Goal: Task Accomplishment & Management: Manage account settings

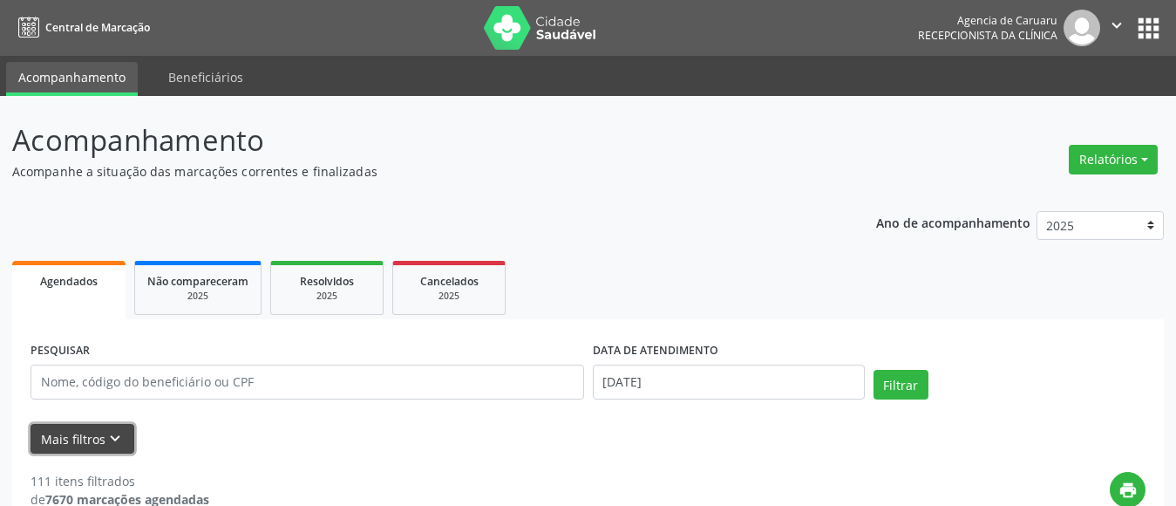
click at [107, 439] on icon "keyboard_arrow_down" at bounding box center [114, 438] width 19 height 19
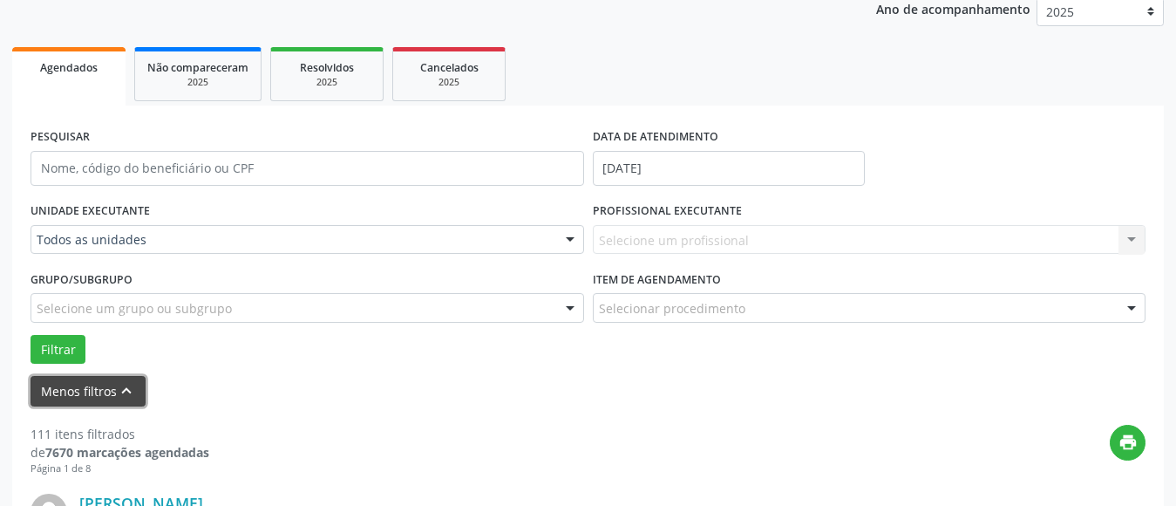
scroll to position [261, 0]
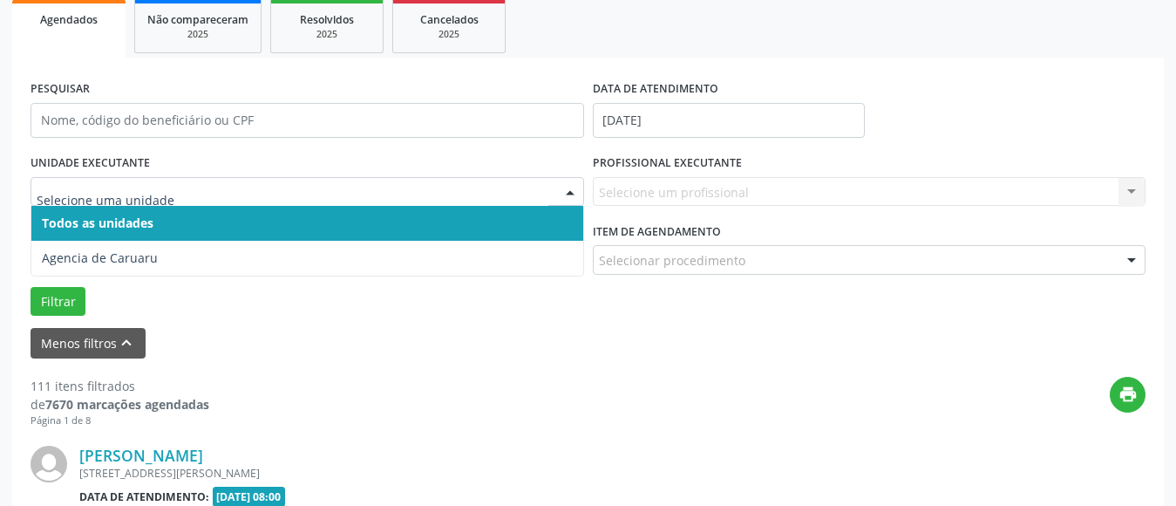
click at [111, 229] on span "Todos as unidades" at bounding box center [98, 222] width 112 height 17
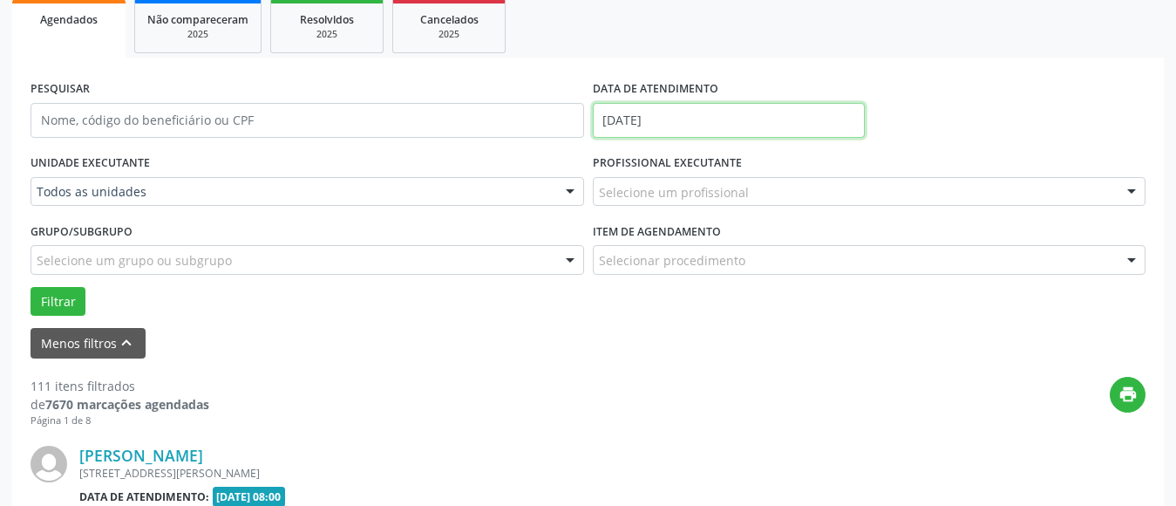
click at [682, 107] on input "[DATE]" at bounding box center [729, 120] width 272 height 35
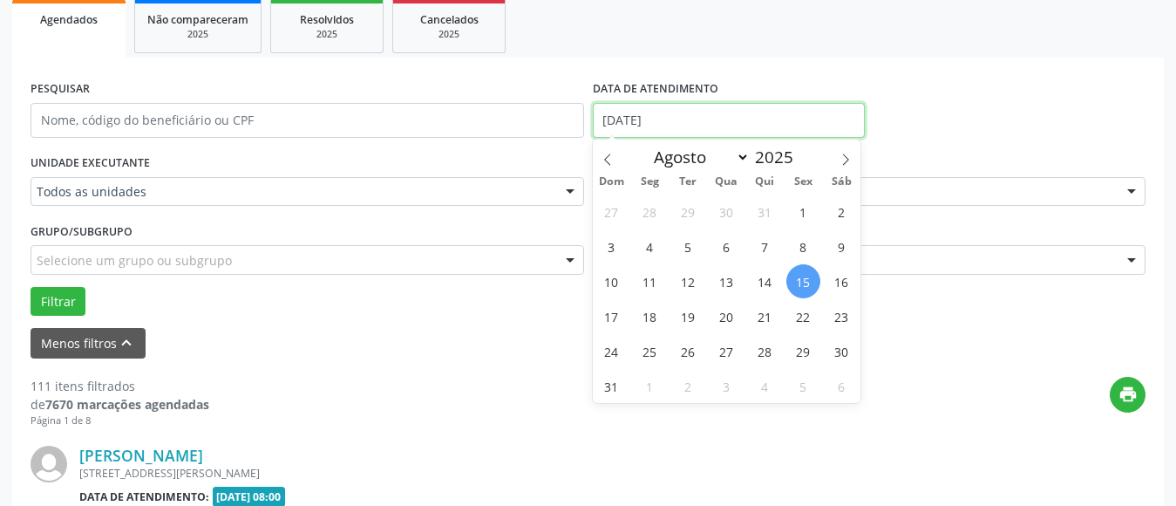
click at [672, 112] on input "[DATE]" at bounding box center [729, 120] width 272 height 35
click at [1035, 77] on div "PESQUISAR DATA DE ATENDIMENTO 15/08/2025" at bounding box center [588, 113] width 1124 height 74
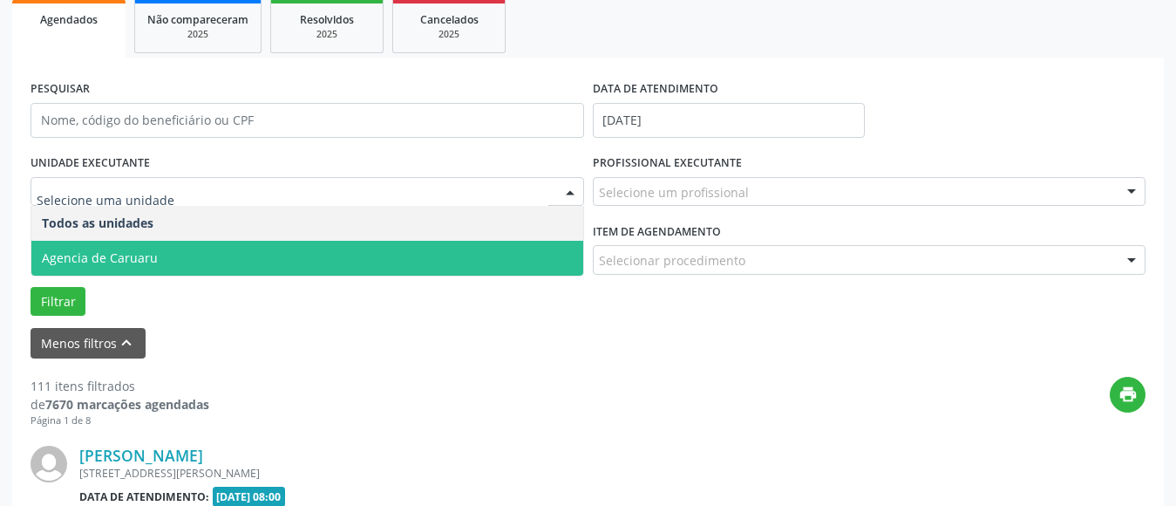
click at [132, 251] on span "Agencia de Caruaru" at bounding box center [100, 257] width 116 height 17
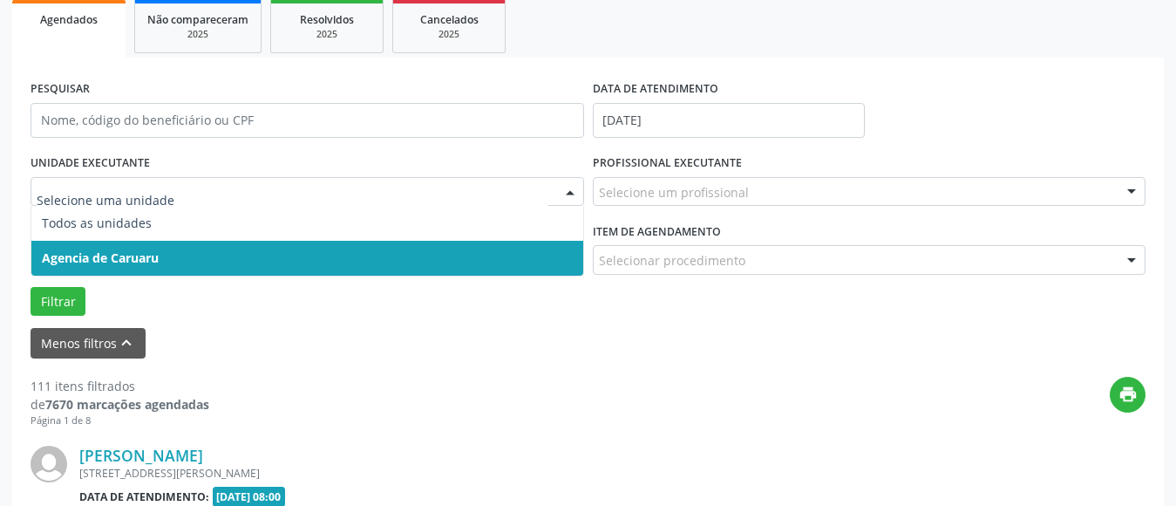
click at [148, 251] on span "Agencia de Caruaru" at bounding box center [100, 257] width 117 height 17
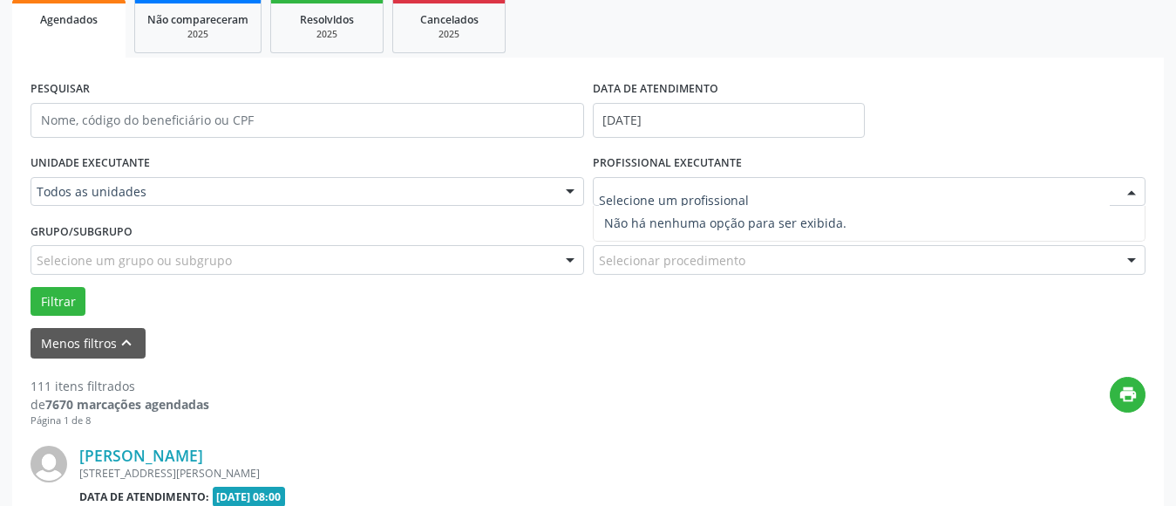
click at [649, 193] on input "text" at bounding box center [855, 200] width 512 height 35
click at [698, 114] on input "[DATE]" at bounding box center [729, 120] width 272 height 35
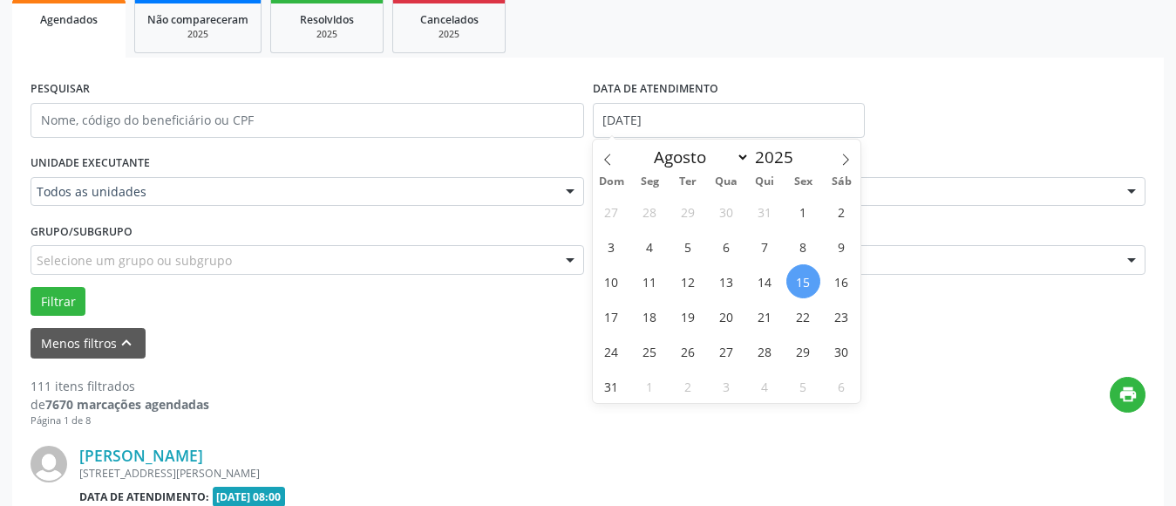
click at [801, 287] on span "15" at bounding box center [803, 281] width 34 height 34
type input "[DATE]"
click at [801, 287] on span "15" at bounding box center [803, 281] width 34 height 34
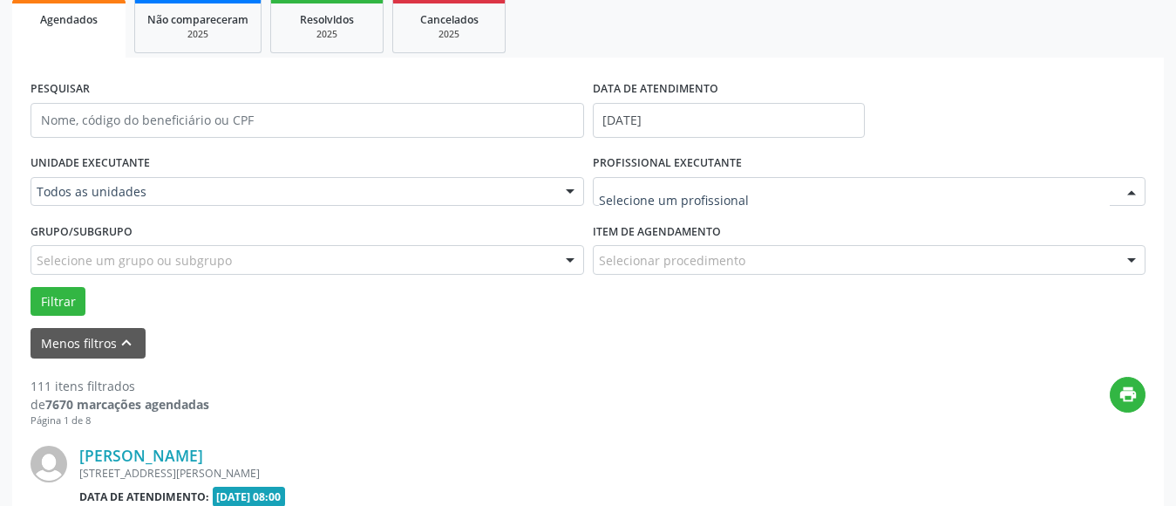
click at [655, 178] on div at bounding box center [870, 192] width 554 height 30
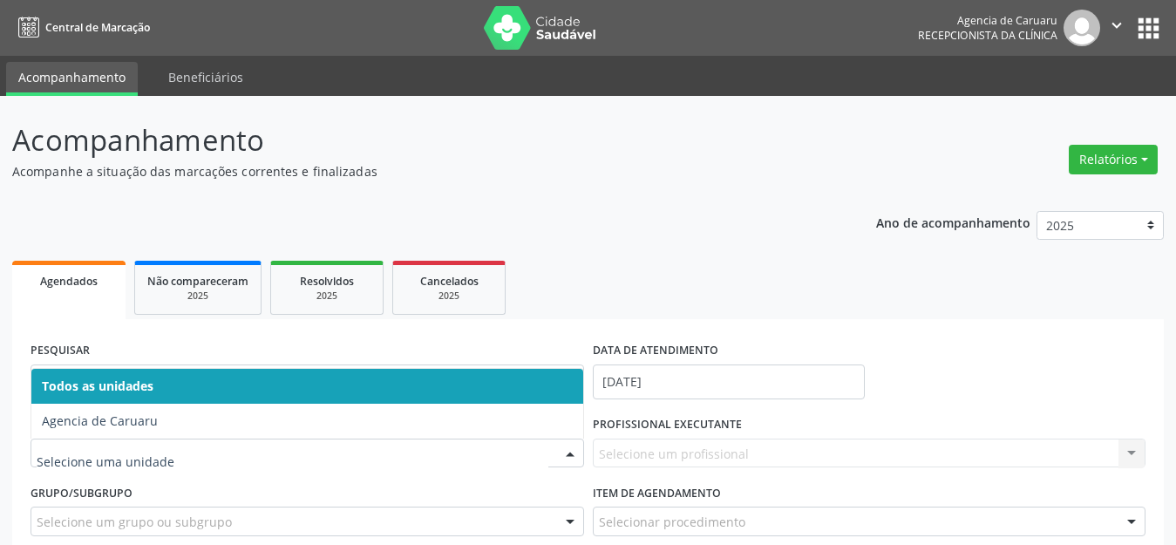
click at [126, 418] on span "Agencia de Caruaru" at bounding box center [100, 420] width 116 height 17
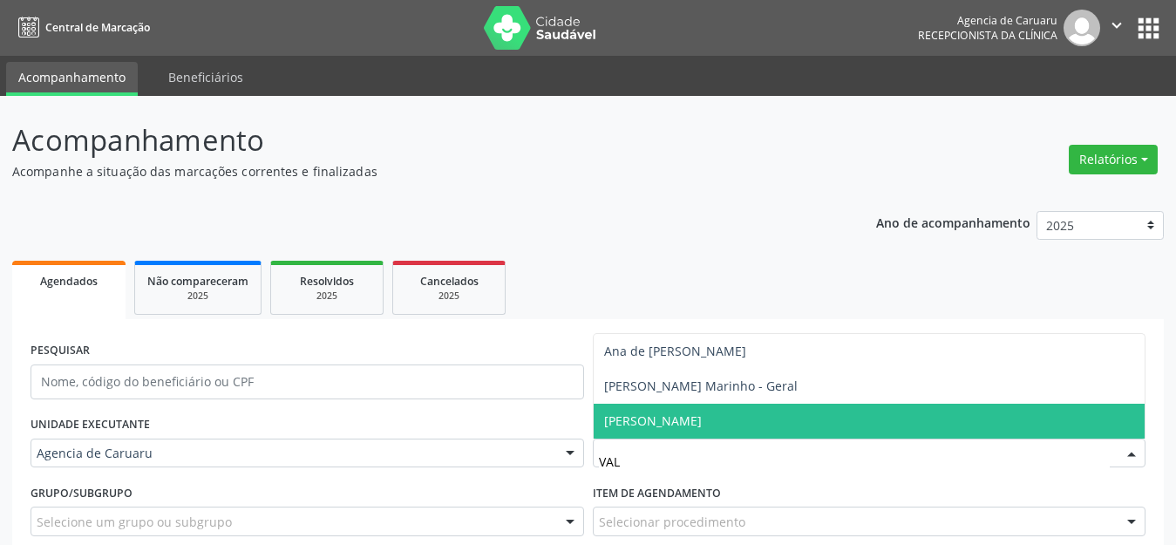
click at [662, 420] on span "[PERSON_NAME]" at bounding box center [653, 420] width 98 height 17
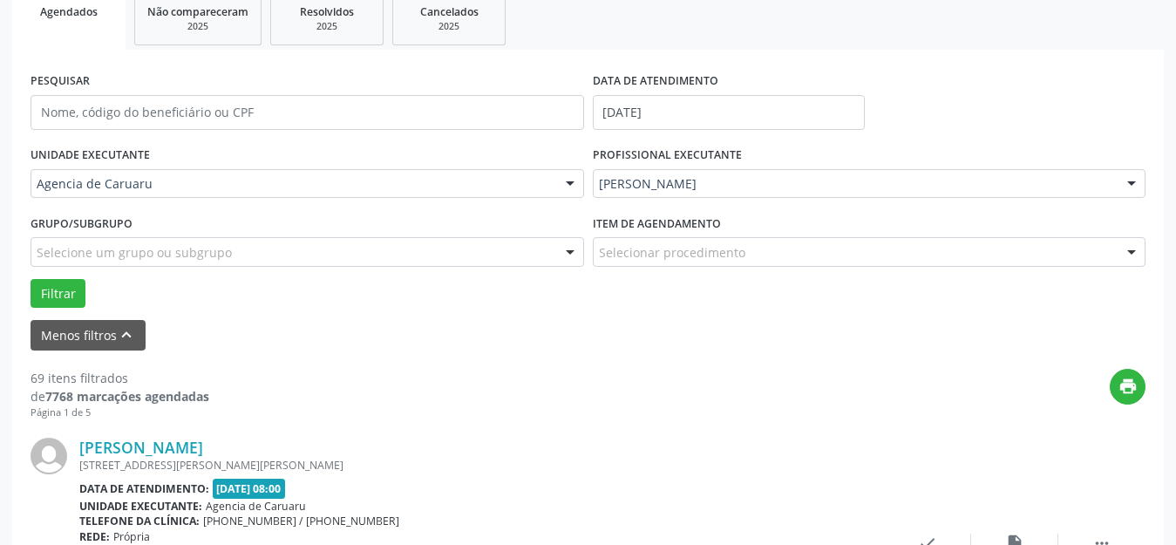
scroll to position [349, 0]
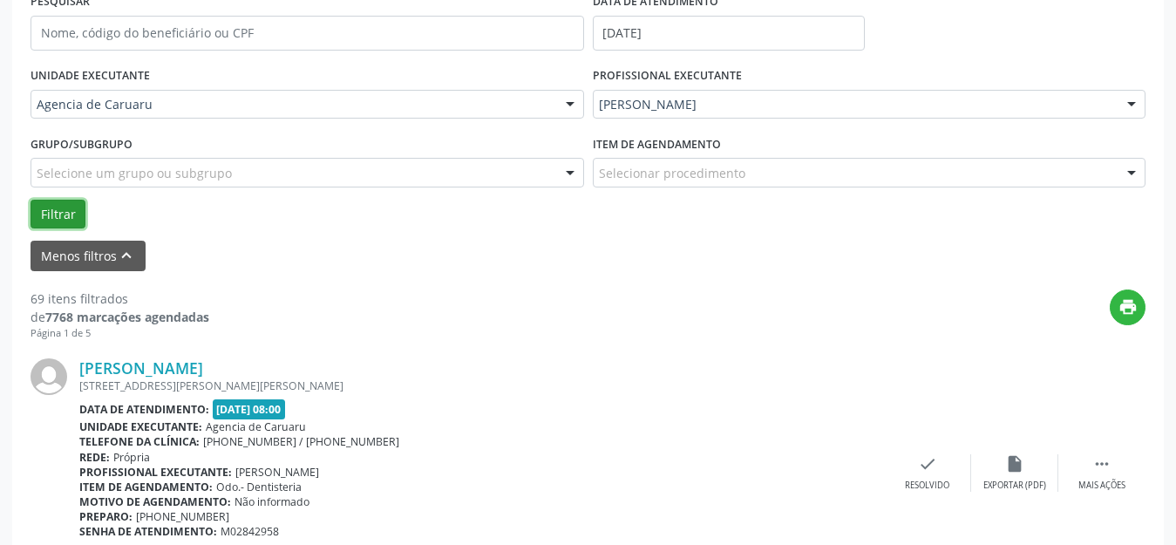
click at [63, 209] on button "Filtrar" at bounding box center [58, 215] width 55 height 30
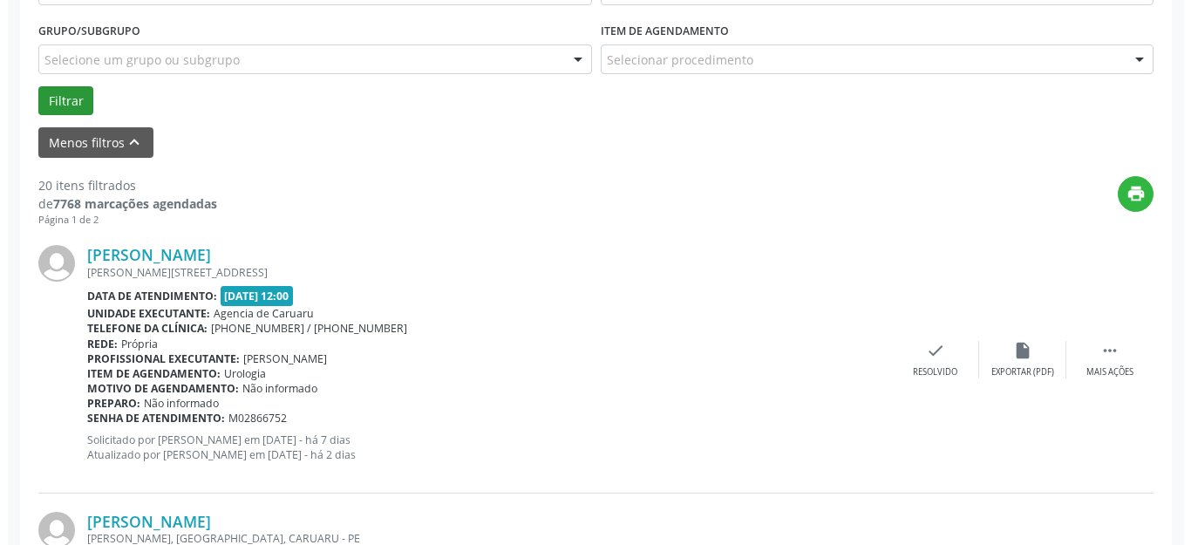
scroll to position [523, 0]
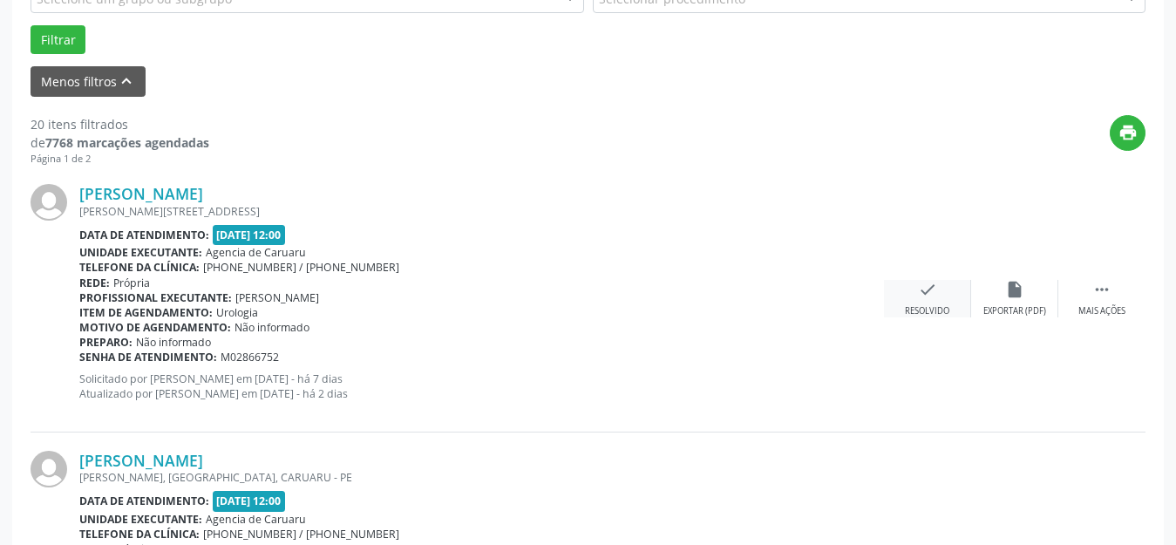
click at [931, 307] on div "Resolvido" at bounding box center [927, 311] width 44 height 12
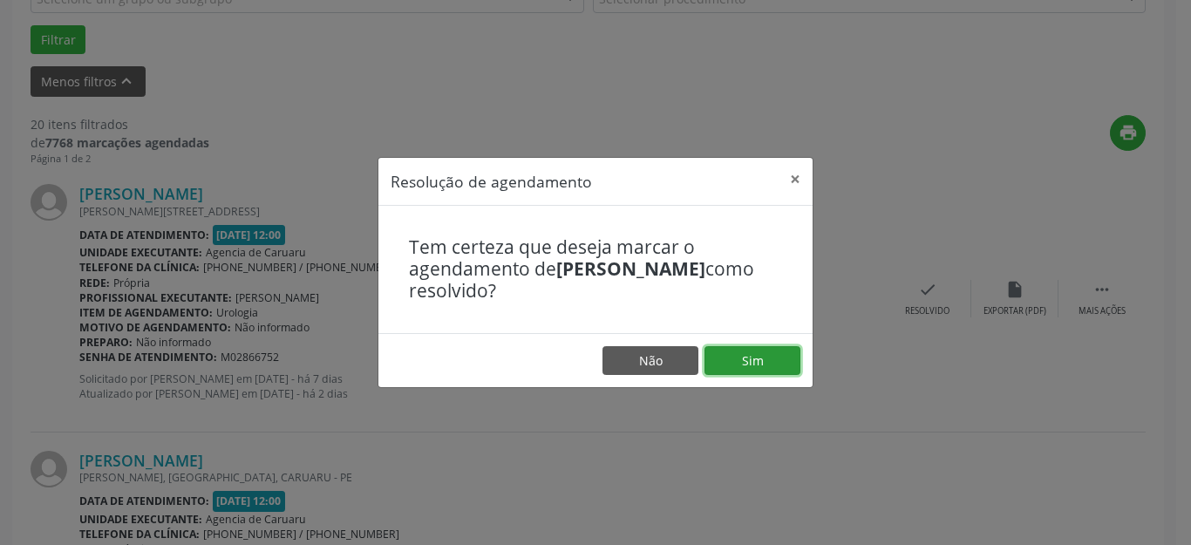
click at [761, 359] on button "Sim" at bounding box center [752, 361] width 96 height 30
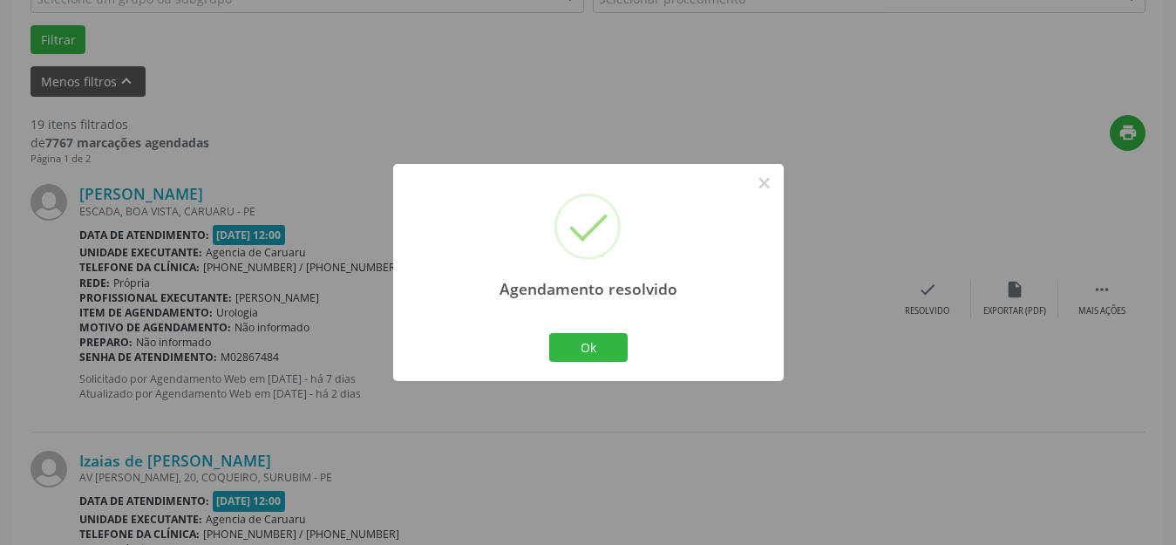
click at [590, 366] on div "Agendamento resolvido × Ok Cancel" at bounding box center [588, 272] width 391 height 217
click at [589, 337] on button "Ok" at bounding box center [588, 348] width 78 height 30
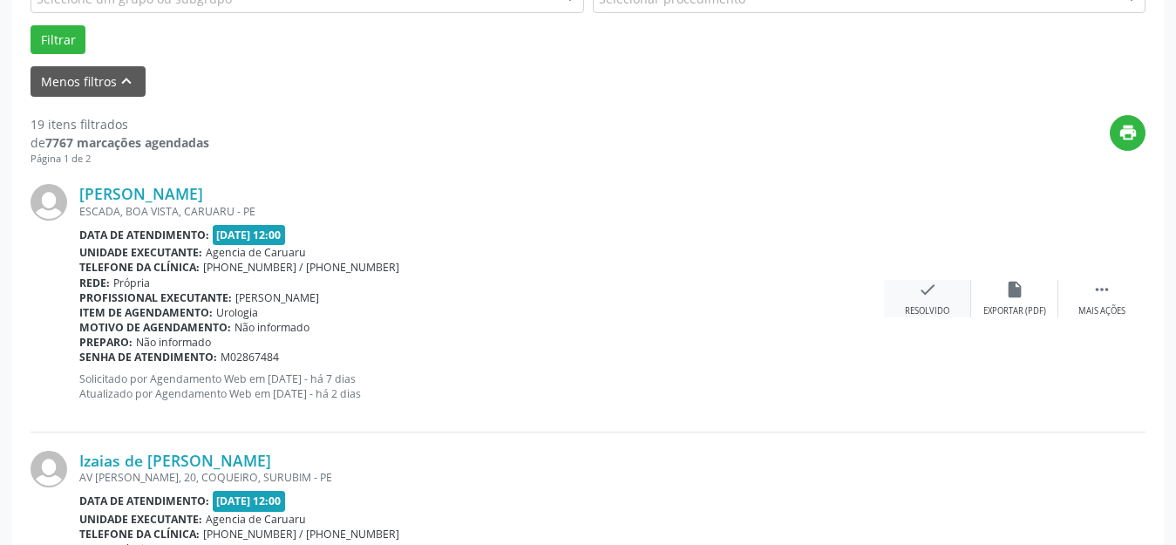
click at [926, 305] on div "Resolvido" at bounding box center [927, 311] width 44 height 12
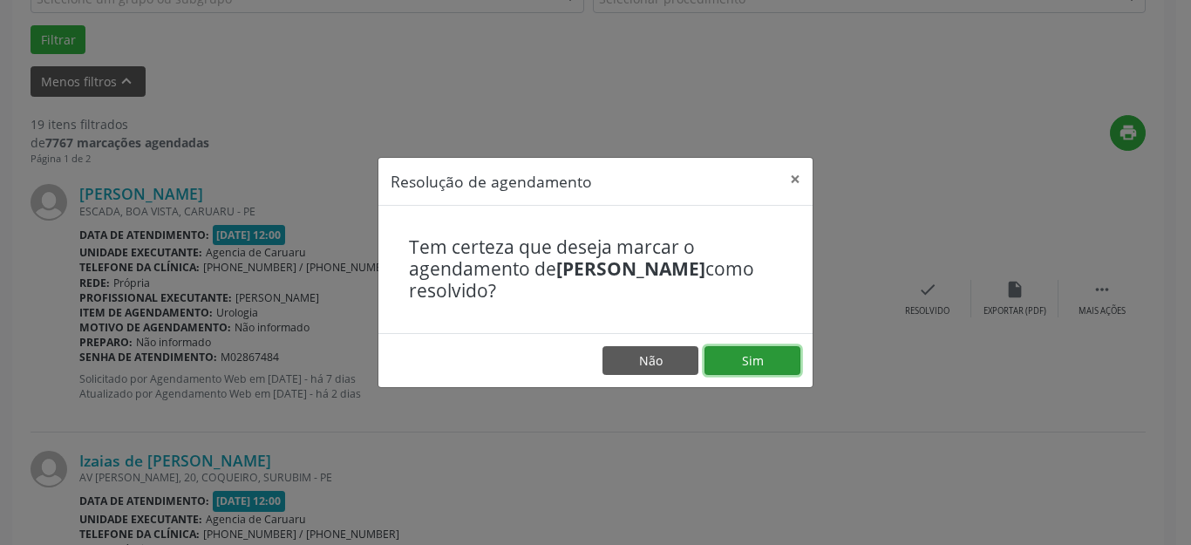
click at [757, 363] on button "Sim" at bounding box center [752, 361] width 96 height 30
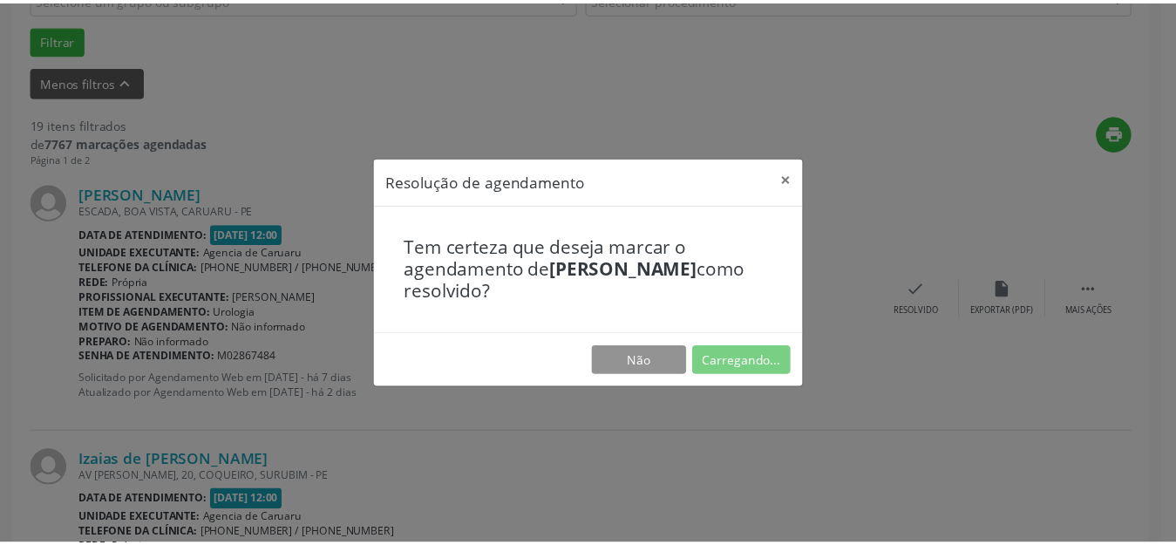
scroll to position [198, 0]
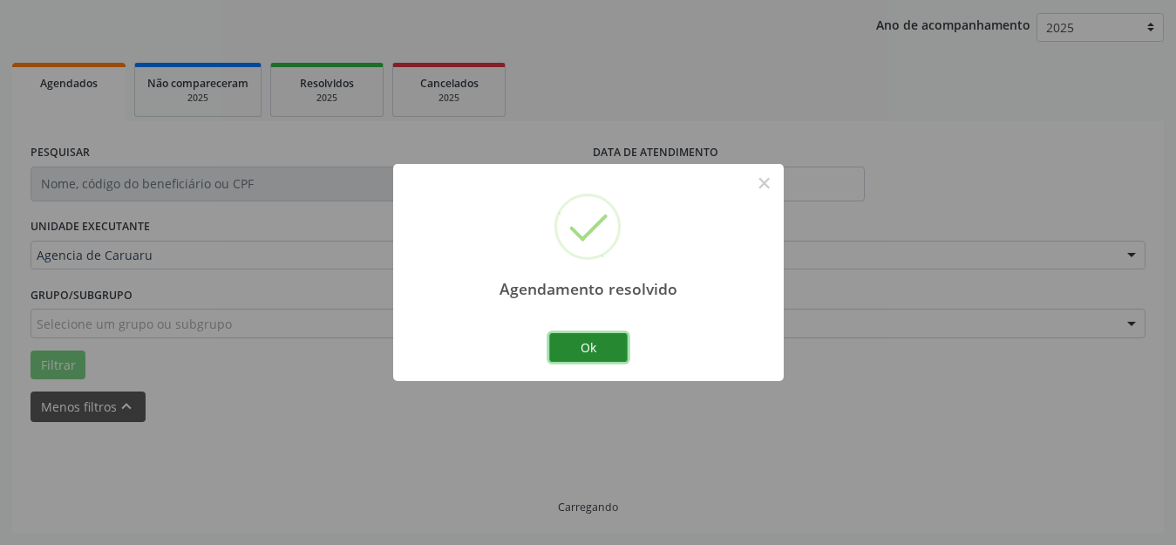
click at [584, 345] on button "Ok" at bounding box center [588, 348] width 78 height 30
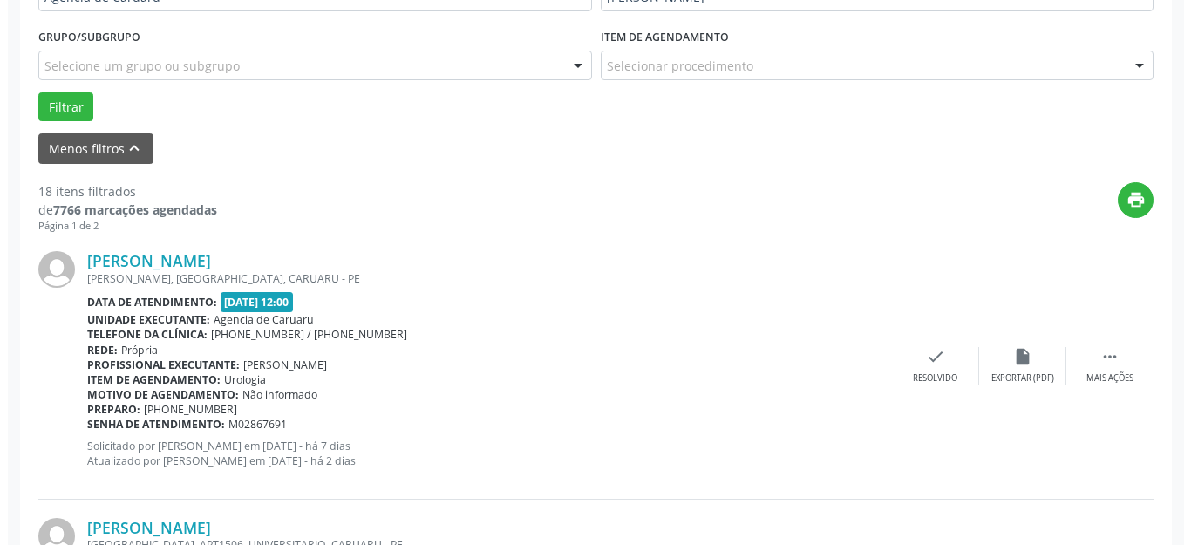
scroll to position [459, 0]
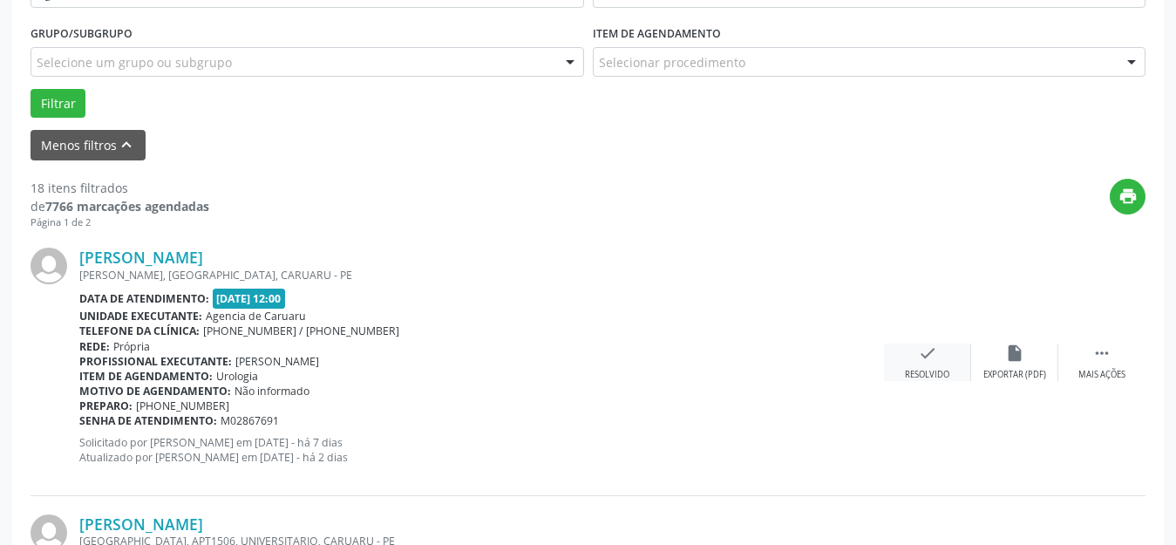
click at [923, 367] on div "check Resolvido" at bounding box center [927, 361] width 87 height 37
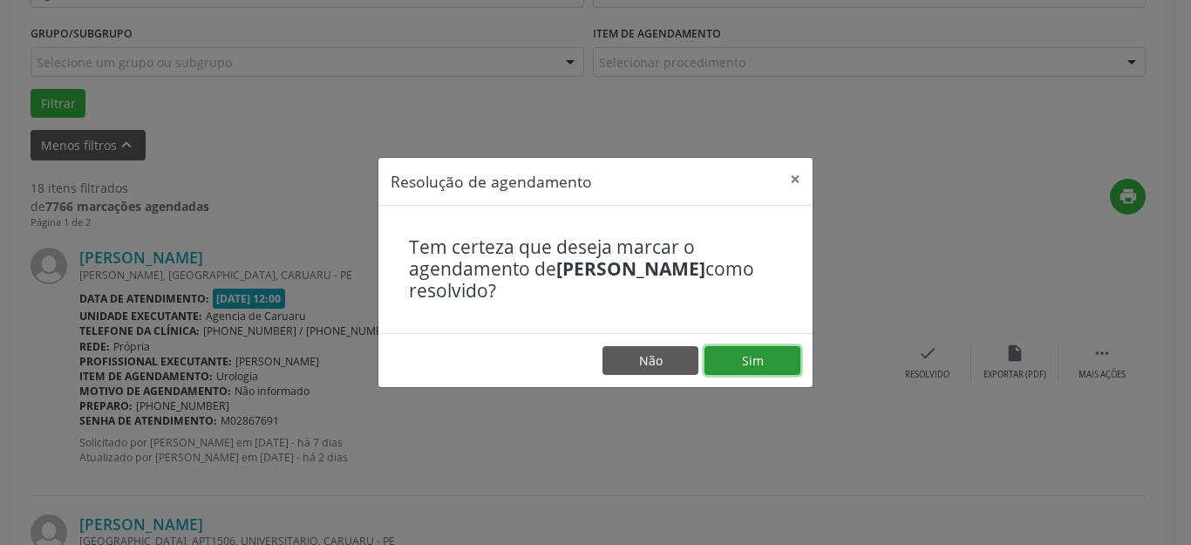
click at [772, 351] on button "Sim" at bounding box center [752, 361] width 96 height 30
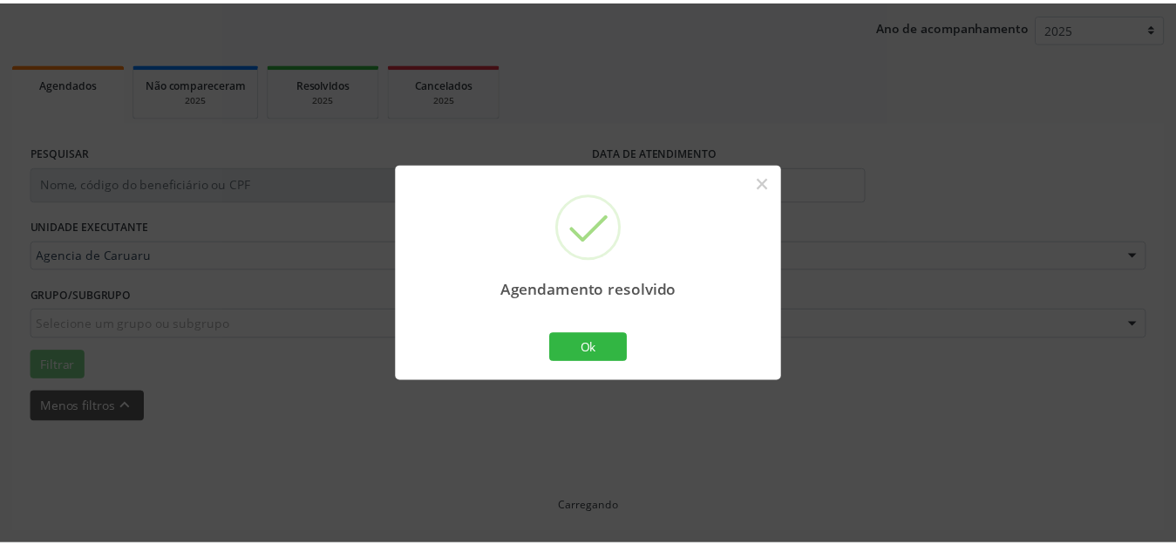
scroll to position [198, 0]
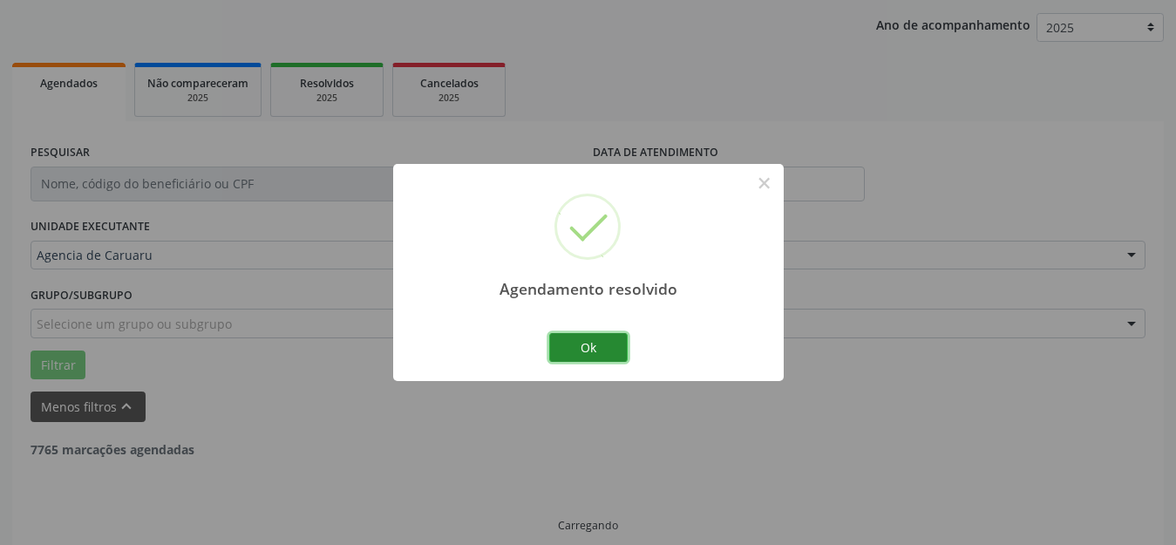
click at [585, 341] on button "Ok" at bounding box center [588, 348] width 78 height 30
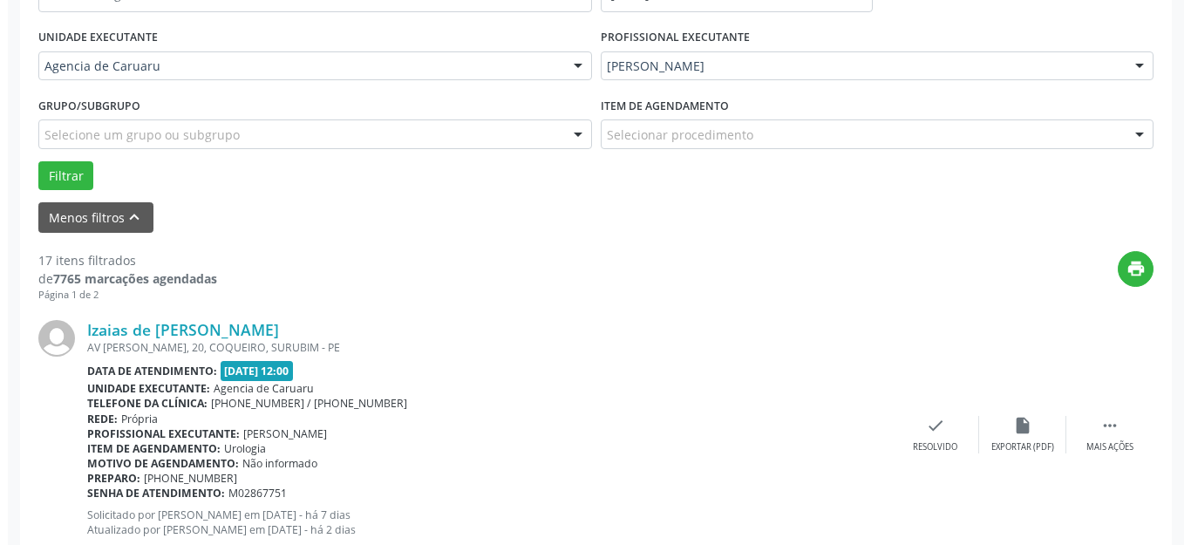
scroll to position [391, 0]
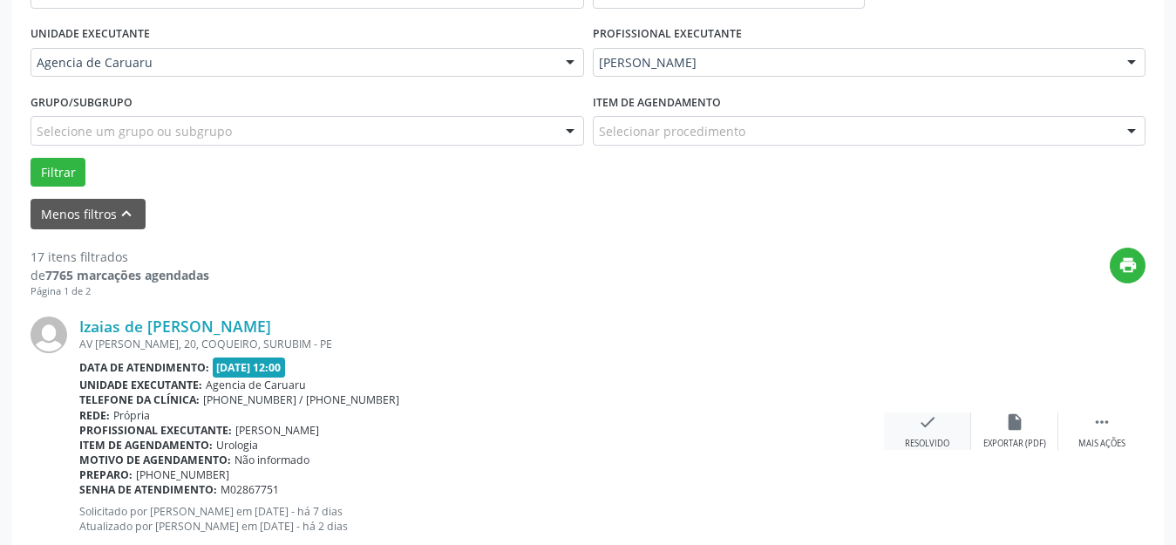
click at [906, 438] on div "Resolvido" at bounding box center [927, 444] width 44 height 12
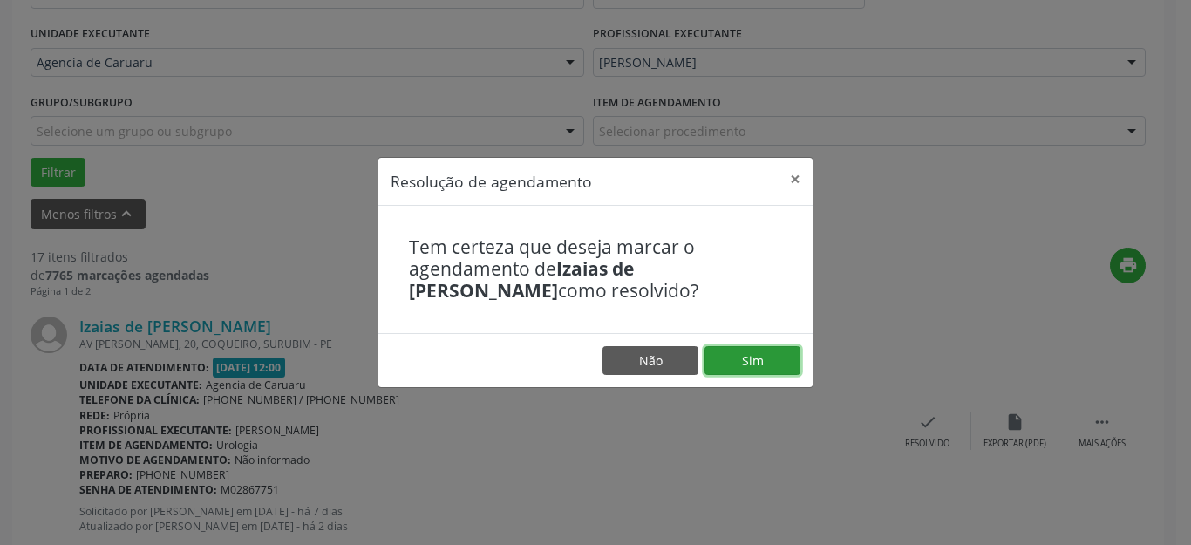
click at [759, 363] on button "Sim" at bounding box center [752, 361] width 96 height 30
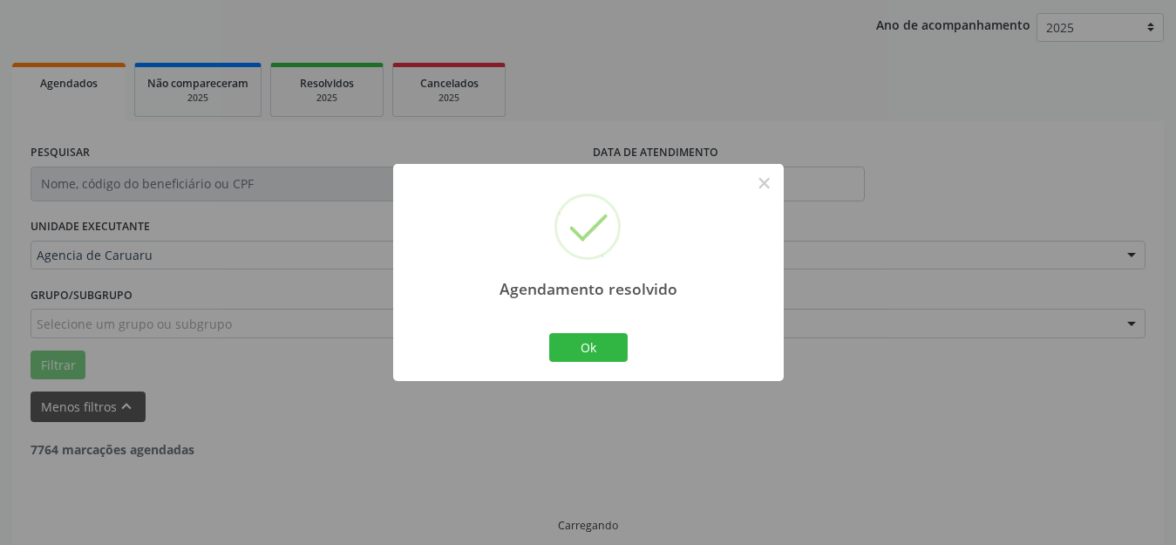
scroll to position [216, 0]
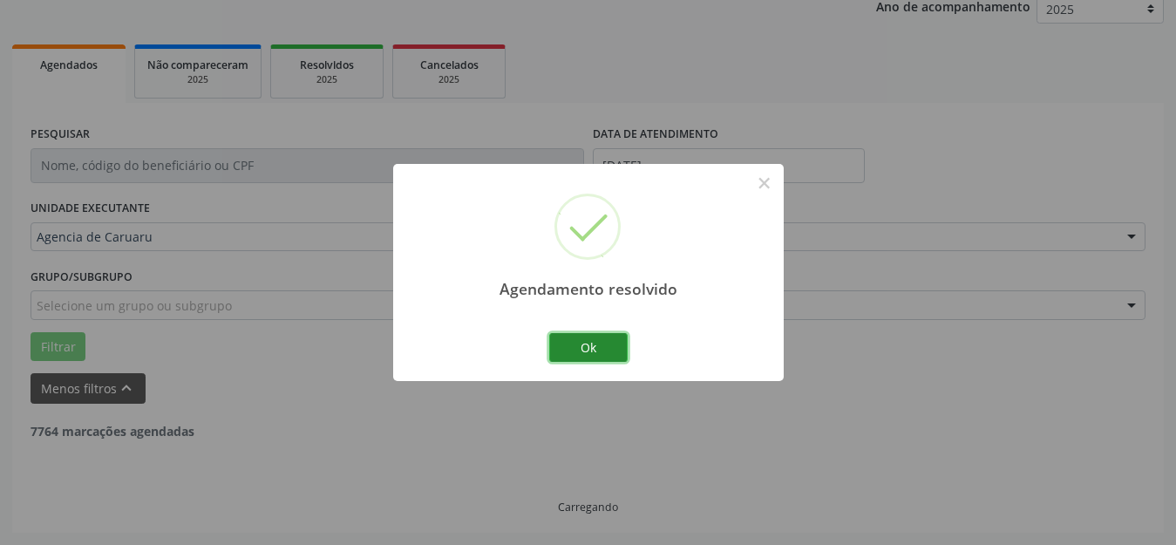
click at [589, 349] on button "Ok" at bounding box center [588, 348] width 78 height 30
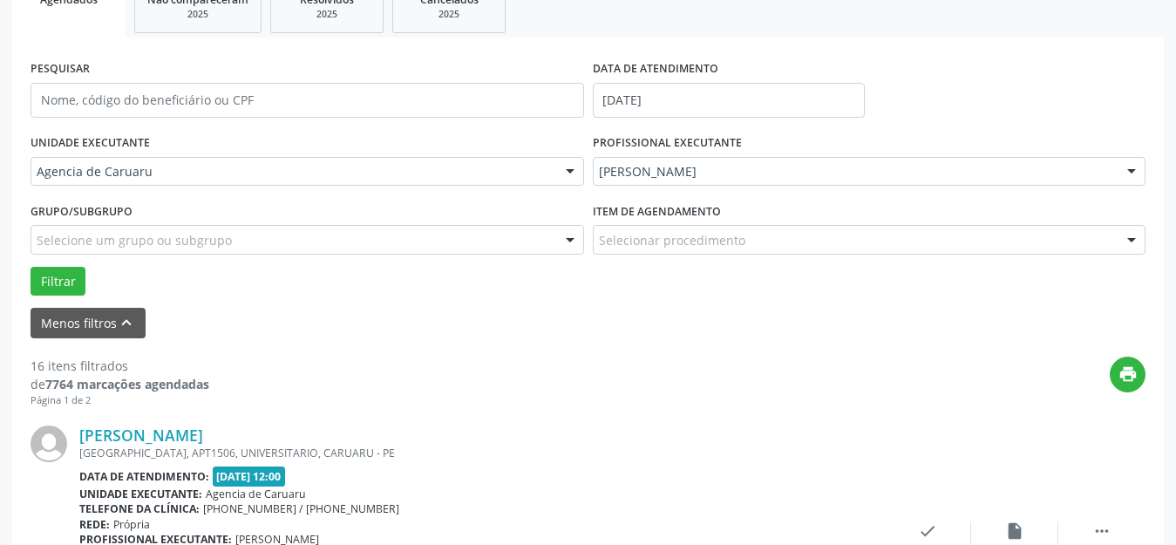
scroll to position [391, 0]
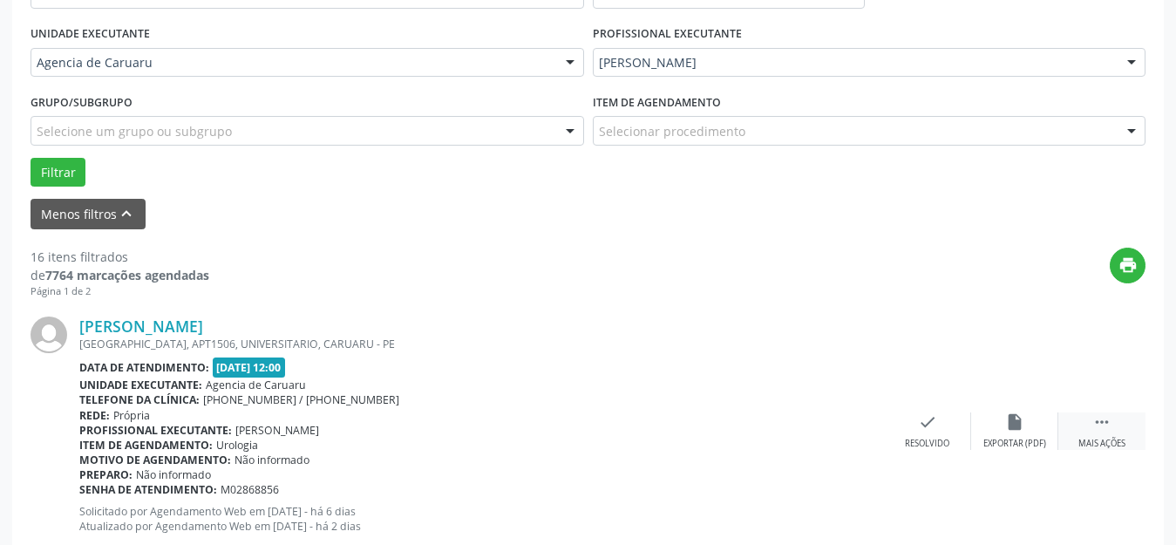
click at [1118, 424] on div " Mais ações" at bounding box center [1101, 430] width 87 height 37
click at [1023, 421] on icon "alarm_off" at bounding box center [1014, 421] width 19 height 19
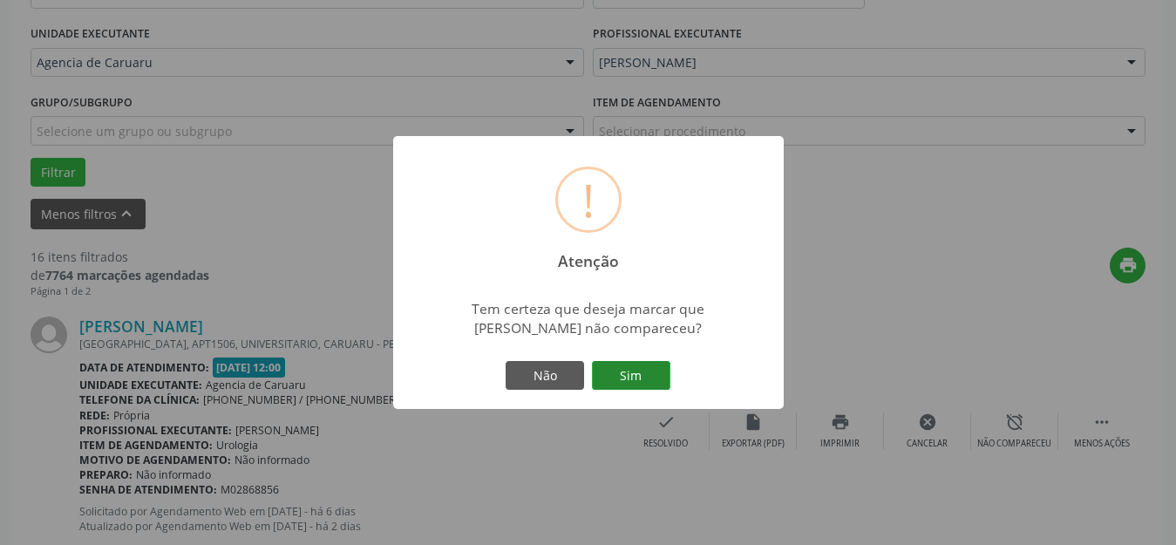
click at [650, 371] on button "Sim" at bounding box center [631, 376] width 78 height 30
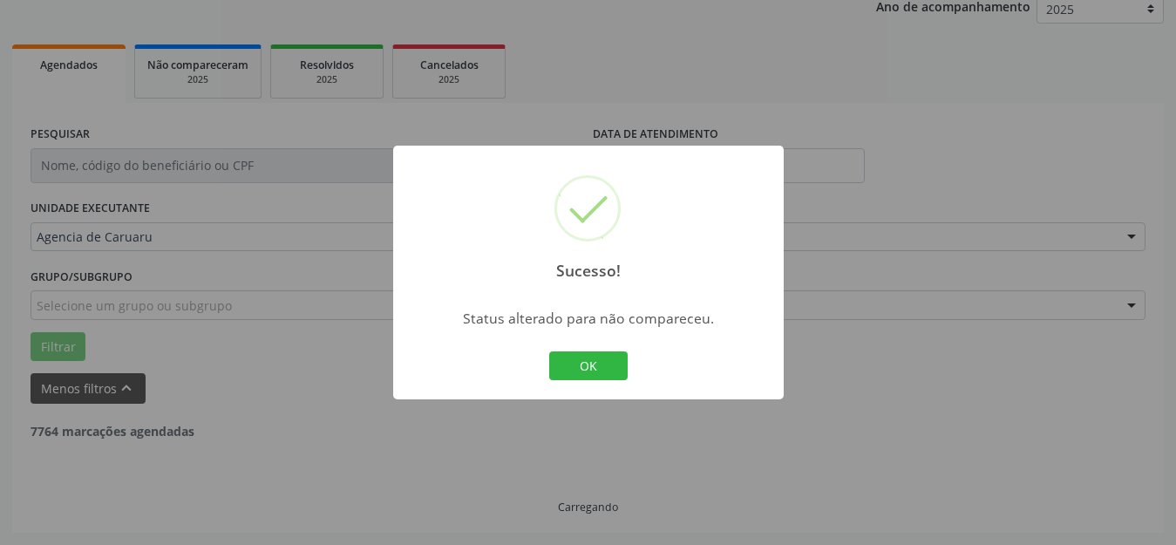
scroll to position [216, 0]
click at [598, 360] on button "OK" at bounding box center [588, 366] width 78 height 30
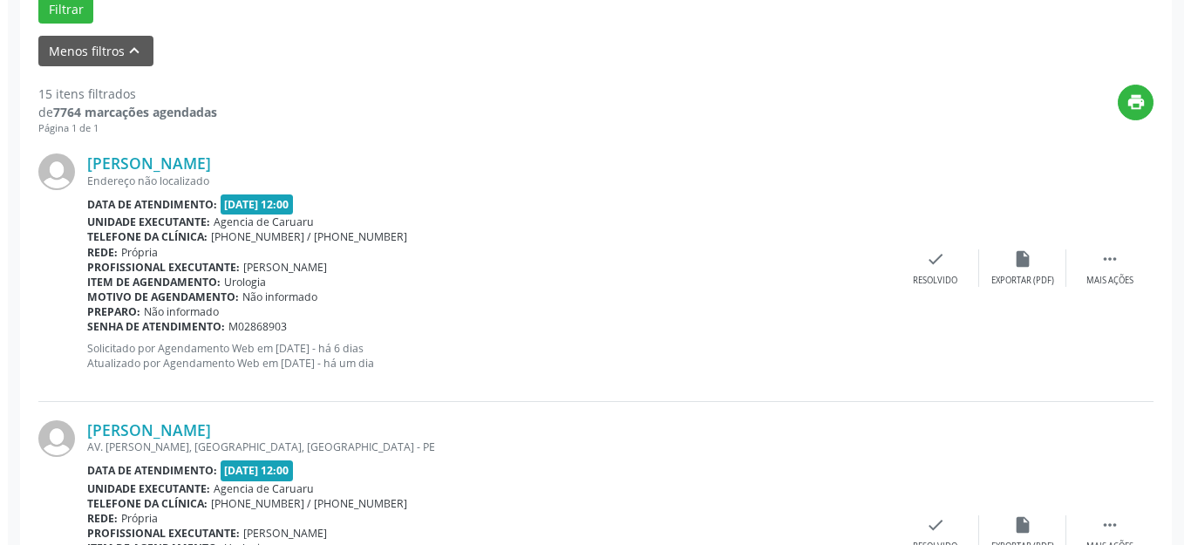
scroll to position [565, 0]
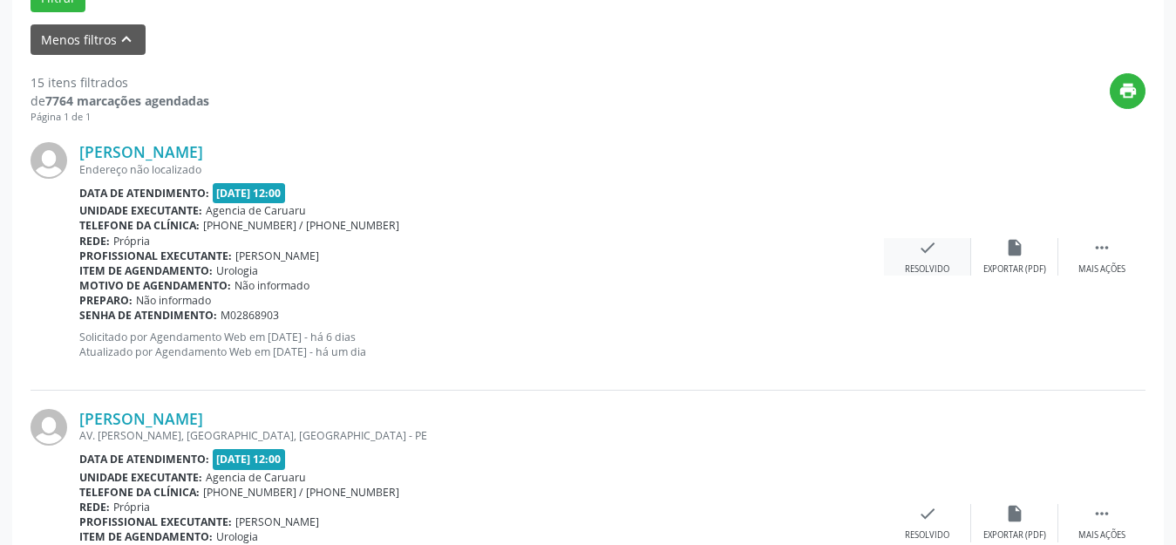
click at [927, 243] on icon "check" at bounding box center [927, 247] width 19 height 19
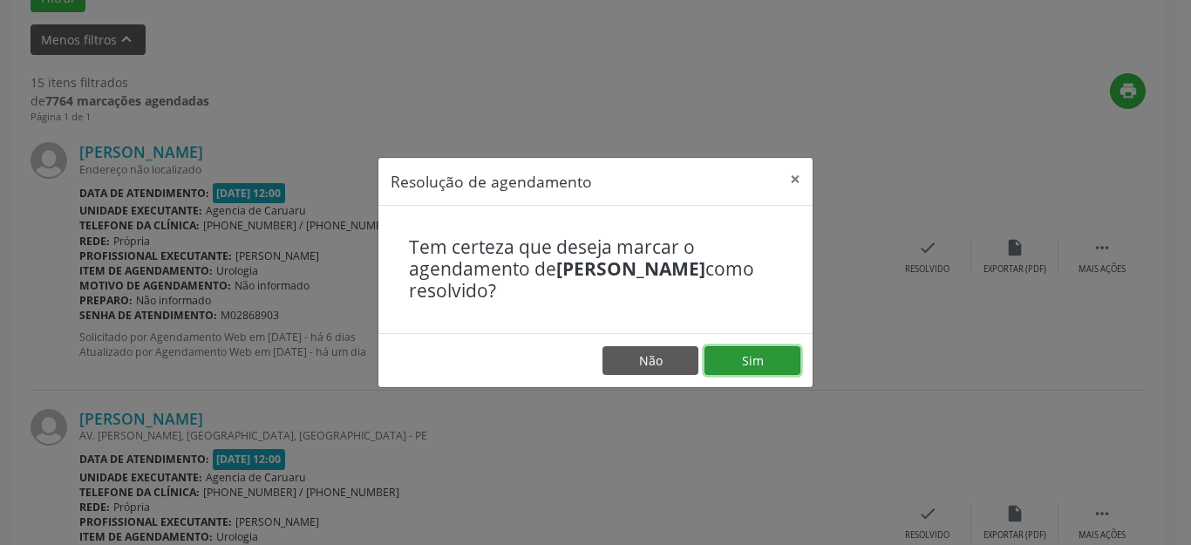
click at [783, 359] on button "Sim" at bounding box center [752, 361] width 96 height 30
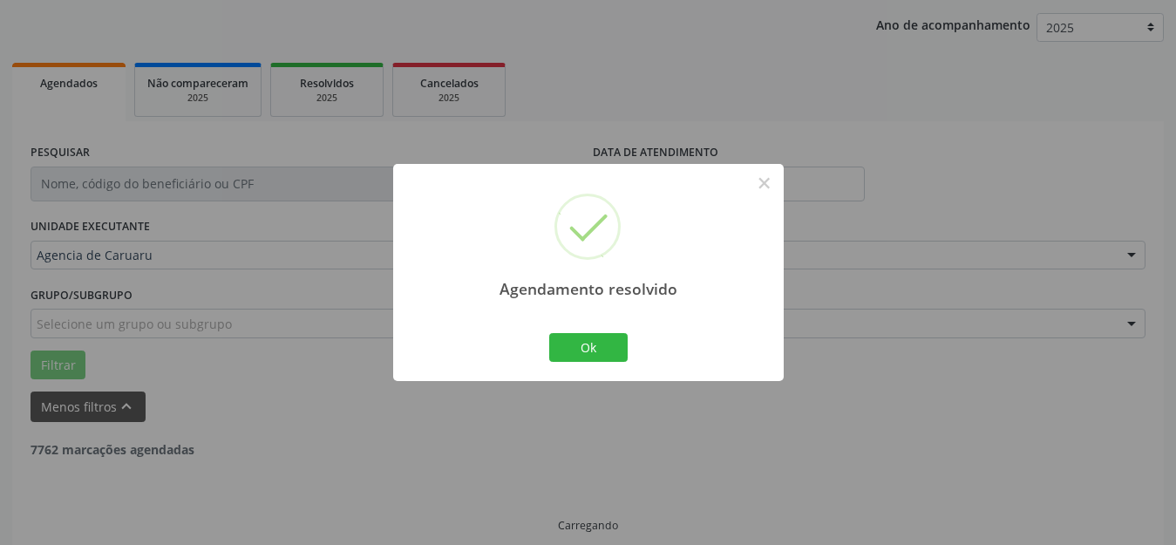
scroll to position [216, 0]
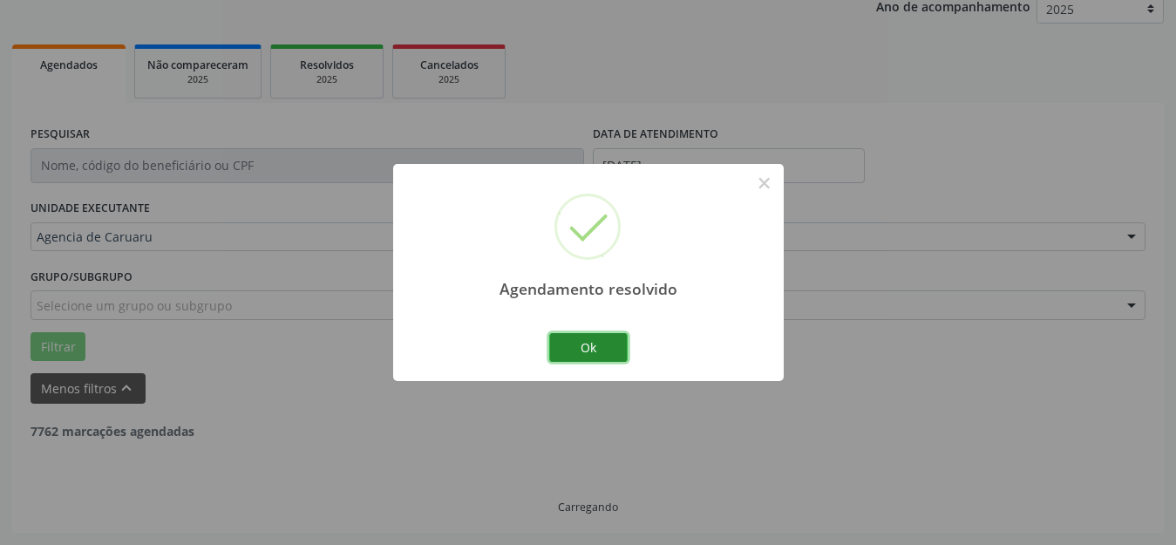
click at [586, 354] on button "Ok" at bounding box center [588, 348] width 78 height 30
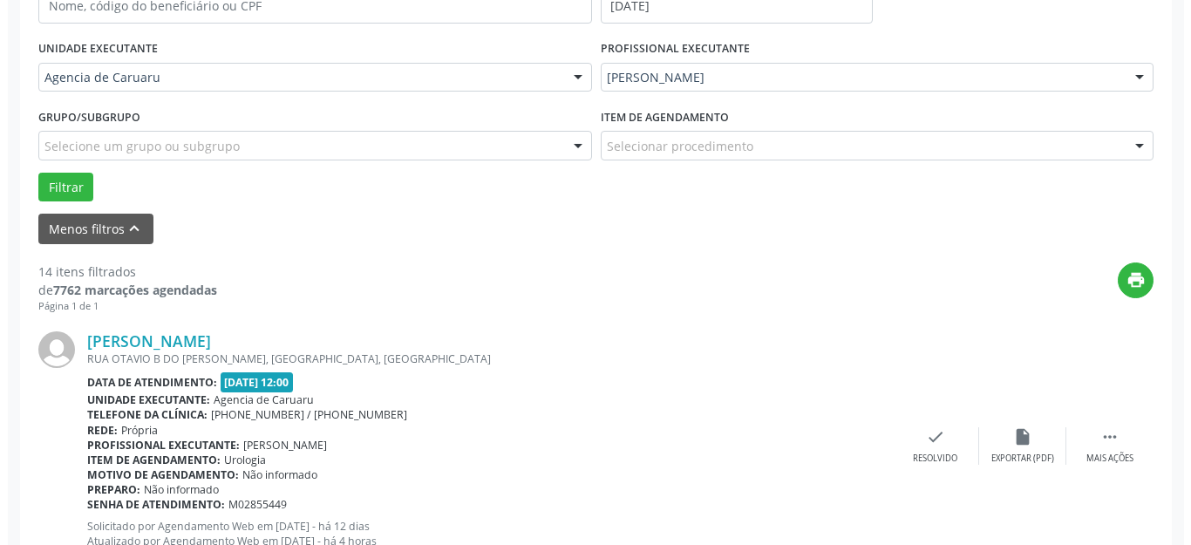
scroll to position [391, 0]
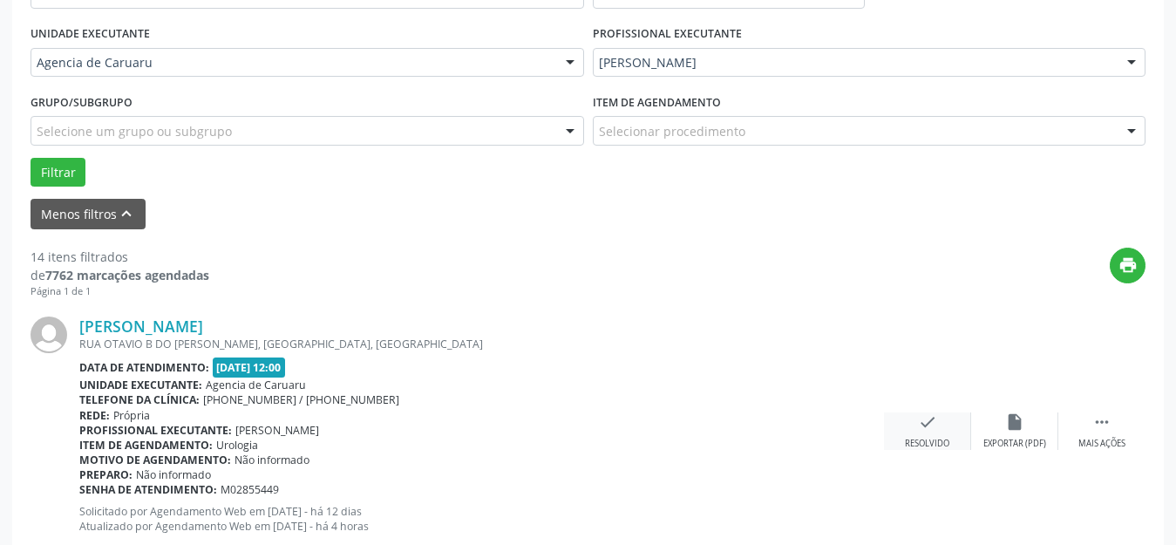
click at [921, 435] on div "check Resolvido" at bounding box center [927, 430] width 87 height 37
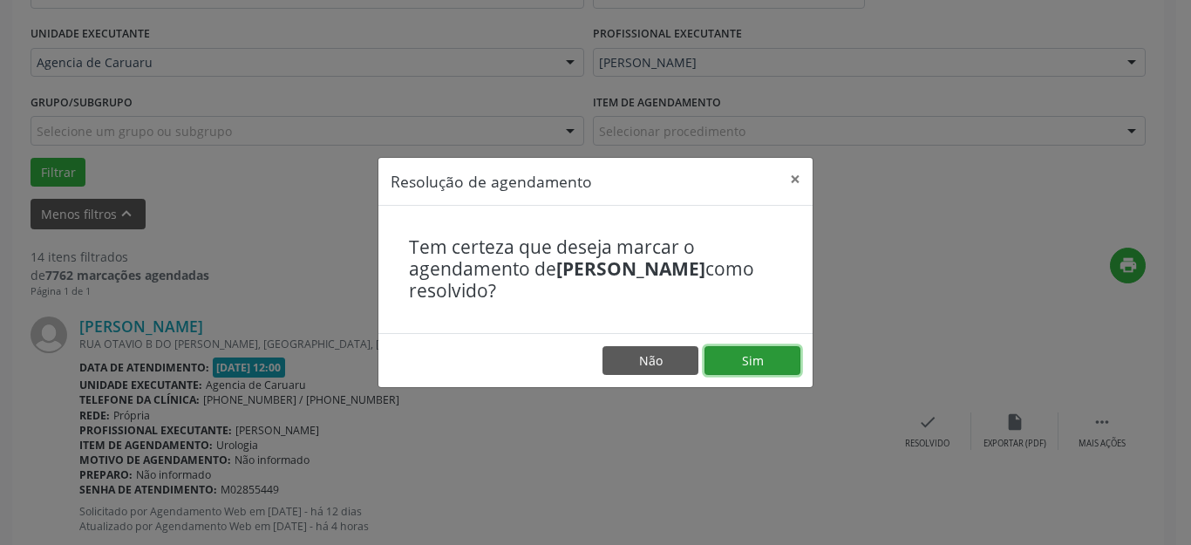
click at [746, 357] on button "Sim" at bounding box center [752, 361] width 96 height 30
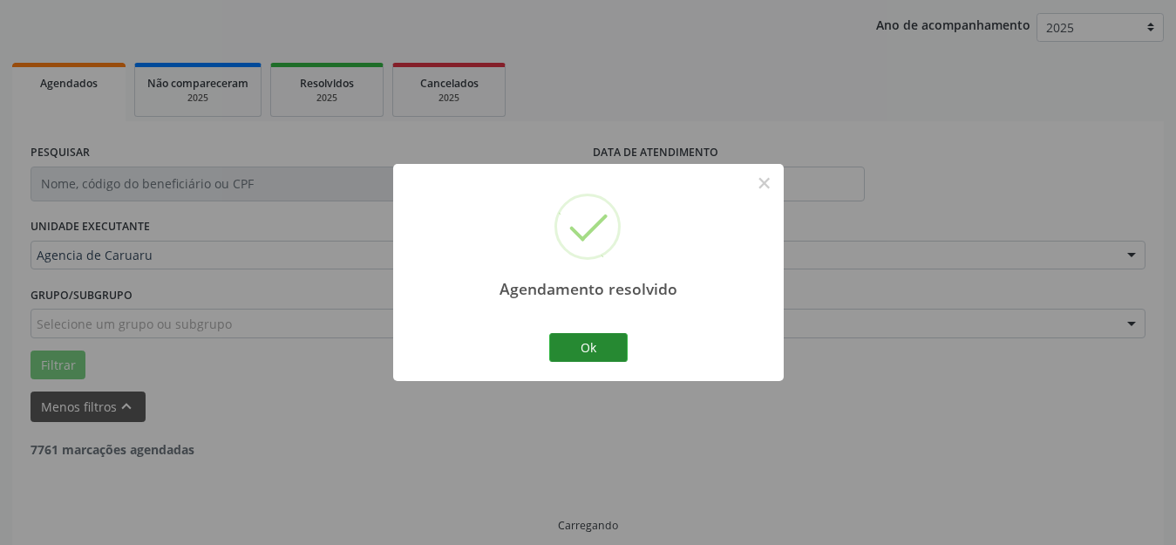
scroll to position [216, 0]
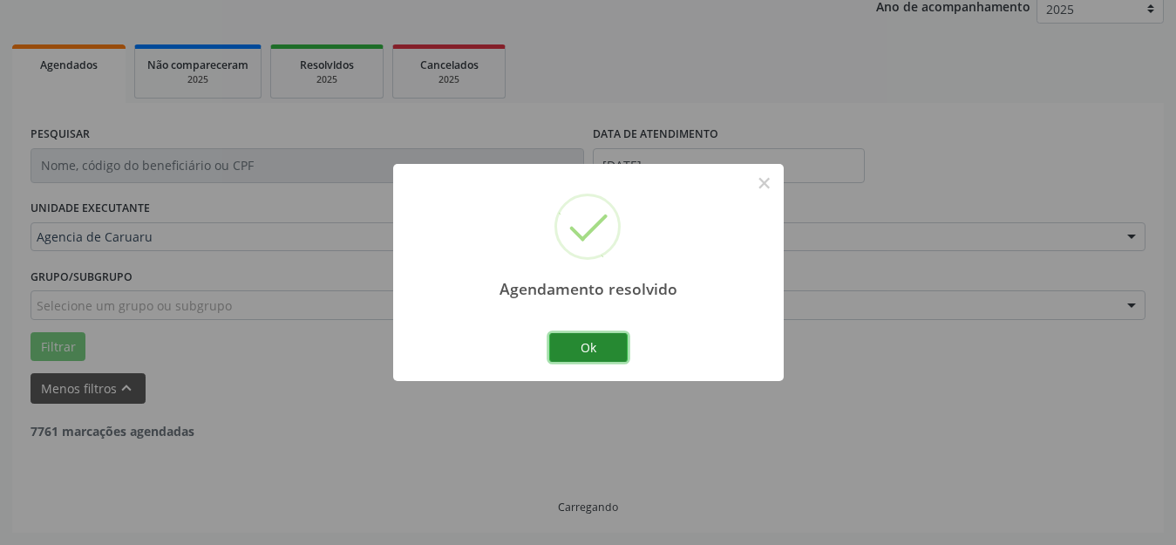
click at [608, 343] on button "Ok" at bounding box center [588, 348] width 78 height 30
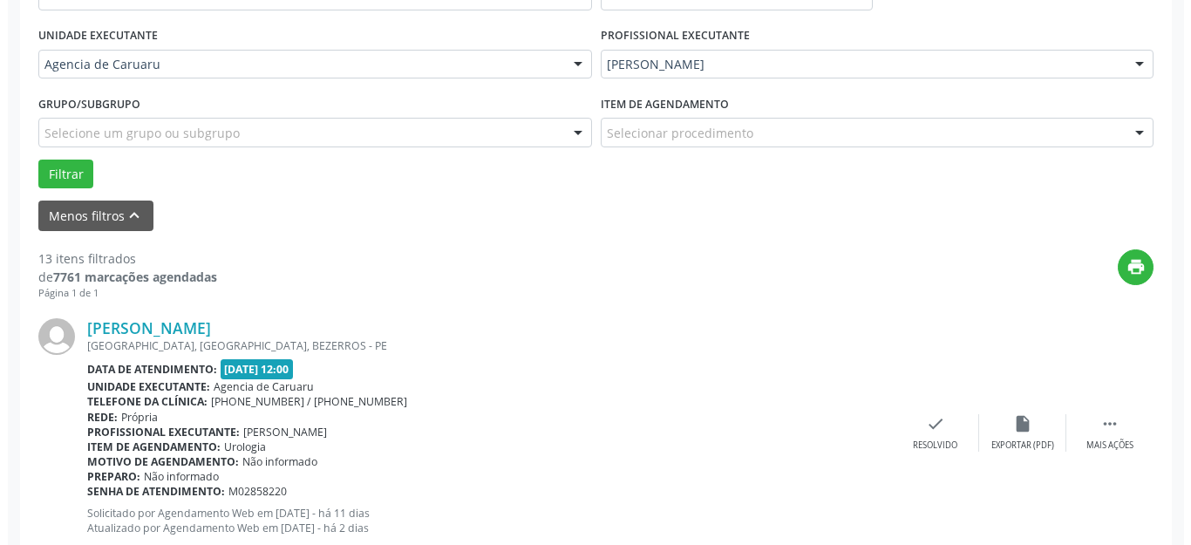
scroll to position [391, 0]
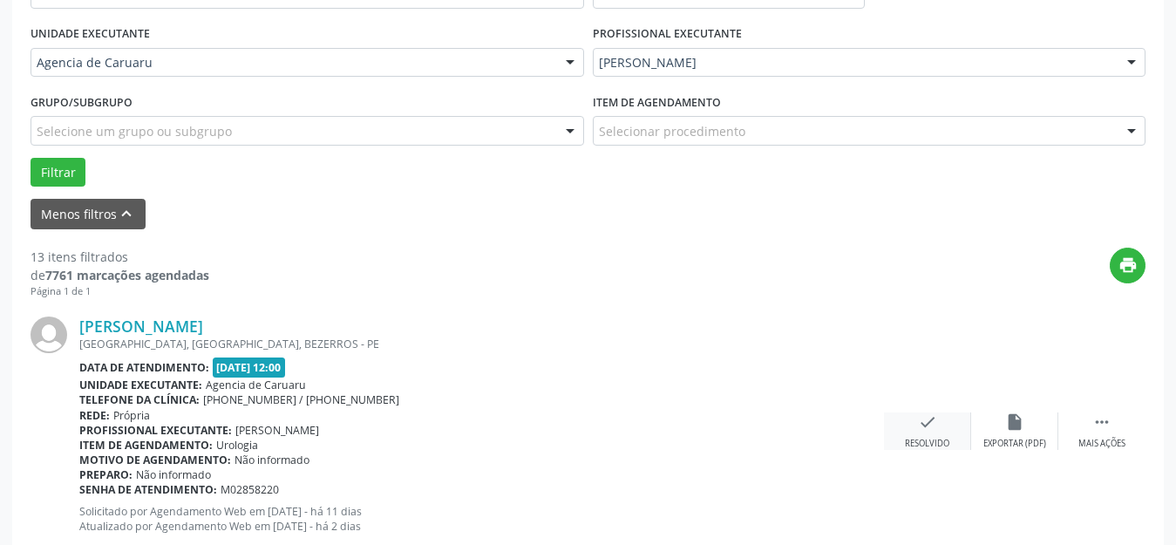
click at [918, 442] on div "Resolvido" at bounding box center [927, 444] width 44 height 12
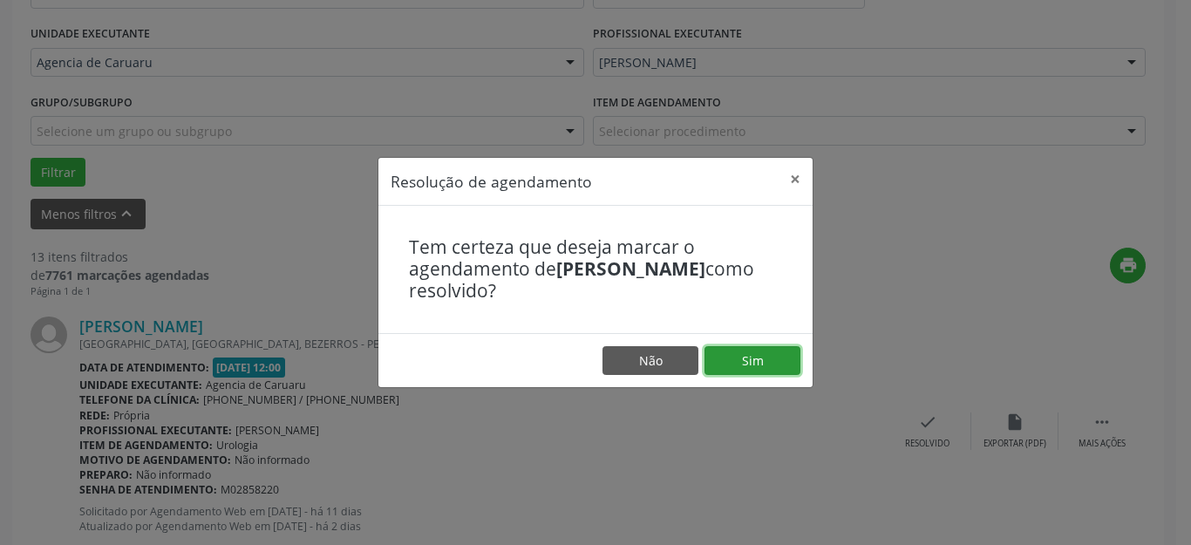
click at [782, 360] on button "Sim" at bounding box center [752, 361] width 96 height 30
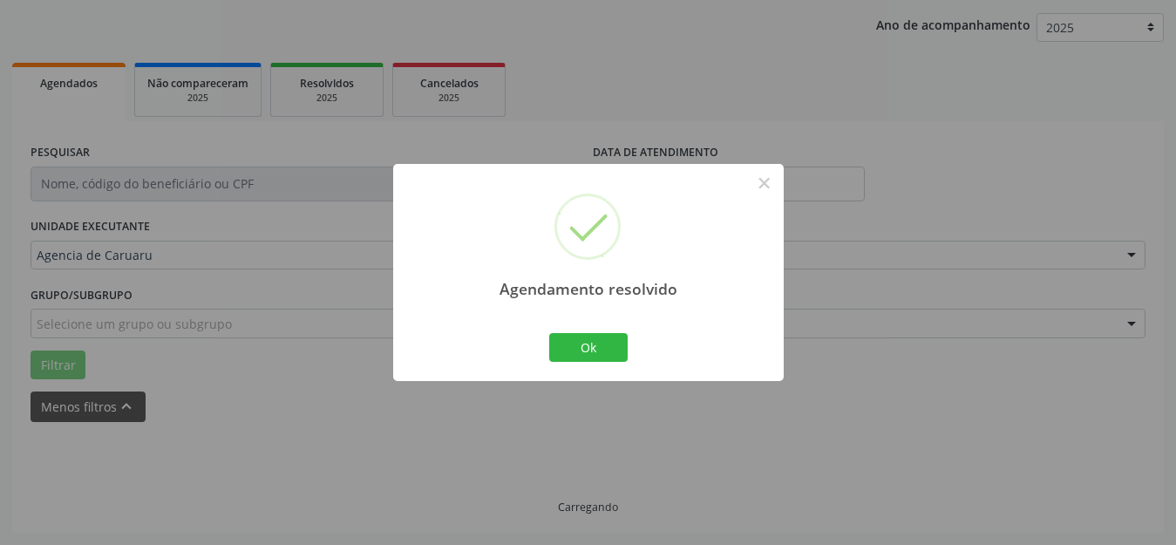
scroll to position [216, 0]
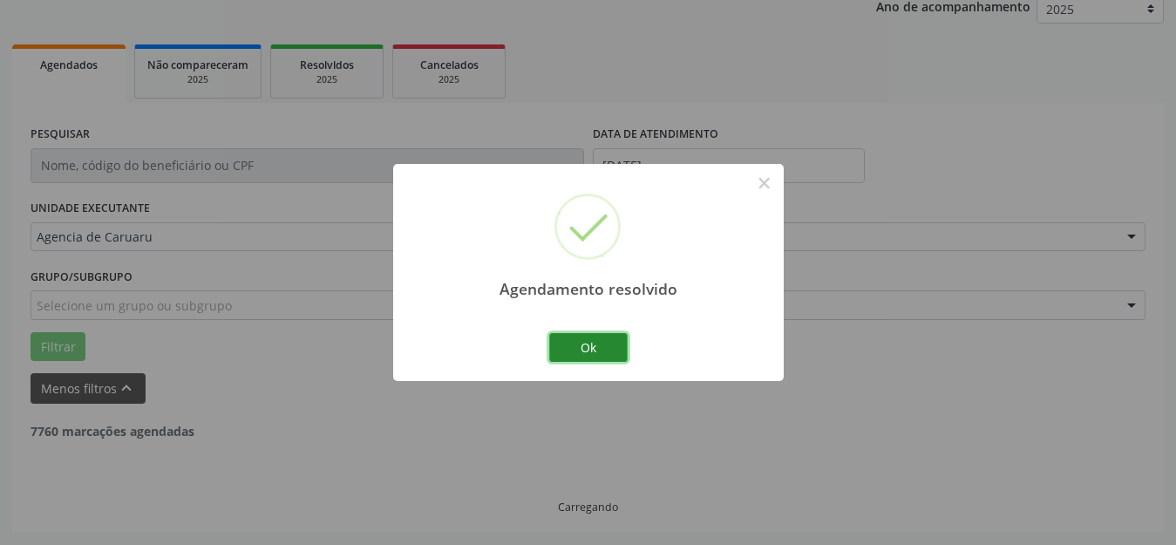
click at [583, 345] on button "Ok" at bounding box center [588, 348] width 78 height 30
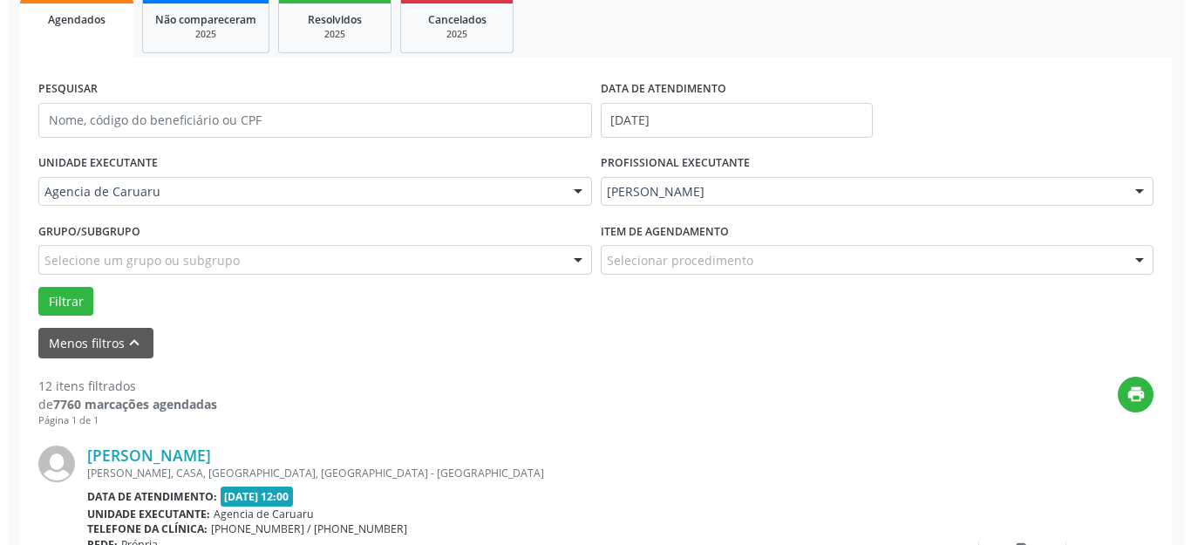
scroll to position [303, 0]
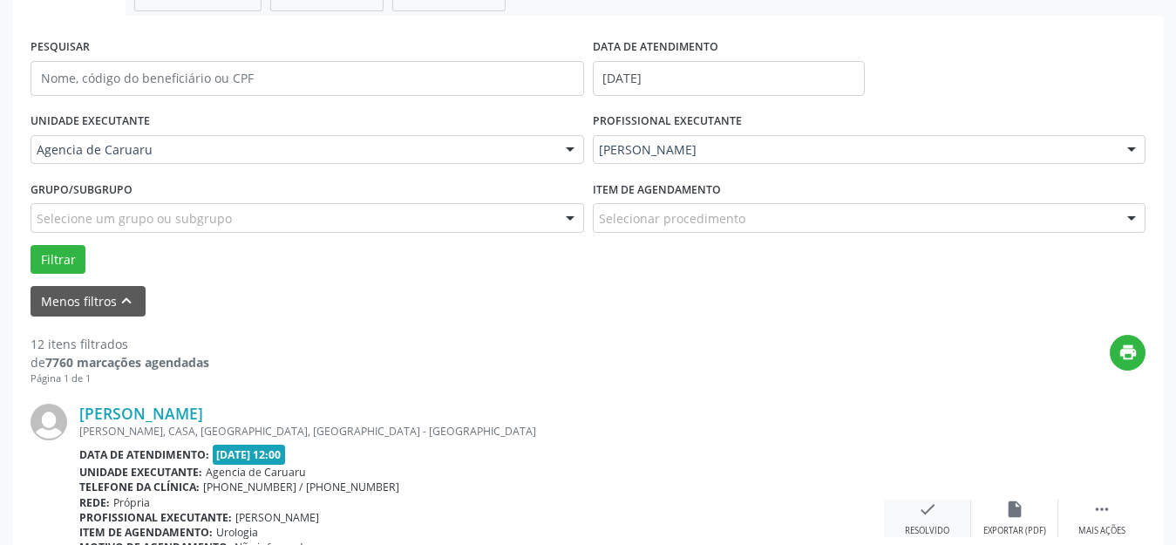
click at [934, 510] on icon "check" at bounding box center [927, 508] width 19 height 19
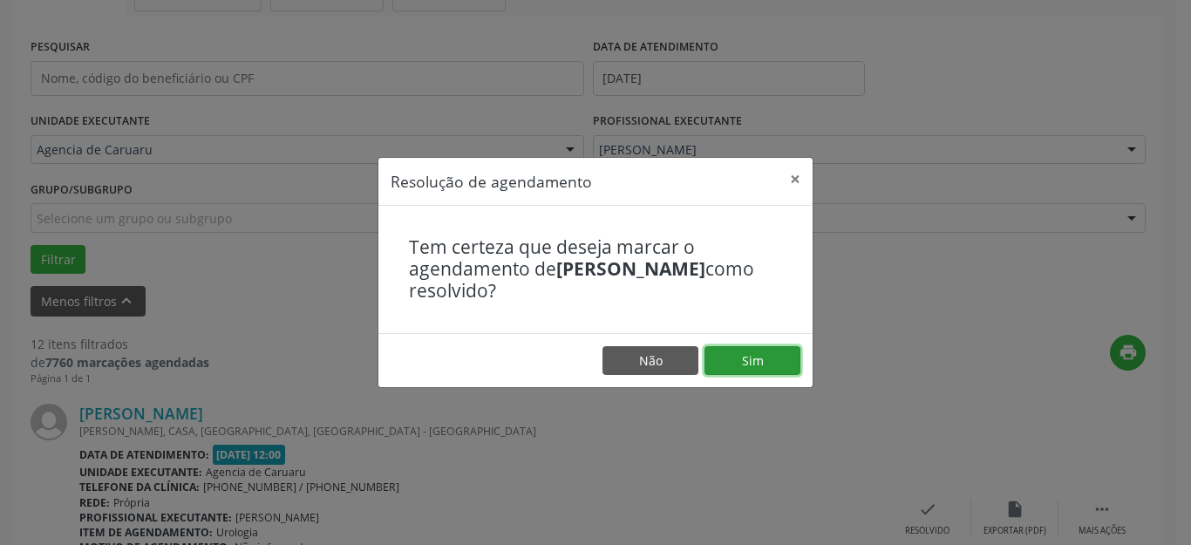
click at [764, 357] on button "Sim" at bounding box center [752, 361] width 96 height 30
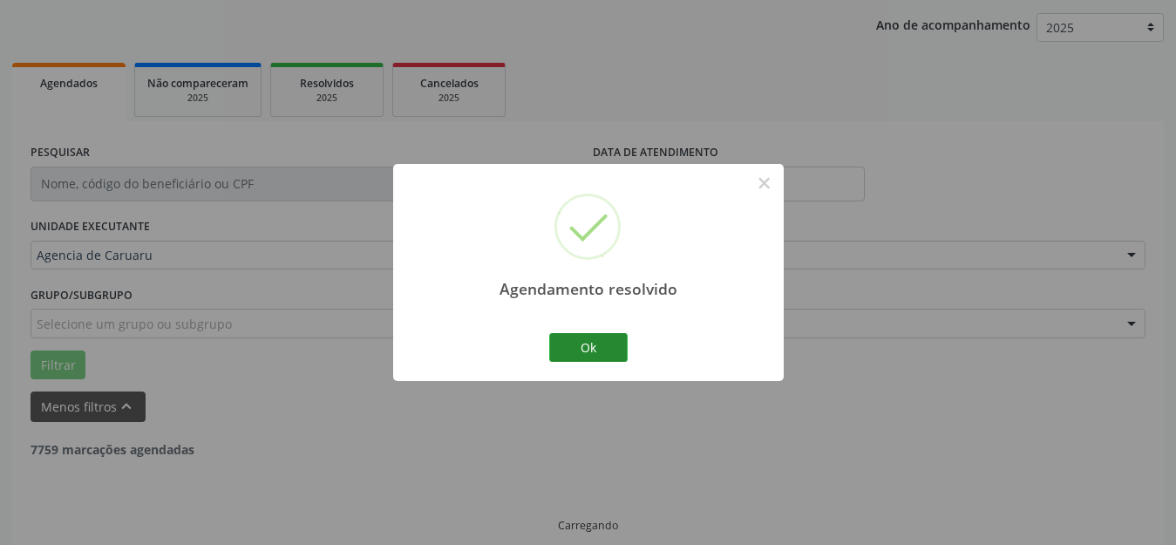
scroll to position [216, 0]
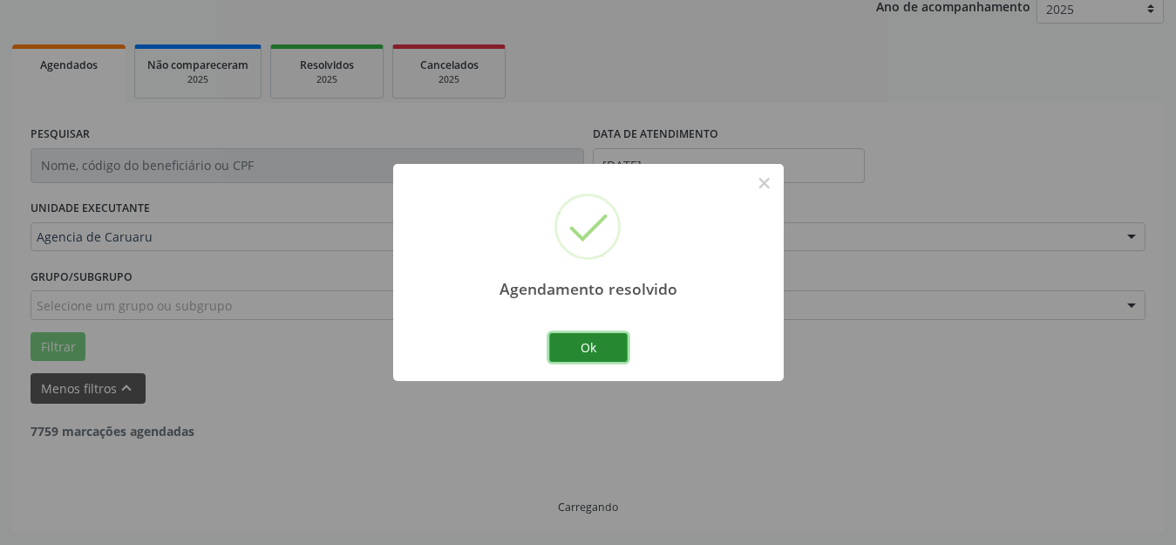
click at [612, 336] on button "Ok" at bounding box center [588, 348] width 78 height 30
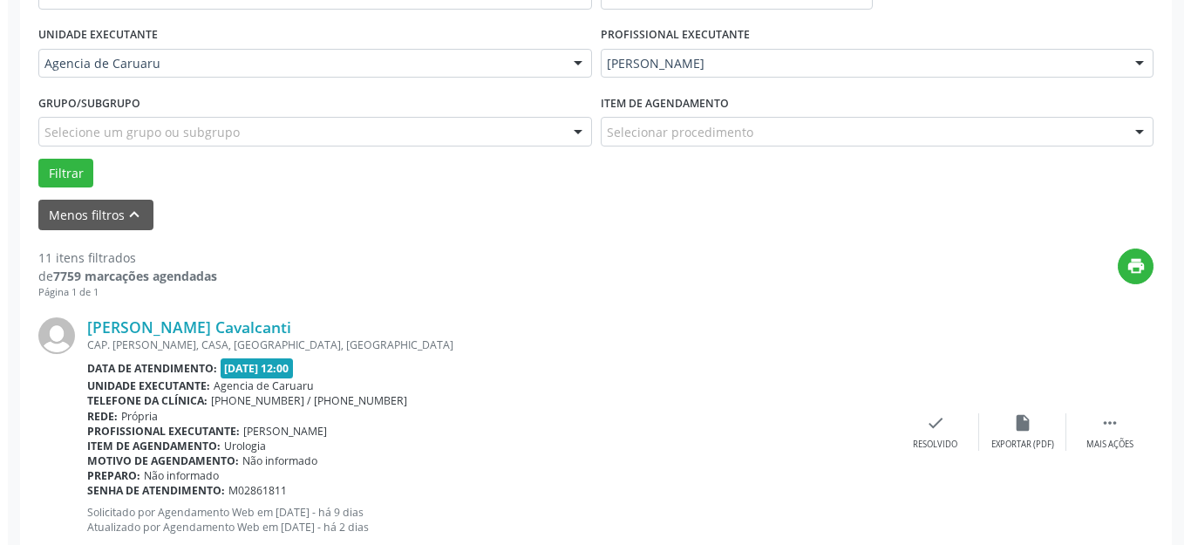
scroll to position [391, 0]
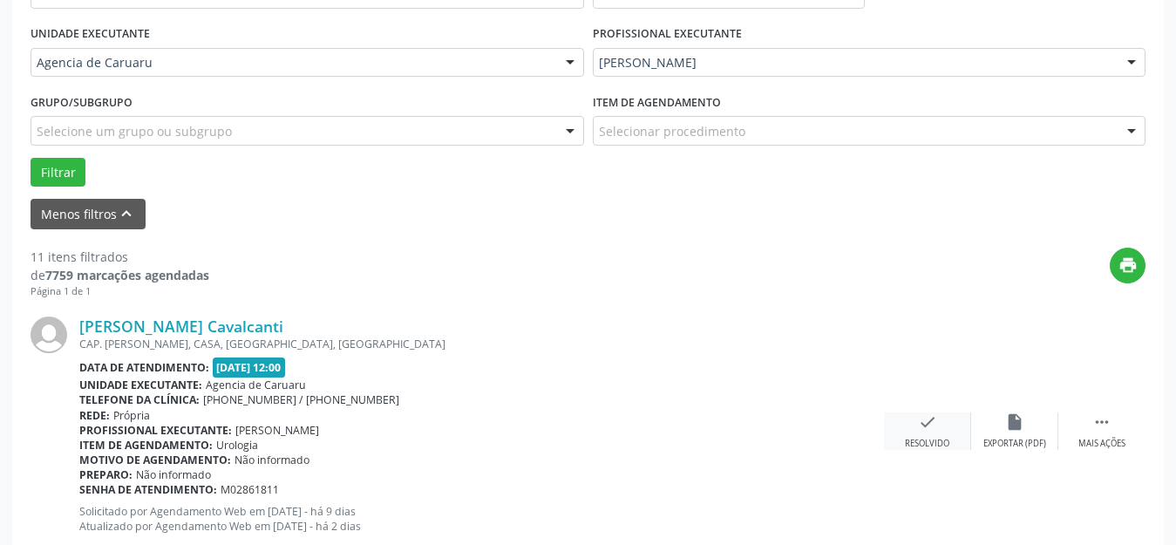
click at [935, 419] on icon "check" at bounding box center [927, 421] width 19 height 19
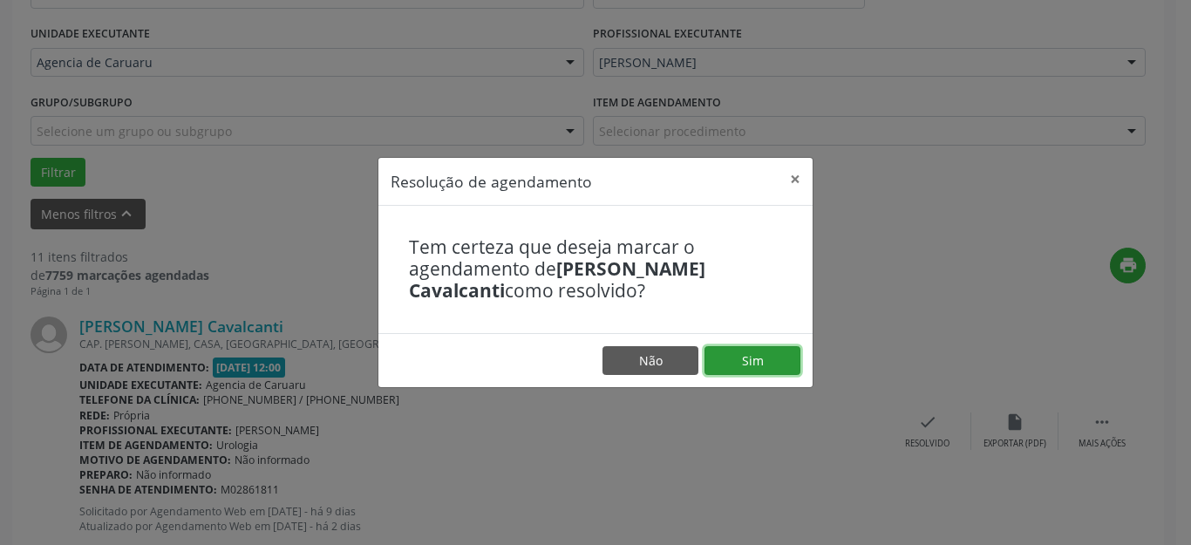
click at [767, 365] on button "Sim" at bounding box center [752, 361] width 96 height 30
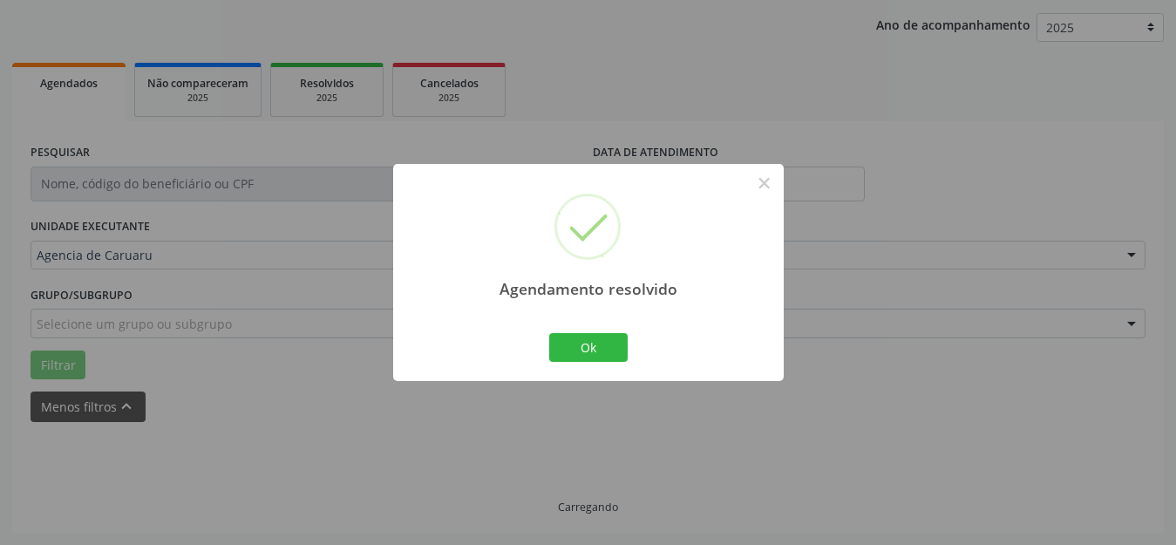
scroll to position [216, 0]
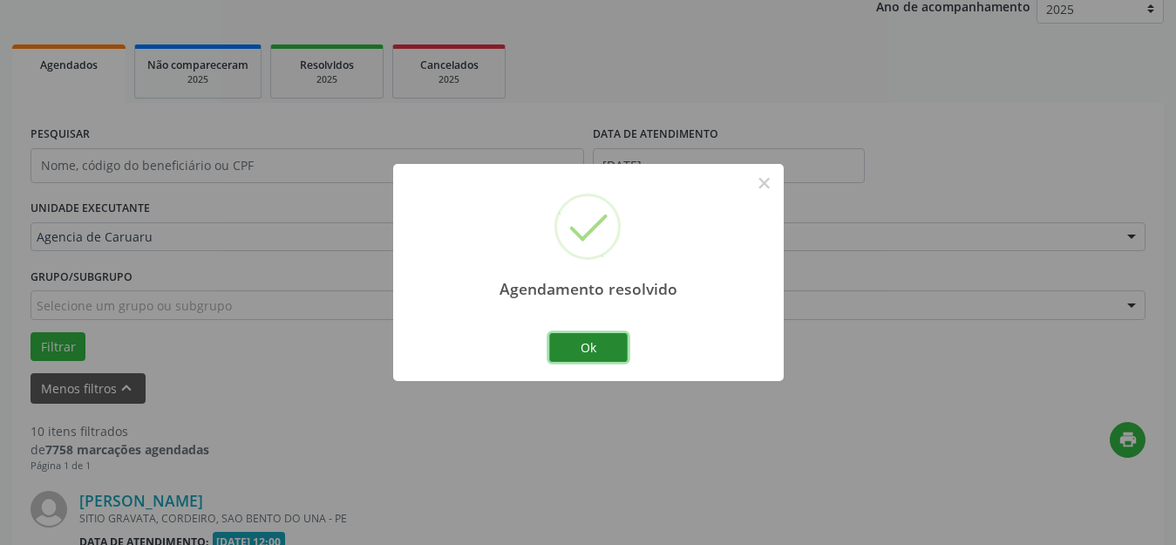
click at [606, 350] on button "Ok" at bounding box center [588, 348] width 78 height 30
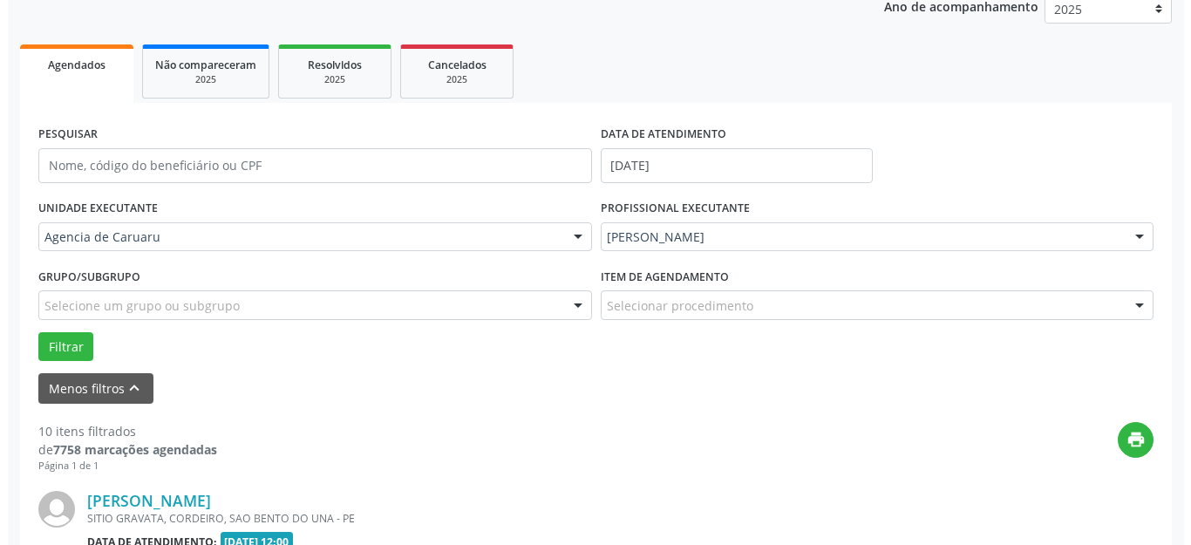
scroll to position [391, 0]
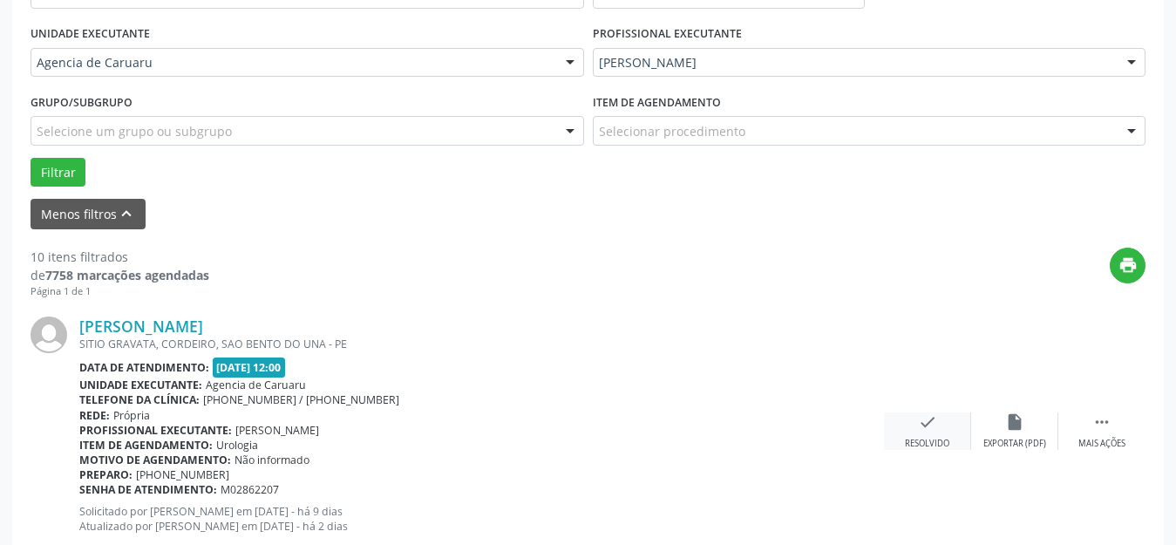
click at [933, 433] on div "check Resolvido" at bounding box center [927, 430] width 87 height 37
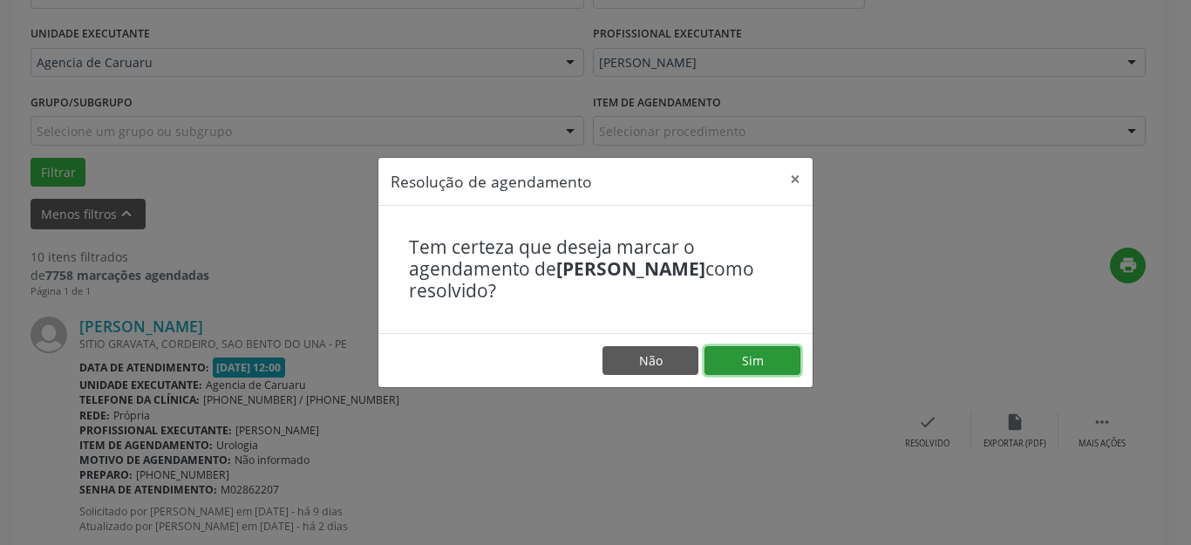
click at [783, 370] on button "Sim" at bounding box center [752, 361] width 96 height 30
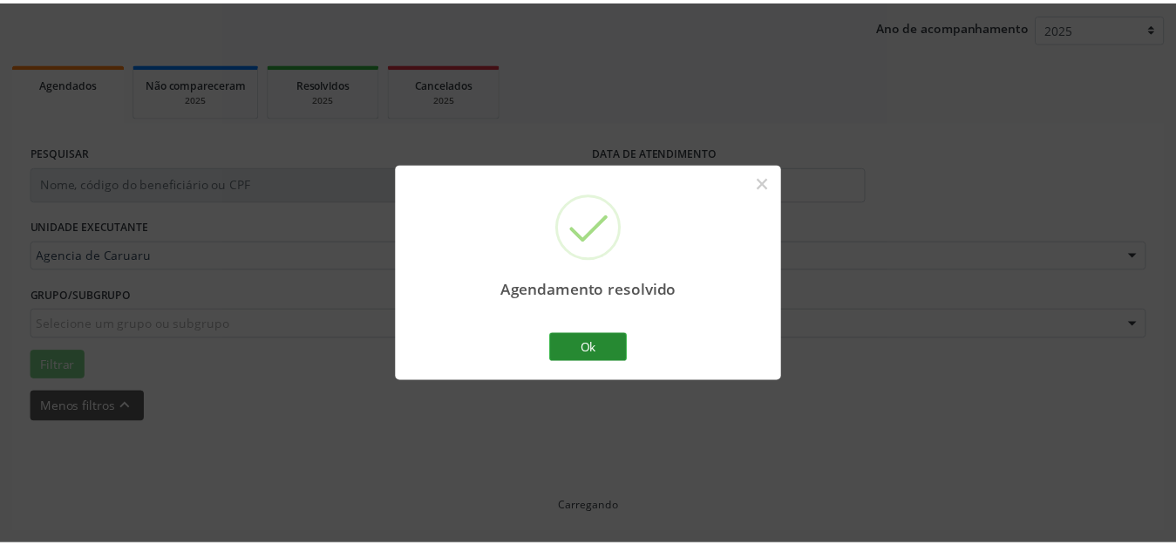
scroll to position [216, 0]
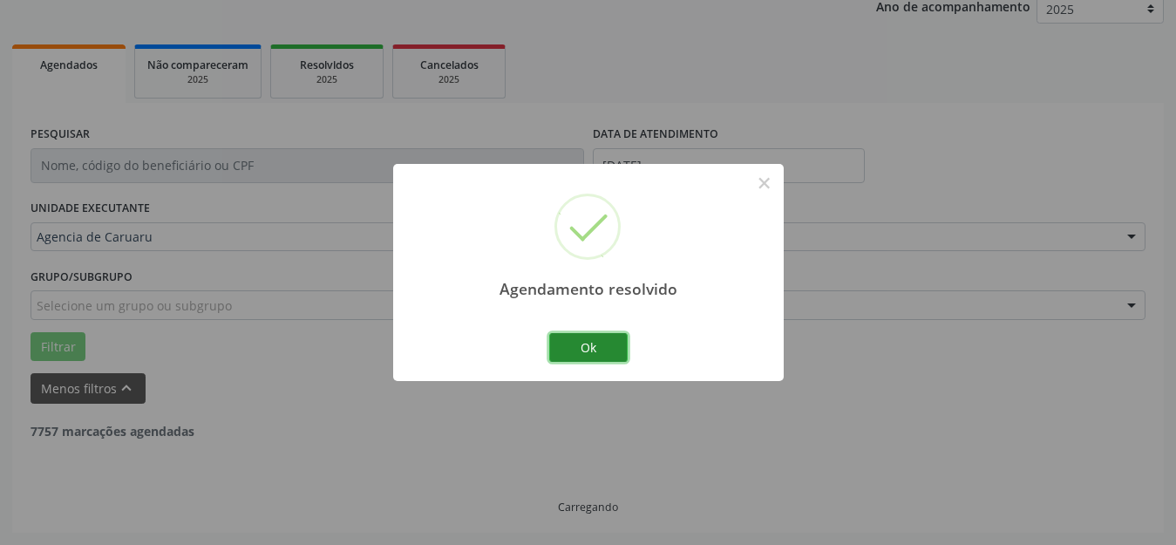
click at [609, 341] on button "Ok" at bounding box center [588, 348] width 78 height 30
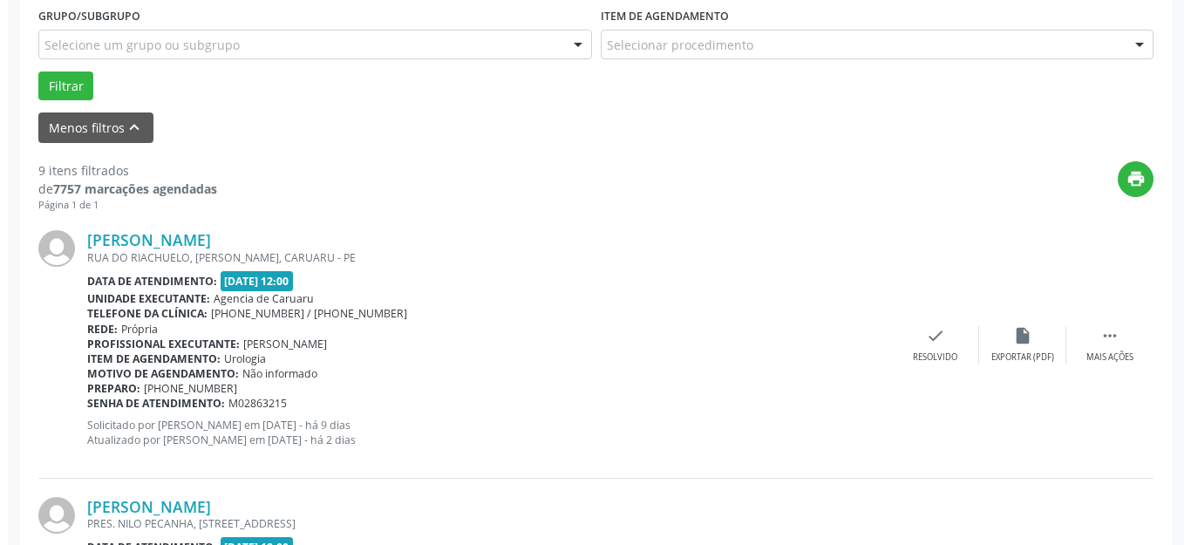
scroll to position [478, 0]
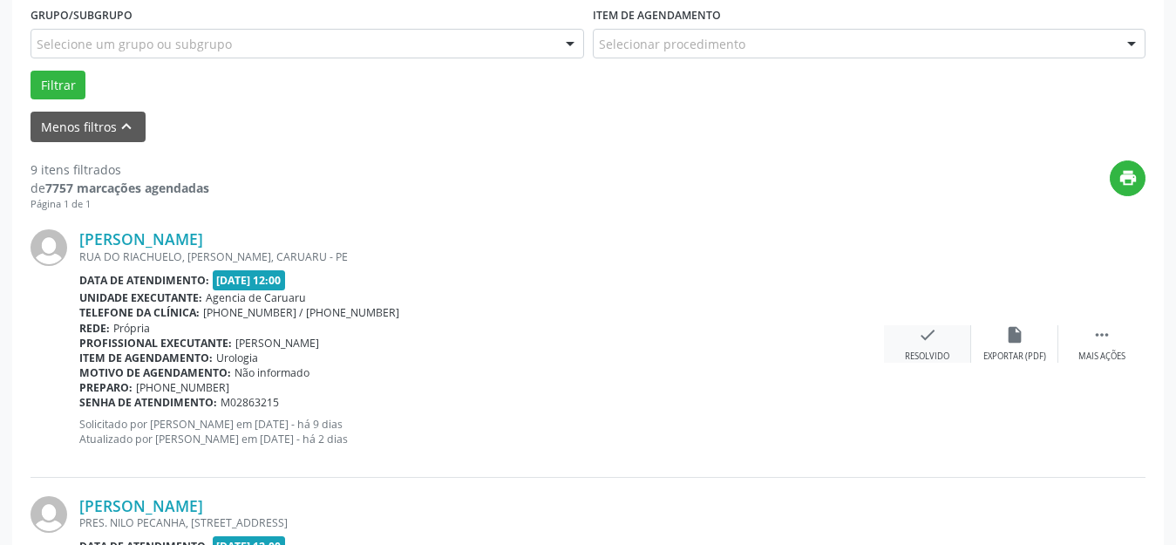
click at [918, 343] on icon "check" at bounding box center [927, 334] width 19 height 19
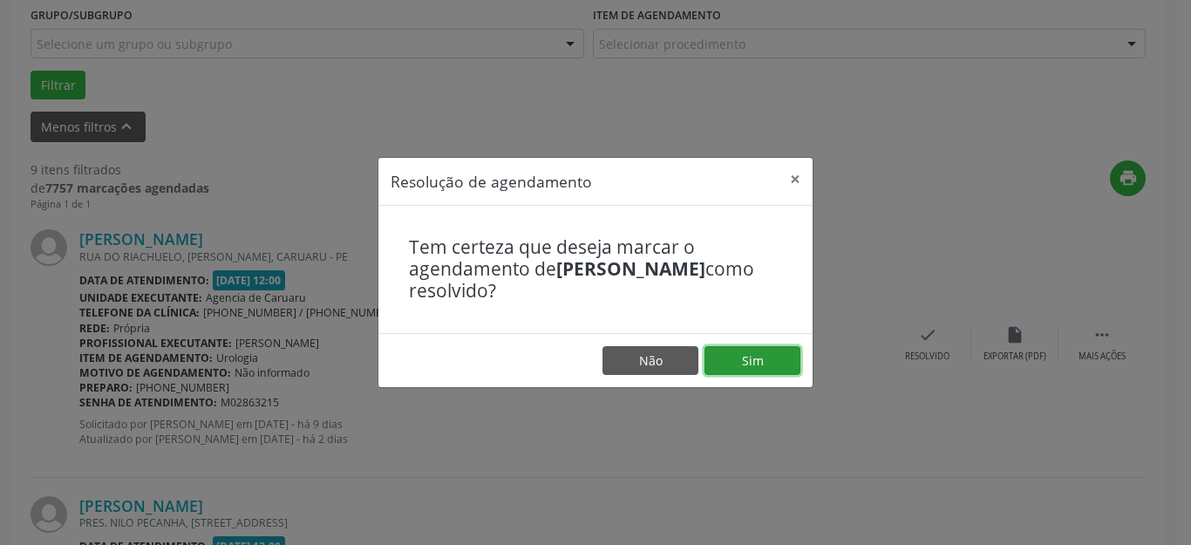
click at [760, 362] on button "Sim" at bounding box center [752, 361] width 96 height 30
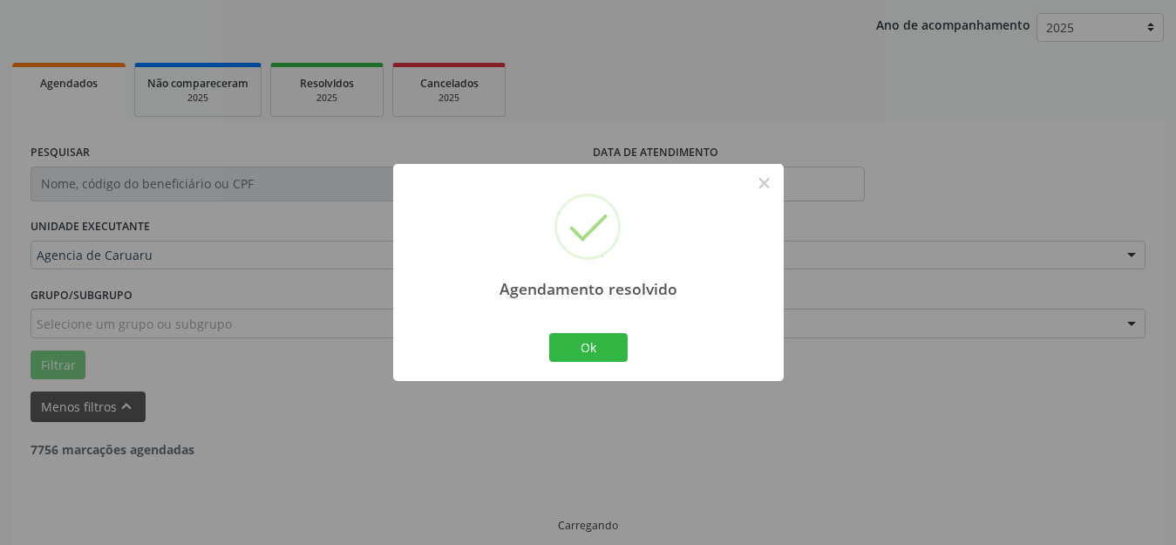
scroll to position [216, 0]
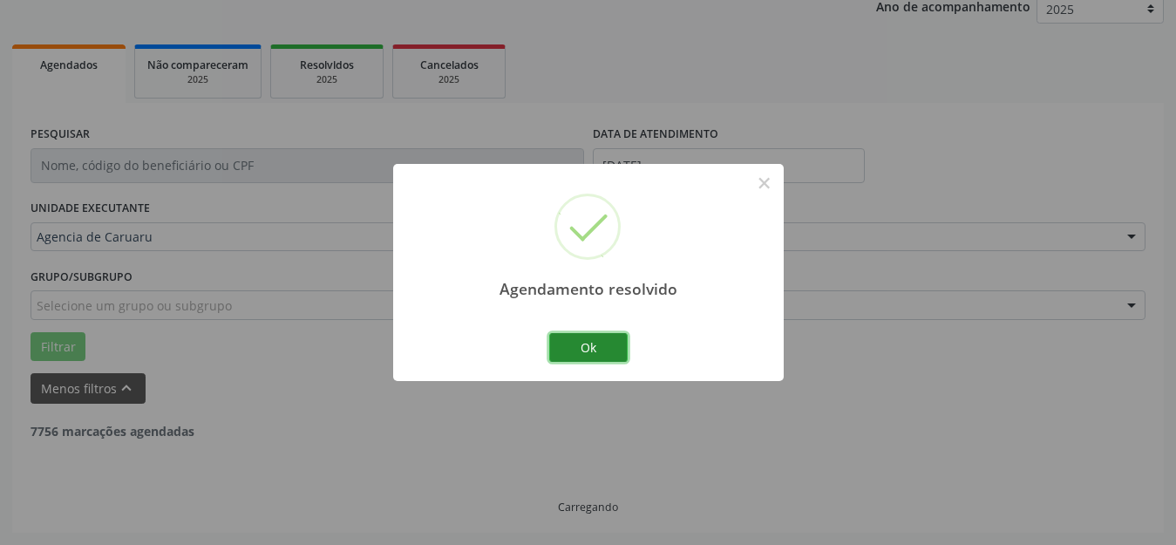
click at [580, 346] on button "Ok" at bounding box center [588, 348] width 78 height 30
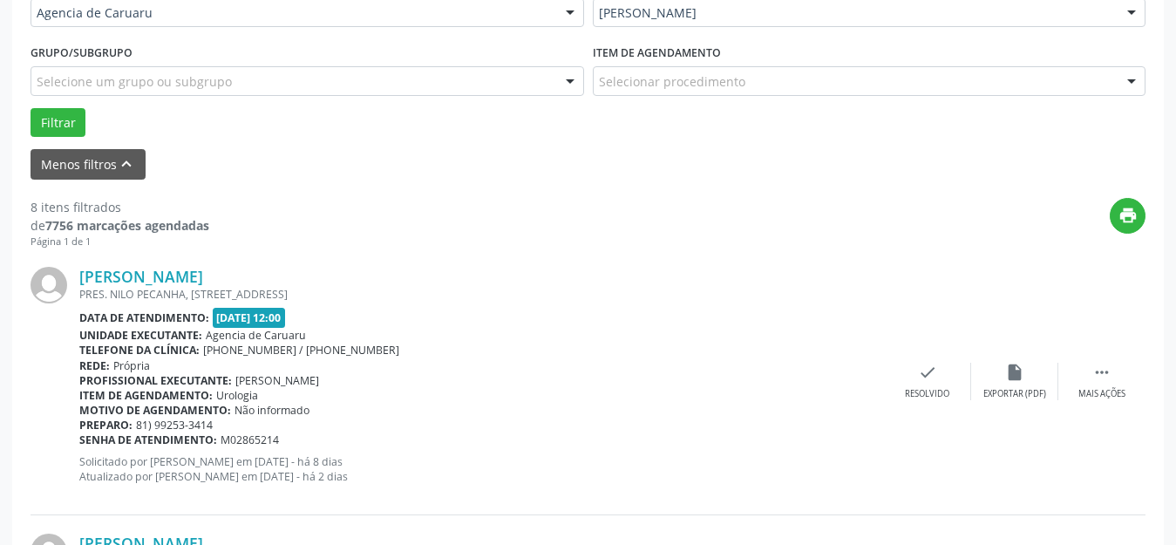
scroll to position [478, 0]
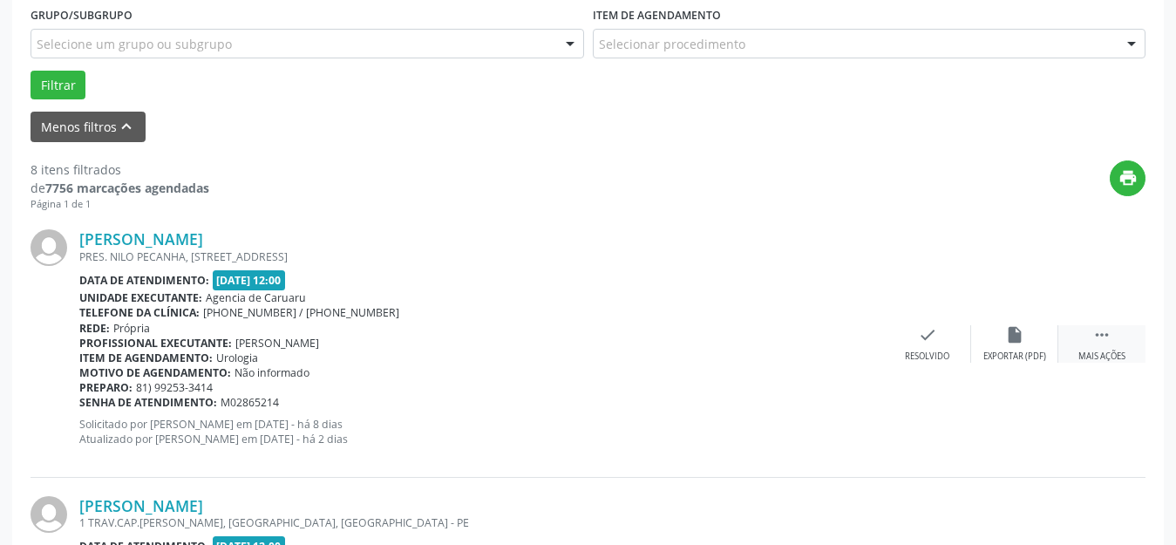
click at [1095, 357] on div "Mais ações" at bounding box center [1101, 356] width 47 height 12
click at [1005, 357] on div "Não compareceu" at bounding box center [1014, 356] width 74 height 12
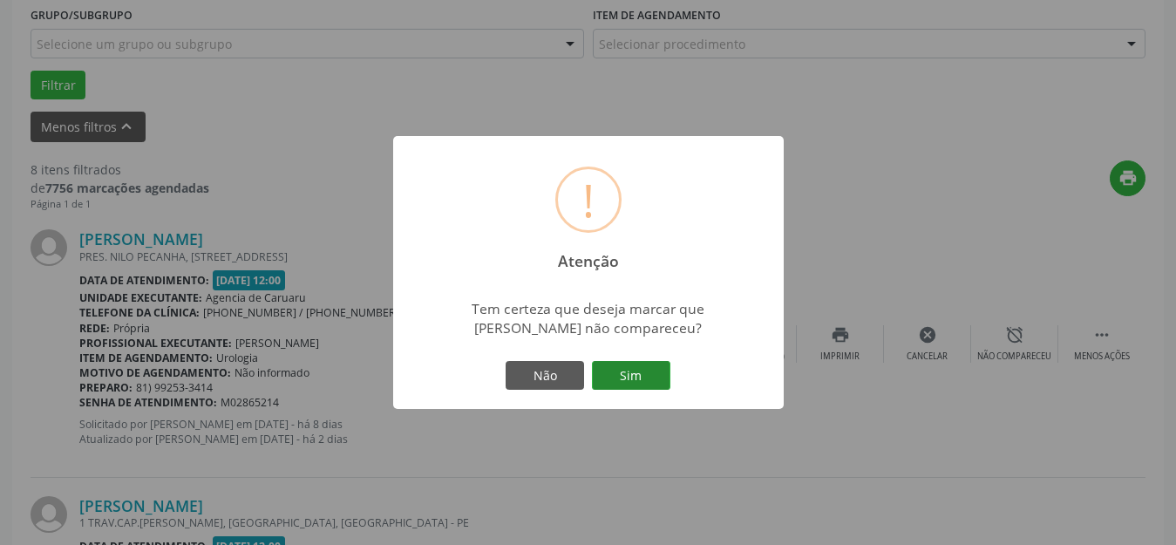
click at [637, 371] on button "Sim" at bounding box center [631, 376] width 78 height 30
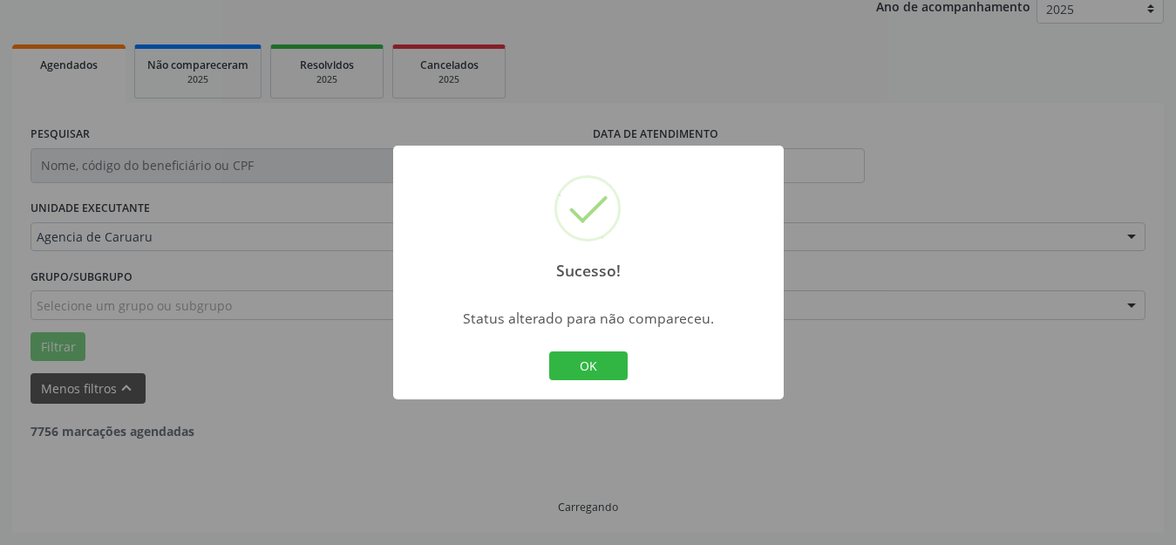
scroll to position [216, 0]
click at [574, 370] on button "OK" at bounding box center [588, 366] width 78 height 30
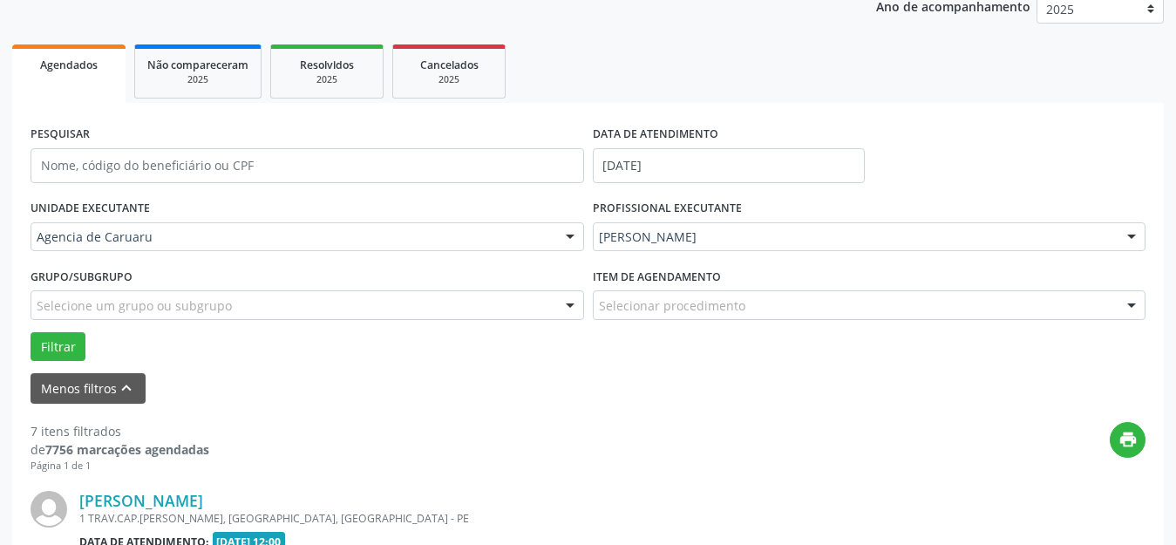
scroll to position [478, 0]
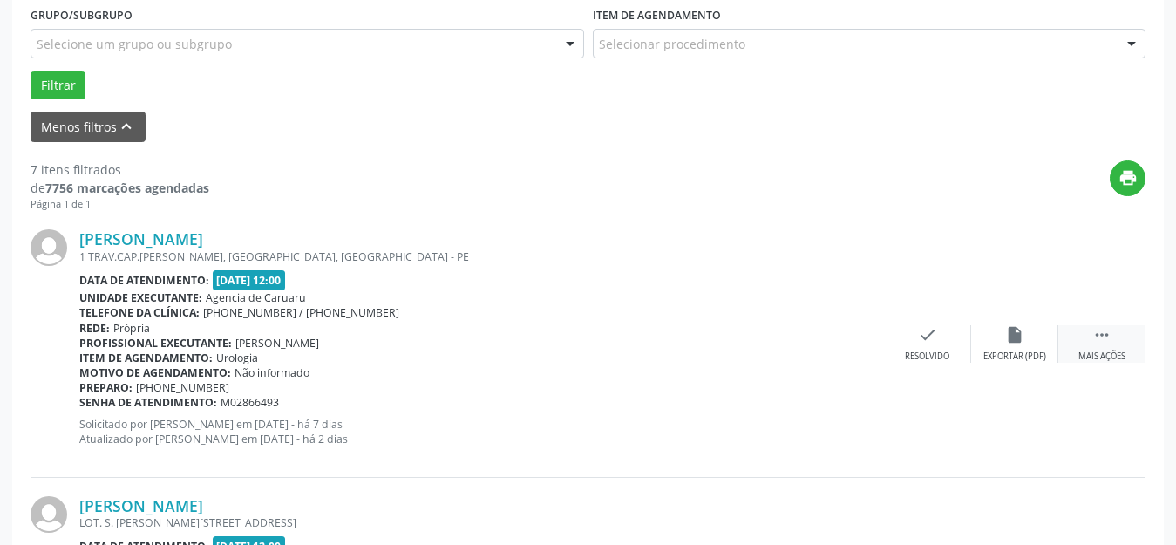
click at [1109, 335] on icon "" at bounding box center [1101, 334] width 19 height 19
click at [1022, 336] on icon "alarm_off" at bounding box center [1014, 334] width 19 height 19
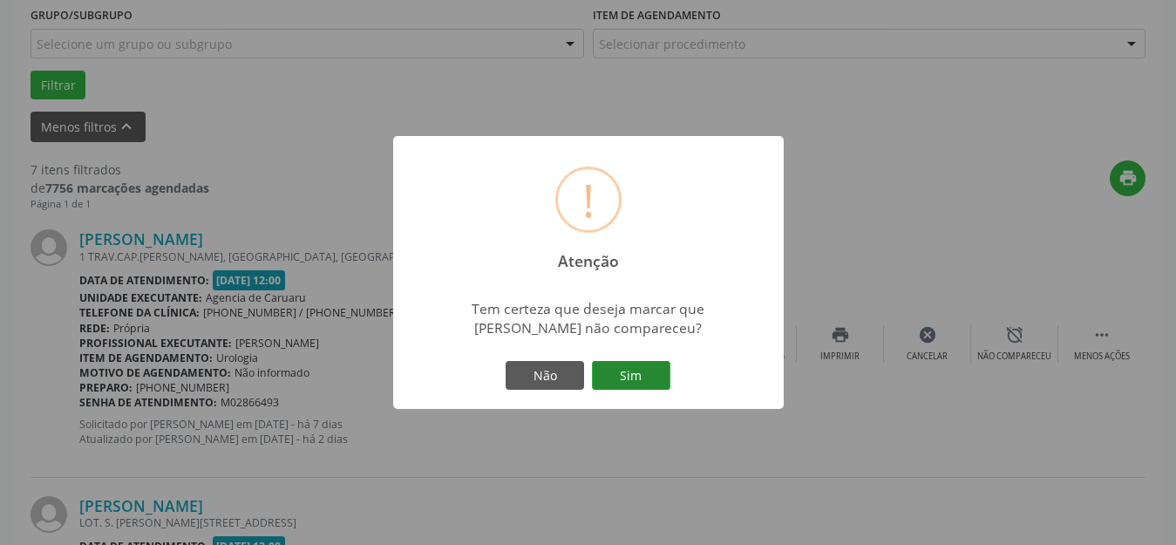
click at [638, 382] on button "Sim" at bounding box center [631, 376] width 78 height 30
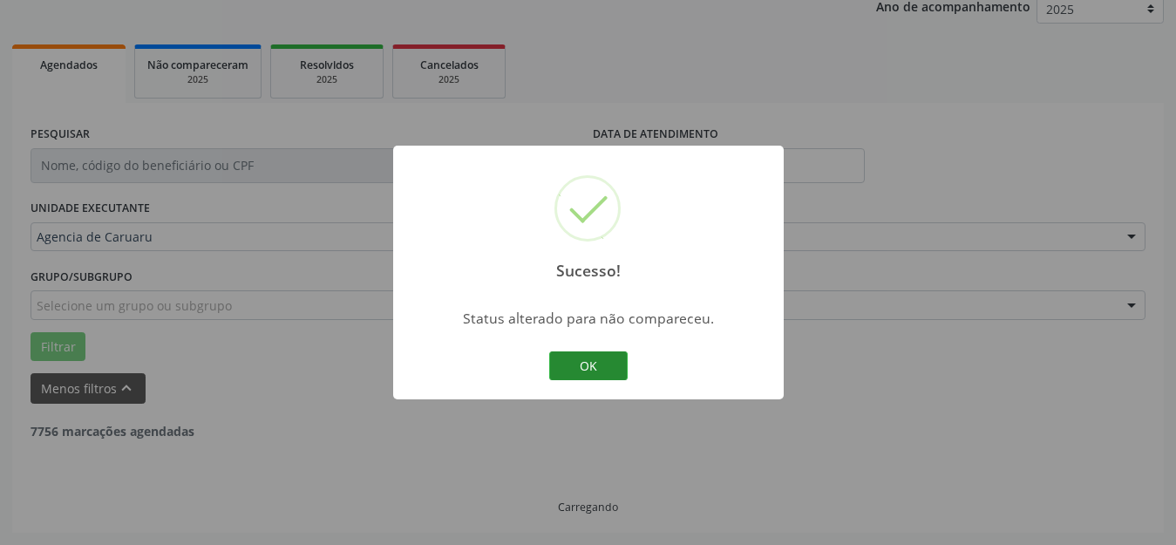
scroll to position [216, 0]
click at [581, 344] on div "Sucesso! × Status alterado para não compareceu. OK Cancel" at bounding box center [588, 273] width 391 height 255
click at [581, 361] on button "OK" at bounding box center [588, 366] width 78 height 30
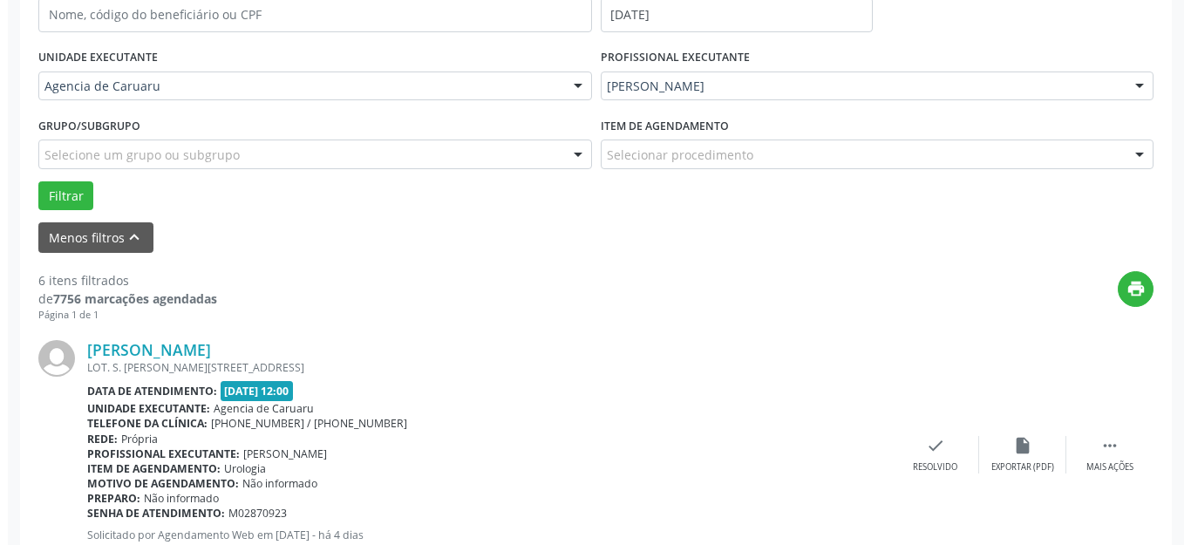
scroll to position [478, 0]
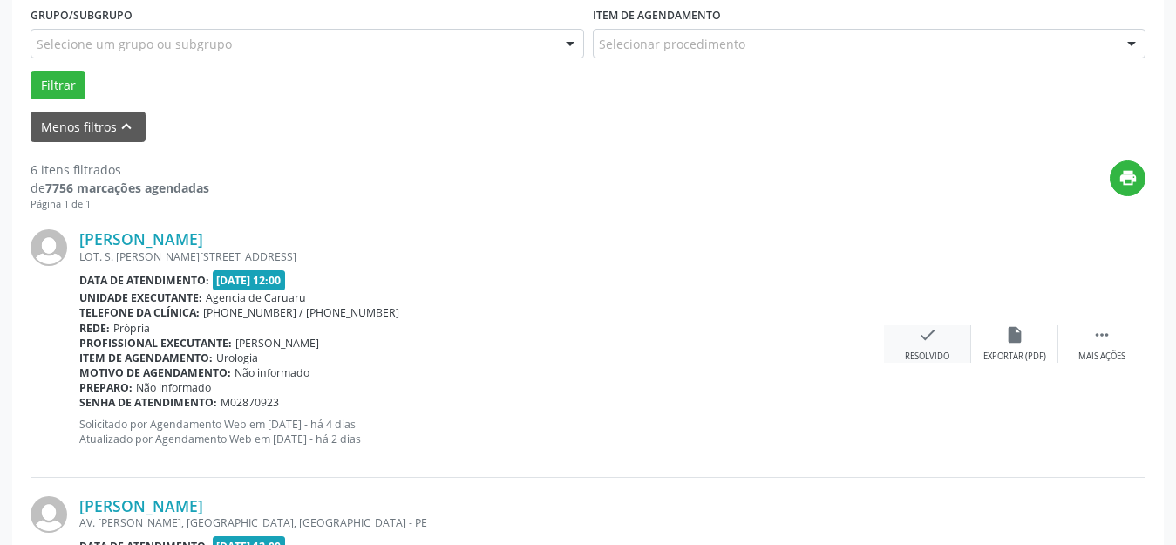
click at [929, 344] on div "check Resolvido" at bounding box center [927, 343] width 87 height 37
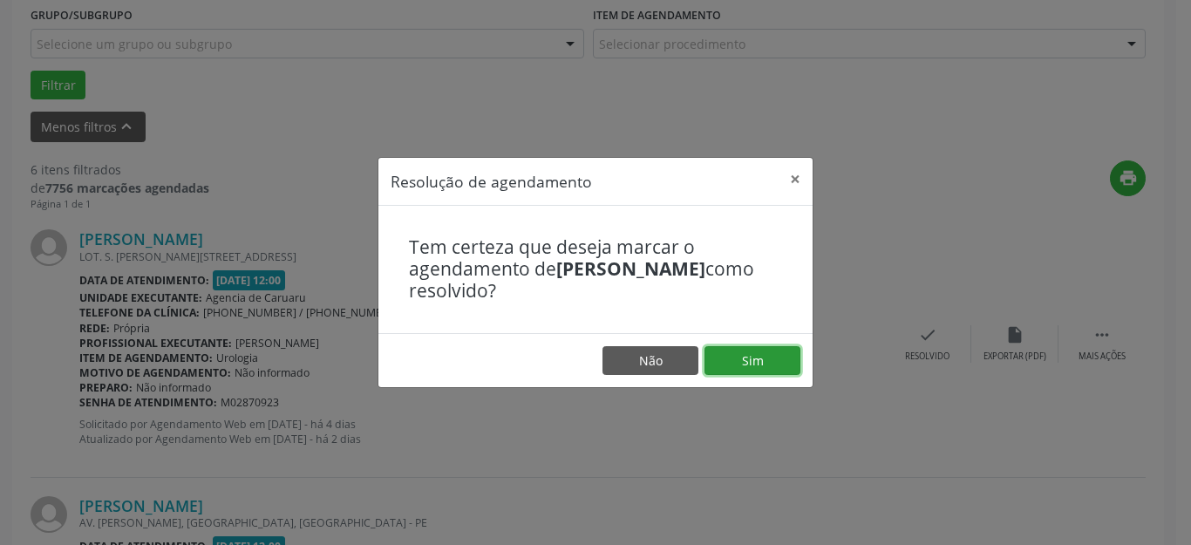
click at [763, 346] on button "Sim" at bounding box center [752, 361] width 96 height 30
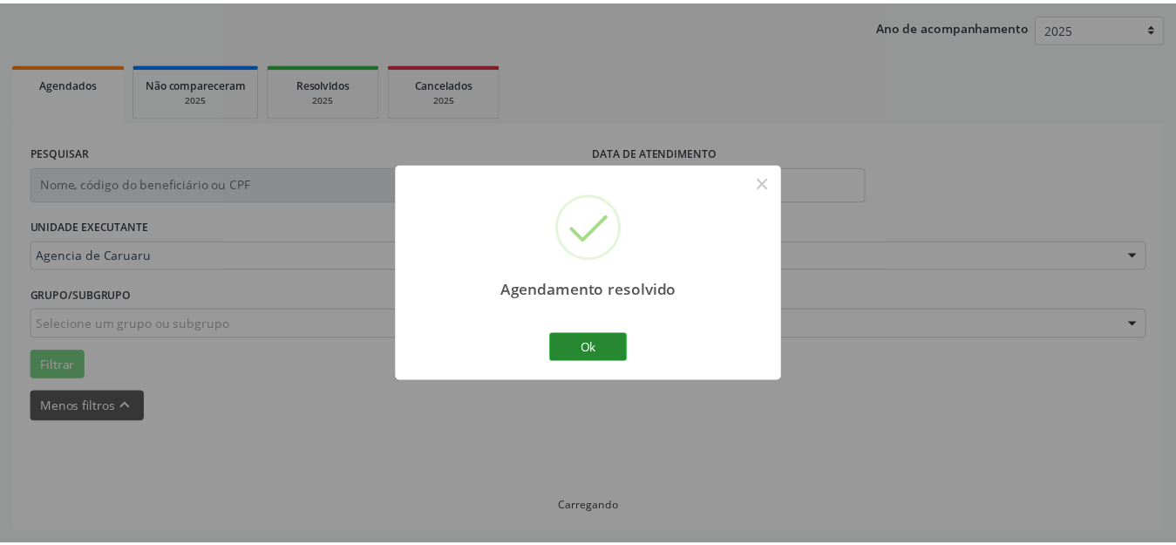
scroll to position [198, 0]
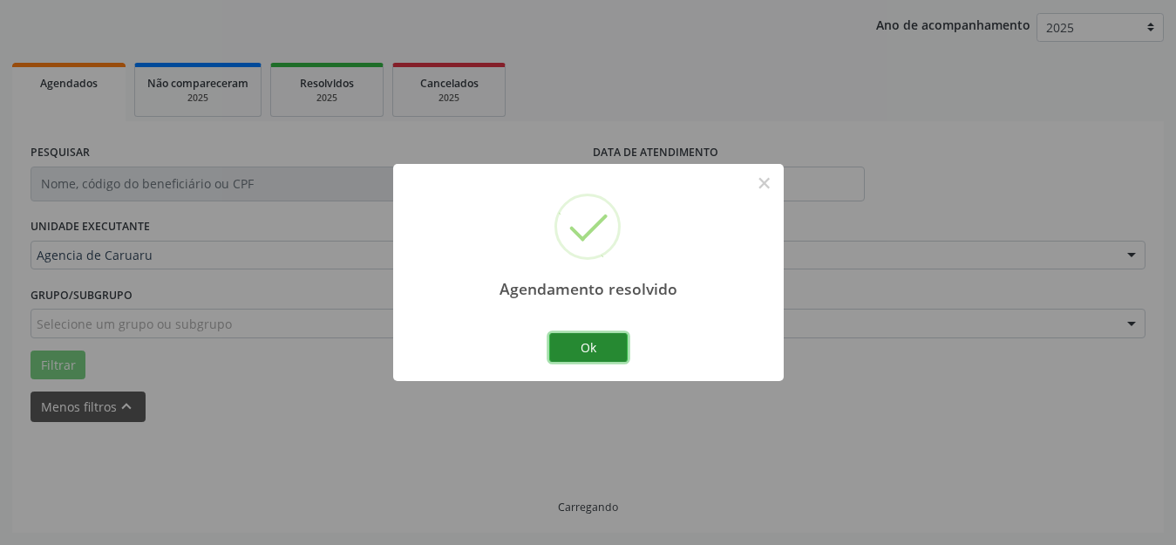
click at [589, 345] on button "Ok" at bounding box center [588, 348] width 78 height 30
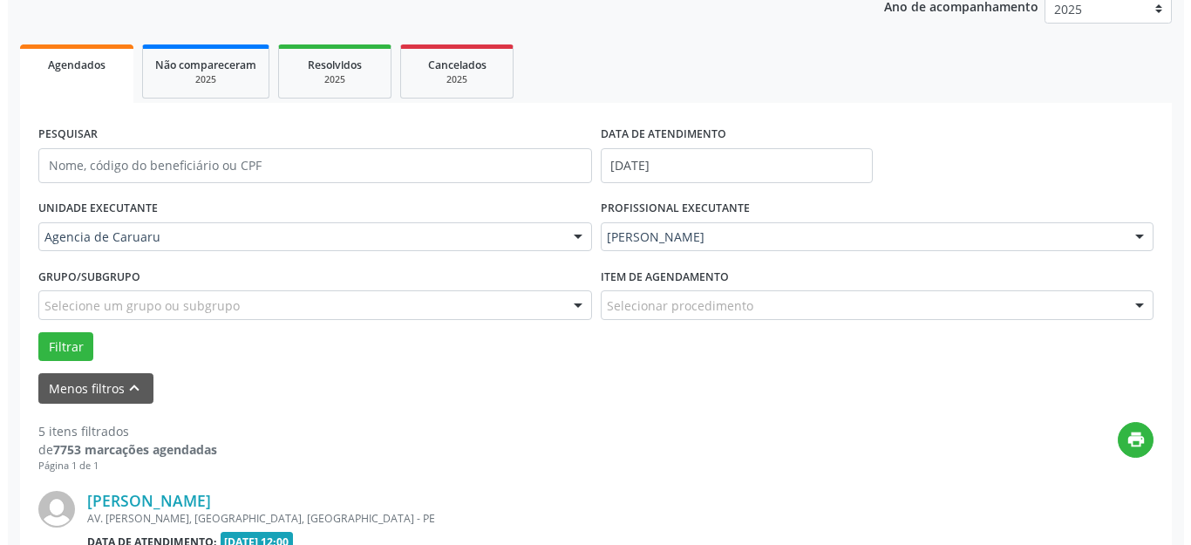
scroll to position [565, 0]
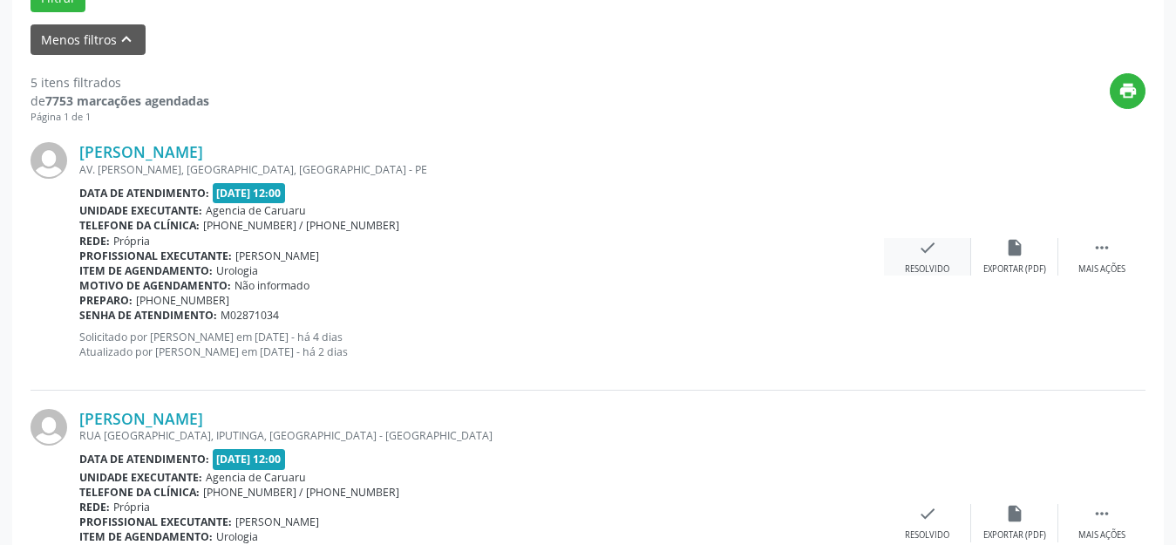
click at [939, 259] on div "check Resolvido" at bounding box center [927, 256] width 87 height 37
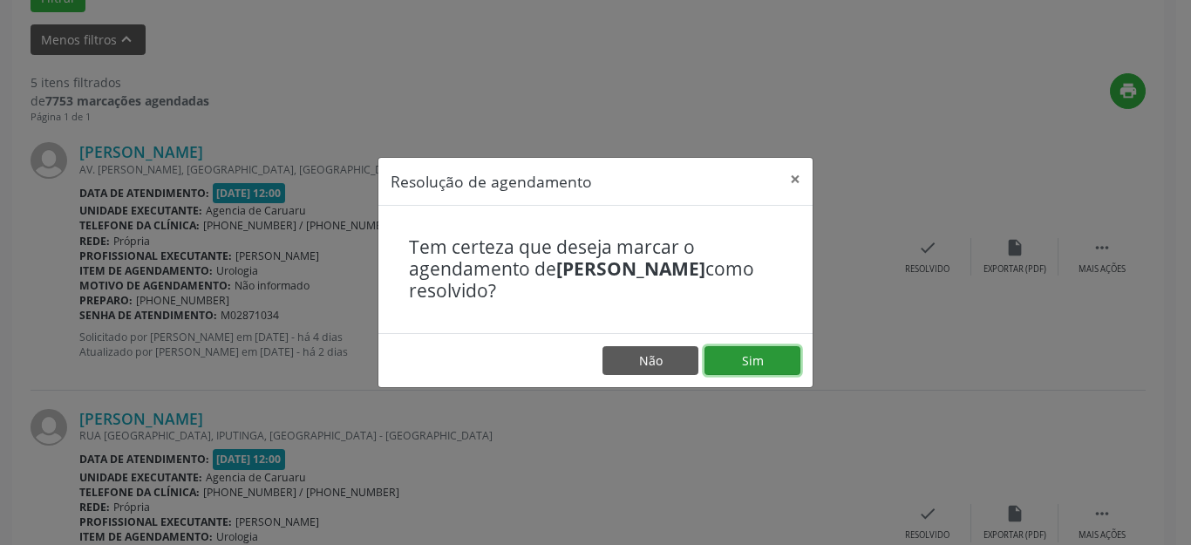
click at [766, 356] on button "Sim" at bounding box center [752, 361] width 96 height 30
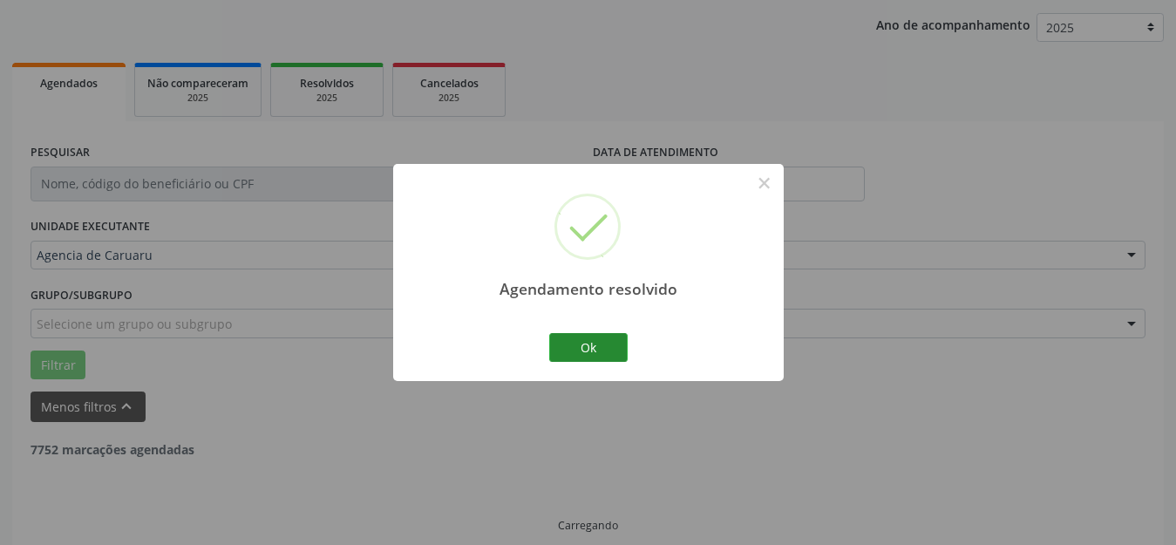
scroll to position [216, 0]
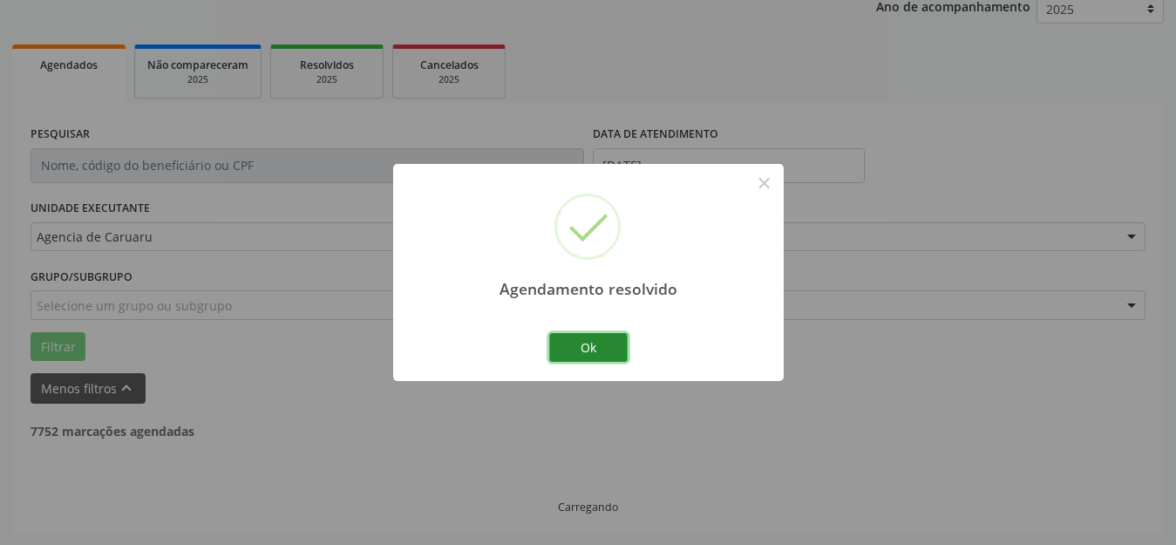
click at [579, 342] on button "Ok" at bounding box center [588, 348] width 78 height 30
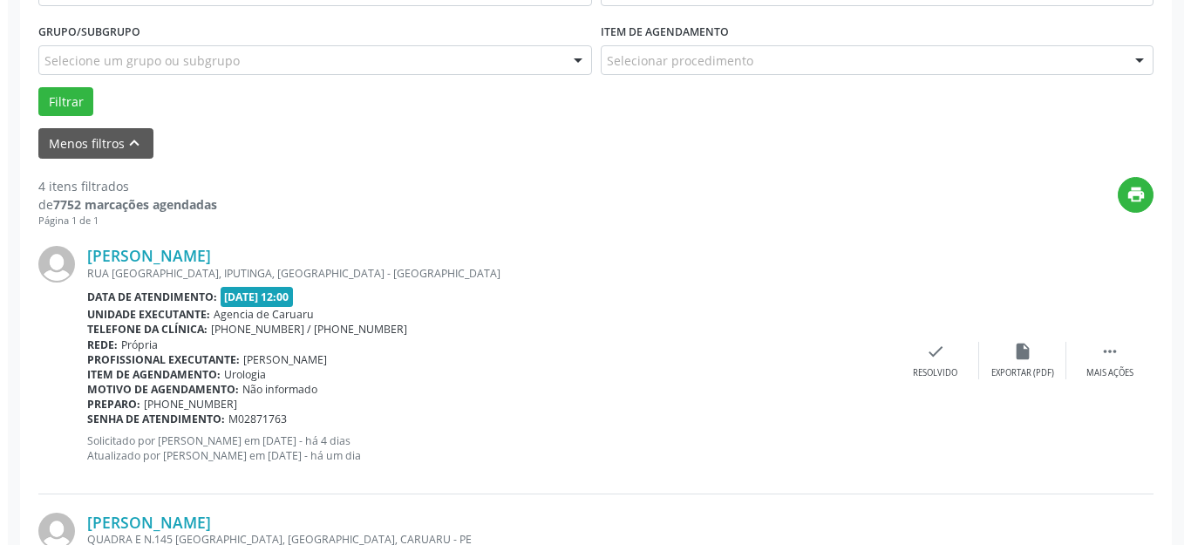
scroll to position [478, 0]
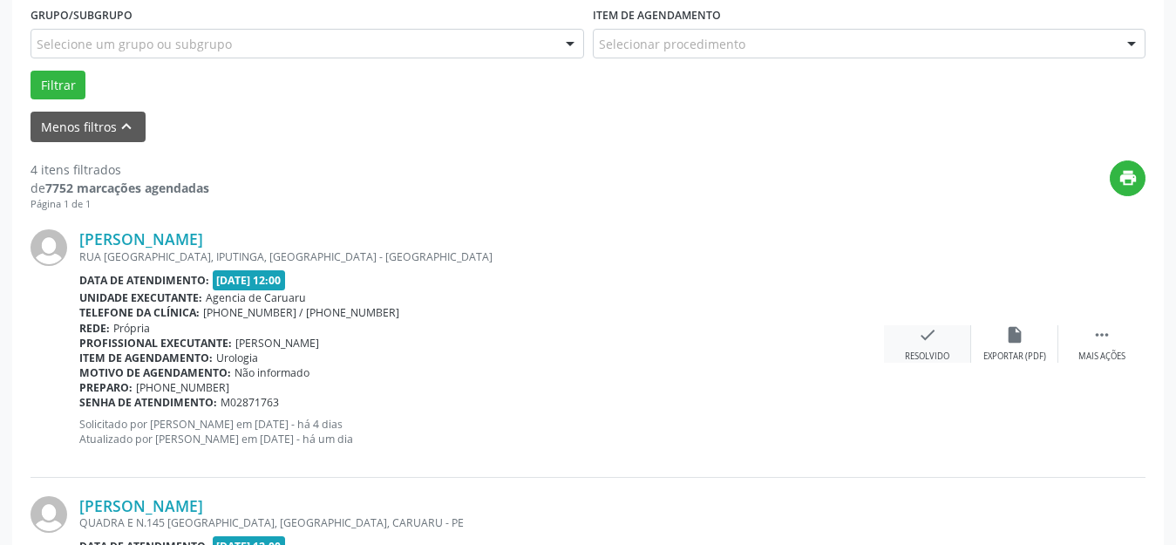
click at [930, 346] on div "check Resolvido" at bounding box center [927, 343] width 87 height 37
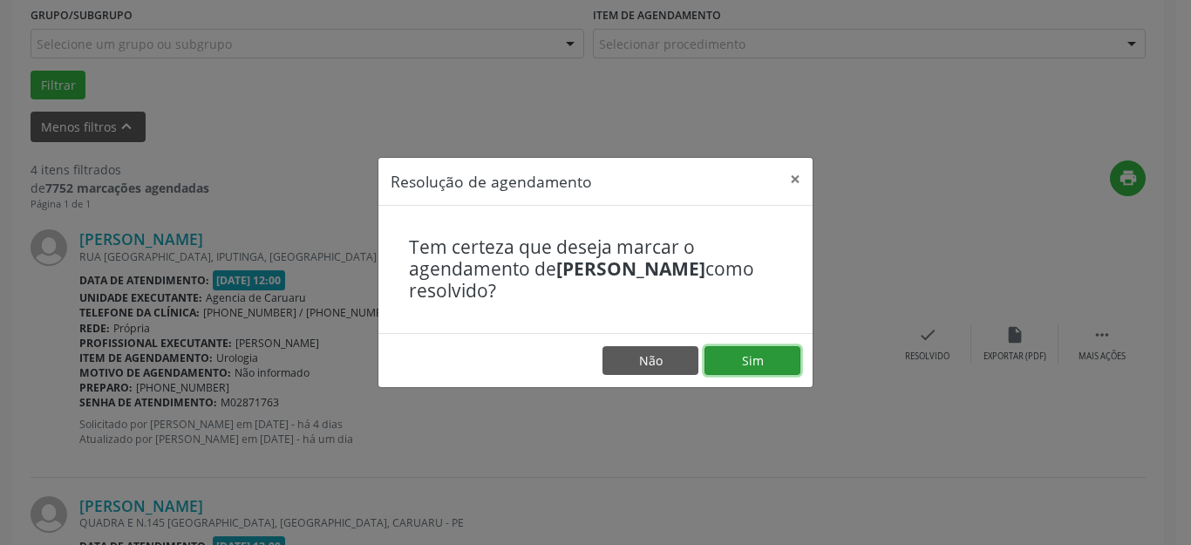
click at [755, 361] on button "Sim" at bounding box center [752, 361] width 96 height 30
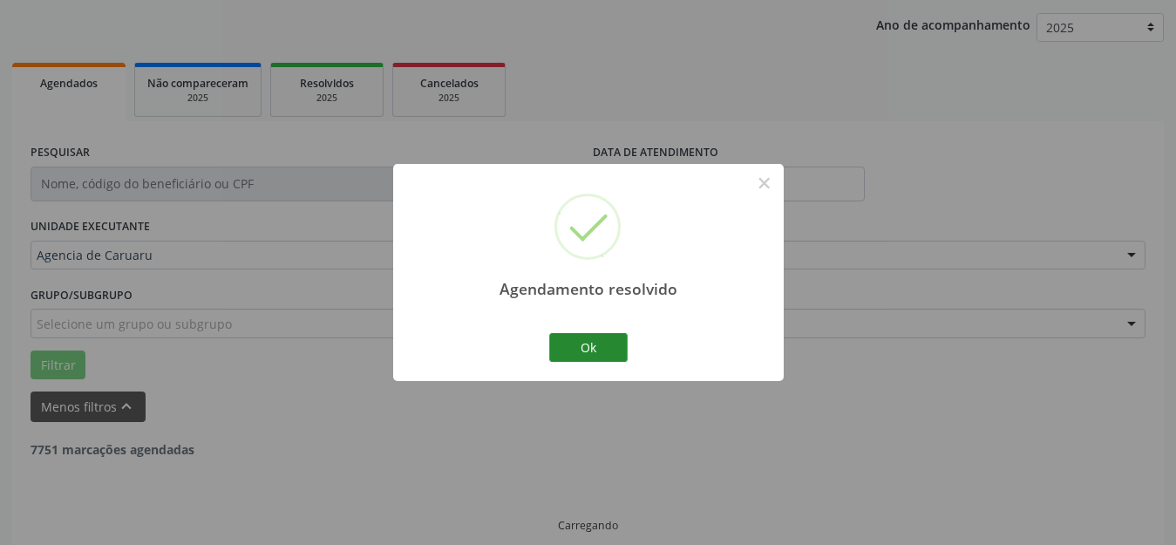
scroll to position [216, 0]
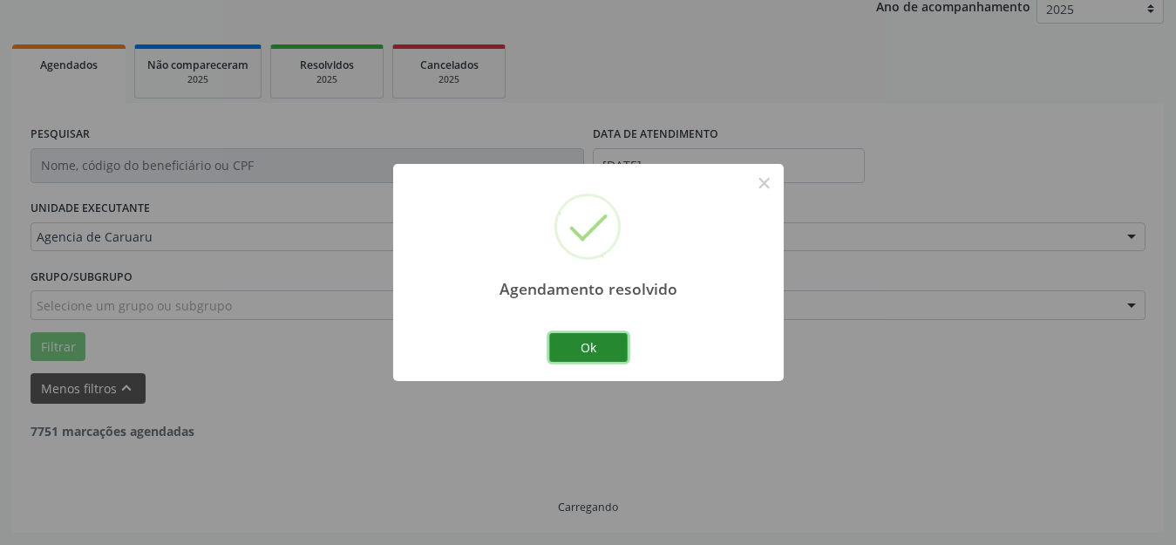
click at [604, 350] on button "Ok" at bounding box center [588, 348] width 78 height 30
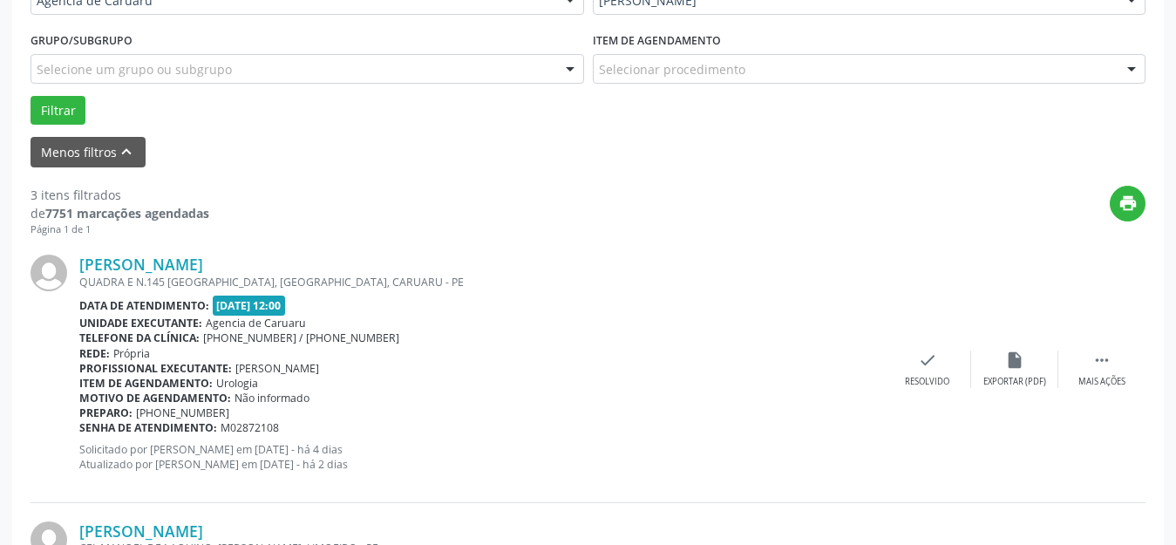
scroll to position [478, 0]
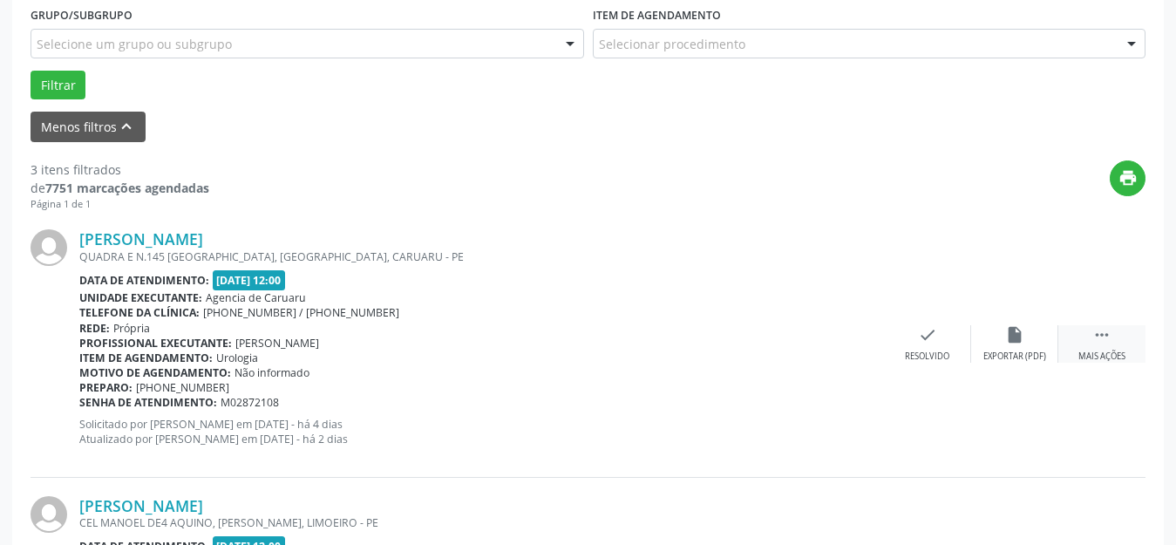
click at [1097, 342] on icon "" at bounding box center [1101, 334] width 19 height 19
click at [1017, 349] on div "alarm_off Não compareceu" at bounding box center [1014, 343] width 87 height 37
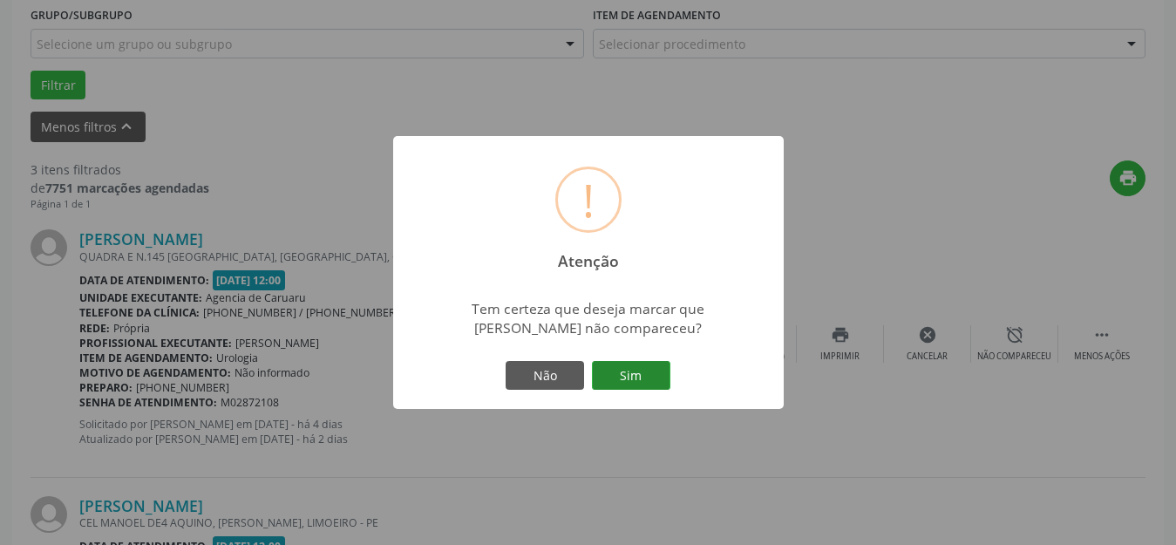
click at [647, 376] on button "Sim" at bounding box center [631, 376] width 78 height 30
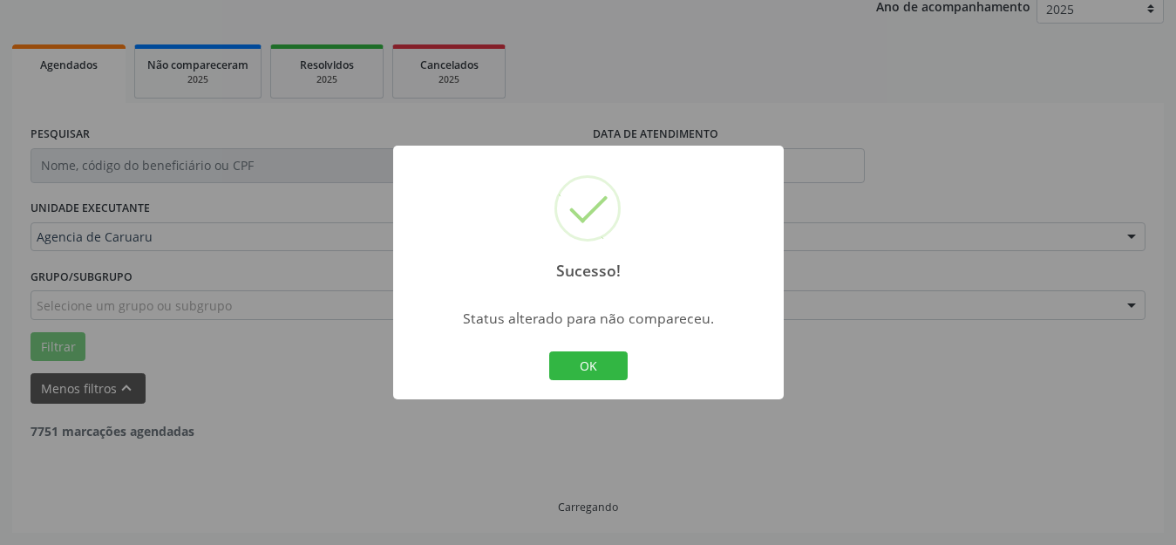
scroll to position [216, 0]
click at [608, 370] on button "OK" at bounding box center [588, 366] width 78 height 30
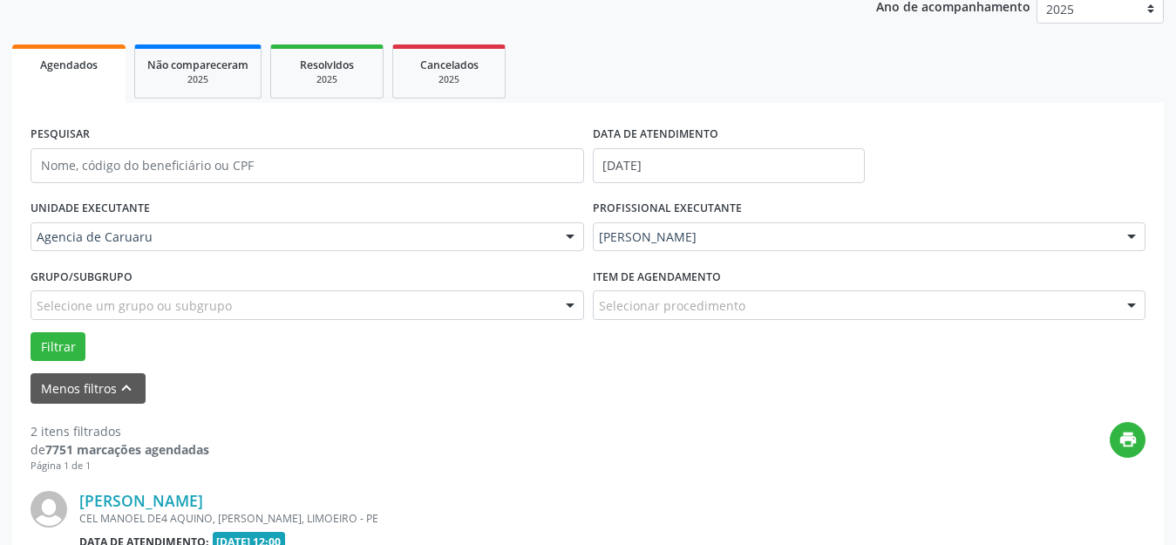
scroll to position [478, 0]
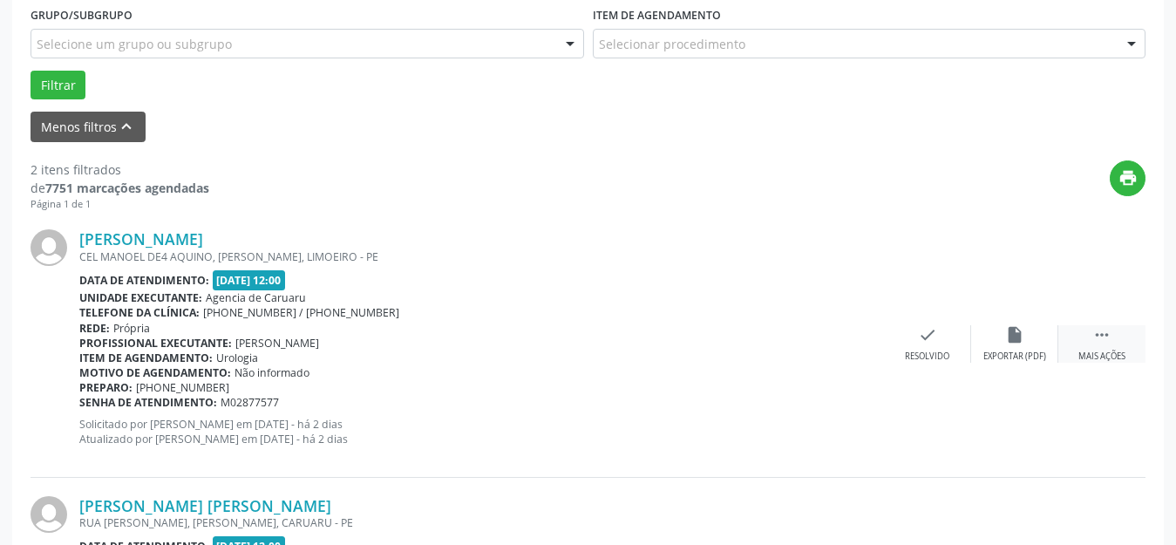
click at [1112, 345] on div " Mais ações" at bounding box center [1101, 343] width 87 height 37
click at [1022, 346] on div "alarm_off Não compareceu" at bounding box center [1014, 343] width 87 height 37
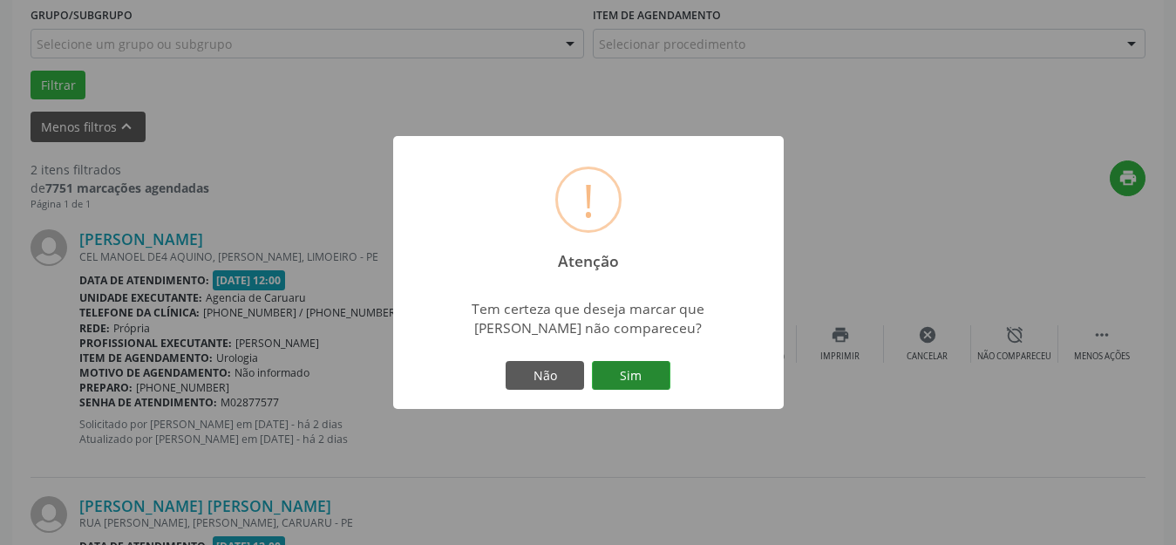
click at [647, 369] on button "Sim" at bounding box center [631, 376] width 78 height 30
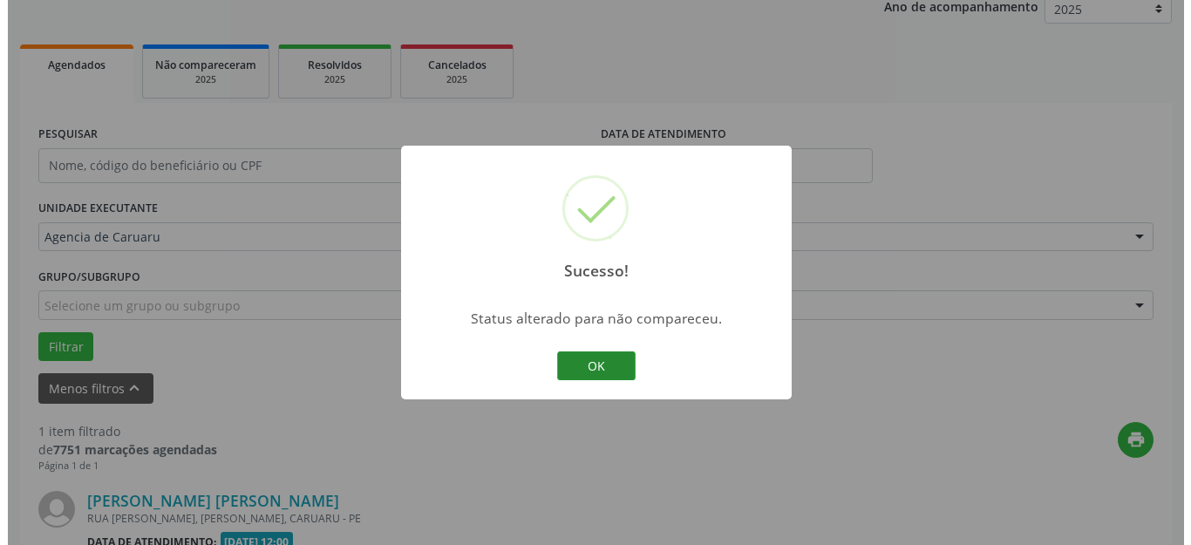
scroll to position [440, 0]
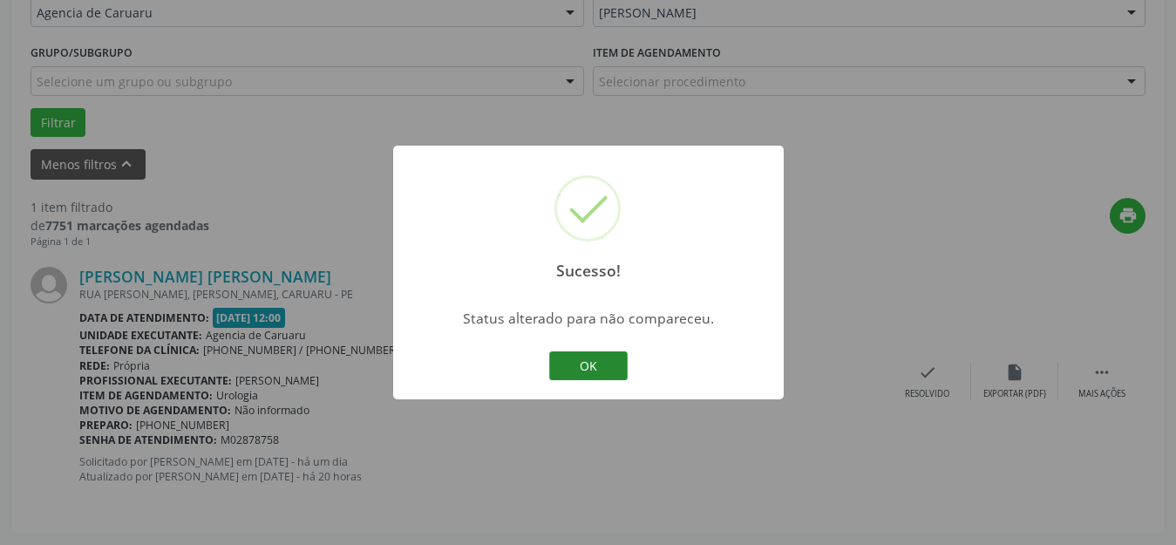
click at [609, 364] on button "OK" at bounding box center [588, 366] width 78 height 30
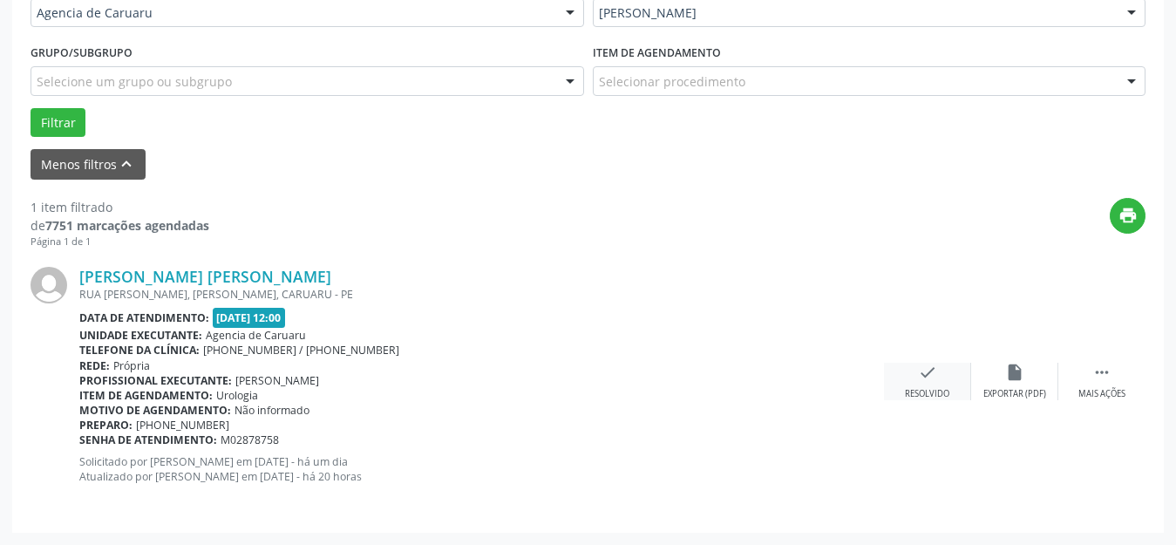
click at [933, 383] on div "check Resolvido" at bounding box center [927, 381] width 87 height 37
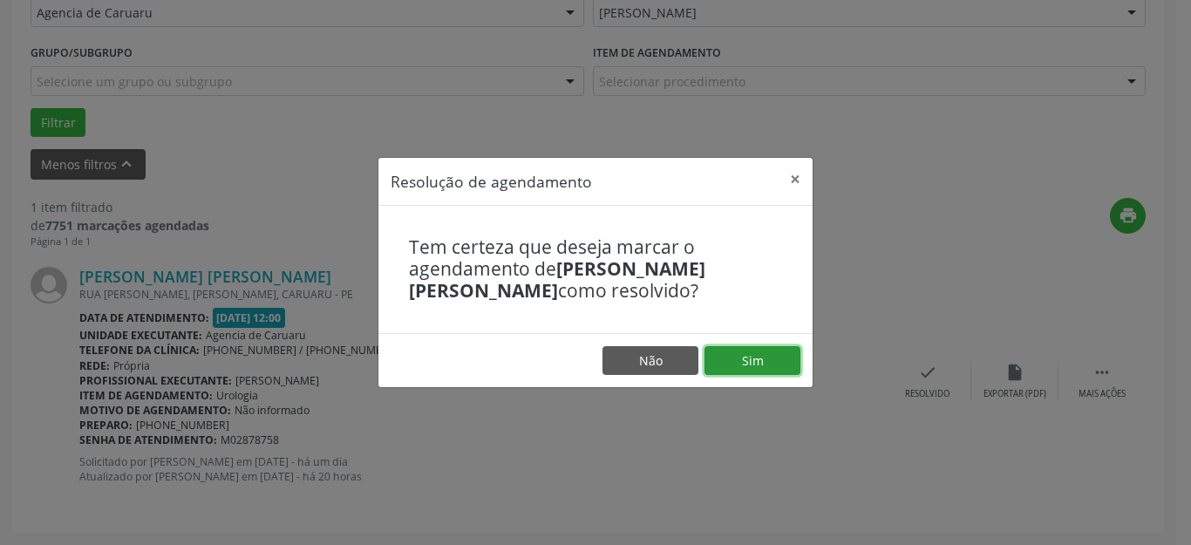
click at [789, 361] on button "Sim" at bounding box center [752, 361] width 96 height 30
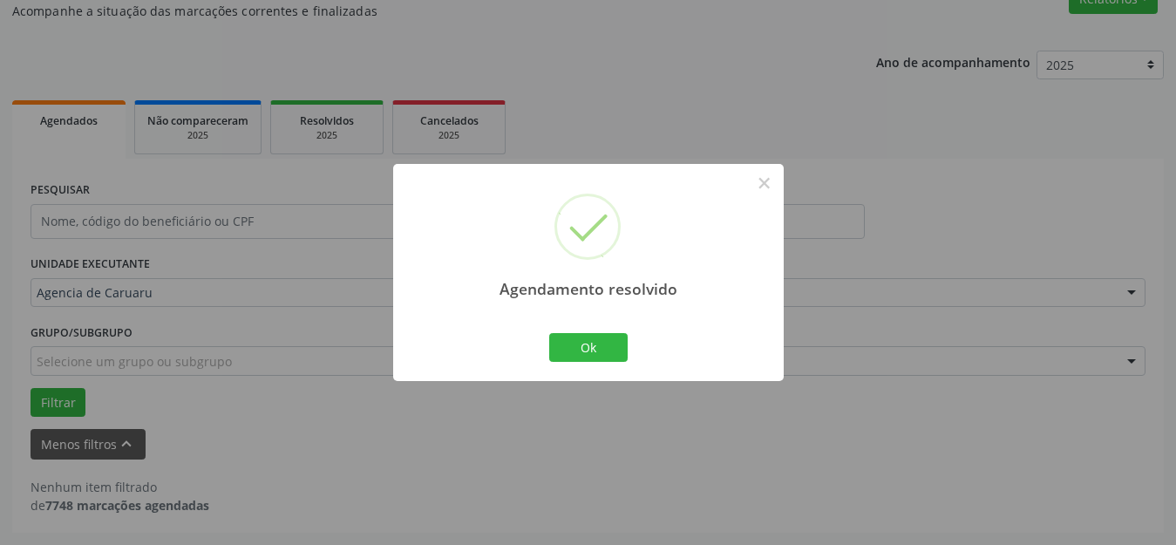
scroll to position [160, 0]
click at [615, 352] on button "Ok" at bounding box center [588, 348] width 78 height 30
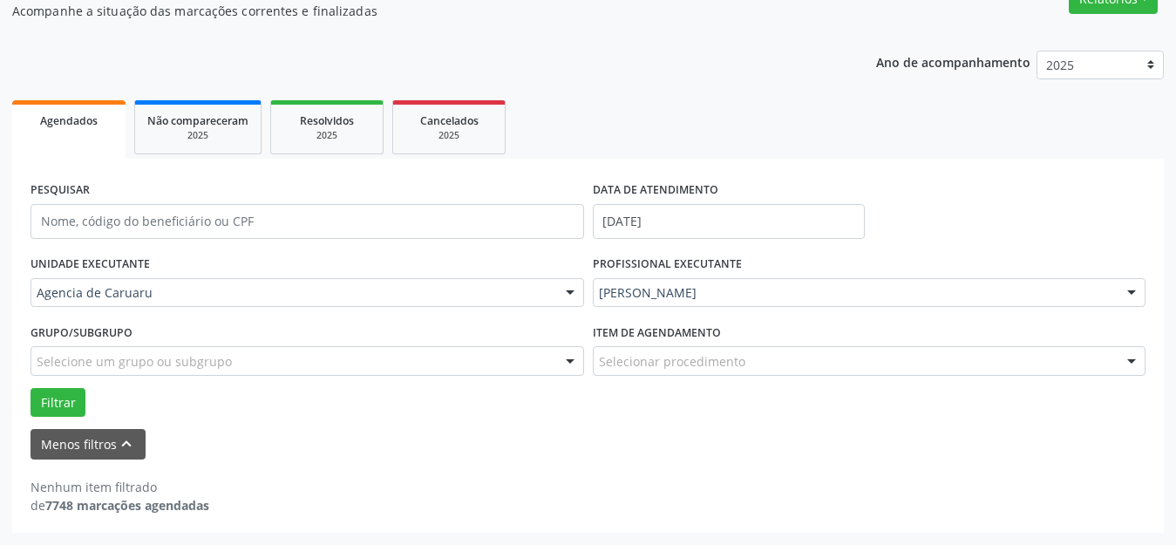
click at [641, 304] on div "[PERSON_NAME]" at bounding box center [870, 293] width 554 height 30
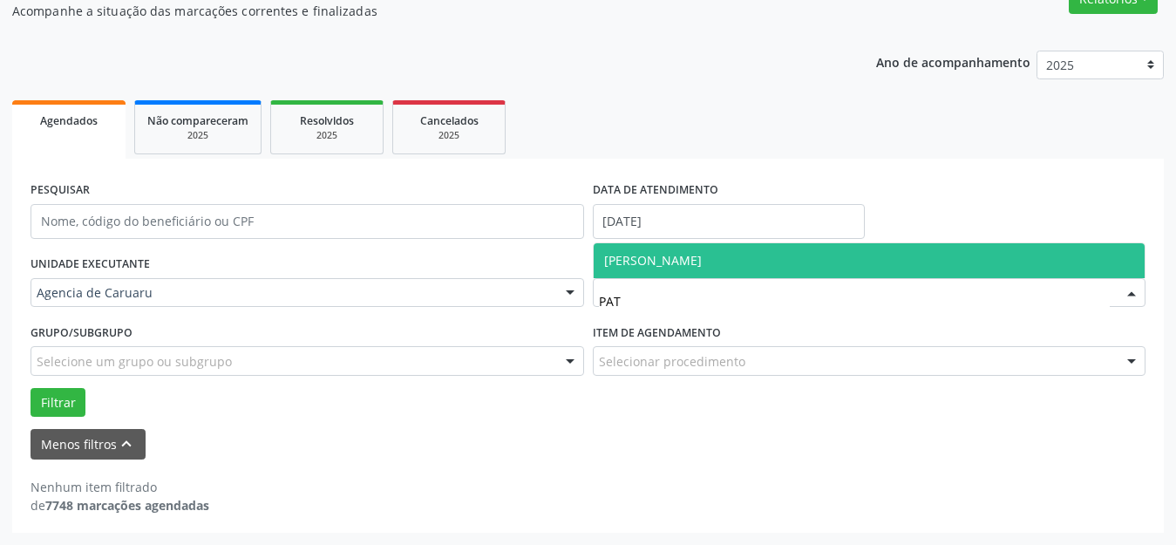
type input "PATR"
click at [702, 257] on span "[PERSON_NAME]" at bounding box center [653, 260] width 98 height 17
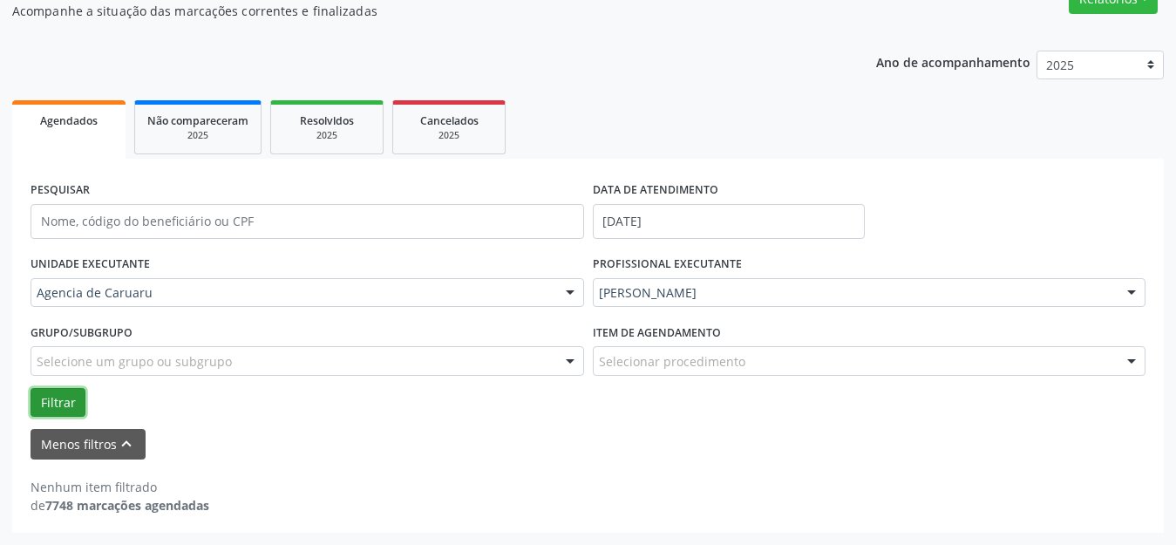
click at [47, 396] on button "Filtrar" at bounding box center [58, 403] width 55 height 30
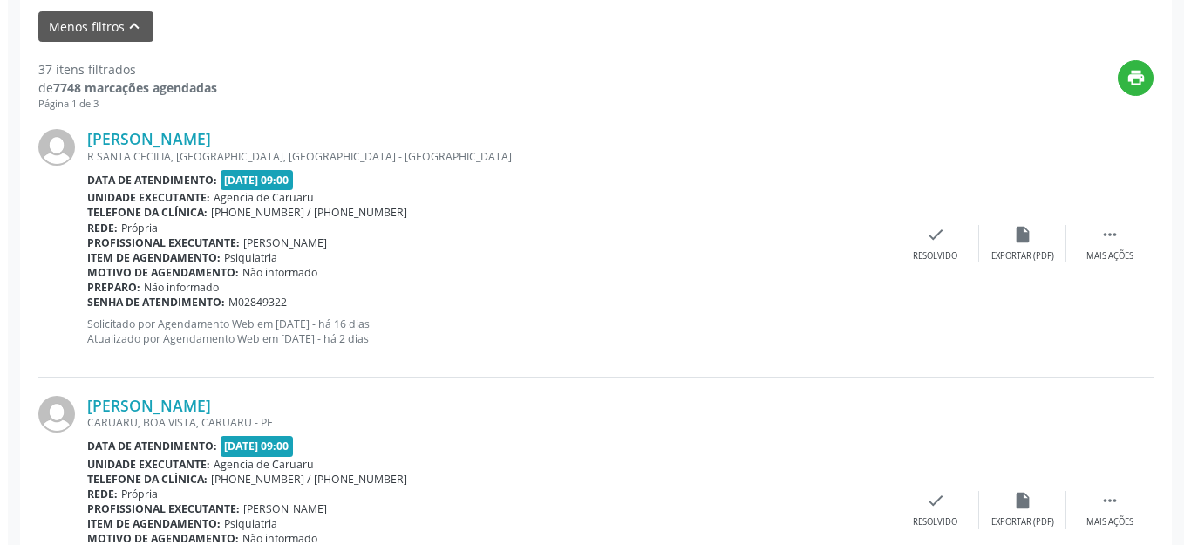
scroll to position [596, 0]
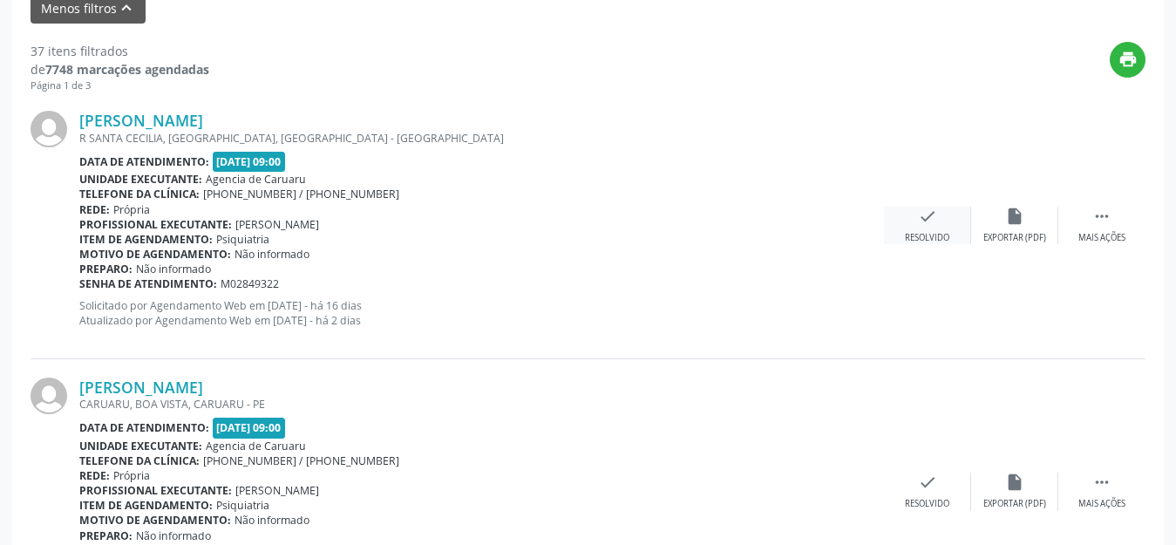
click at [916, 233] on div "Resolvido" at bounding box center [927, 238] width 44 height 12
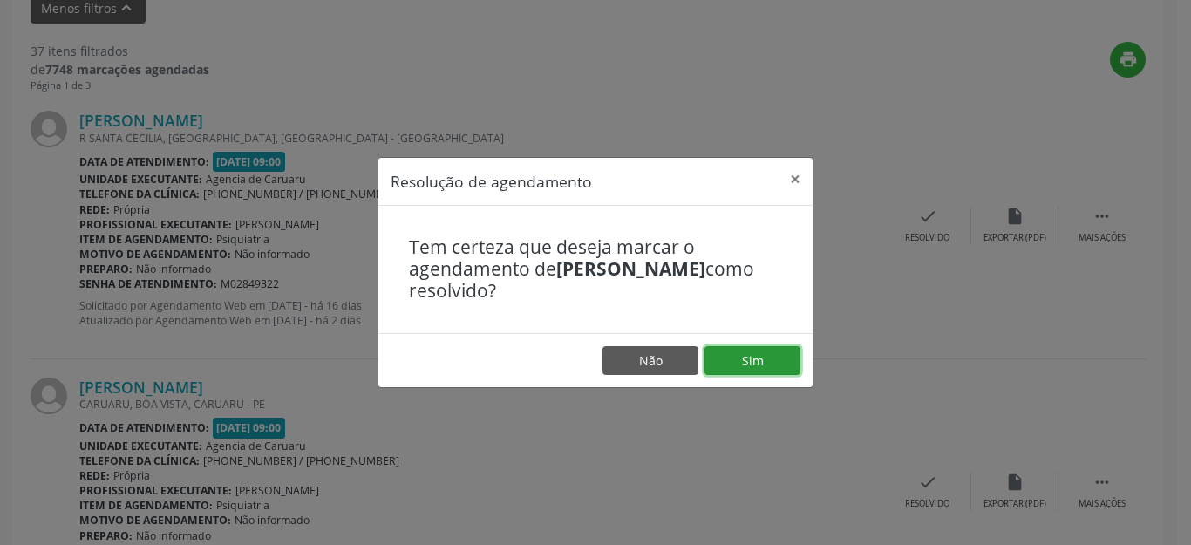
click at [764, 350] on button "Sim" at bounding box center [752, 361] width 96 height 30
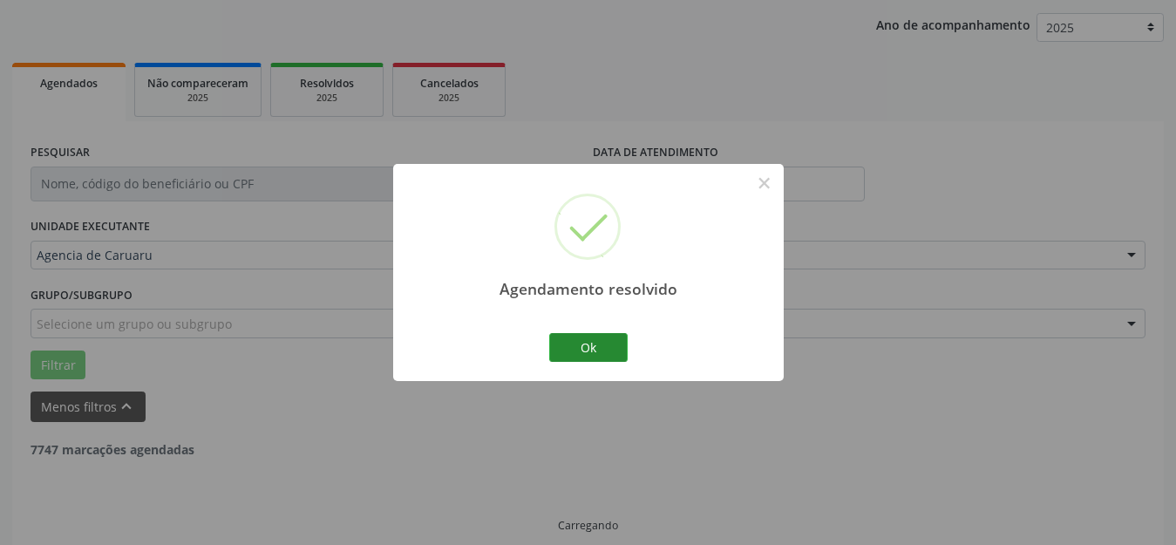
scroll to position [216, 0]
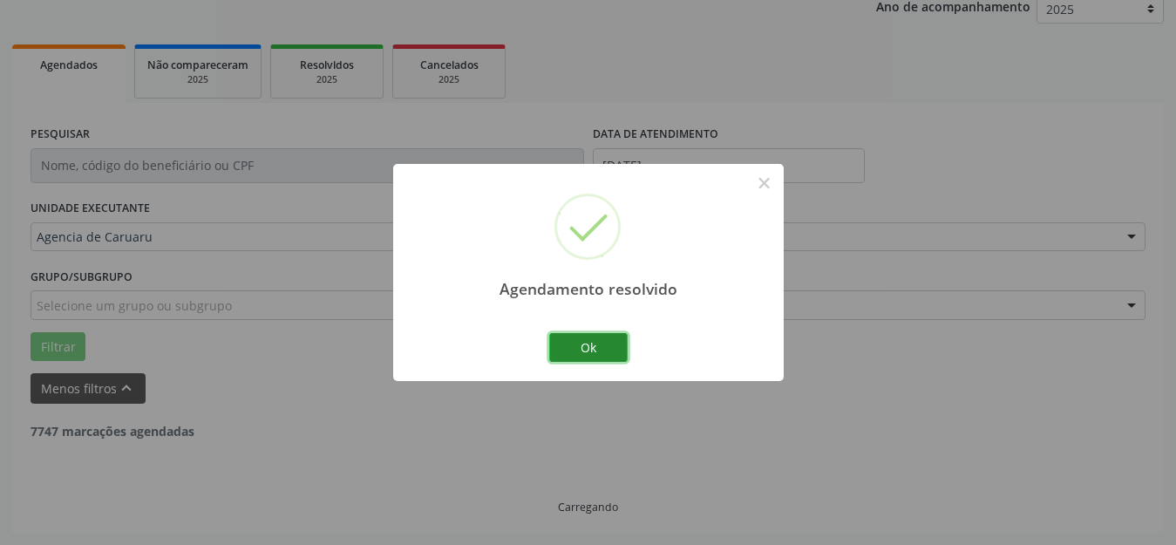
click at [577, 341] on button "Ok" at bounding box center [588, 348] width 78 height 30
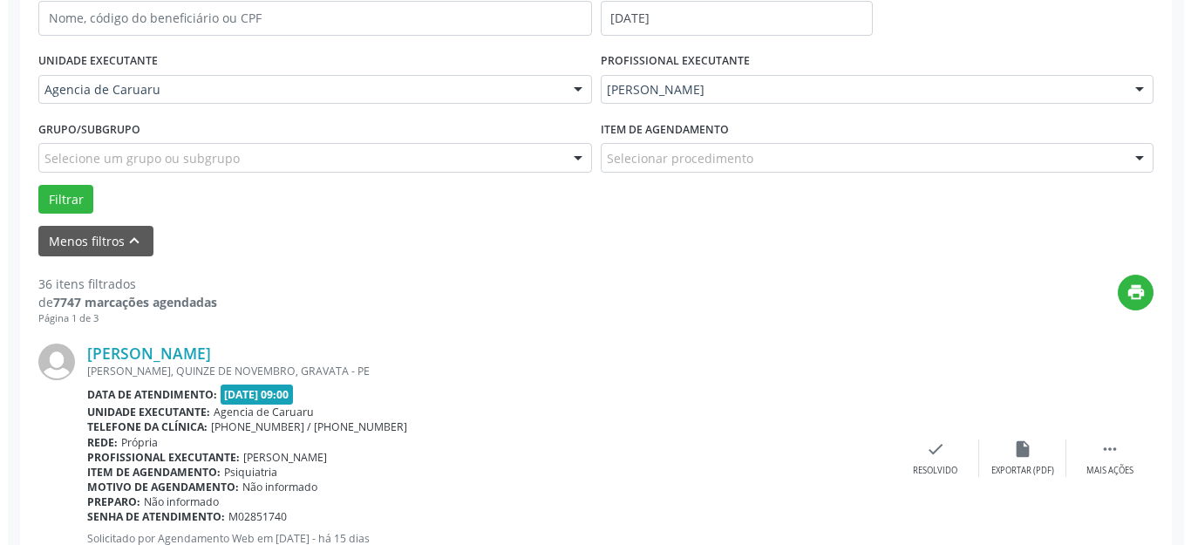
scroll to position [391, 0]
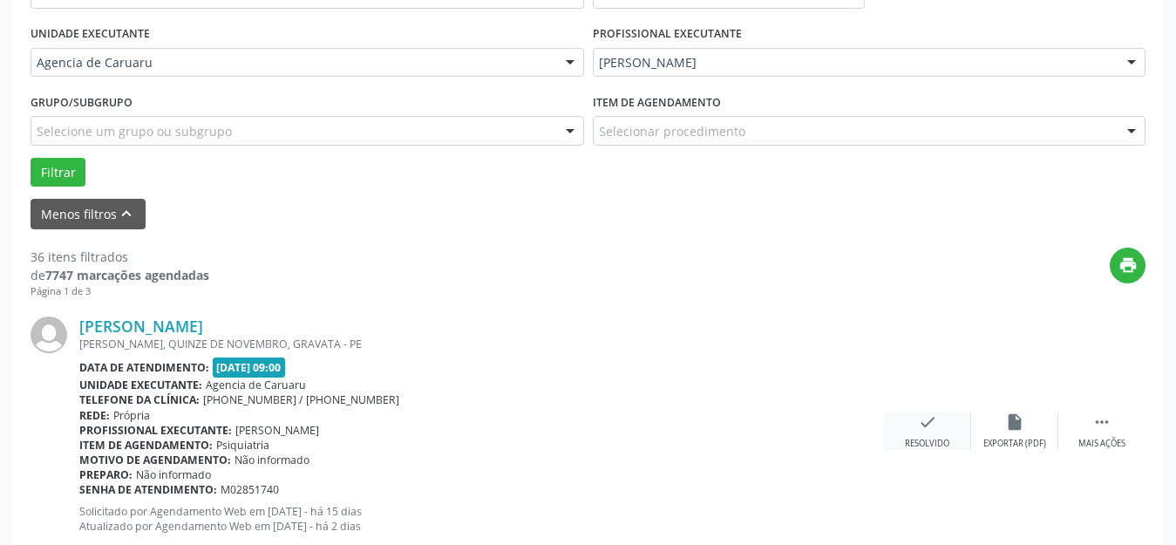
click at [931, 433] on div "check Resolvido" at bounding box center [927, 430] width 87 height 37
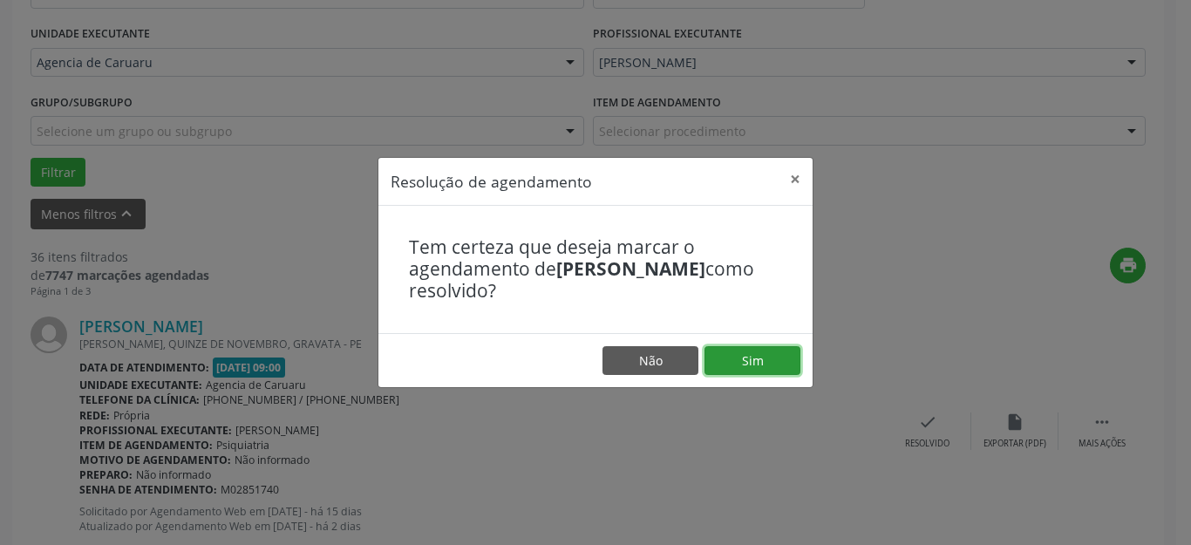
click at [757, 356] on button "Sim" at bounding box center [752, 361] width 96 height 30
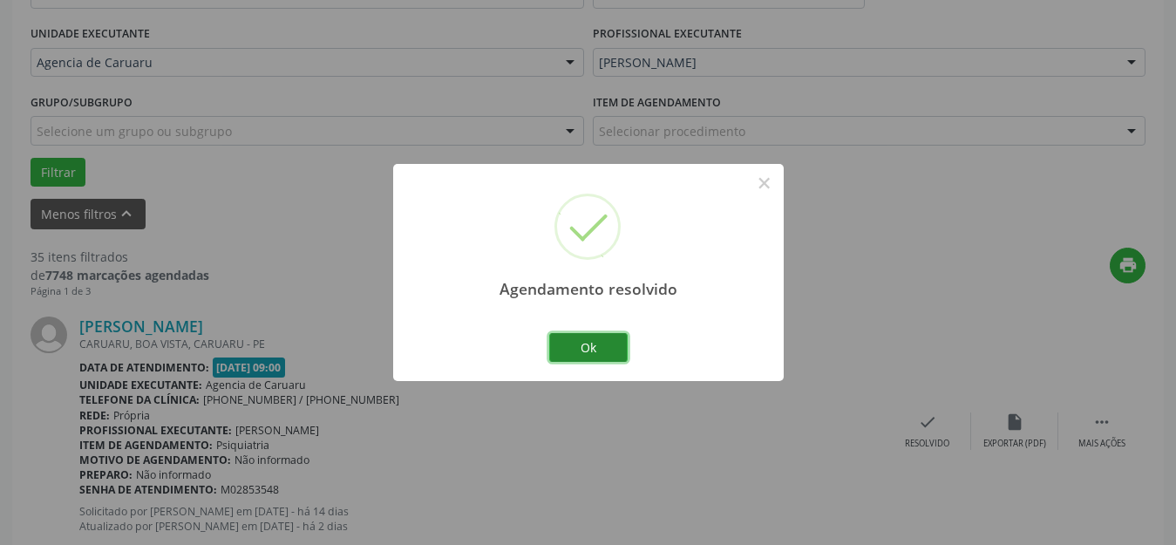
click at [594, 345] on button "Ok" at bounding box center [588, 348] width 78 height 30
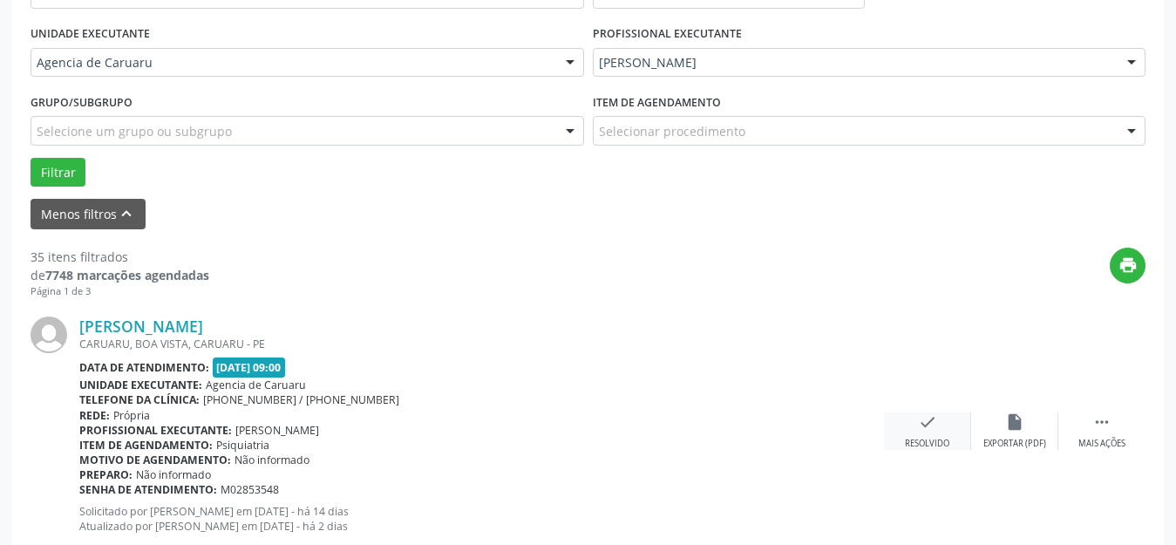
click at [941, 435] on div "check Resolvido" at bounding box center [927, 430] width 87 height 37
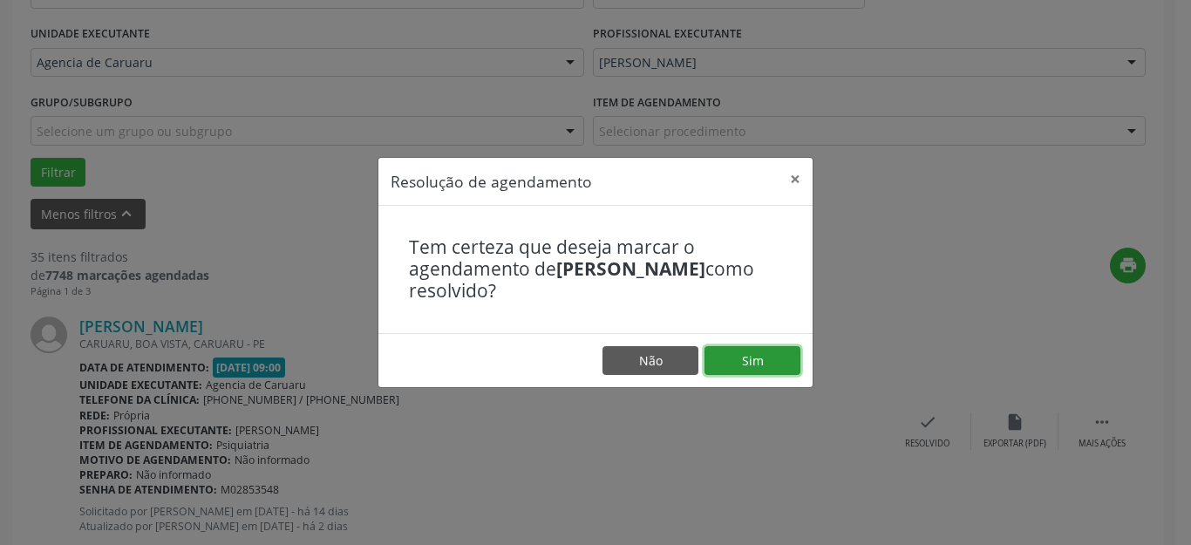
click at [764, 358] on button "Sim" at bounding box center [752, 361] width 96 height 30
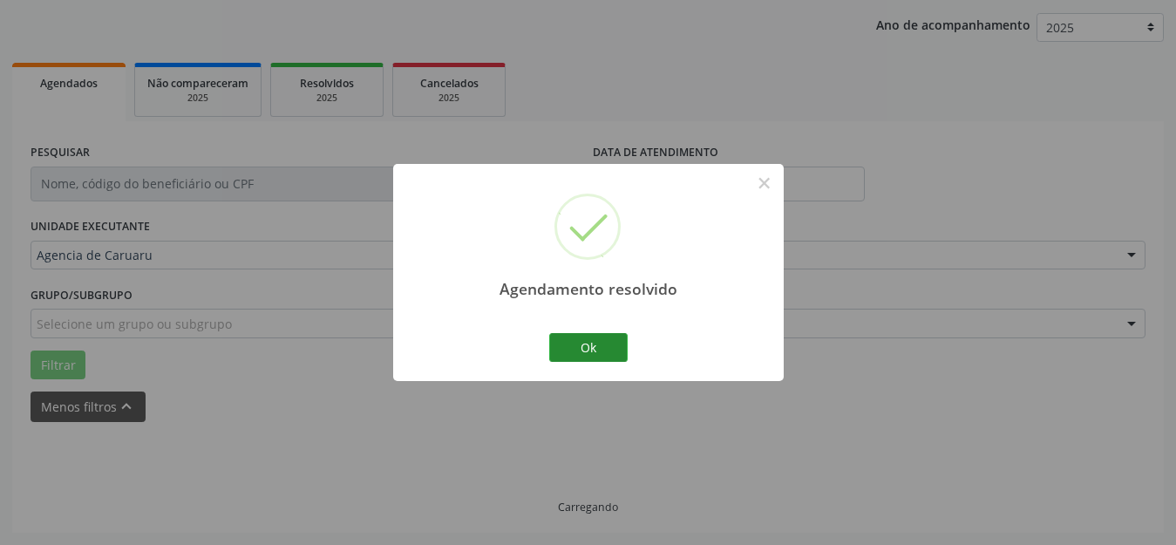
scroll to position [216, 0]
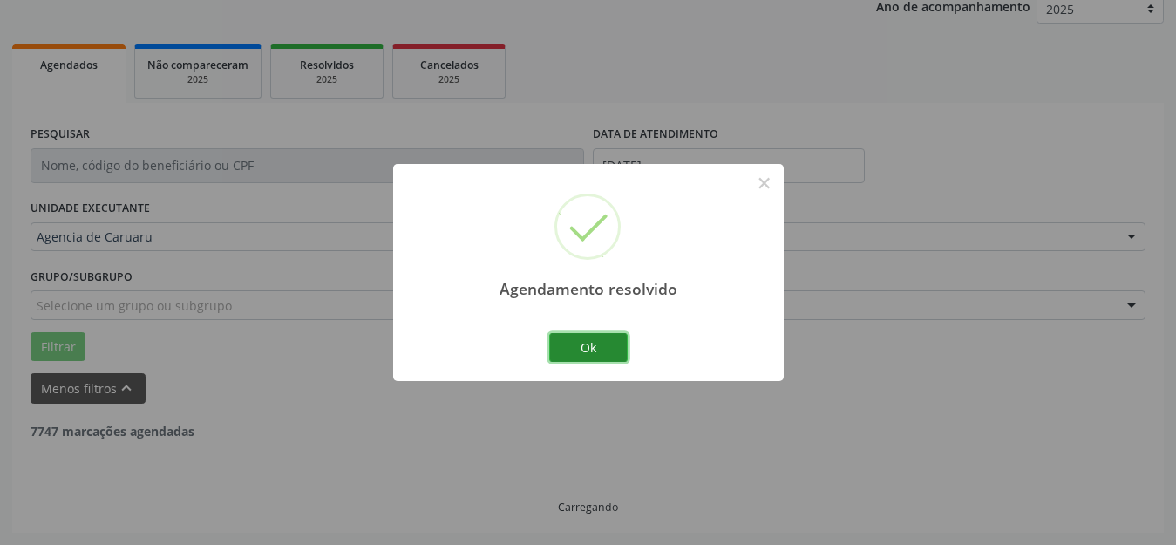
click at [608, 351] on button "Ok" at bounding box center [588, 348] width 78 height 30
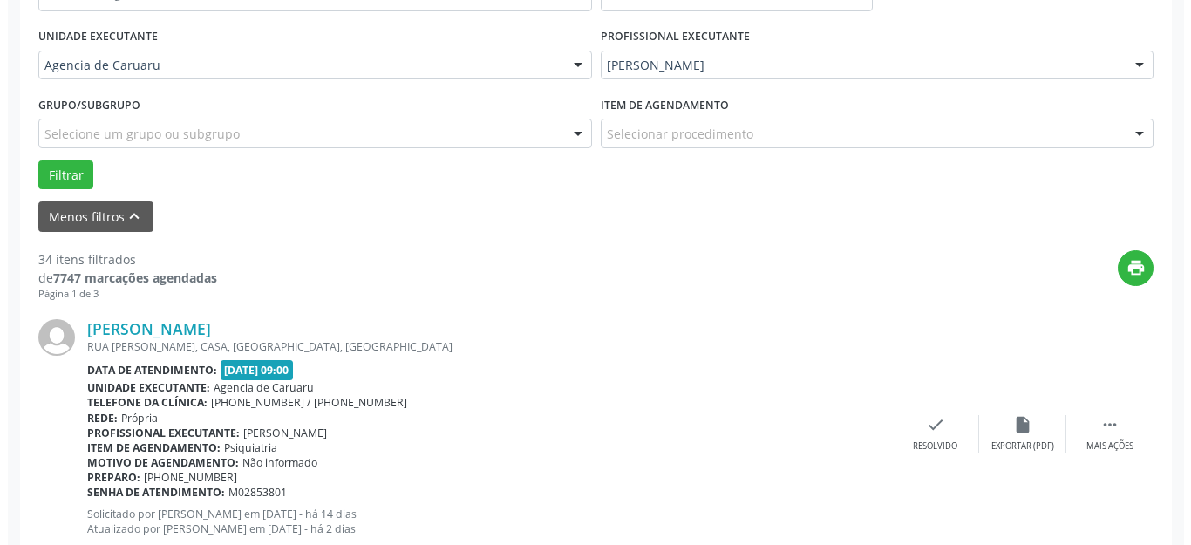
scroll to position [391, 0]
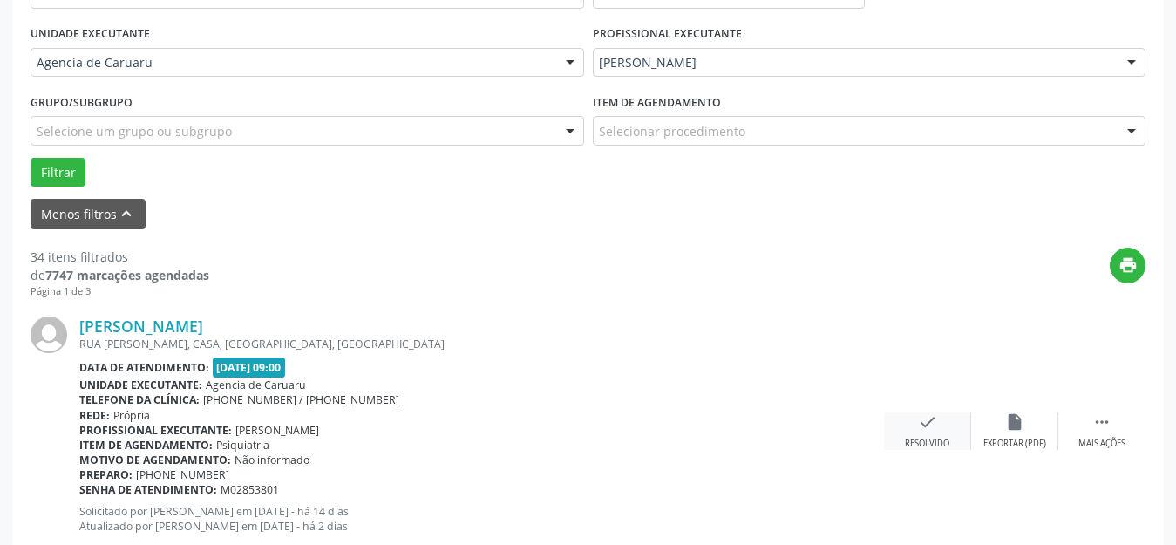
click at [929, 432] on div "check Resolvido" at bounding box center [927, 430] width 87 height 37
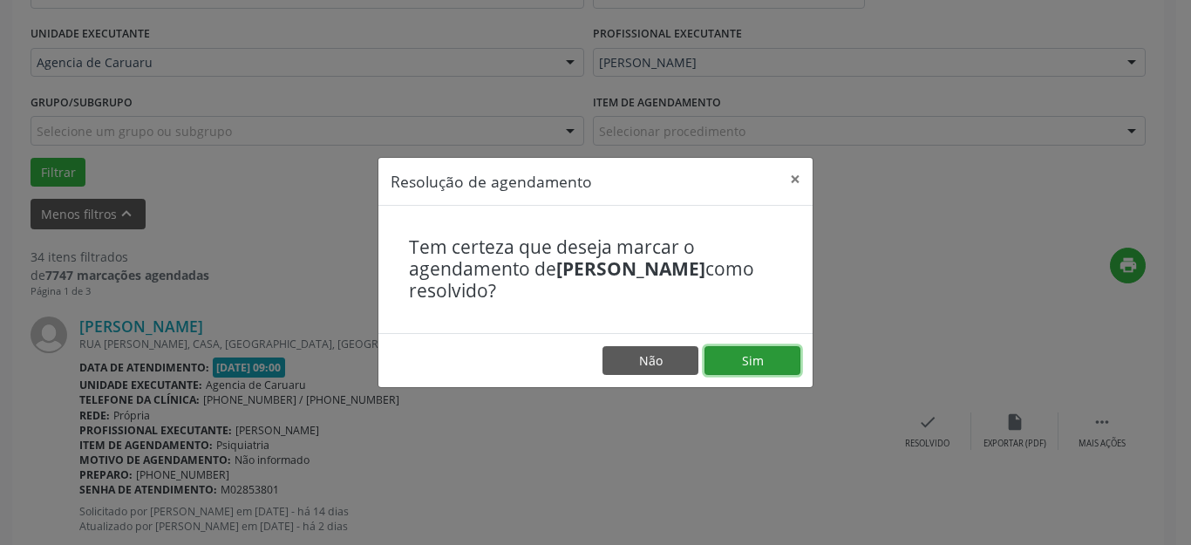
drag, startPoint x: 778, startPoint y: 357, endPoint x: 661, endPoint y: 381, distance: 120.2
click at [778, 357] on button "Sim" at bounding box center [752, 361] width 96 height 30
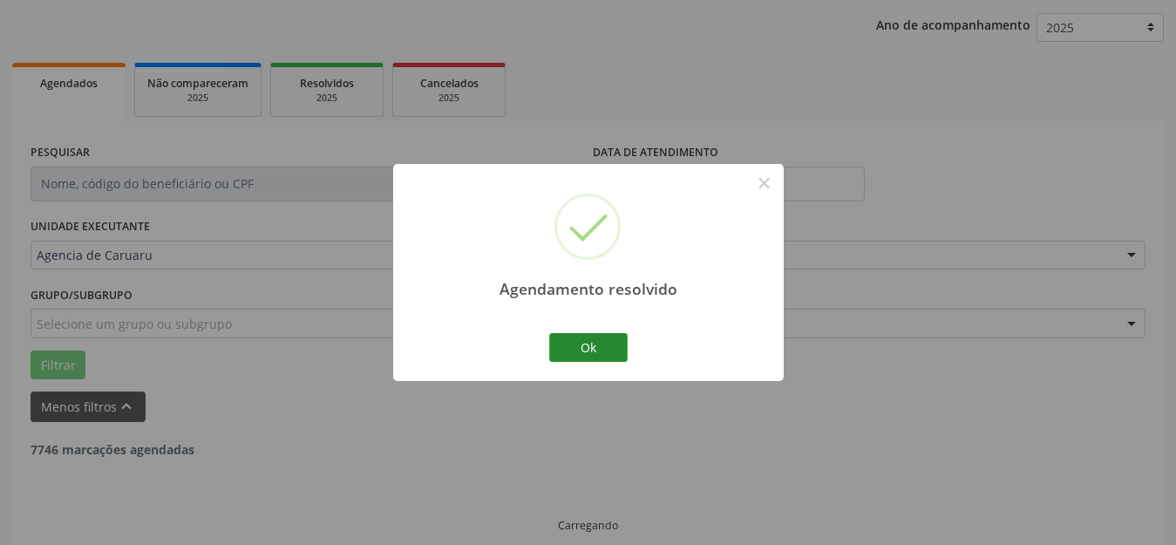
scroll to position [216, 0]
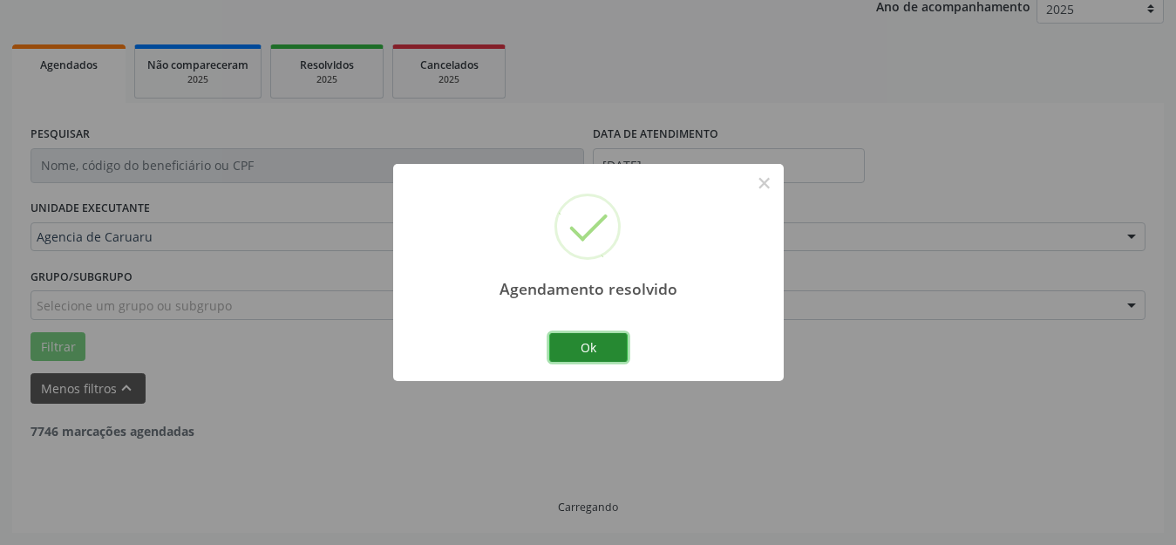
click at [583, 339] on button "Ok" at bounding box center [588, 348] width 78 height 30
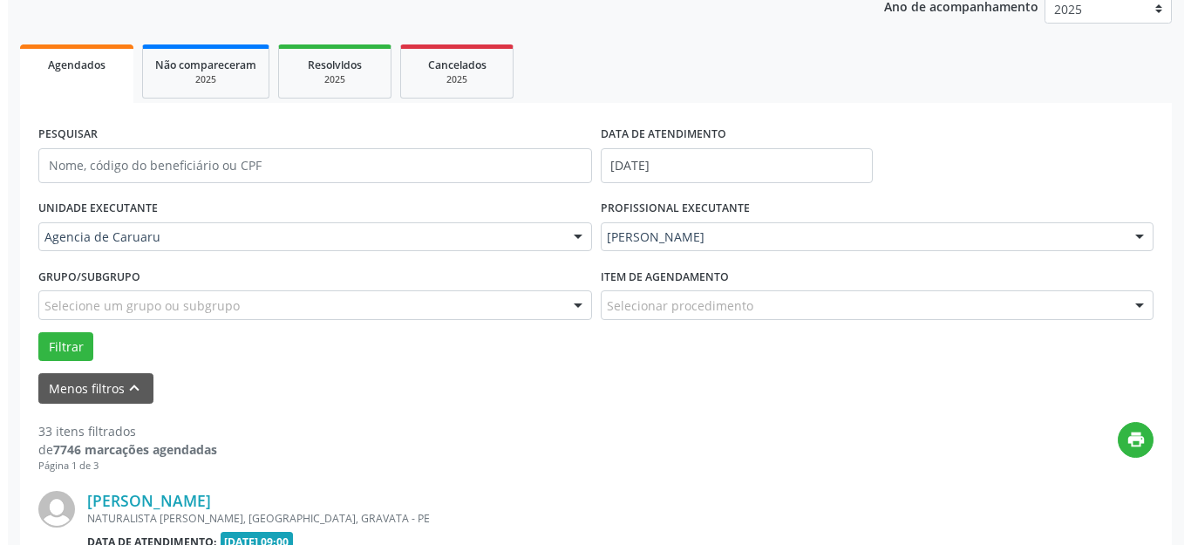
scroll to position [391, 0]
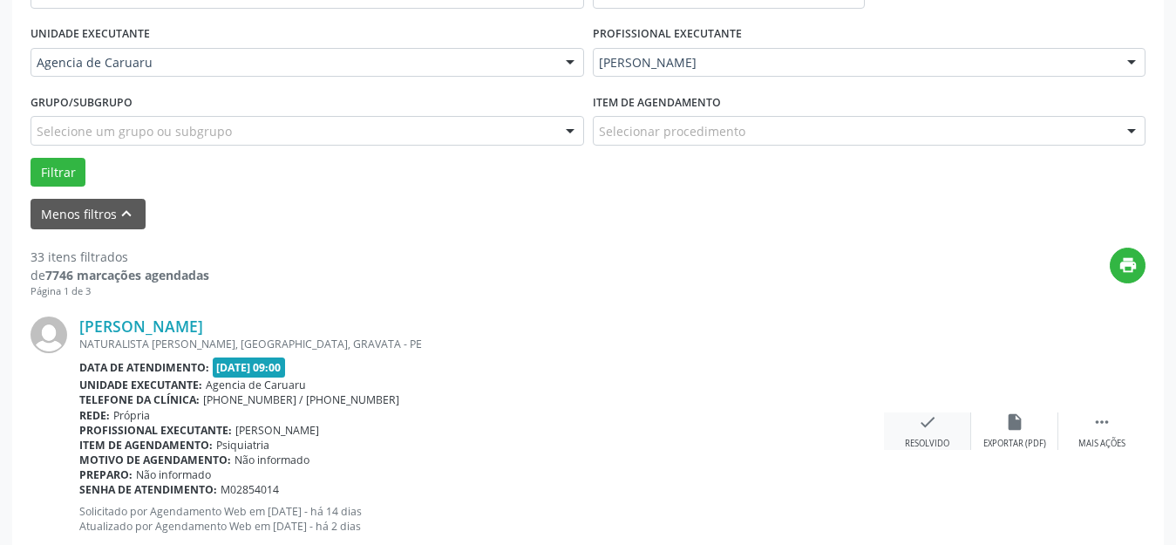
click at [916, 426] on div "check Resolvido" at bounding box center [927, 430] width 87 height 37
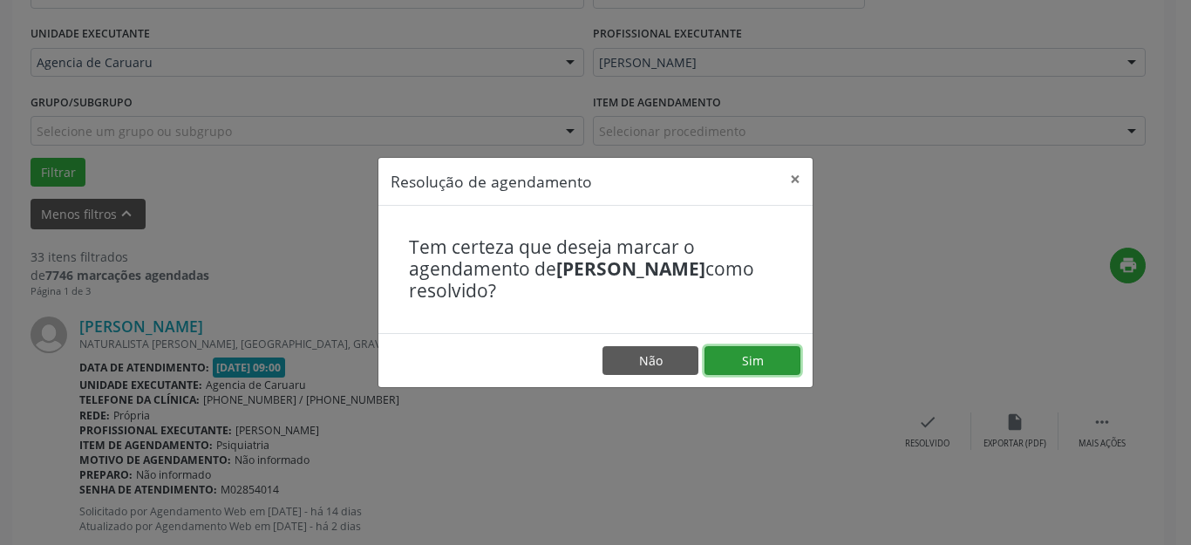
click at [775, 351] on button "Sim" at bounding box center [752, 361] width 96 height 30
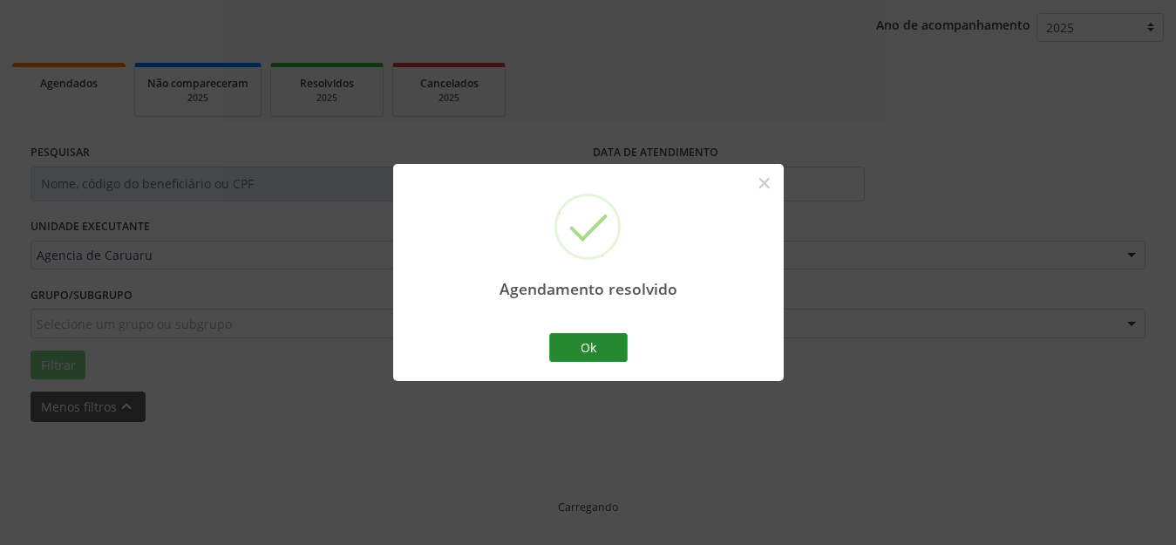
scroll to position [216, 0]
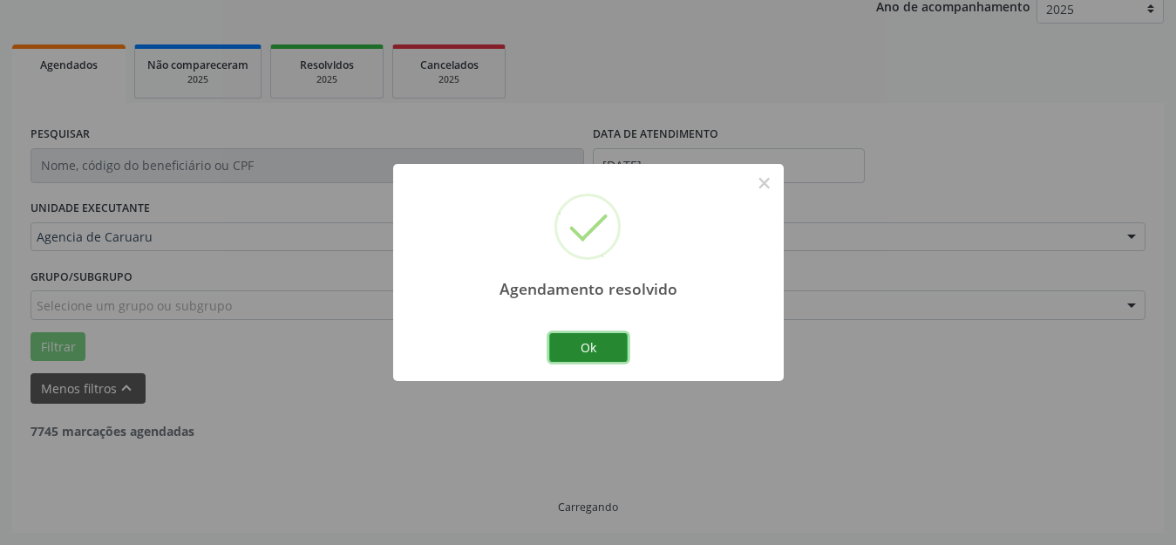
click at [616, 333] on button "Ok" at bounding box center [588, 348] width 78 height 30
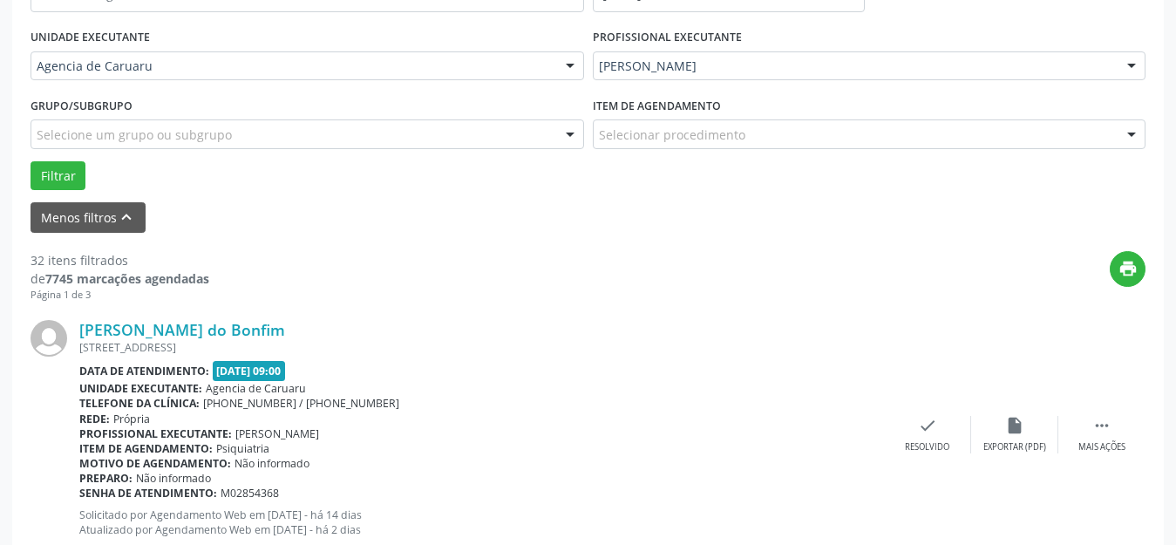
scroll to position [391, 0]
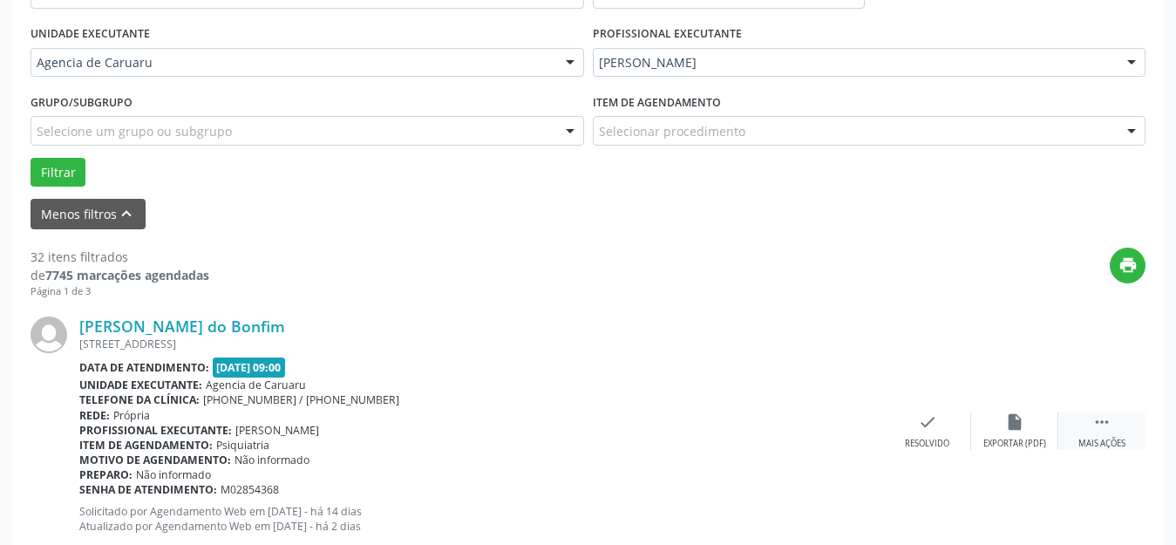
click at [1101, 422] on icon "" at bounding box center [1101, 421] width 19 height 19
click at [1009, 429] on icon "alarm_off" at bounding box center [1014, 421] width 19 height 19
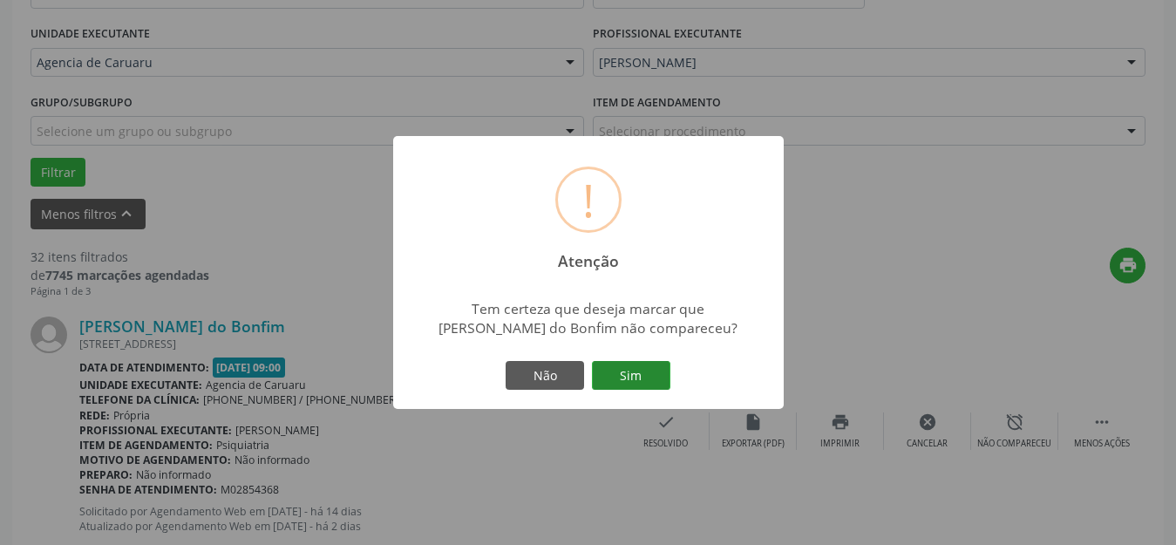
click at [624, 371] on button "Sim" at bounding box center [631, 376] width 78 height 30
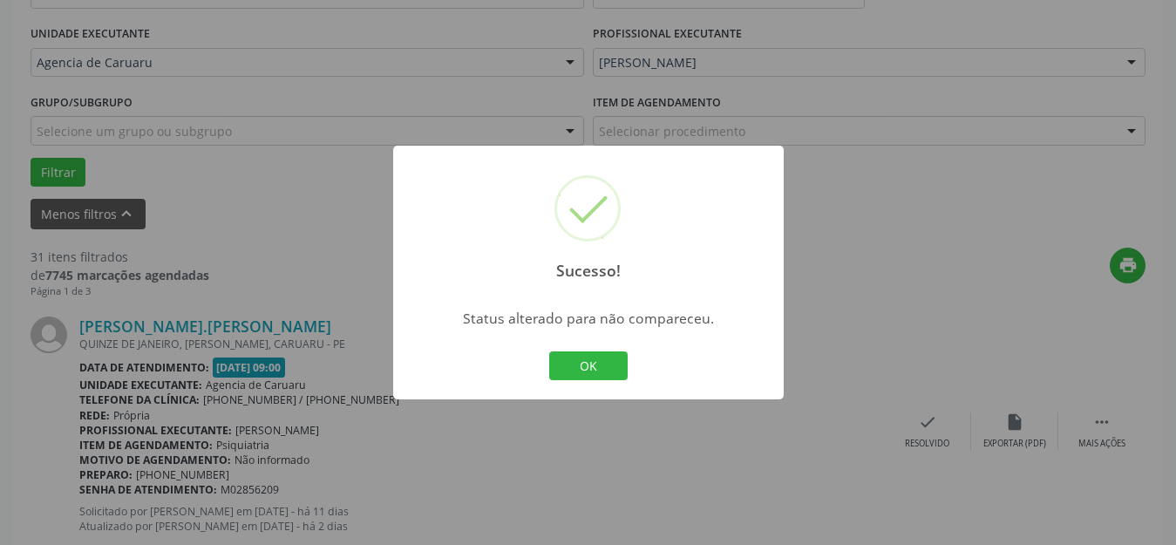
click at [582, 348] on div "OK Cancel" at bounding box center [588, 366] width 86 height 37
click at [589, 369] on button "OK" at bounding box center [588, 366] width 78 height 30
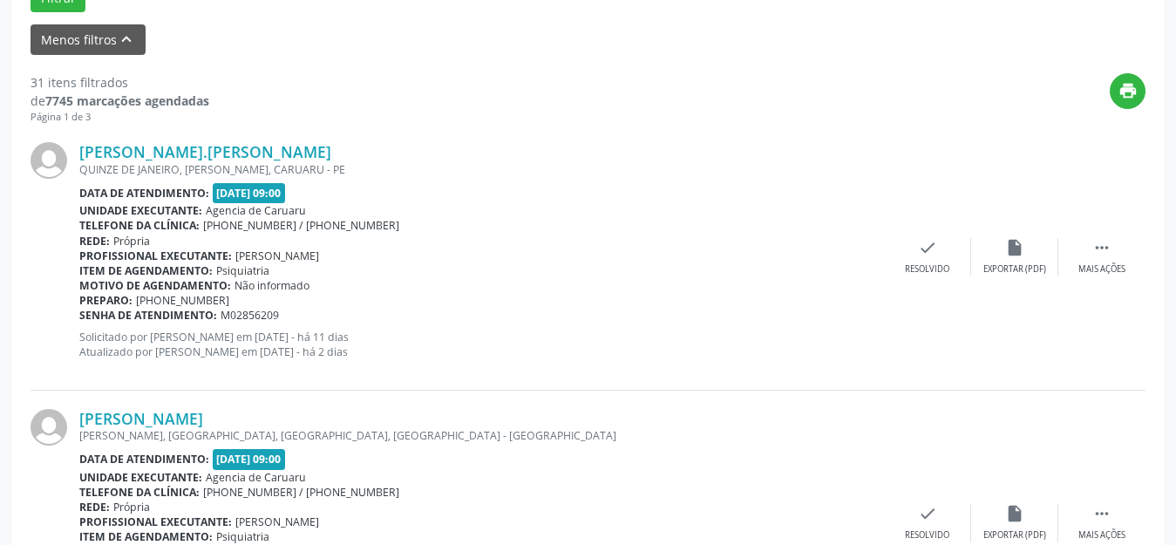
scroll to position [478, 0]
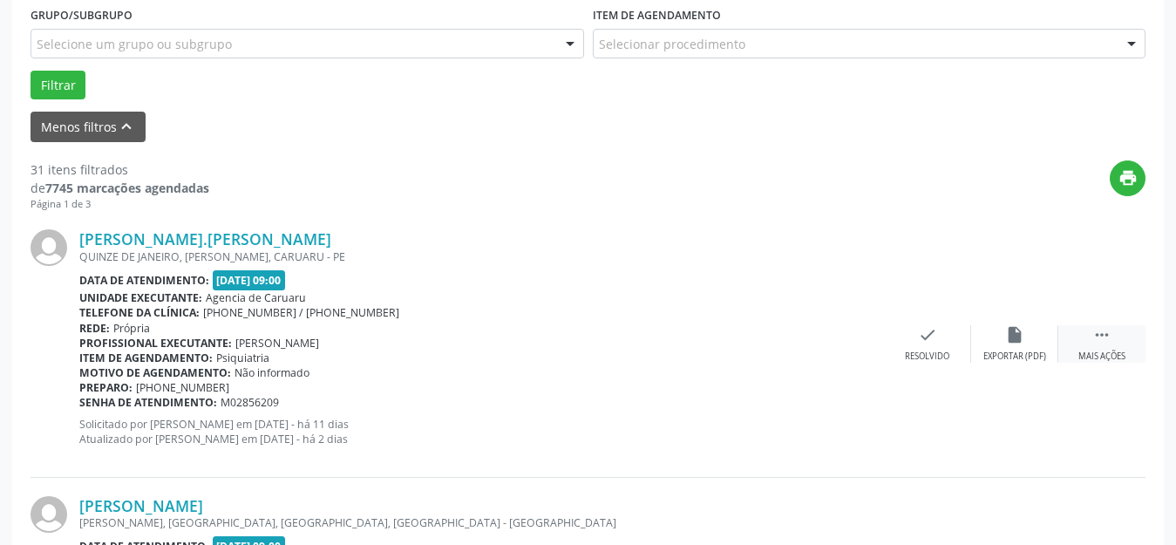
click at [1104, 339] on icon "" at bounding box center [1101, 334] width 19 height 19
click at [1007, 345] on div "alarm_off Não compareceu" at bounding box center [1014, 343] width 87 height 37
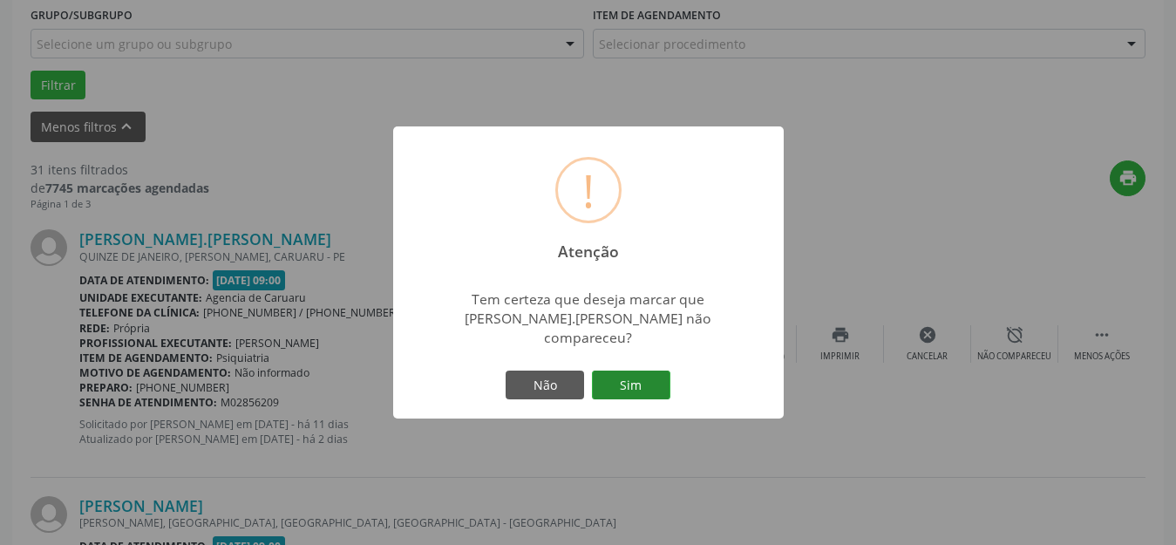
click at [648, 373] on button "Sim" at bounding box center [631, 385] width 78 height 30
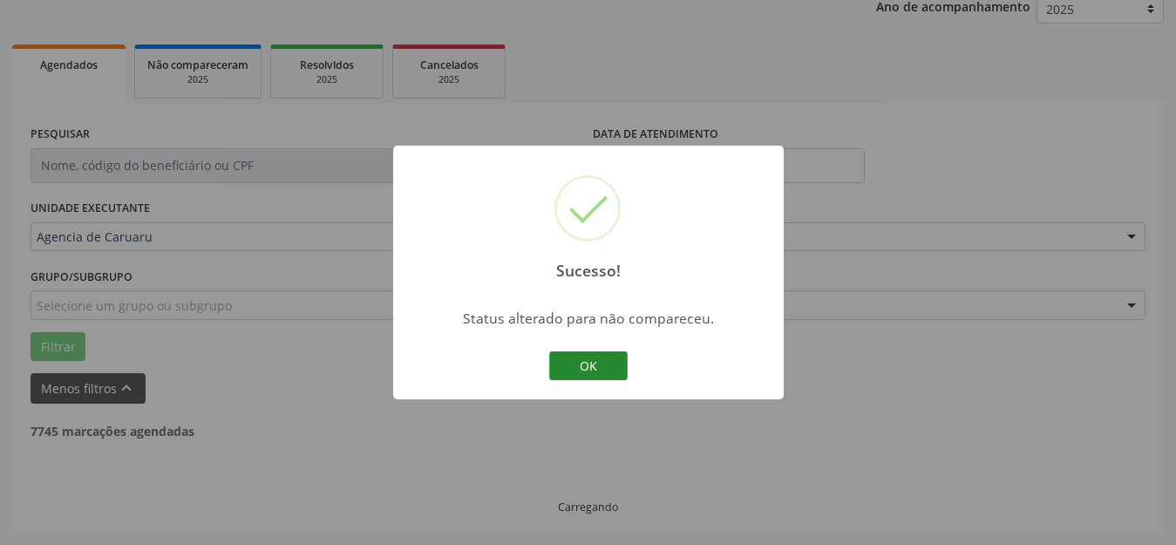
scroll to position [216, 0]
click at [594, 370] on button "OK" at bounding box center [588, 366] width 78 height 30
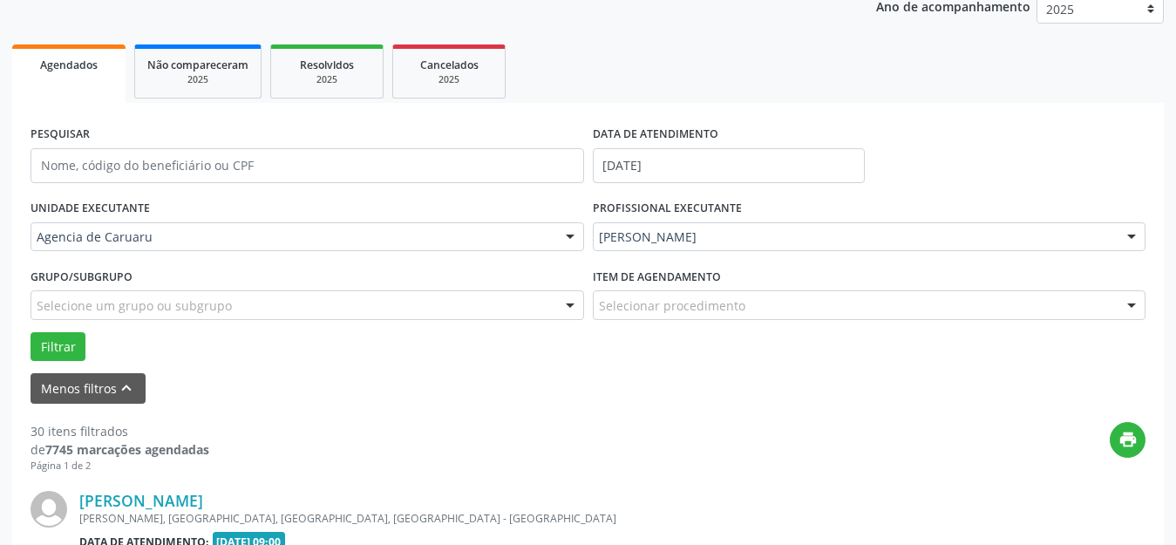
scroll to position [478, 0]
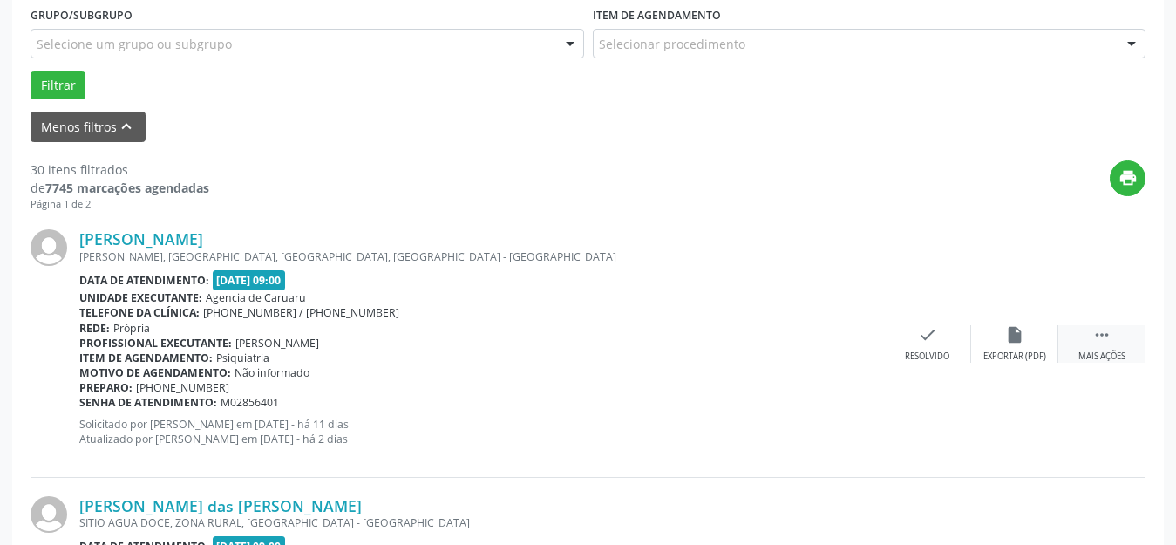
click at [1105, 336] on icon "" at bounding box center [1101, 334] width 19 height 19
click at [1015, 344] on div "alarm_off Não compareceu" at bounding box center [1014, 343] width 87 height 37
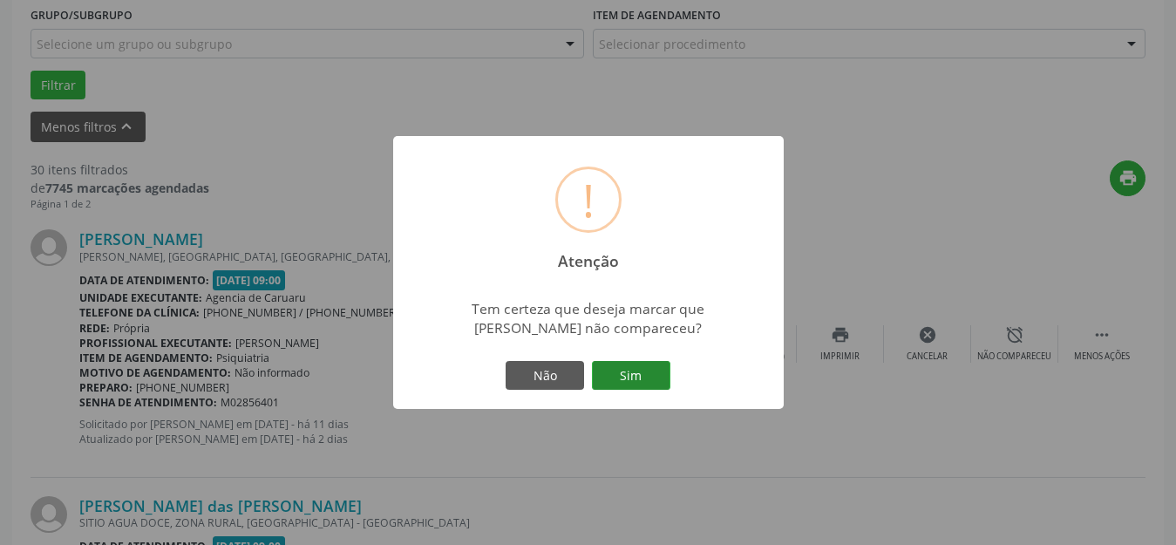
click at [625, 374] on button "Sim" at bounding box center [631, 376] width 78 height 30
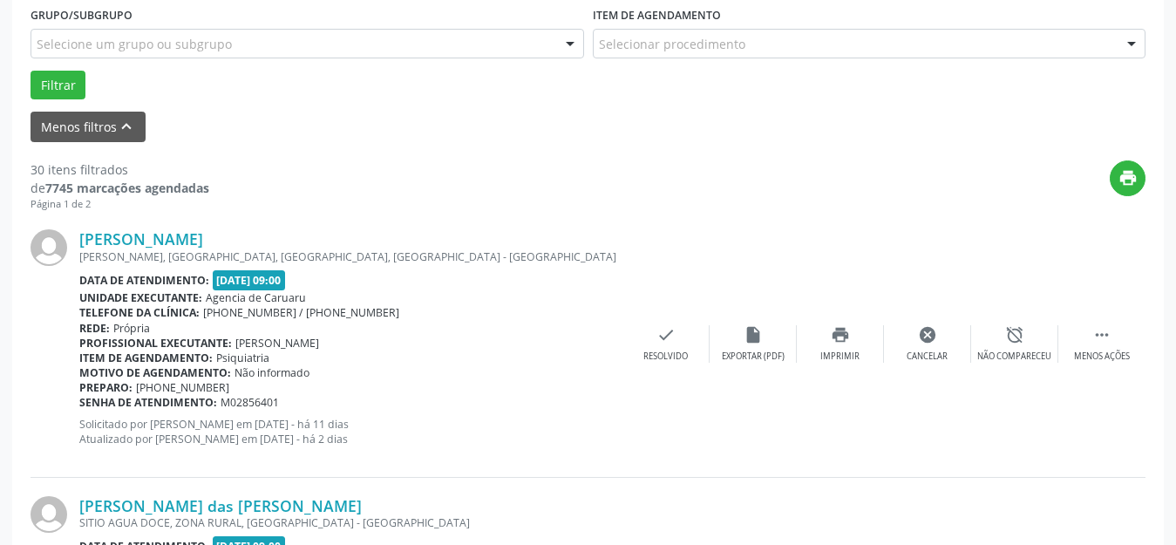
scroll to position [216, 0]
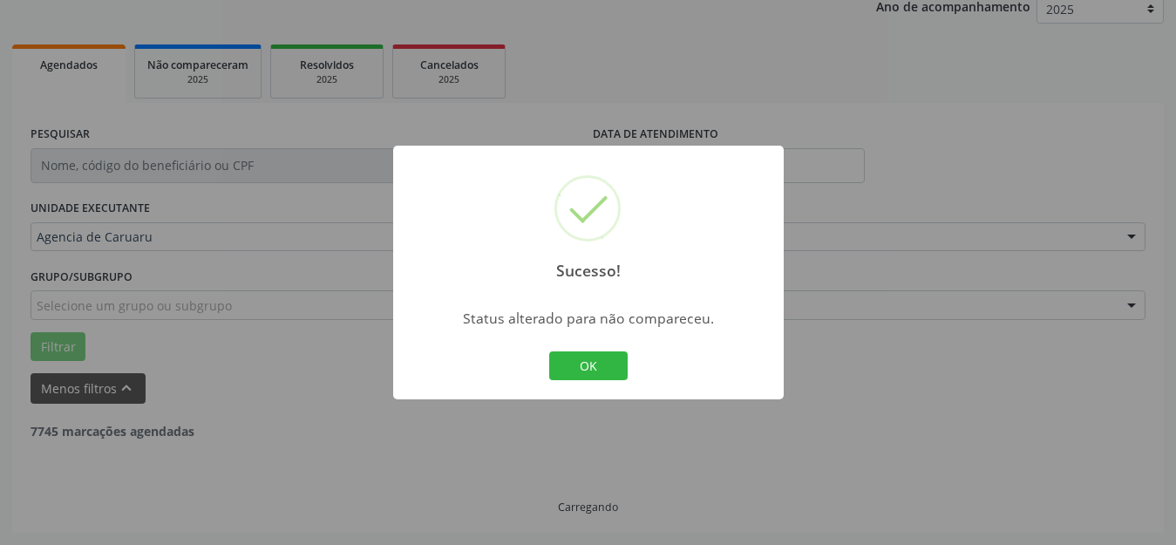
click at [582, 357] on button "OK" at bounding box center [588, 366] width 78 height 30
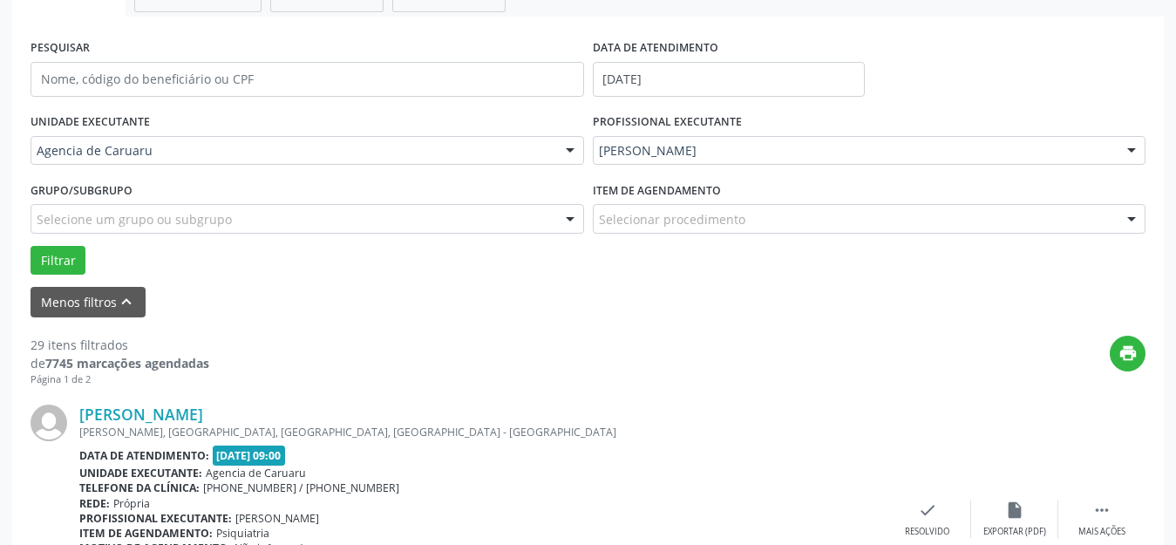
scroll to position [565, 0]
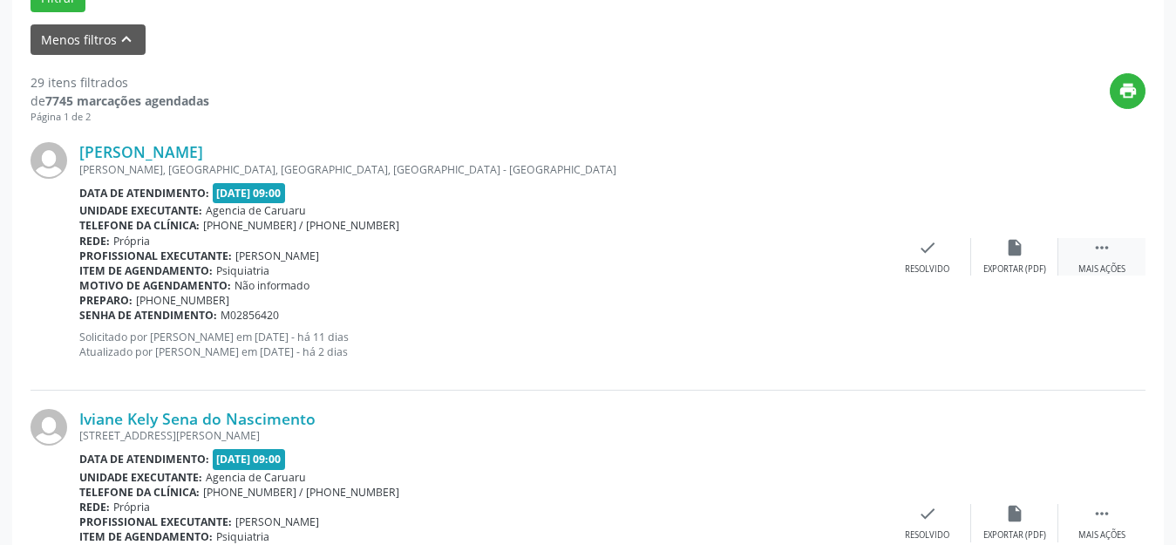
click at [1105, 256] on icon "" at bounding box center [1101, 247] width 19 height 19
click at [1022, 252] on icon "alarm_off" at bounding box center [1014, 247] width 19 height 19
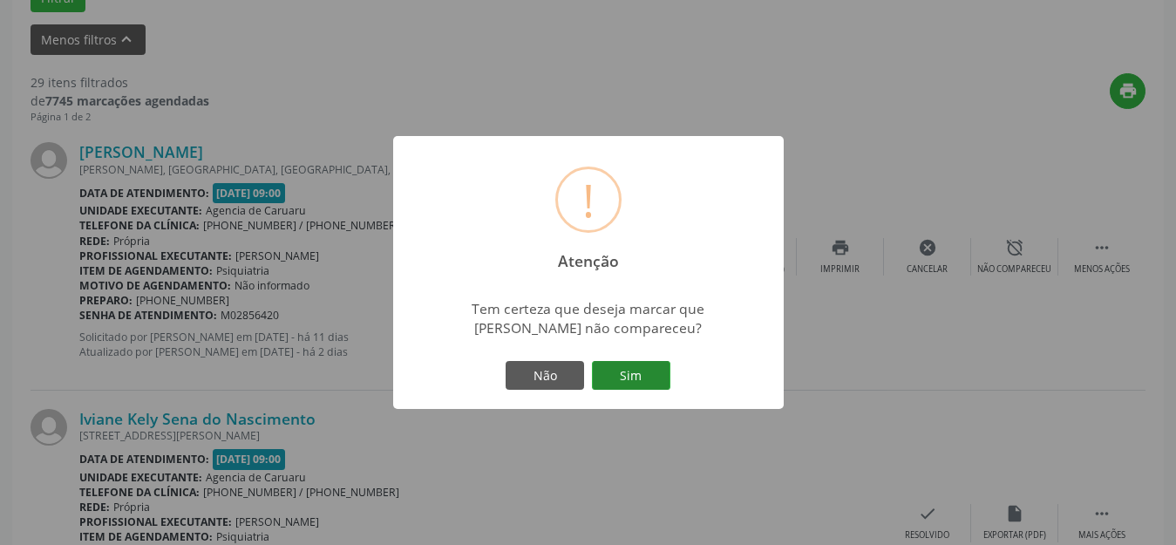
click at [632, 368] on button "Sim" at bounding box center [631, 376] width 78 height 30
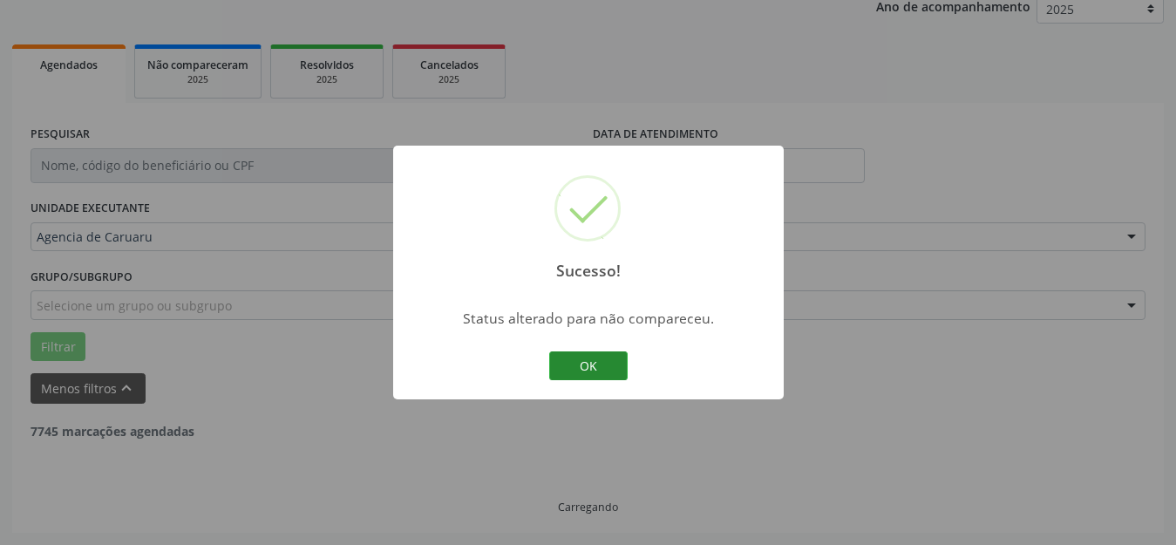
scroll to position [216, 0]
click at [593, 365] on button "OK" at bounding box center [588, 366] width 78 height 30
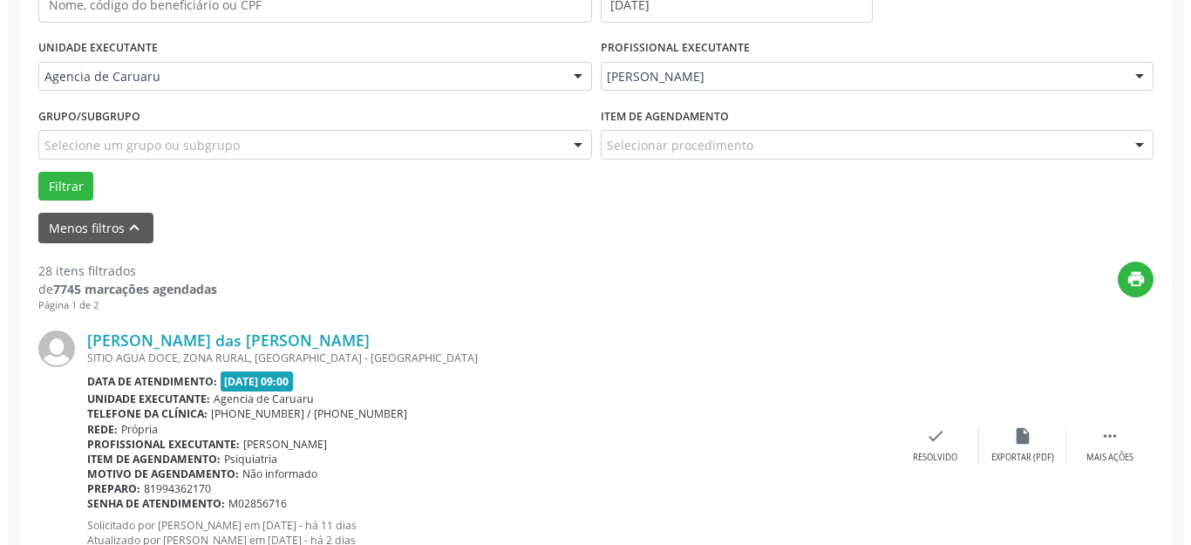
scroll to position [391, 0]
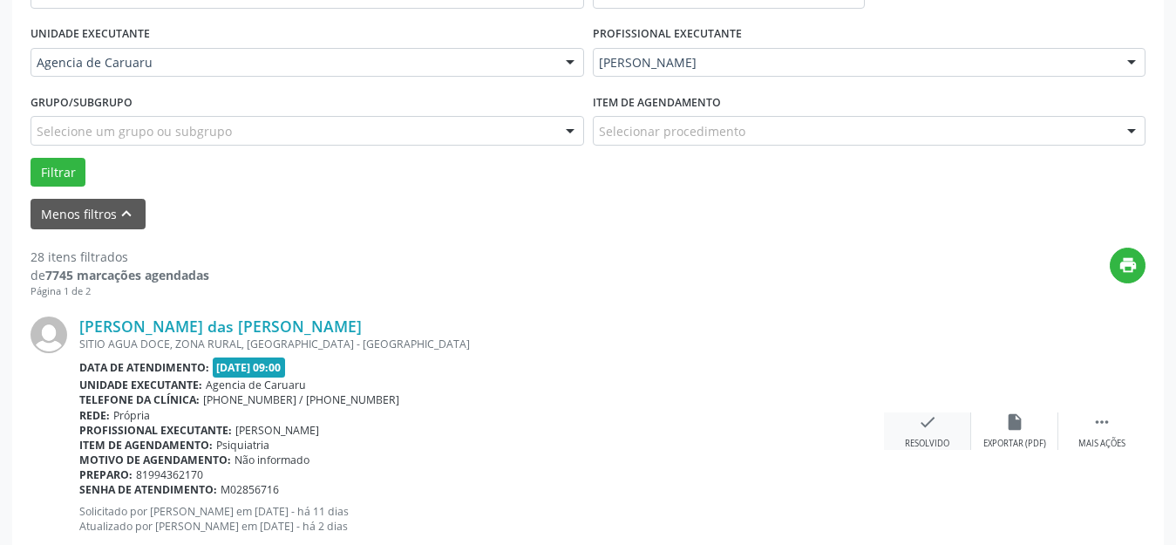
click at [921, 424] on icon "check" at bounding box center [927, 421] width 19 height 19
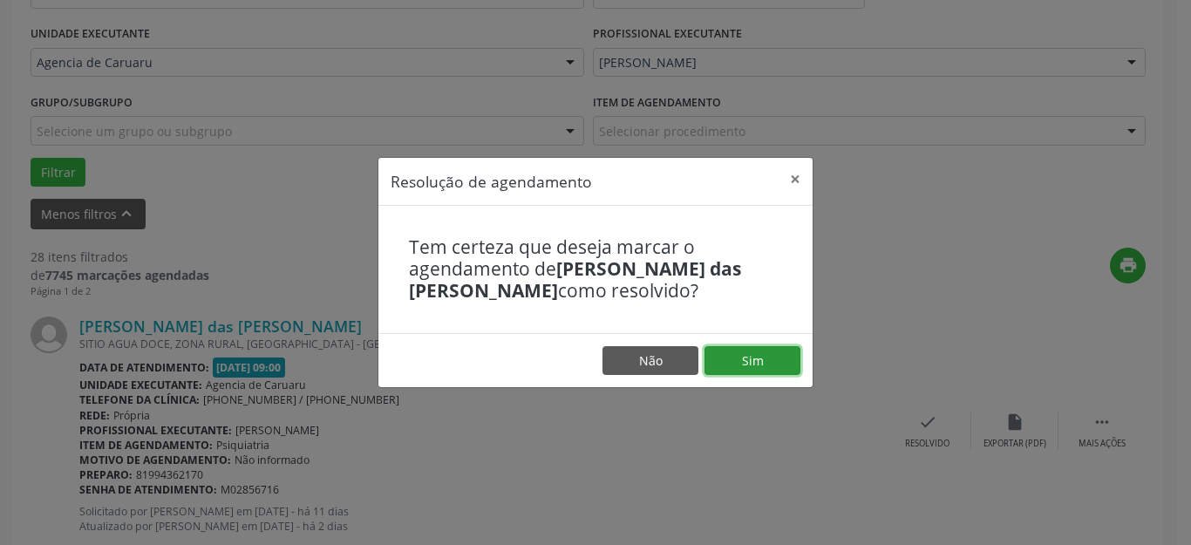
click at [768, 363] on button "Sim" at bounding box center [752, 361] width 96 height 30
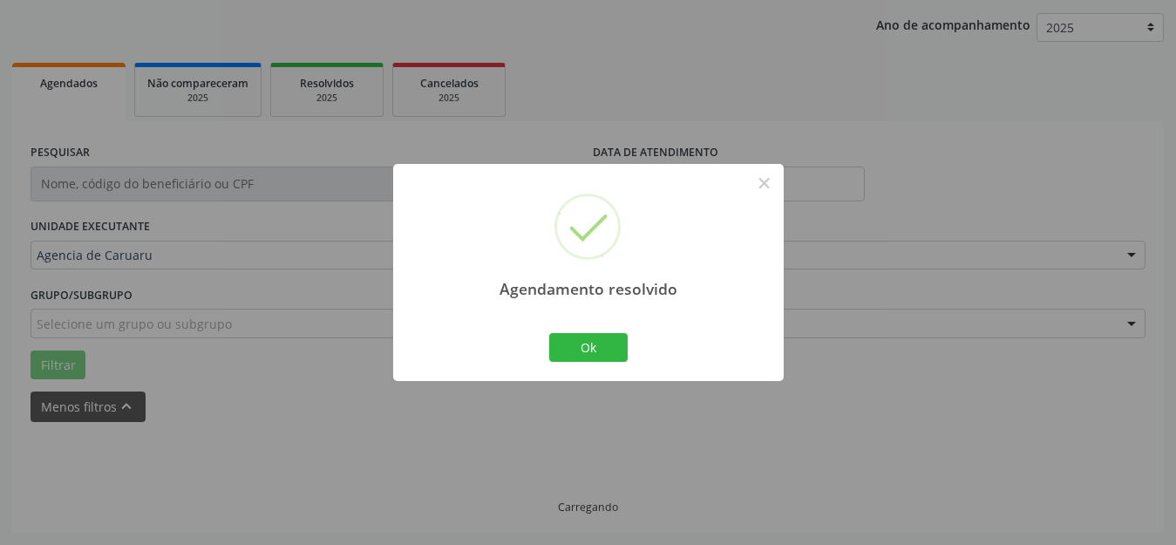
scroll to position [216, 0]
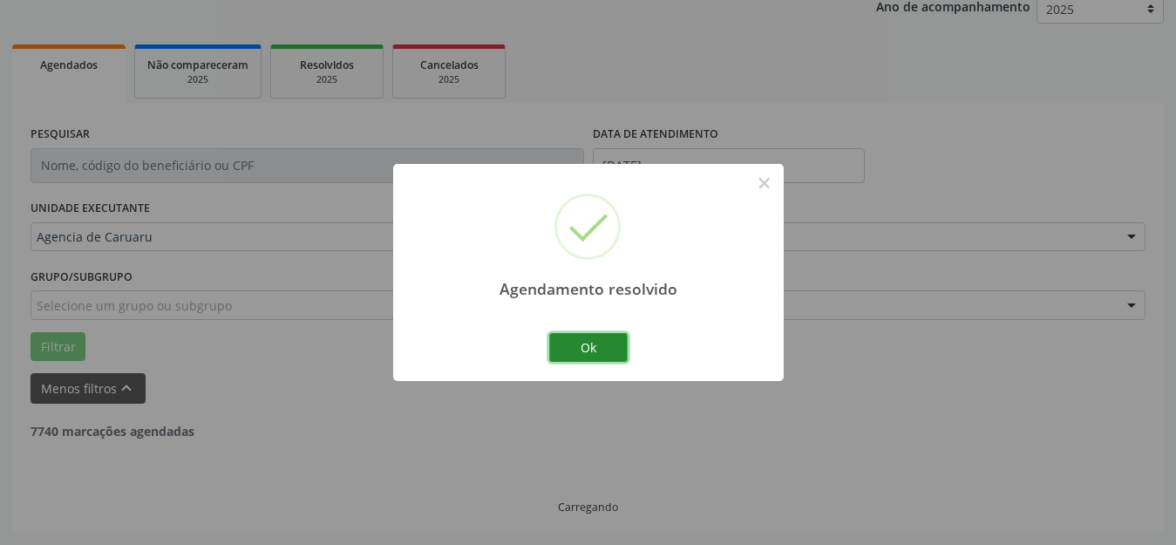
click at [585, 356] on button "Ok" at bounding box center [588, 348] width 78 height 30
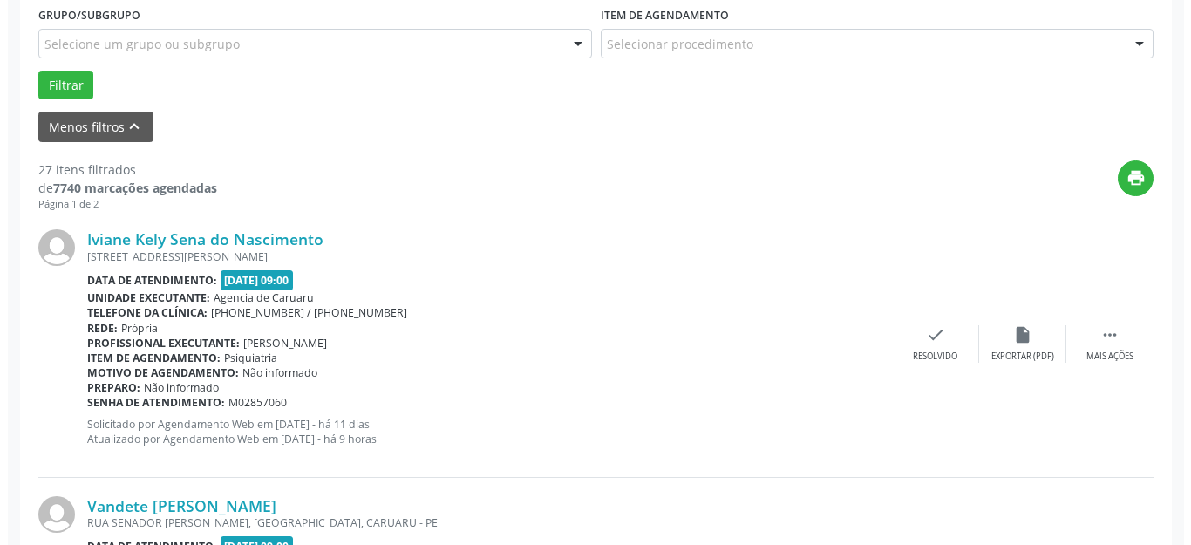
scroll to position [652, 0]
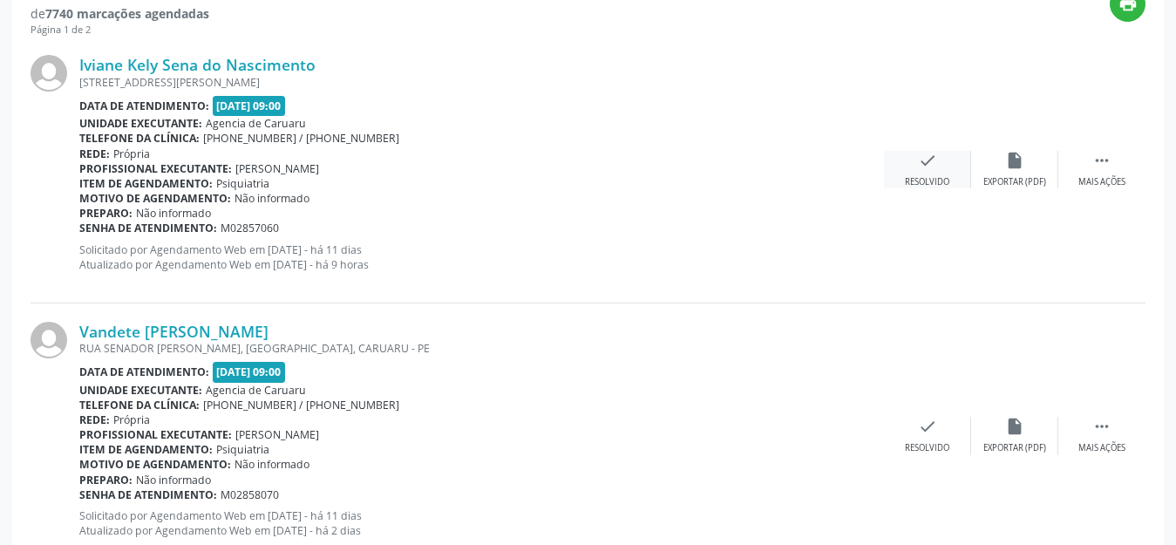
click at [936, 183] on div "Resolvido" at bounding box center [927, 182] width 44 height 12
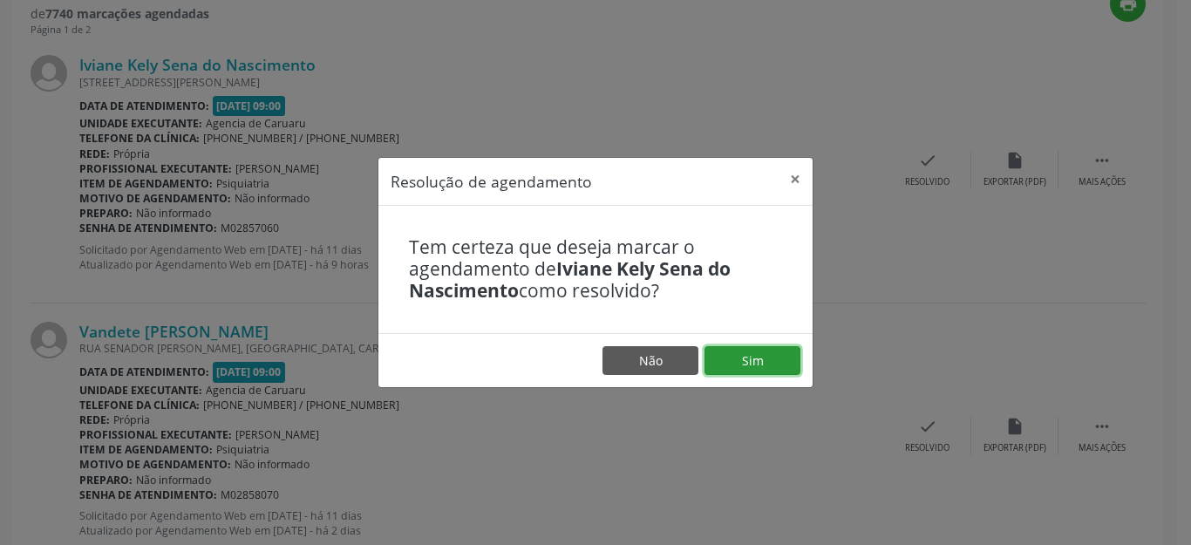
click at [757, 352] on button "Sim" at bounding box center [752, 361] width 96 height 30
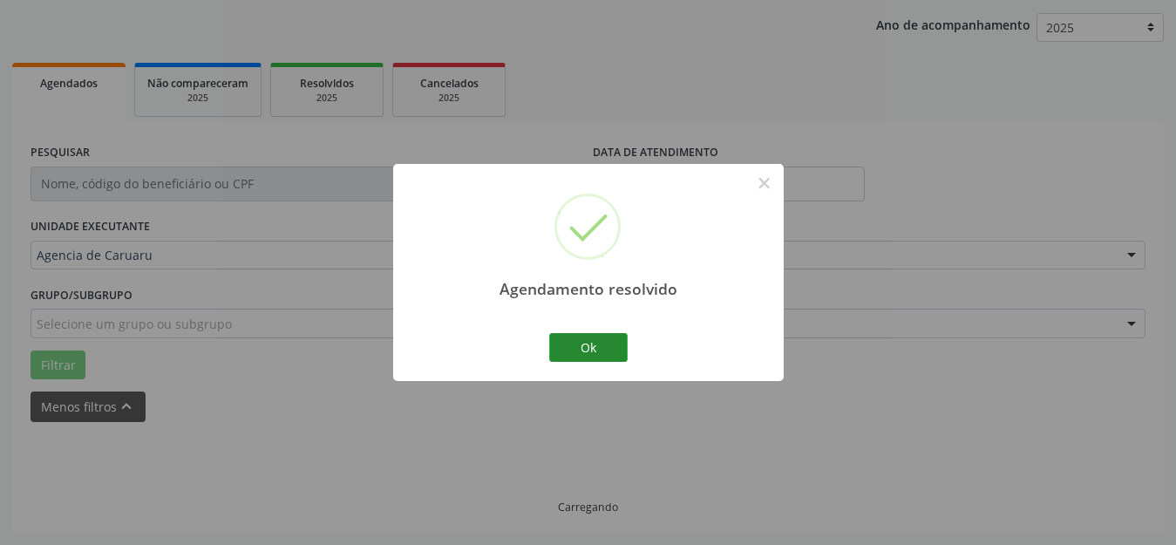
scroll to position [216, 0]
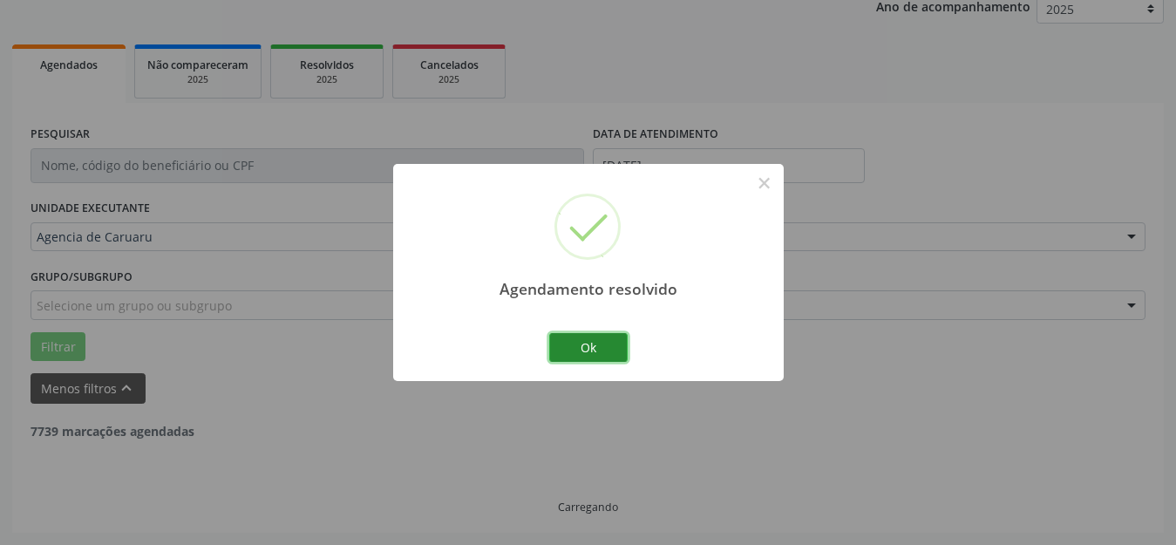
click at [578, 345] on button "Ok" at bounding box center [588, 348] width 78 height 30
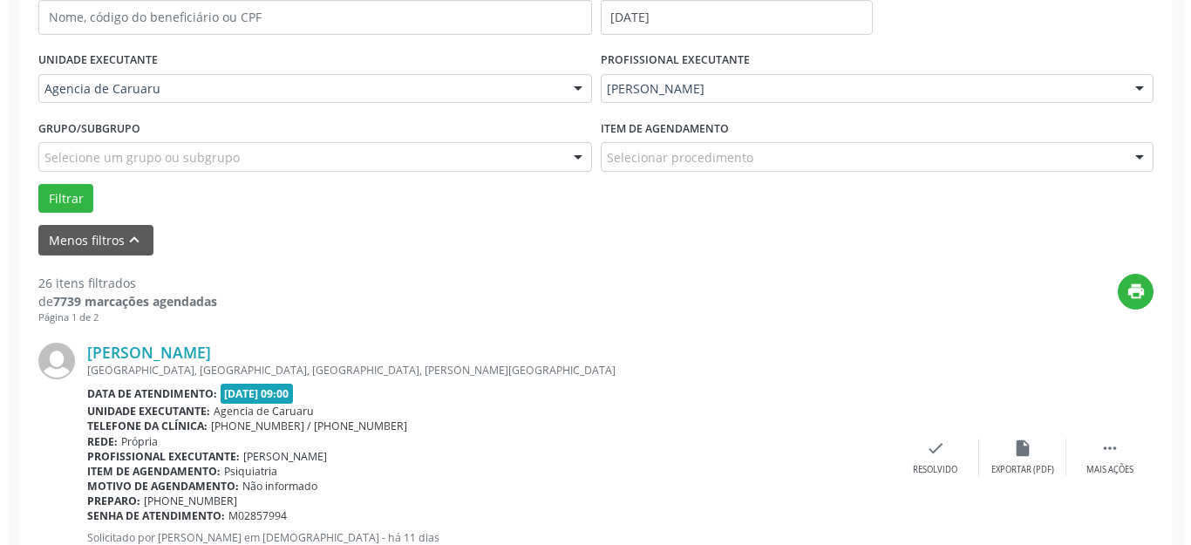
scroll to position [391, 0]
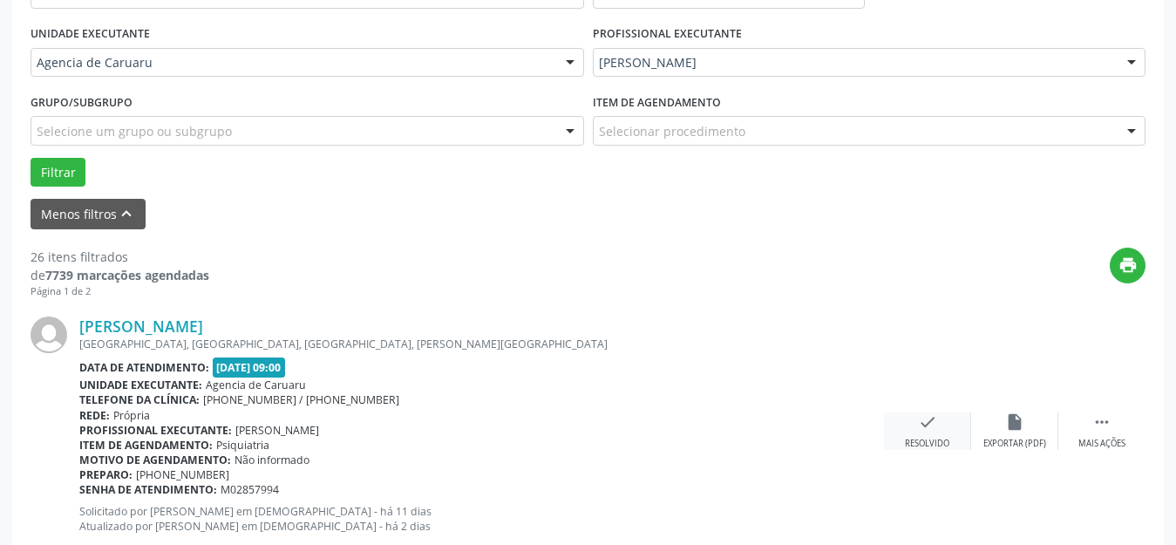
click at [940, 422] on div "check Resolvido" at bounding box center [927, 430] width 87 height 37
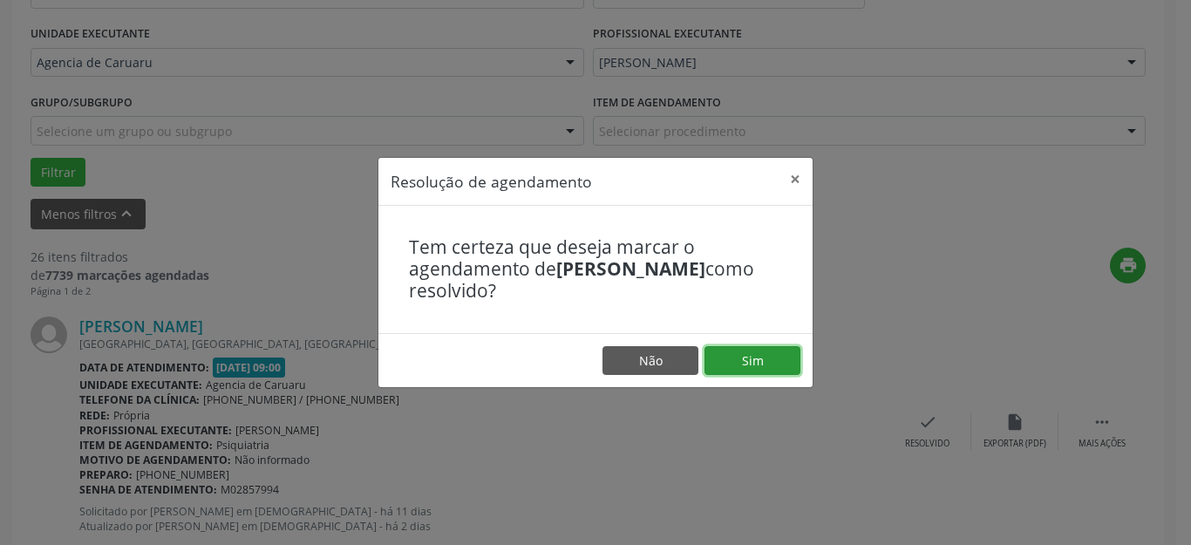
click at [759, 360] on button "Sim" at bounding box center [752, 361] width 96 height 30
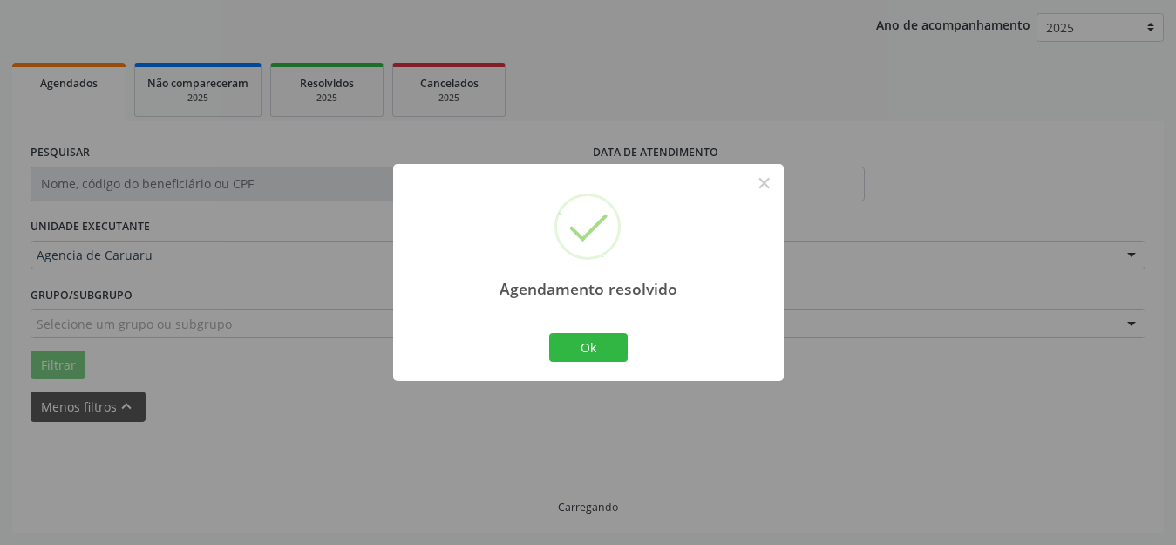
scroll to position [216, 0]
click at [615, 345] on button "Ok" at bounding box center [588, 348] width 78 height 30
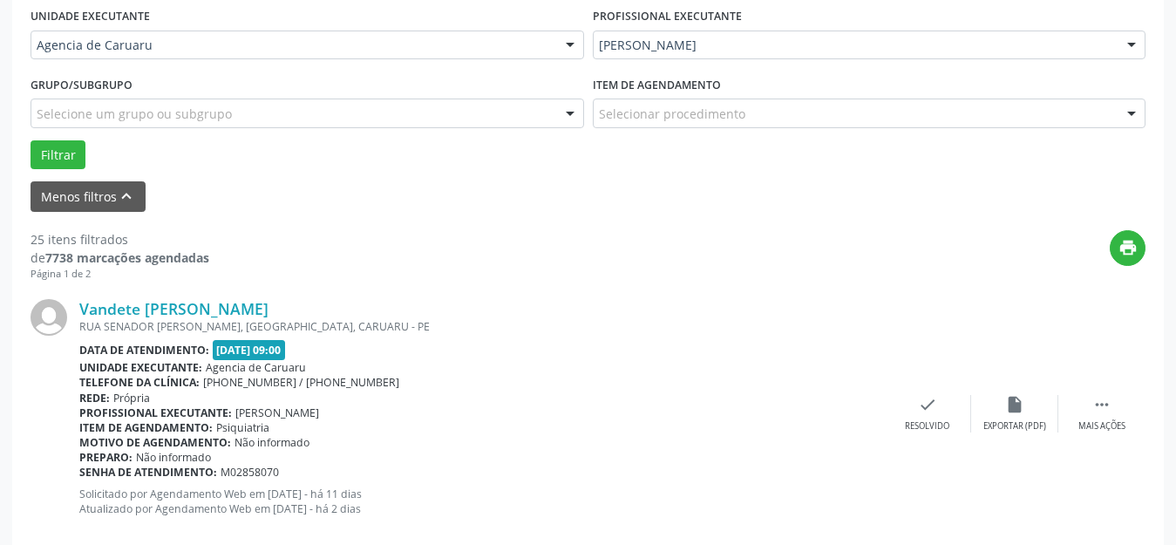
scroll to position [565, 0]
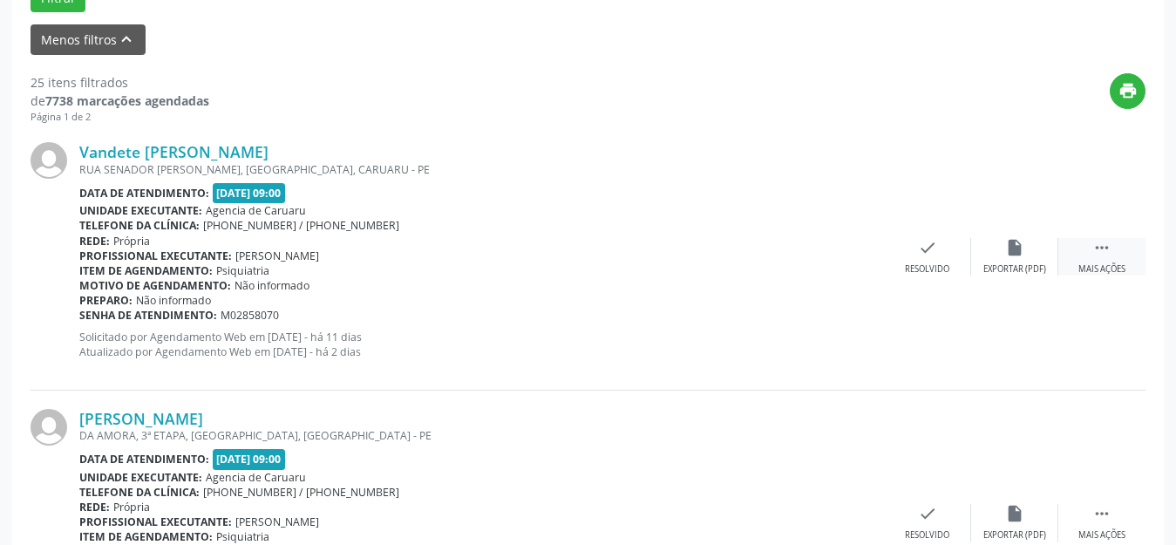
click at [1096, 256] on icon "" at bounding box center [1101, 247] width 19 height 19
click at [1006, 245] on icon "alarm_off" at bounding box center [1014, 247] width 19 height 19
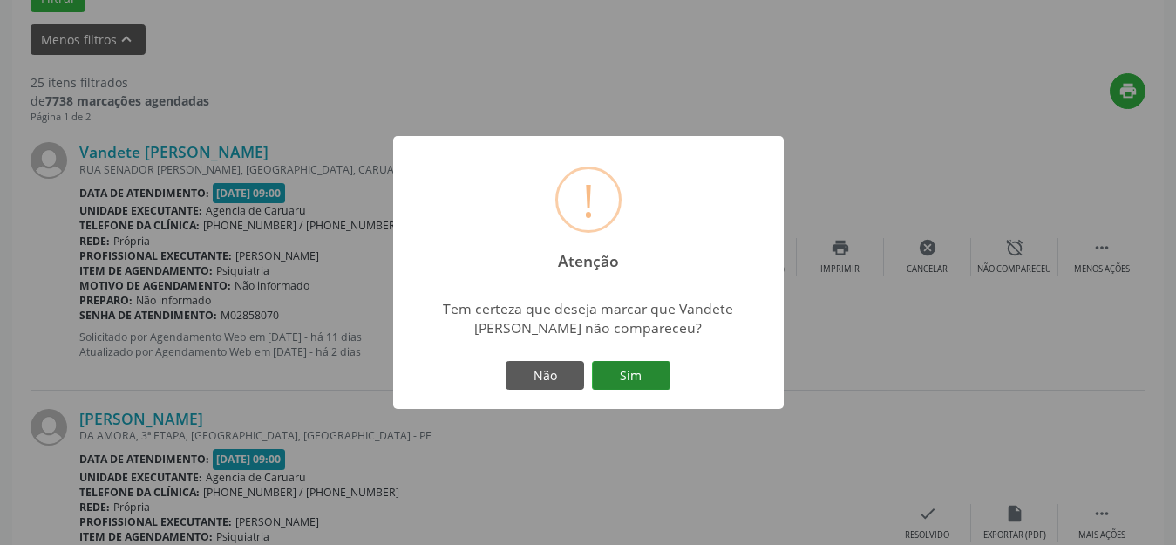
click at [639, 378] on button "Sim" at bounding box center [631, 376] width 78 height 30
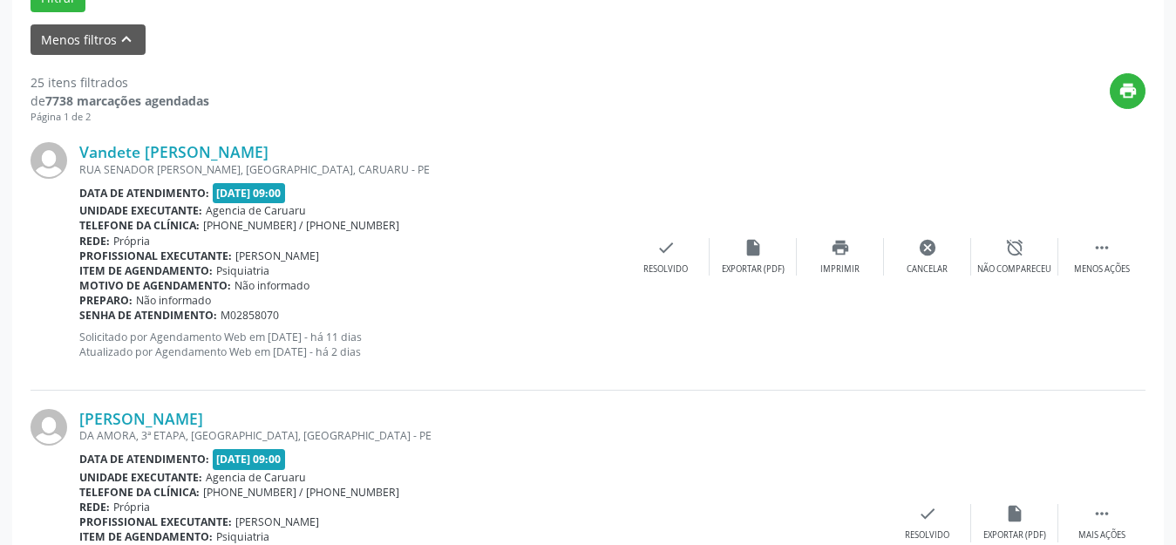
scroll to position [216, 0]
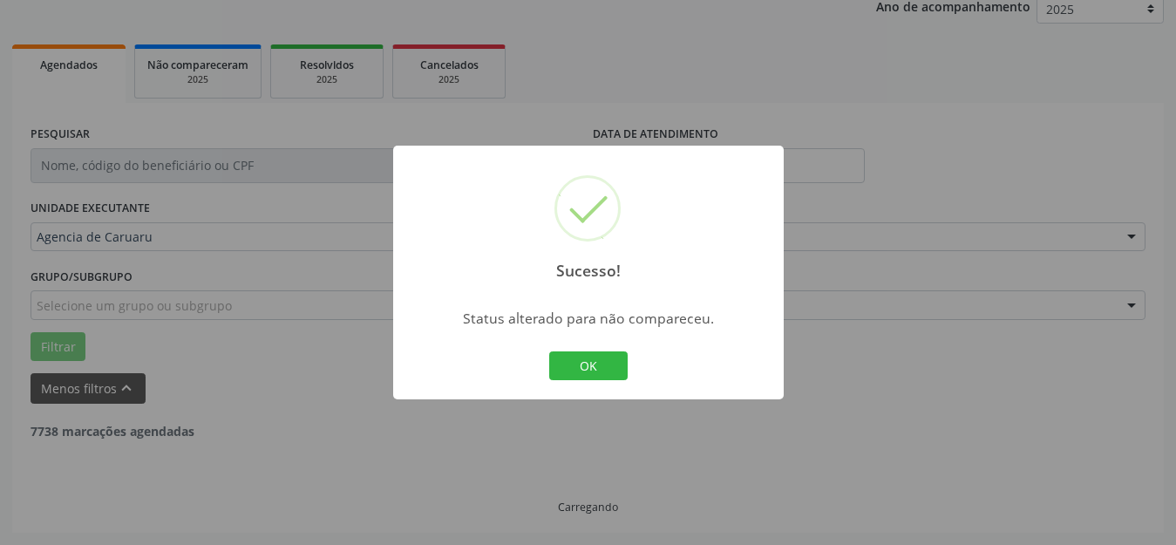
click at [594, 364] on button "OK" at bounding box center [588, 366] width 78 height 30
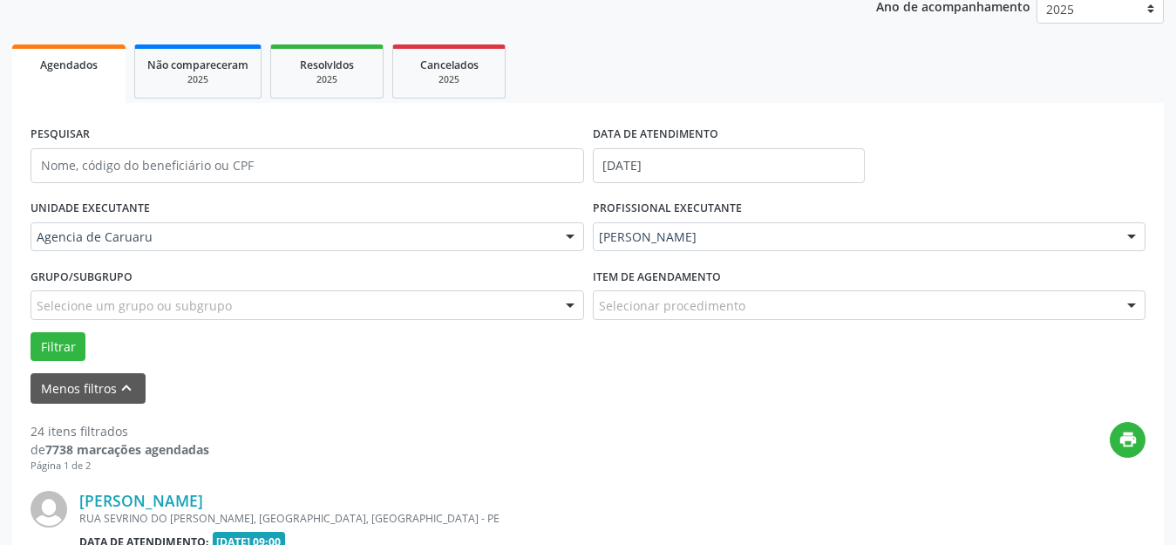
scroll to position [565, 0]
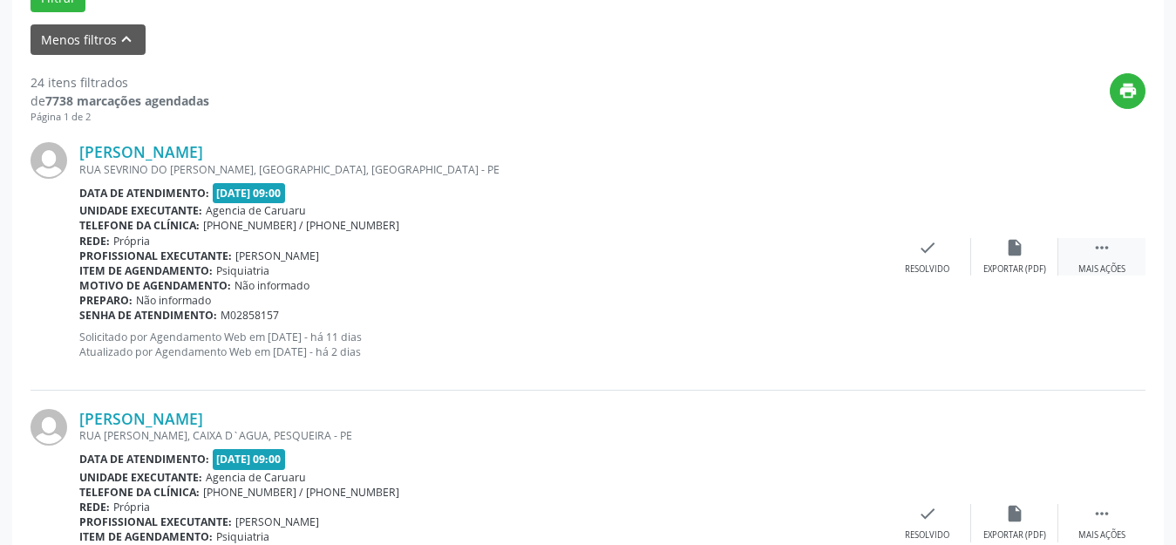
click at [1085, 251] on div " Mais ações" at bounding box center [1101, 256] width 87 height 37
click at [1012, 268] on div "Não compareceu" at bounding box center [1014, 269] width 74 height 12
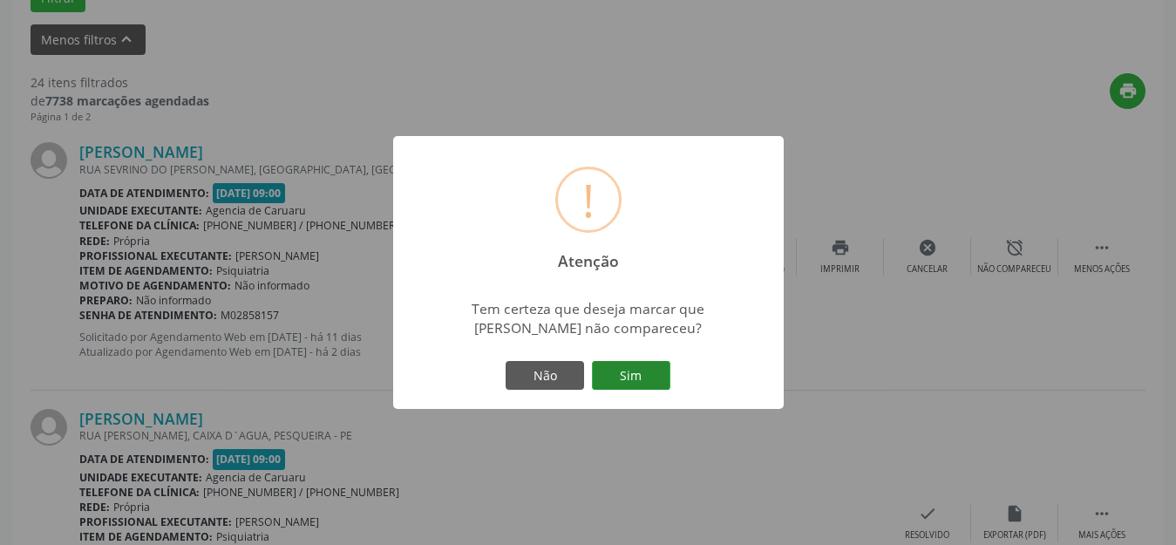
click at [635, 368] on button "Sim" at bounding box center [631, 376] width 78 height 30
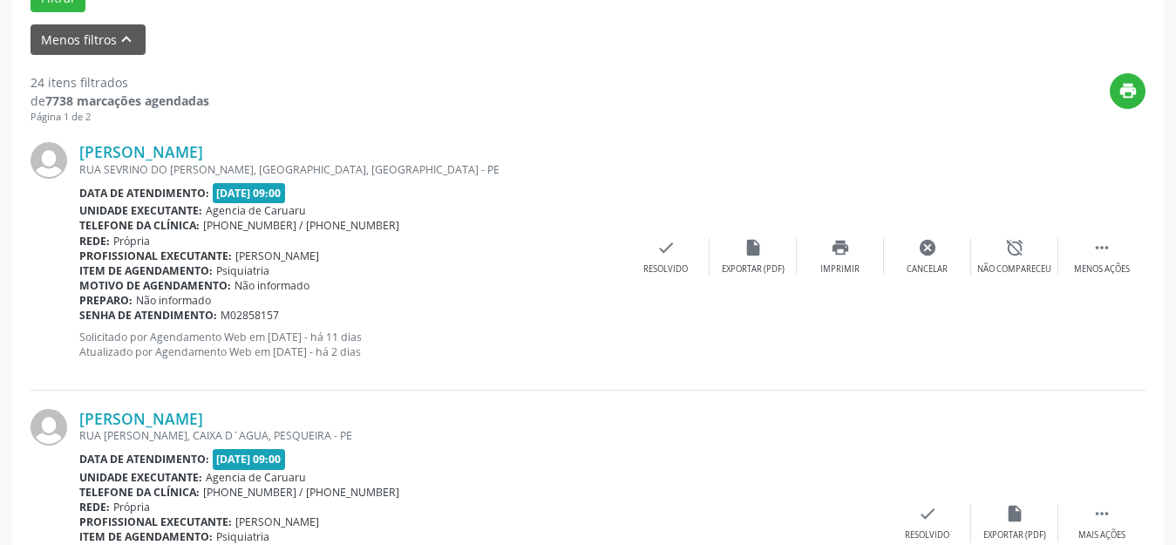
scroll to position [216, 0]
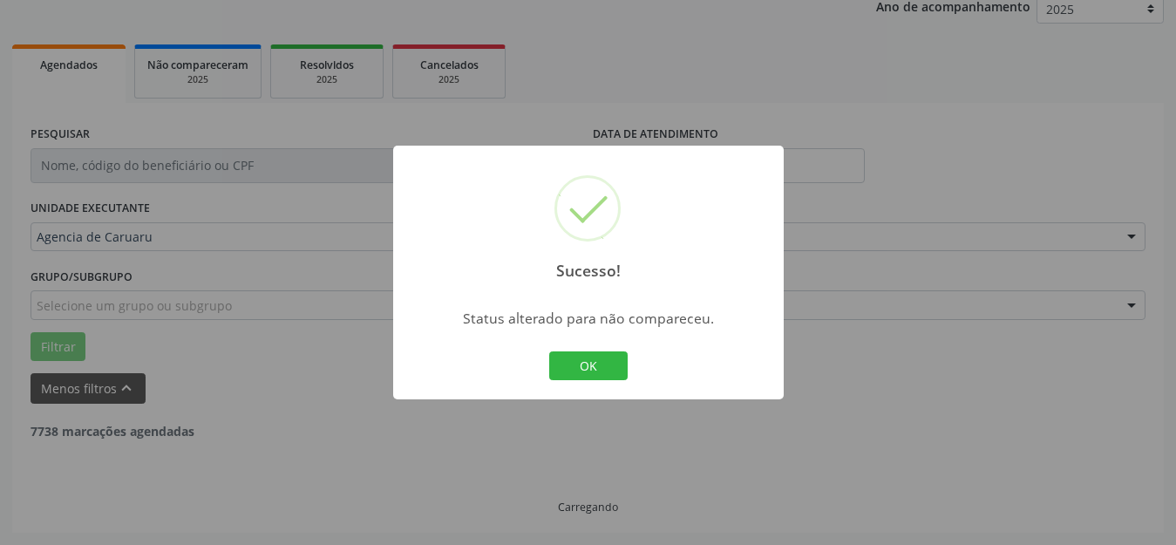
click at [574, 364] on button "OK" at bounding box center [588, 366] width 78 height 30
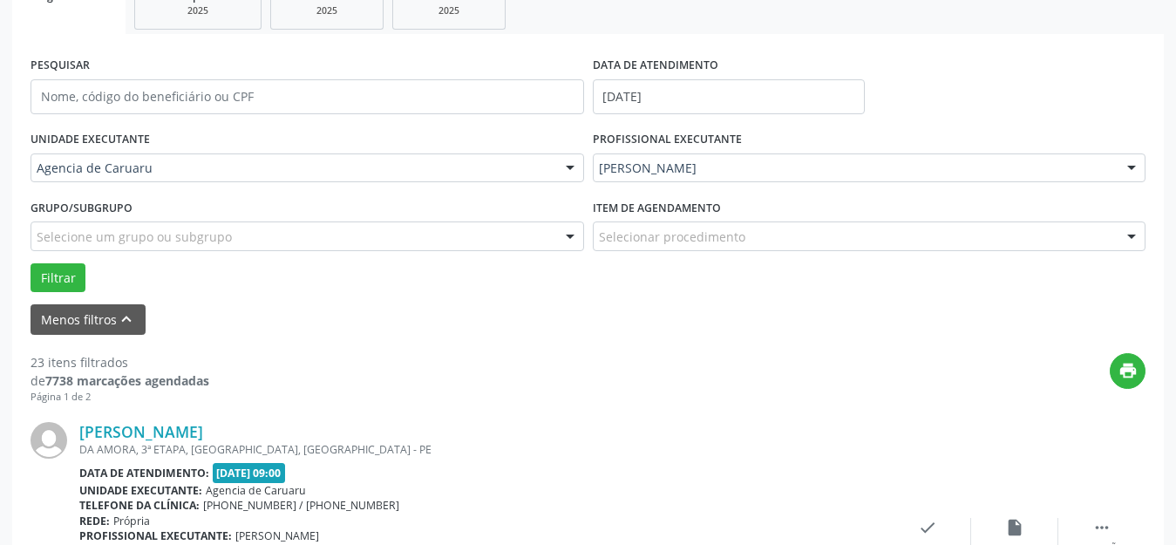
scroll to position [391, 0]
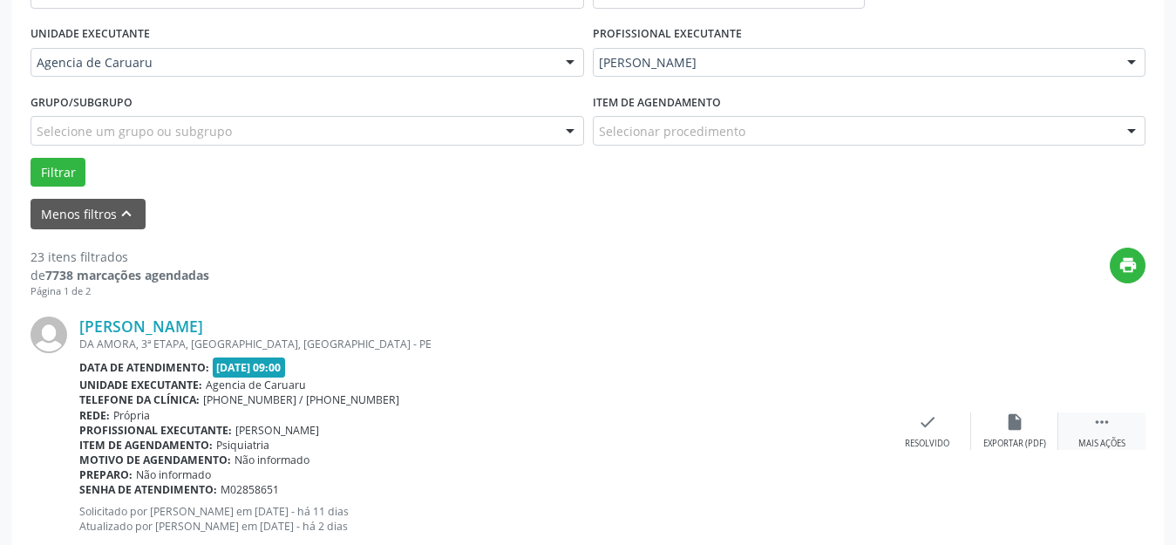
click at [1097, 421] on icon "" at bounding box center [1101, 421] width 19 height 19
click at [1010, 424] on icon "alarm_off" at bounding box center [1014, 421] width 19 height 19
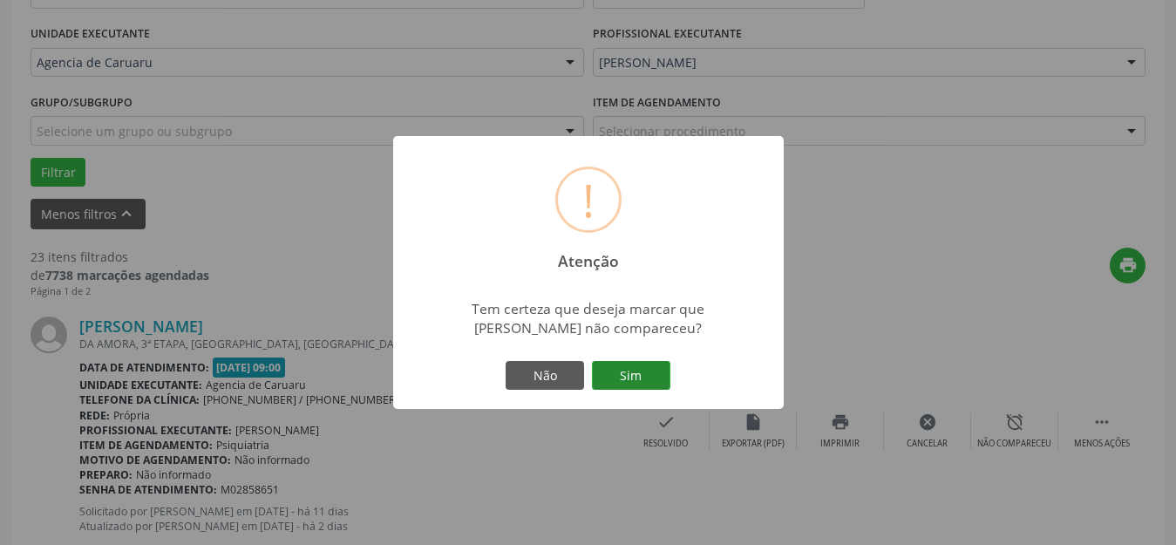
click at [644, 384] on button "Sim" at bounding box center [631, 376] width 78 height 30
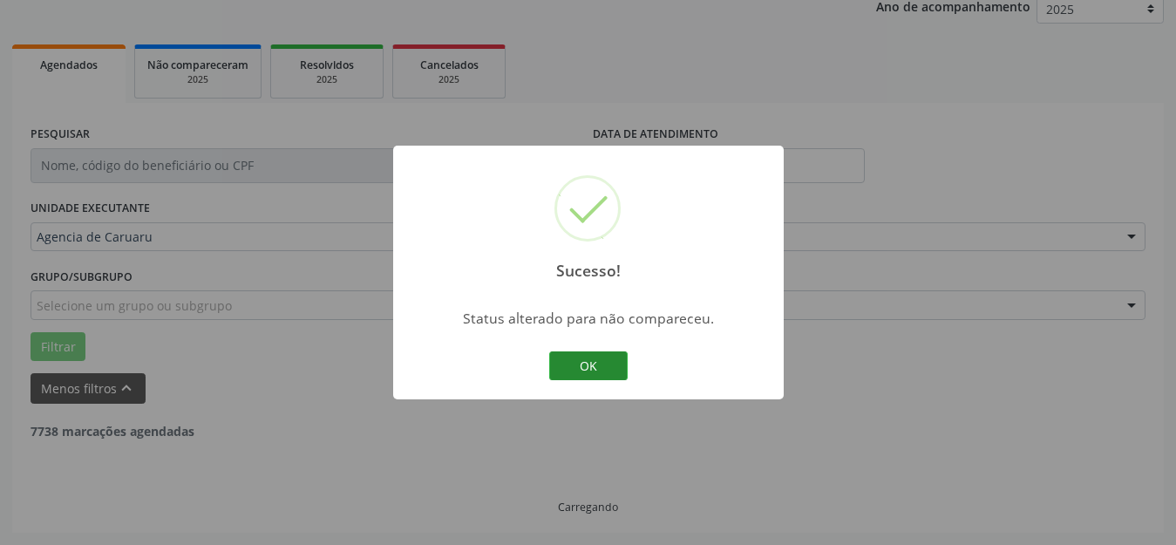
scroll to position [216, 0]
click at [591, 374] on button "OK" at bounding box center [588, 366] width 78 height 30
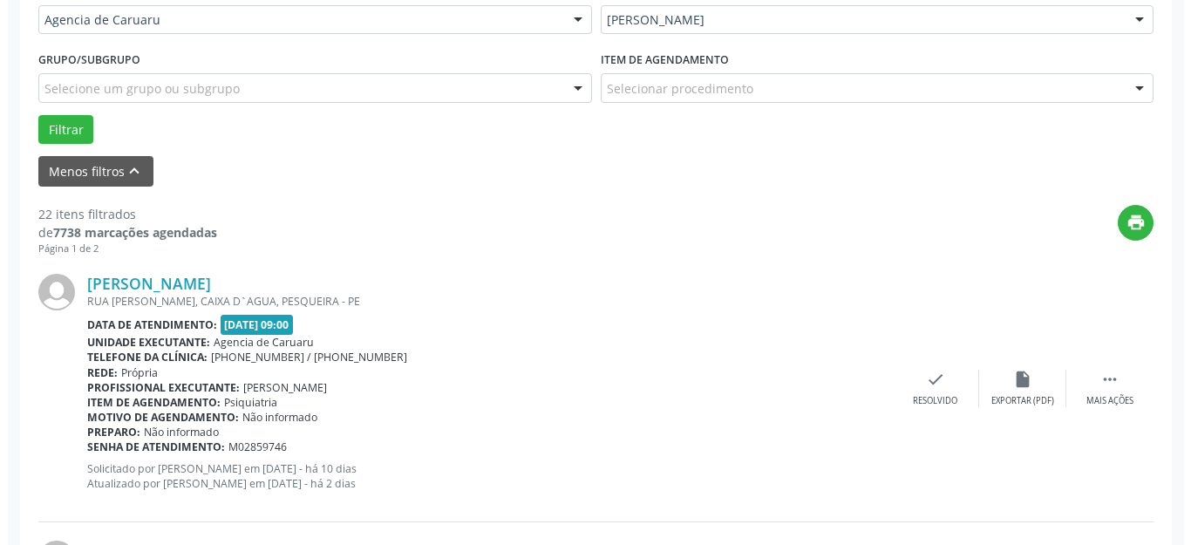
scroll to position [478, 0]
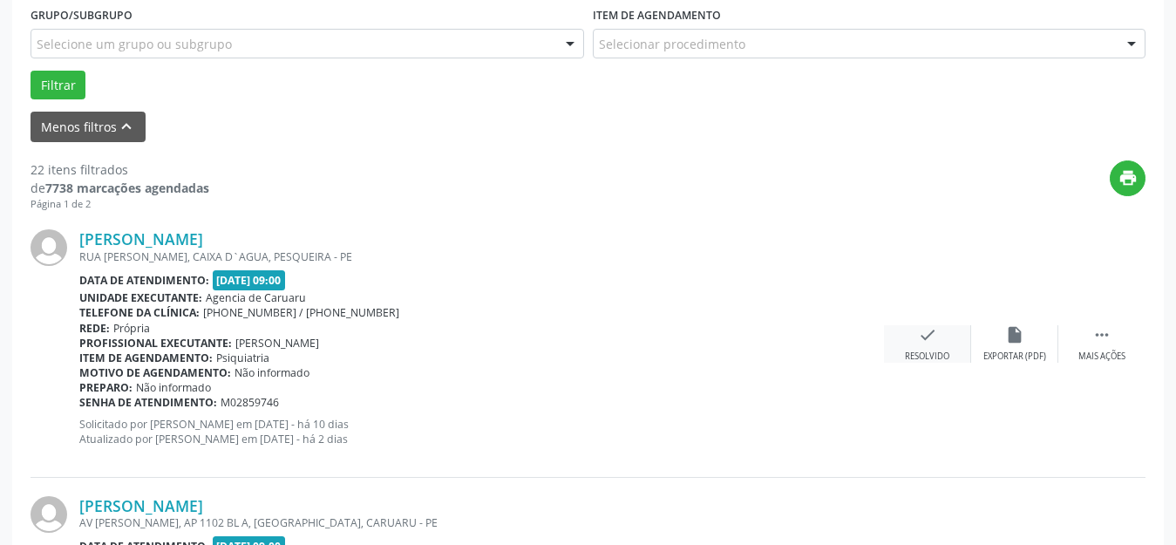
click at [928, 354] on div "Resolvido" at bounding box center [927, 356] width 44 height 12
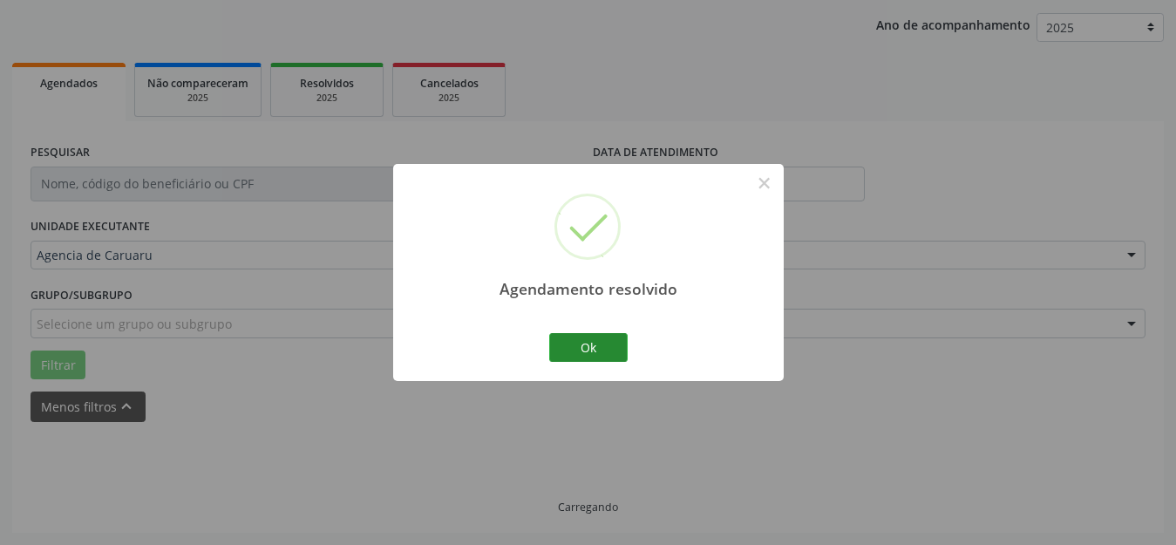
scroll to position [216, 0]
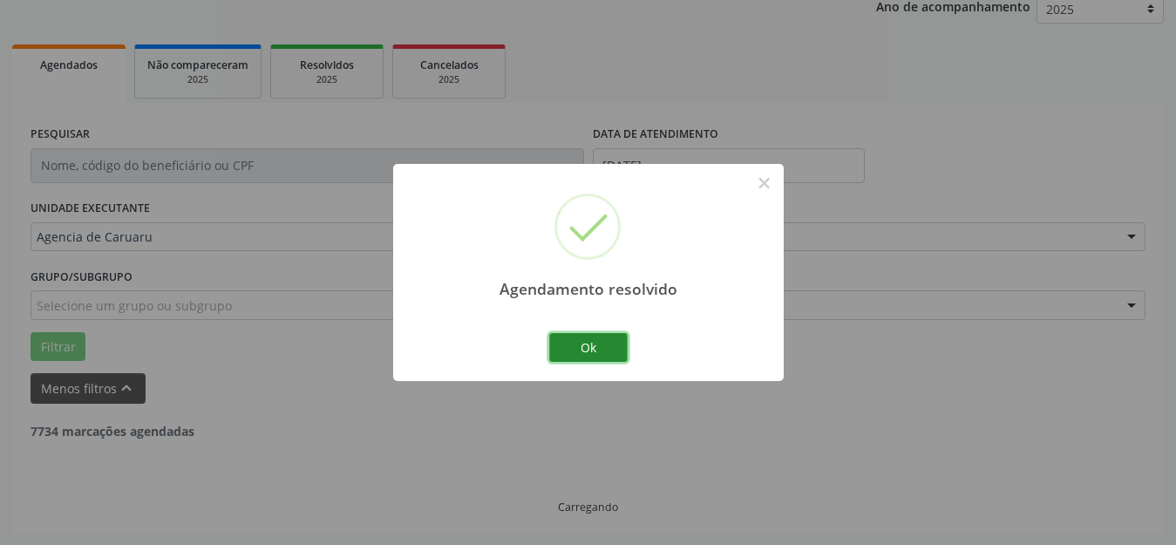
click at [601, 352] on button "Ok" at bounding box center [588, 348] width 78 height 30
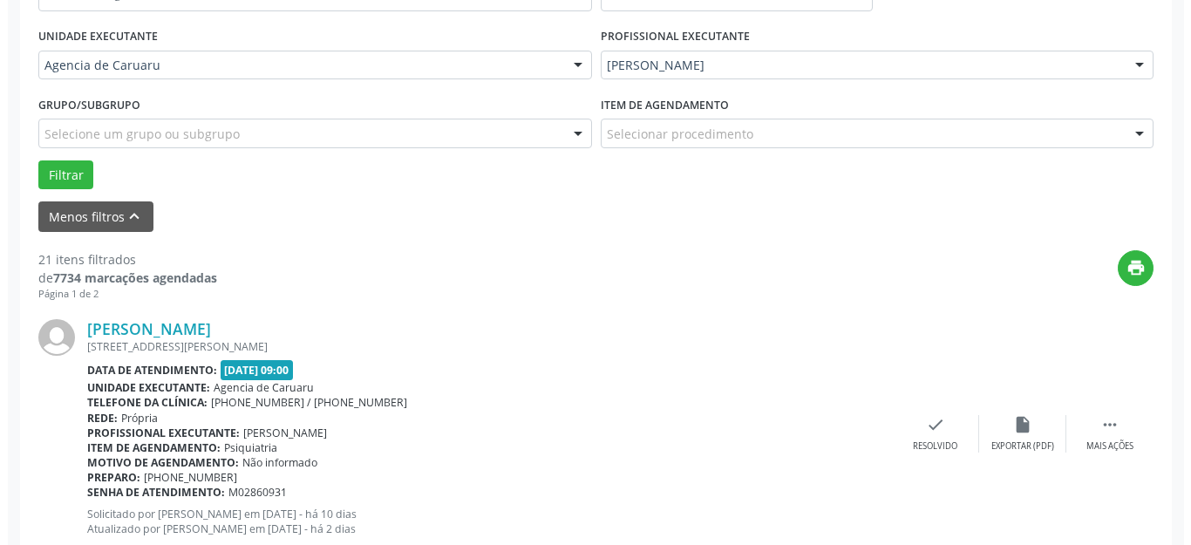
scroll to position [391, 0]
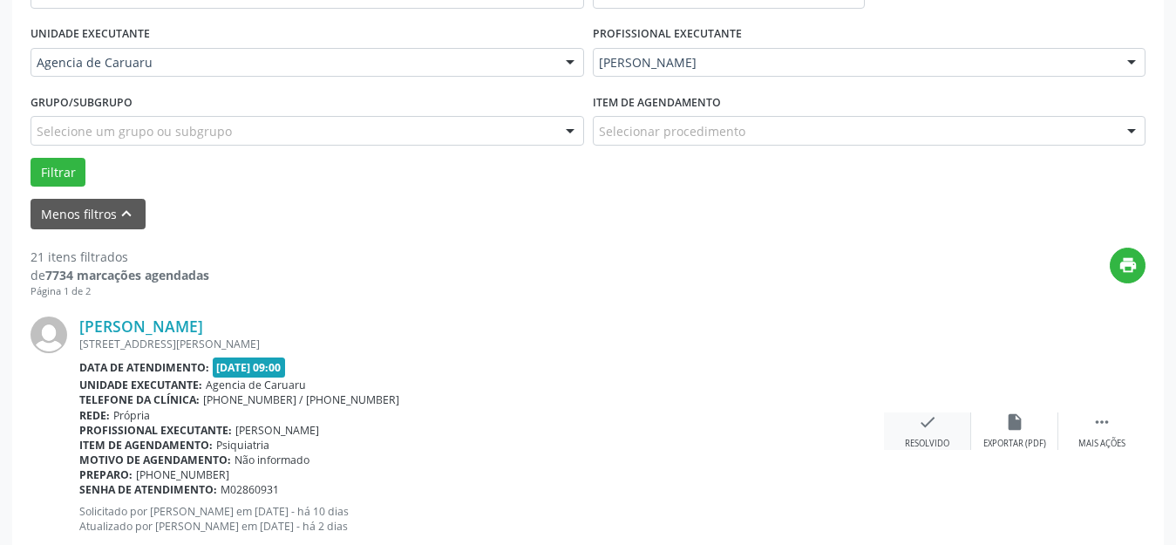
click at [929, 416] on icon "check" at bounding box center [927, 421] width 19 height 19
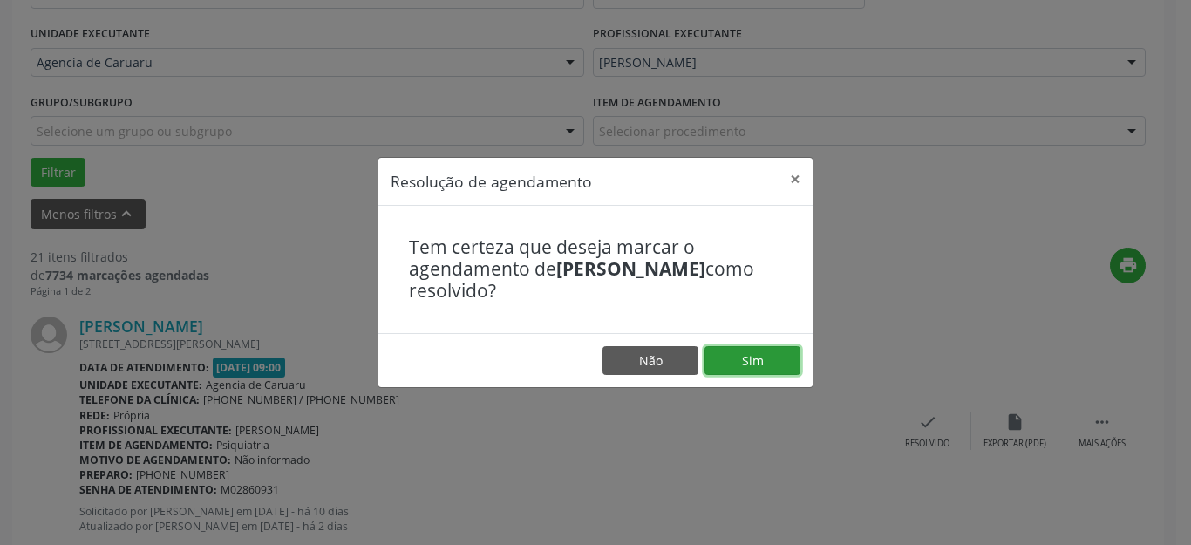
click at [754, 362] on button "Sim" at bounding box center [752, 361] width 96 height 30
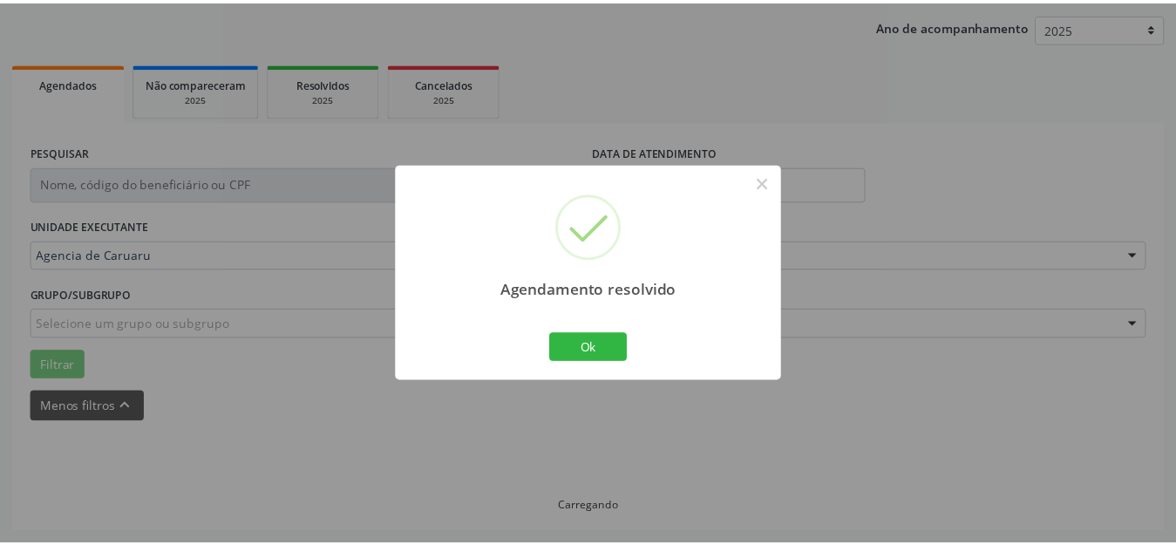
scroll to position [216, 0]
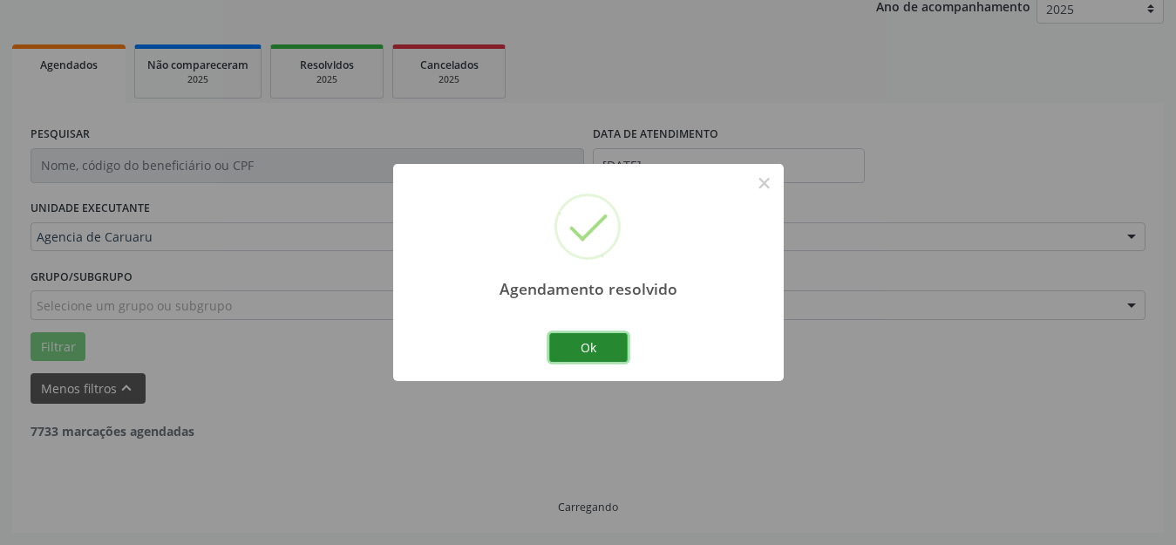
click at [605, 336] on button "Ok" at bounding box center [588, 348] width 78 height 30
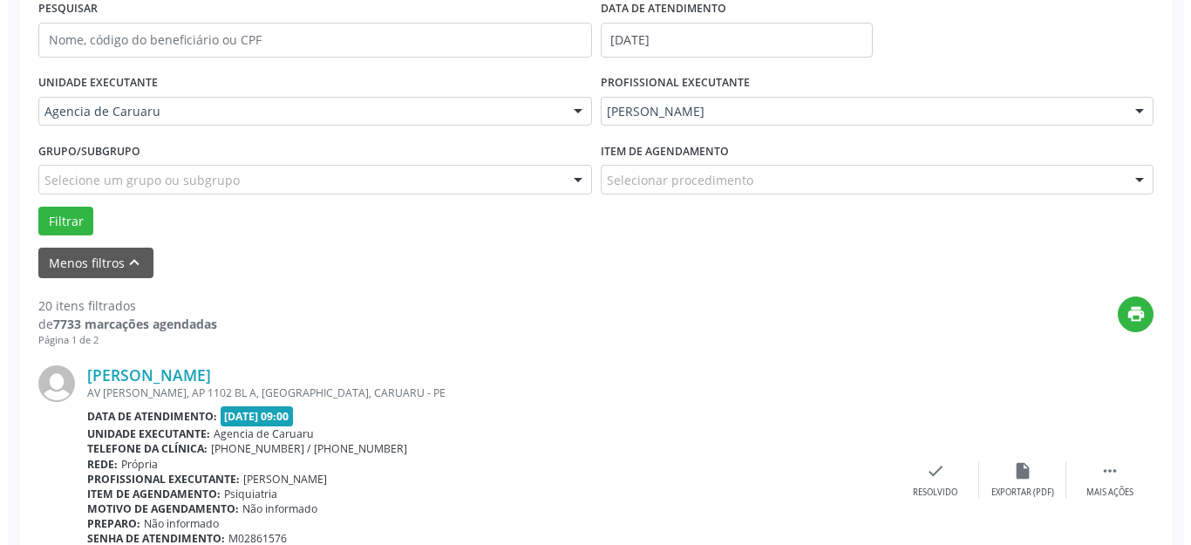
scroll to position [391, 0]
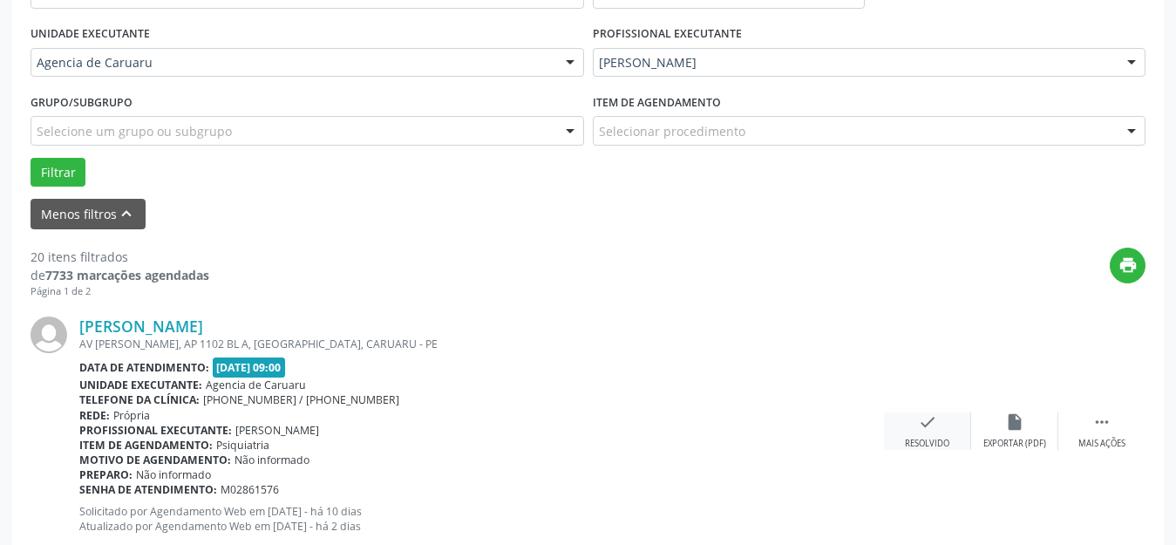
click at [917, 435] on div "check Resolvido" at bounding box center [927, 430] width 87 height 37
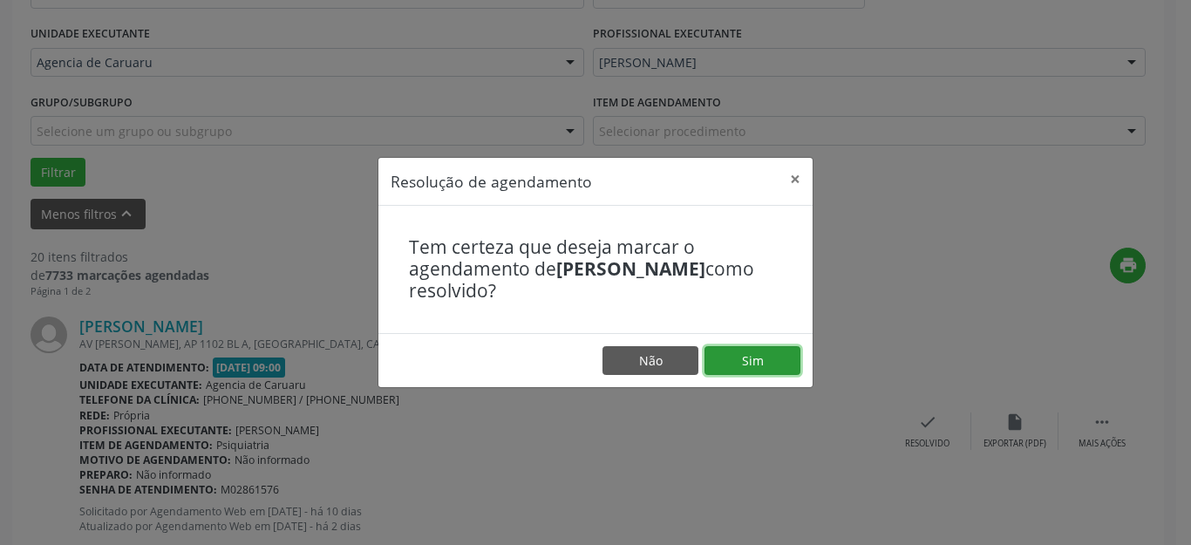
click at [744, 349] on button "Sim" at bounding box center [752, 361] width 96 height 30
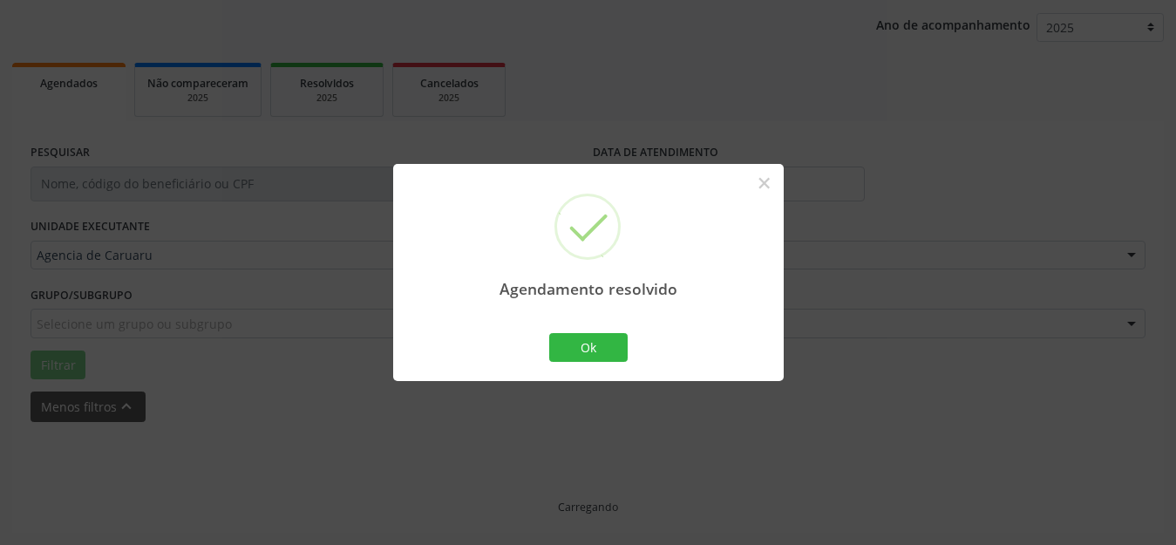
scroll to position [216, 0]
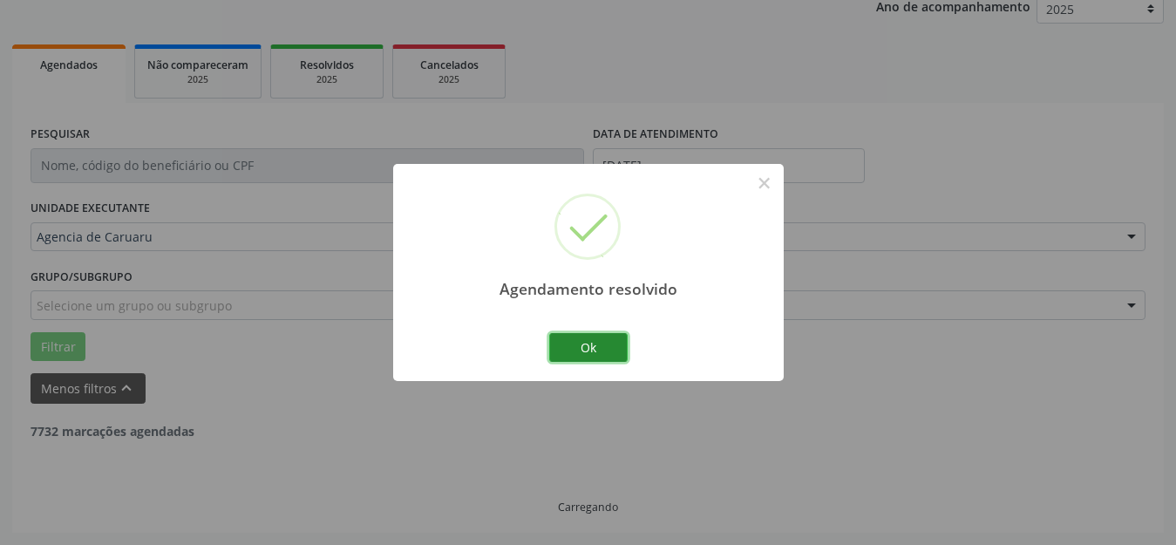
click at [597, 341] on button "Ok" at bounding box center [588, 348] width 78 height 30
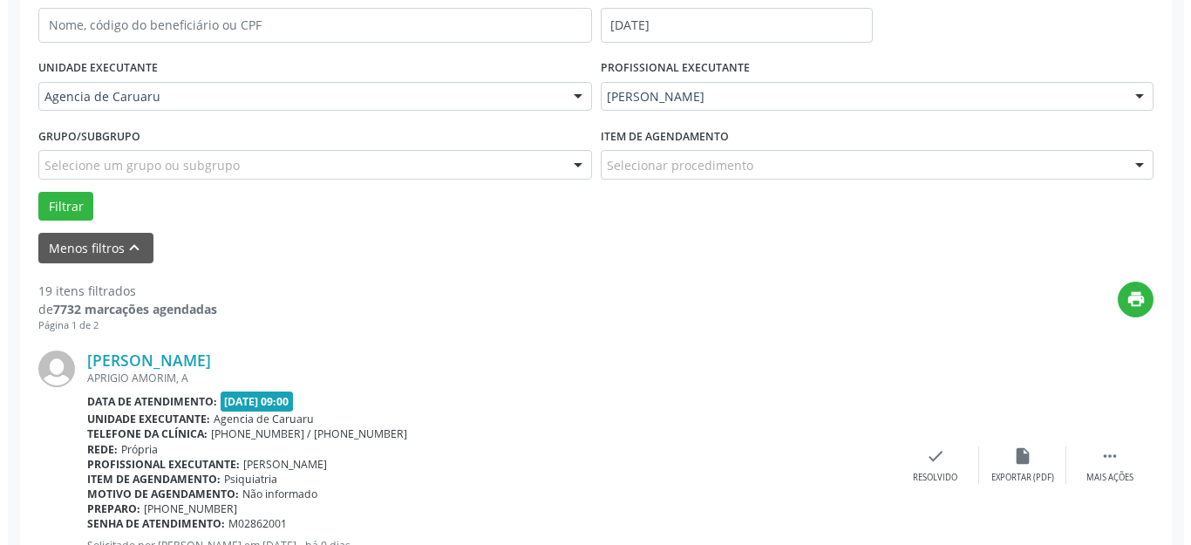
scroll to position [391, 0]
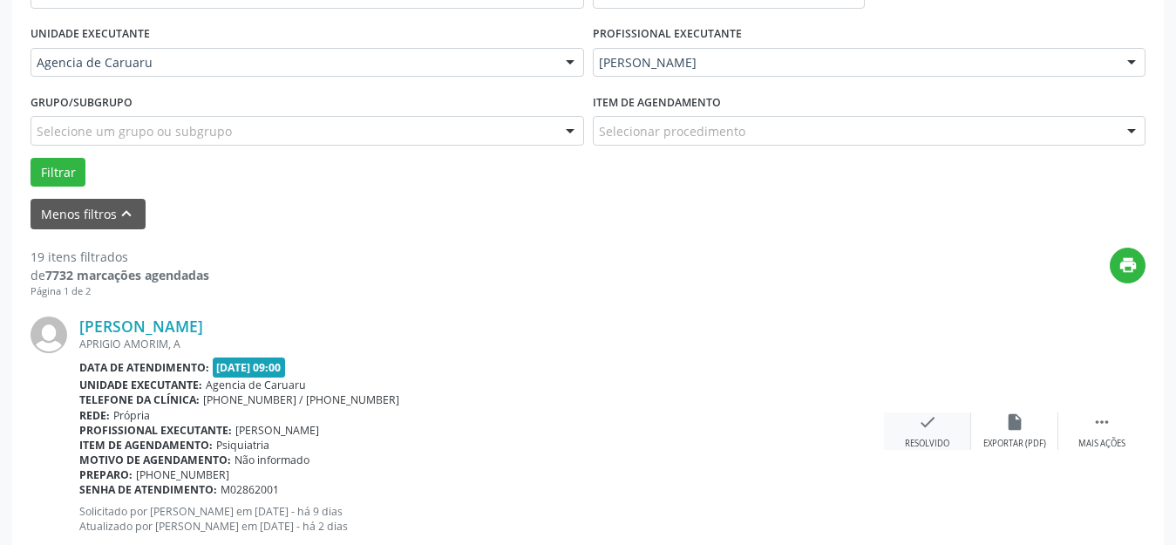
click at [916, 427] on div "check Resolvido" at bounding box center [927, 430] width 87 height 37
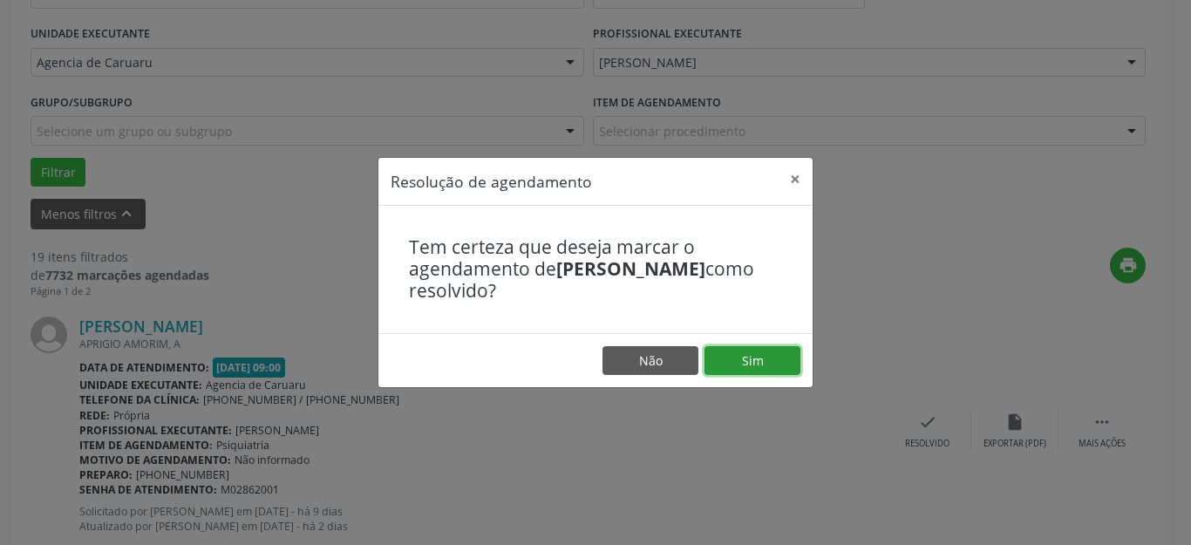
click at [768, 360] on button "Sim" at bounding box center [752, 361] width 96 height 30
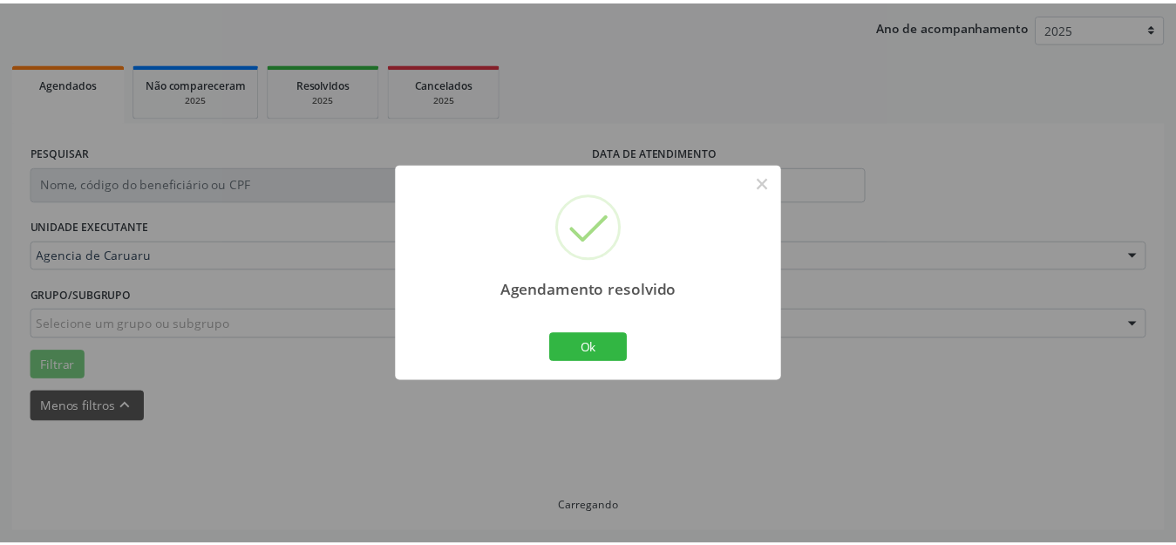
scroll to position [216, 0]
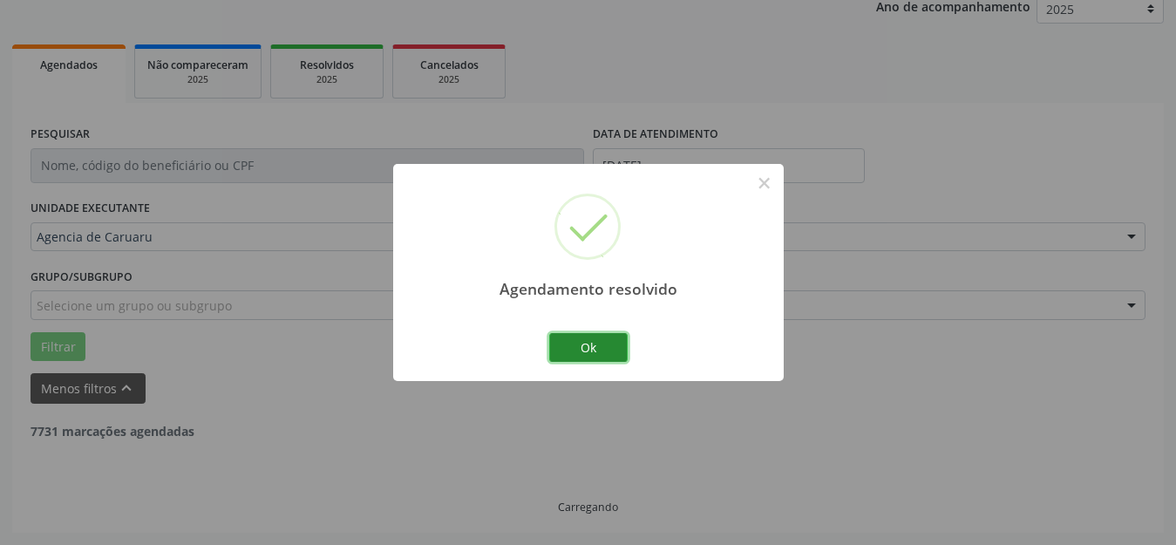
click at [601, 347] on button "Ok" at bounding box center [588, 348] width 78 height 30
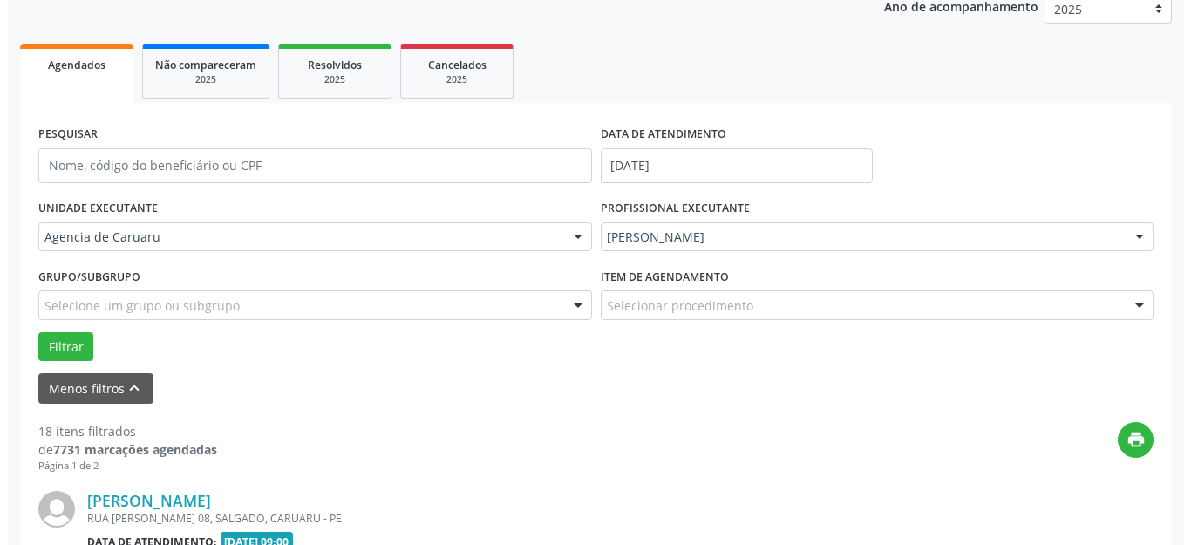
scroll to position [391, 0]
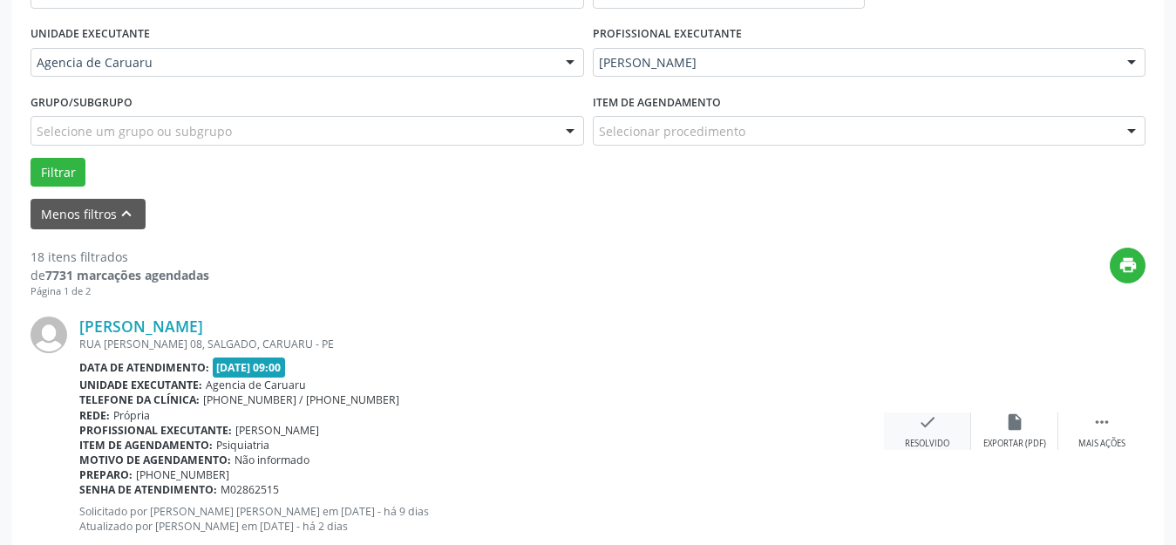
click at [944, 423] on div "check Resolvido" at bounding box center [927, 430] width 87 height 37
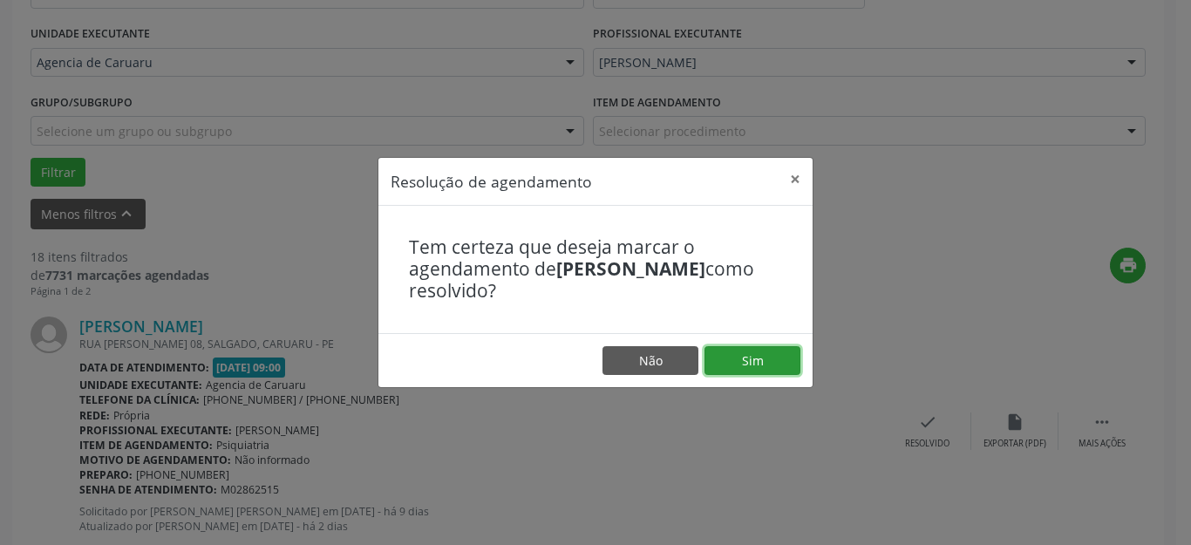
click at [776, 346] on button "Sim" at bounding box center [752, 361] width 96 height 30
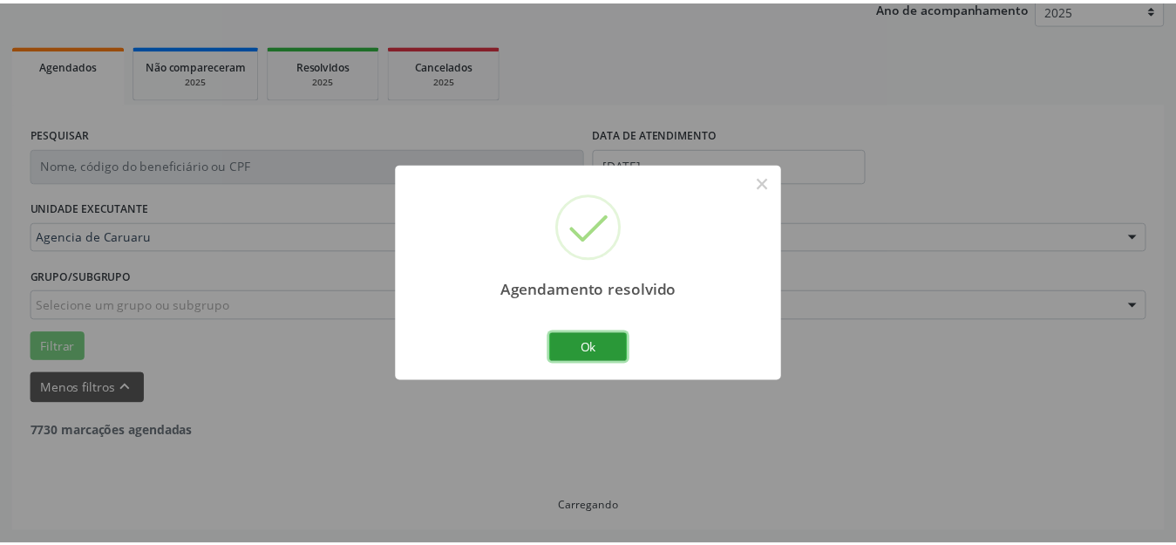
scroll to position [216, 0]
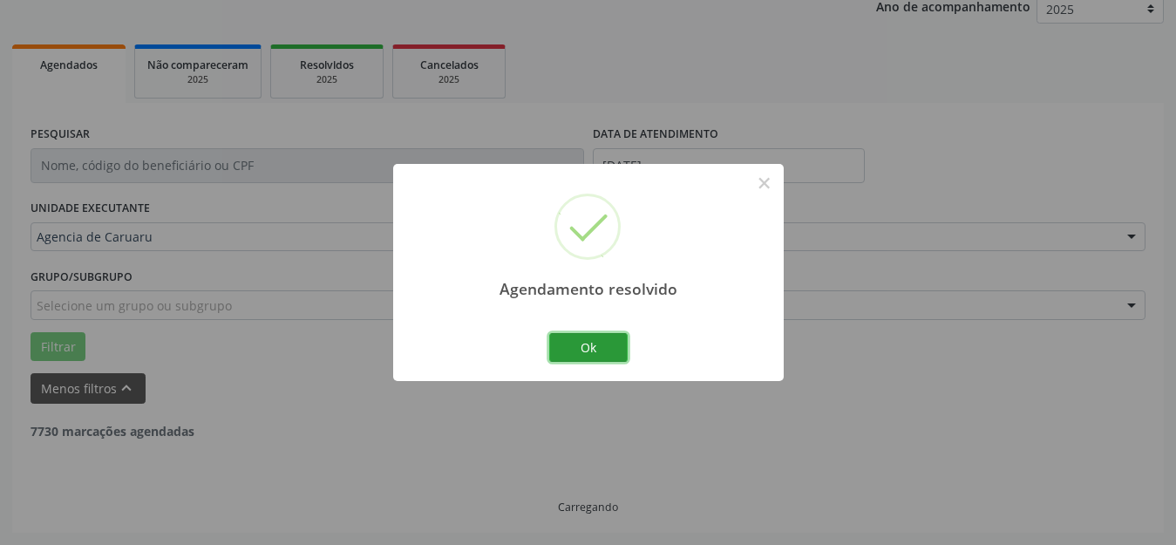
click at [597, 345] on button "Ok" at bounding box center [588, 348] width 78 height 30
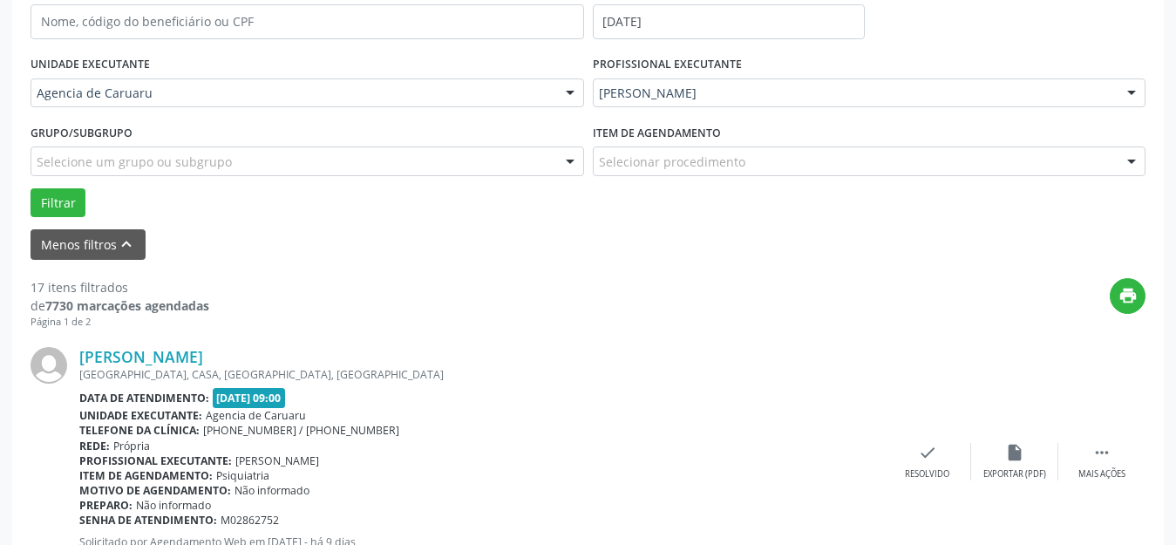
scroll to position [391, 0]
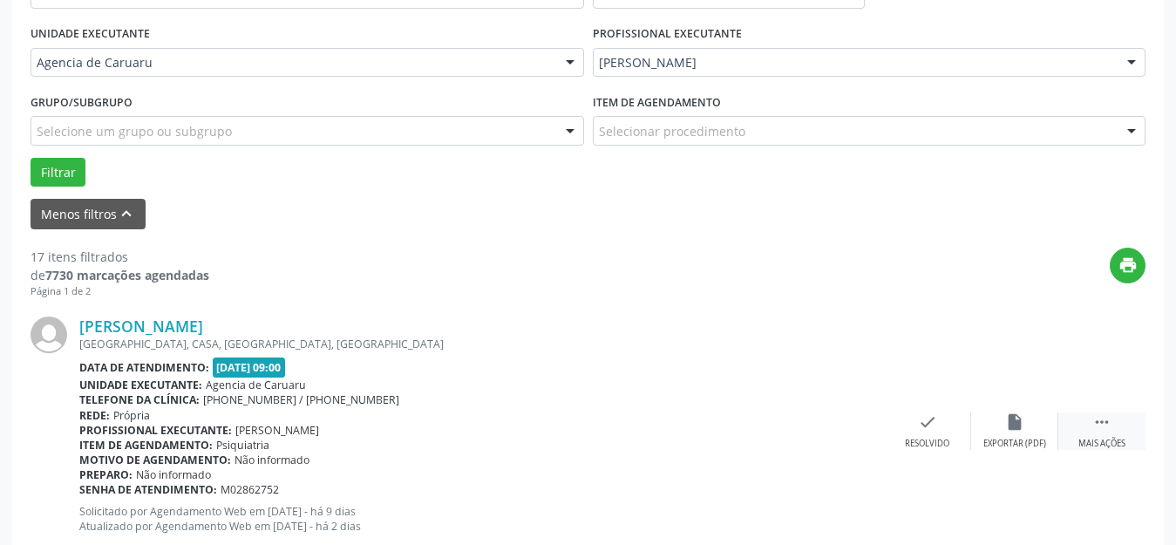
click at [1095, 424] on icon "" at bounding box center [1101, 421] width 19 height 19
click at [1023, 428] on icon "alarm_off" at bounding box center [1014, 421] width 19 height 19
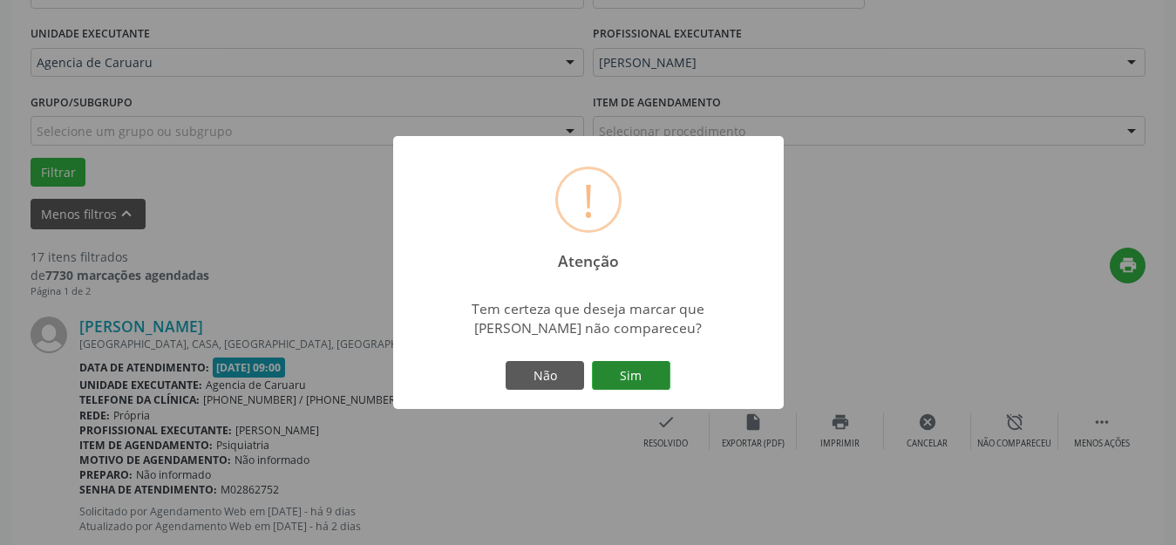
click at [656, 379] on button "Sim" at bounding box center [631, 376] width 78 height 30
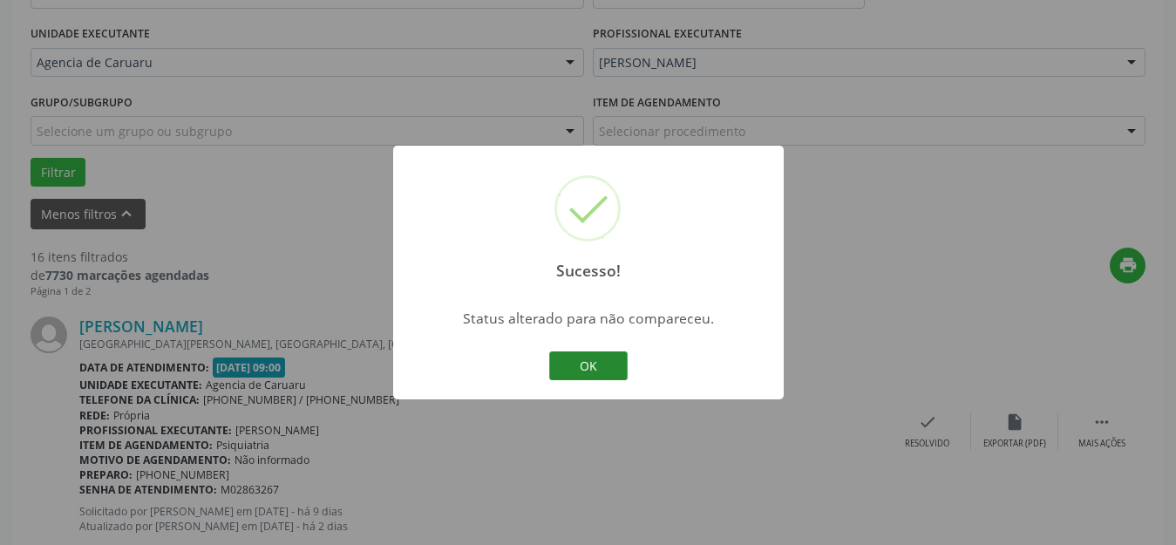
click at [601, 360] on button "OK" at bounding box center [588, 366] width 78 height 30
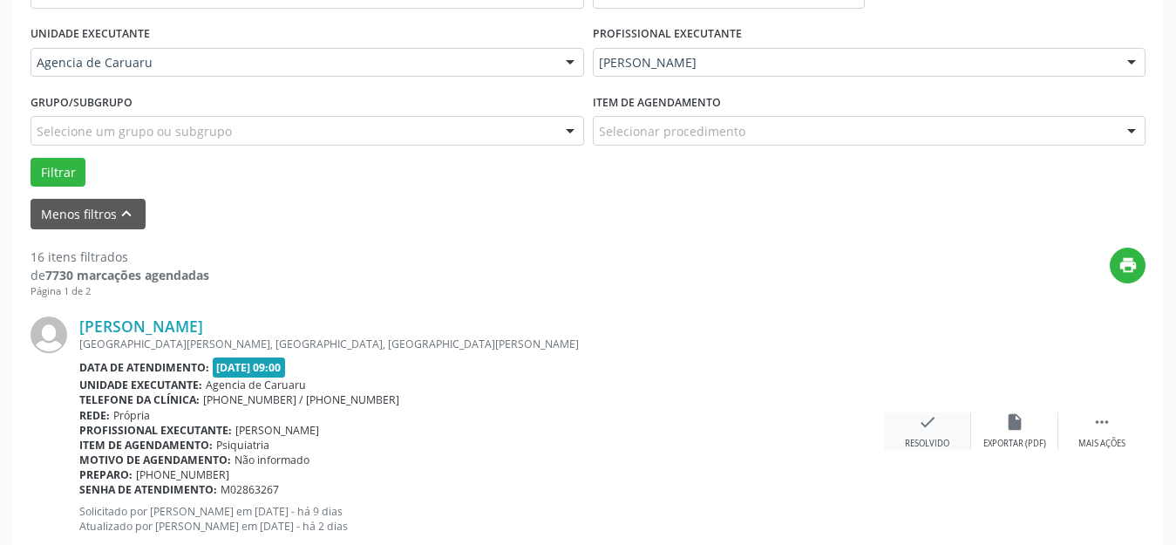
click at [930, 438] on div "Resolvido" at bounding box center [927, 444] width 44 height 12
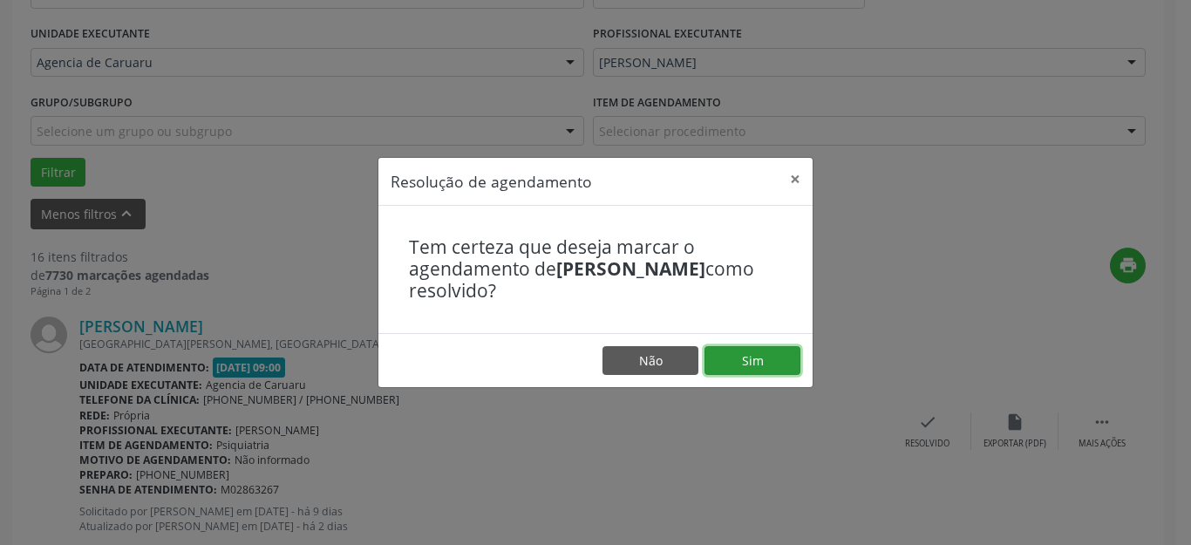
click at [771, 364] on button "Sim" at bounding box center [752, 361] width 96 height 30
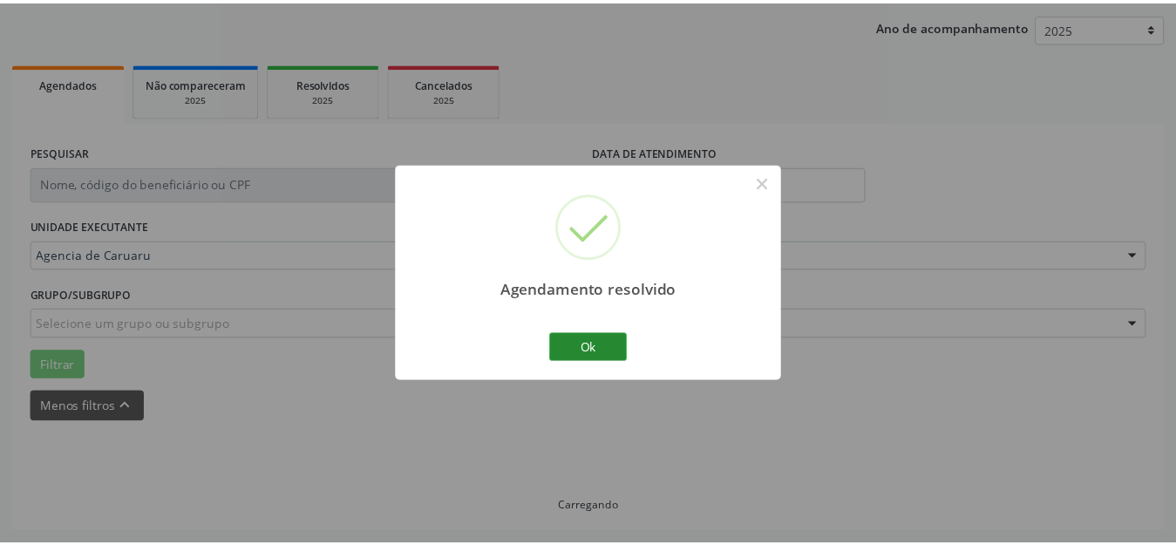
scroll to position [198, 0]
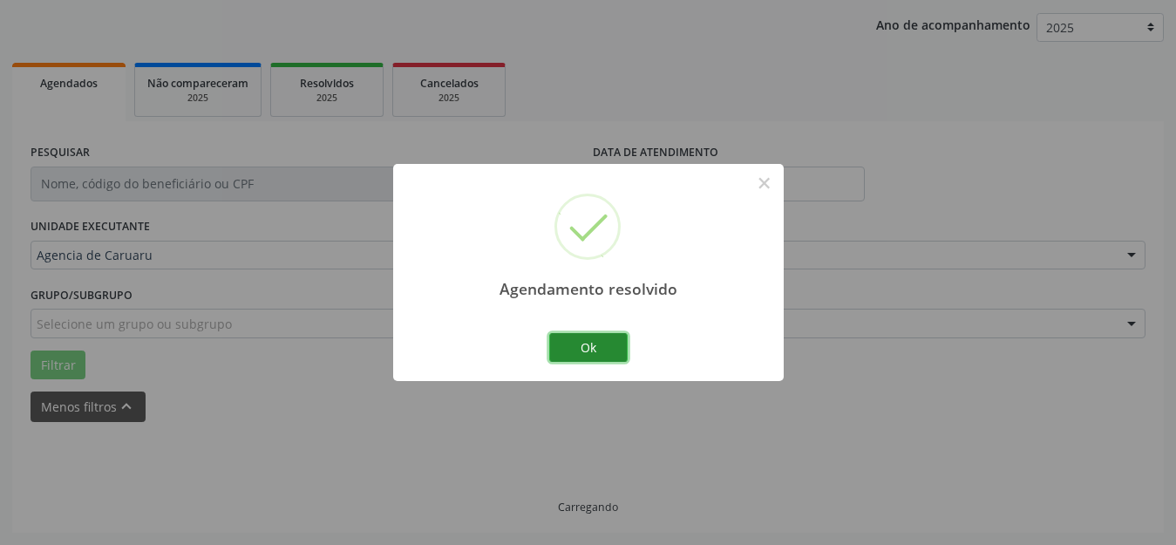
click at [596, 340] on button "Ok" at bounding box center [588, 348] width 78 height 30
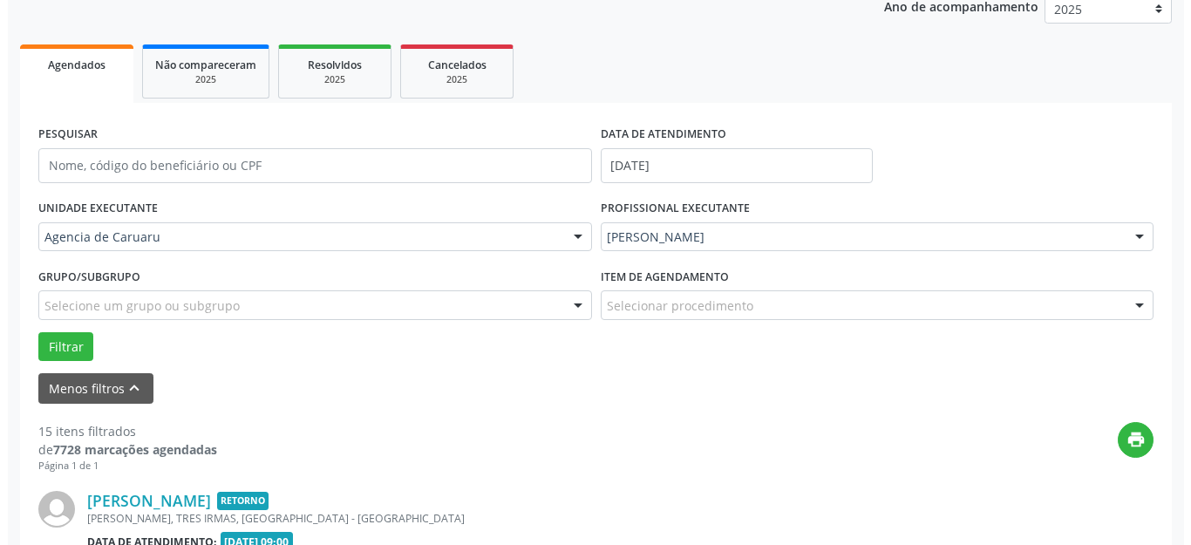
scroll to position [478, 0]
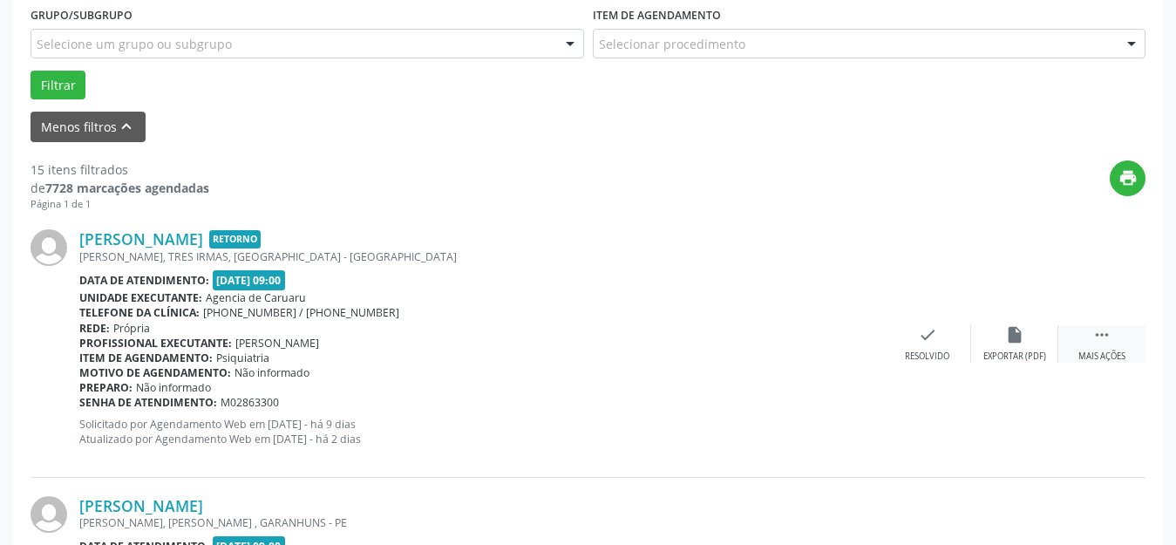
click at [1106, 345] on div " Mais ações" at bounding box center [1101, 343] width 87 height 37
click at [656, 330] on icon "check" at bounding box center [665, 334] width 19 height 19
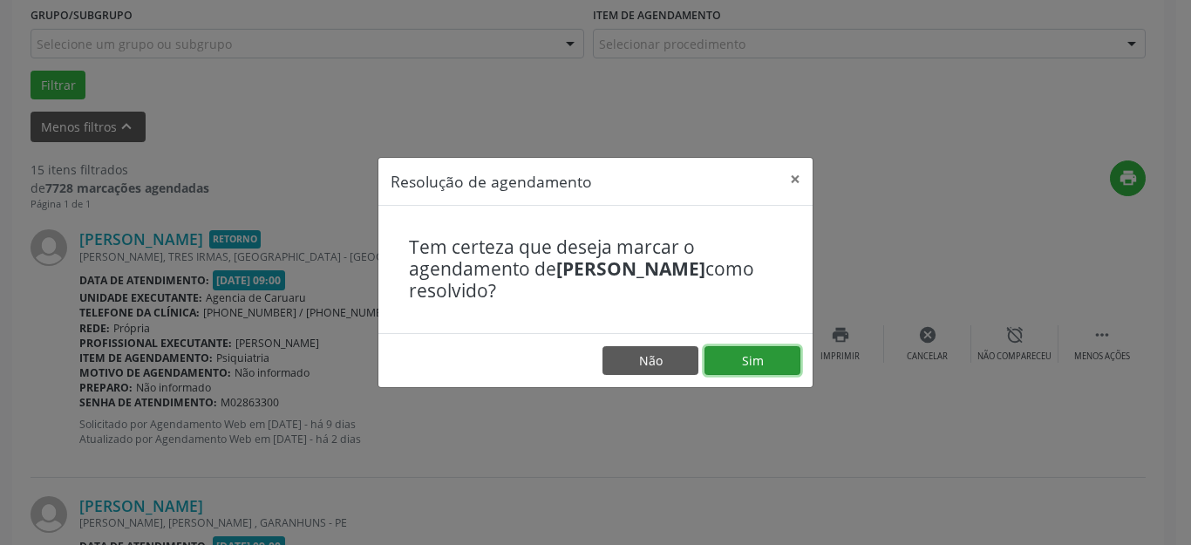
click at [764, 371] on button "Sim" at bounding box center [752, 361] width 96 height 30
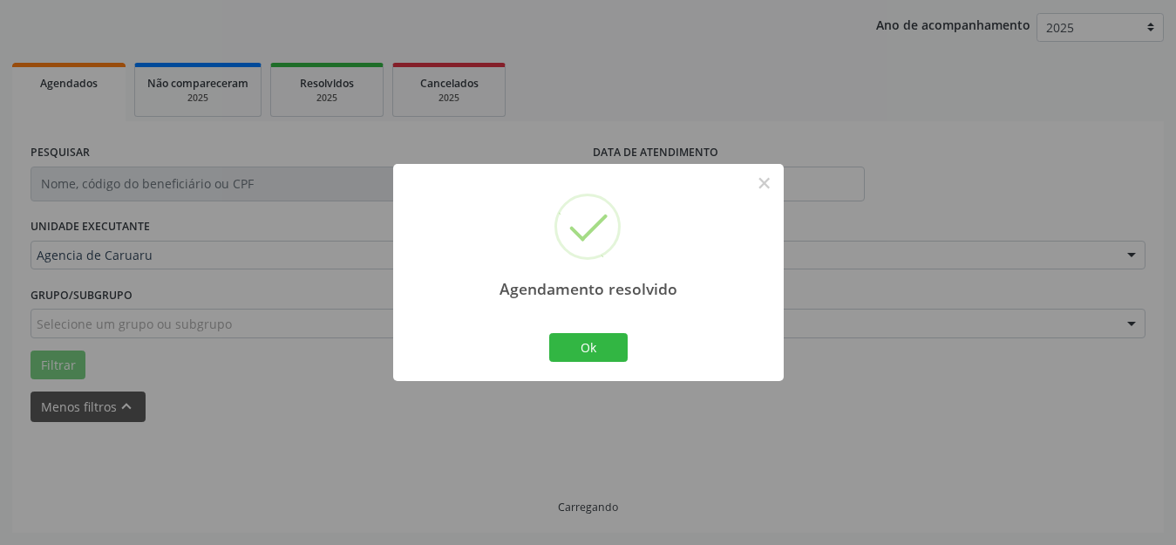
scroll to position [216, 0]
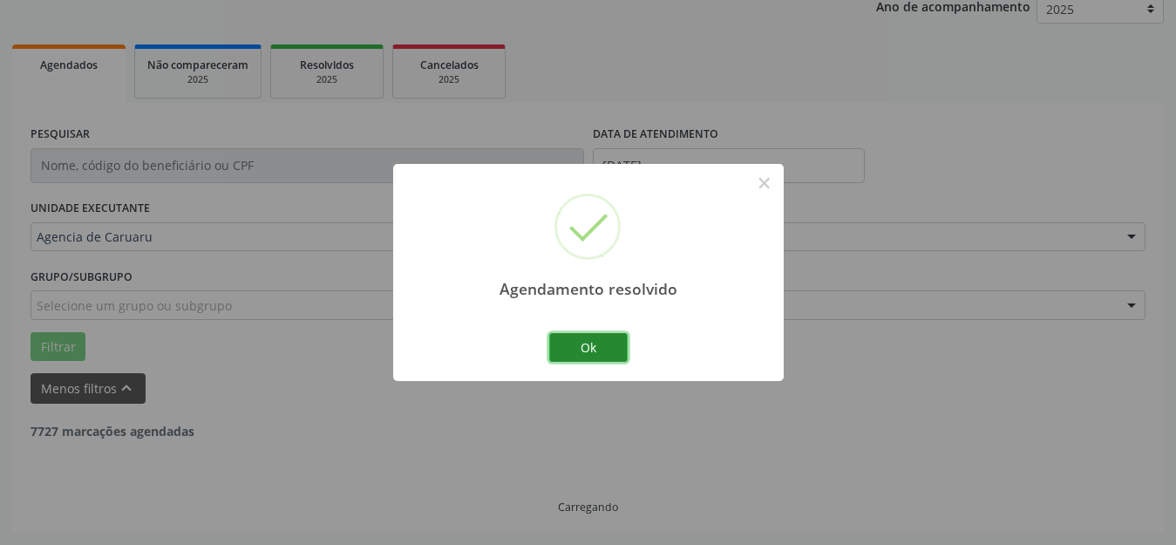
click at [600, 336] on button "Ok" at bounding box center [588, 348] width 78 height 30
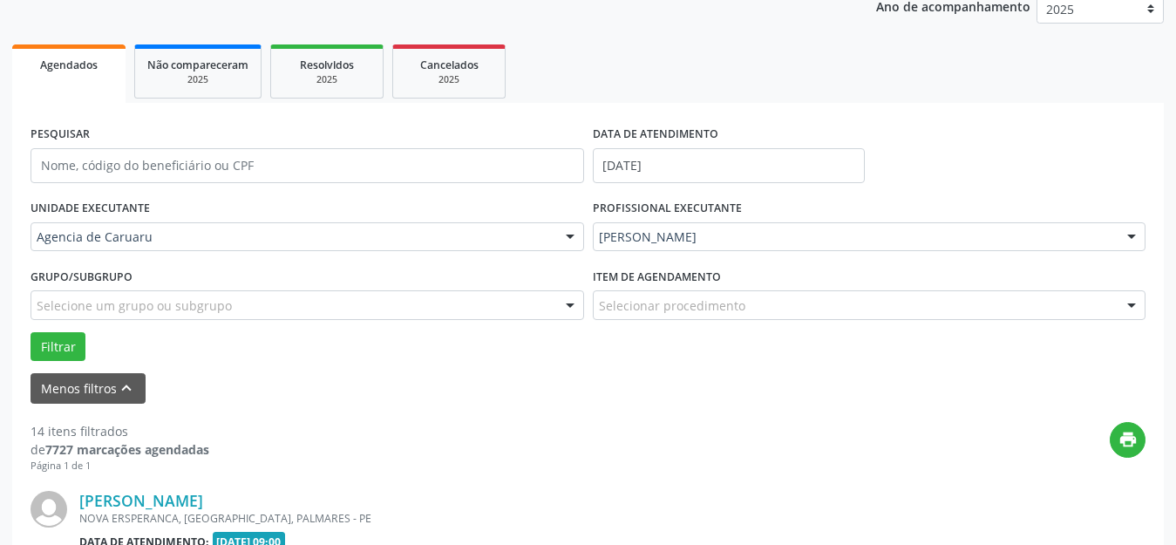
scroll to position [565, 0]
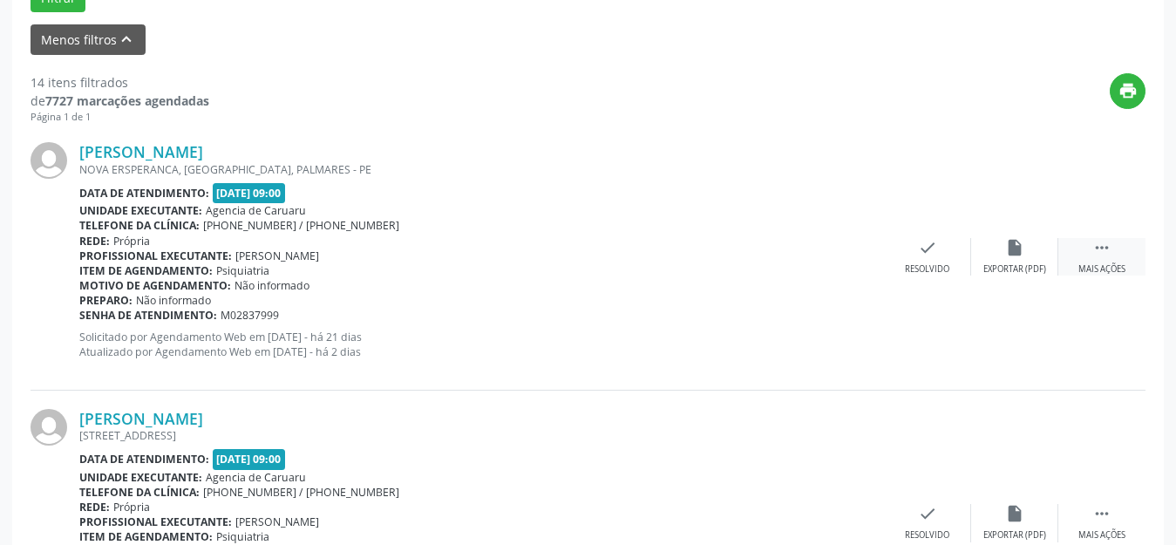
click at [1101, 264] on div "Mais ações" at bounding box center [1101, 269] width 47 height 12
click at [1022, 253] on icon "alarm_off" at bounding box center [1014, 247] width 19 height 19
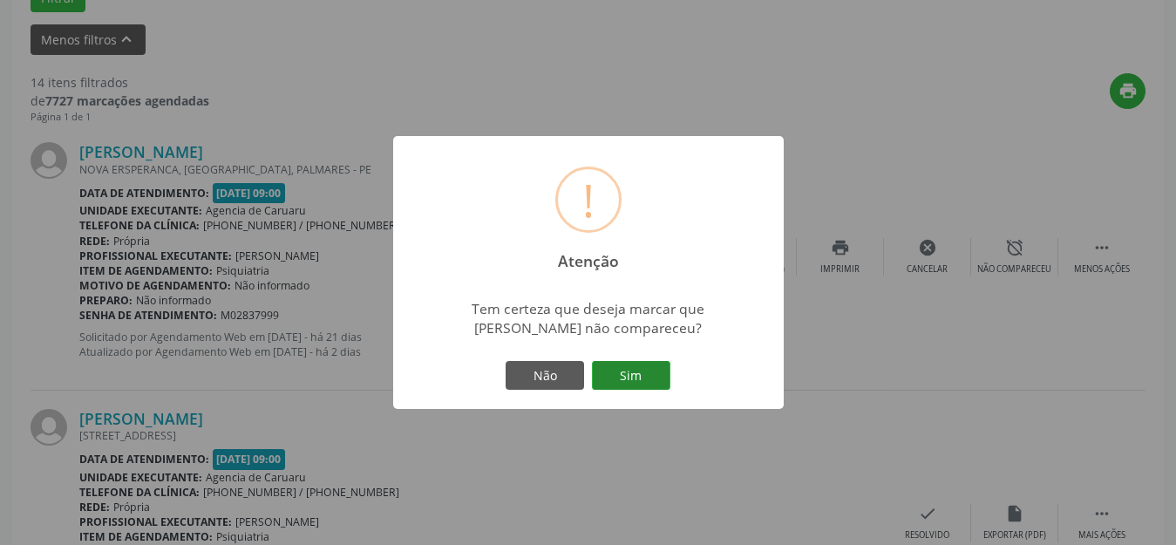
click at [635, 372] on button "Sim" at bounding box center [631, 376] width 78 height 30
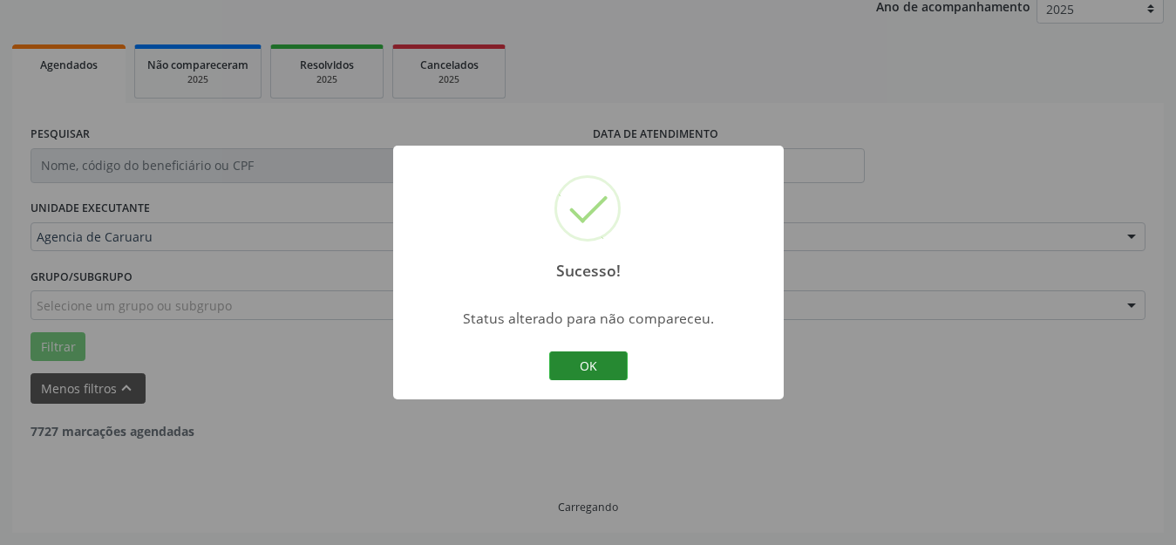
scroll to position [216, 0]
click at [571, 363] on button "OK" at bounding box center [588, 366] width 78 height 30
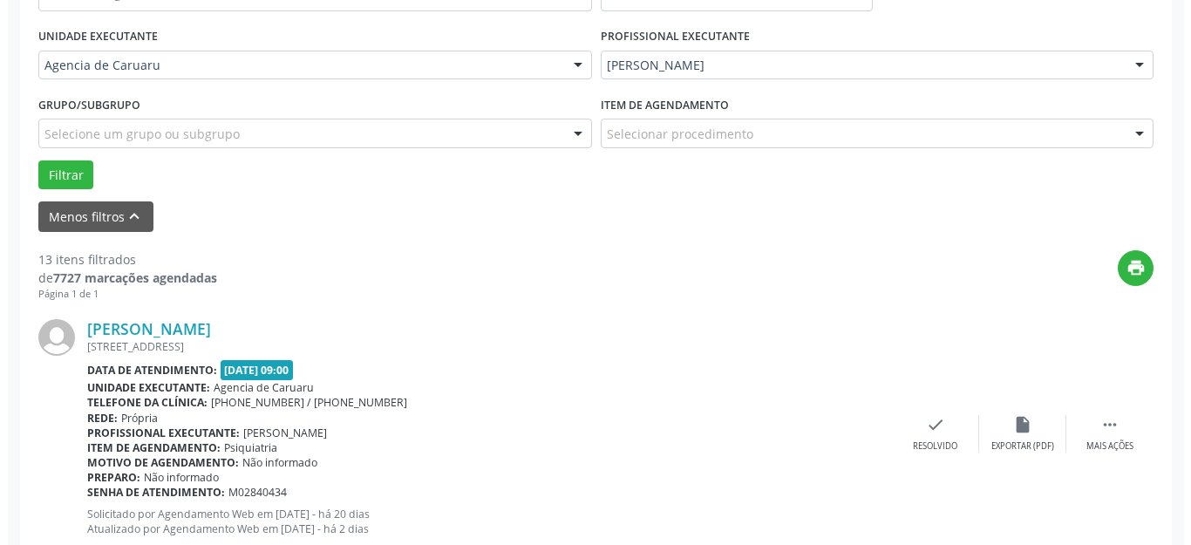
scroll to position [478, 0]
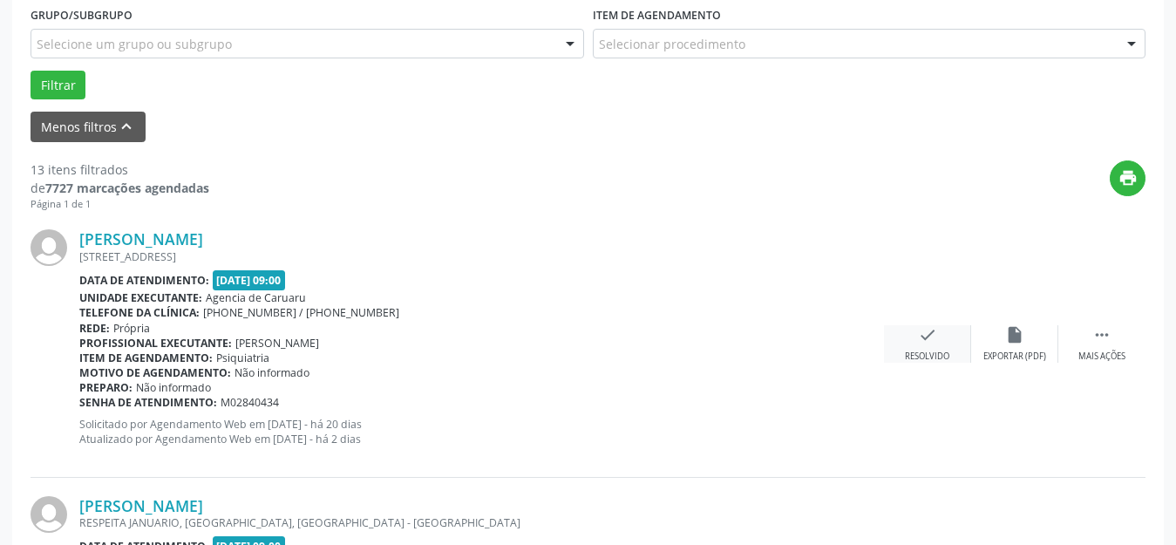
click at [922, 359] on div "Resolvido" at bounding box center [927, 356] width 44 height 12
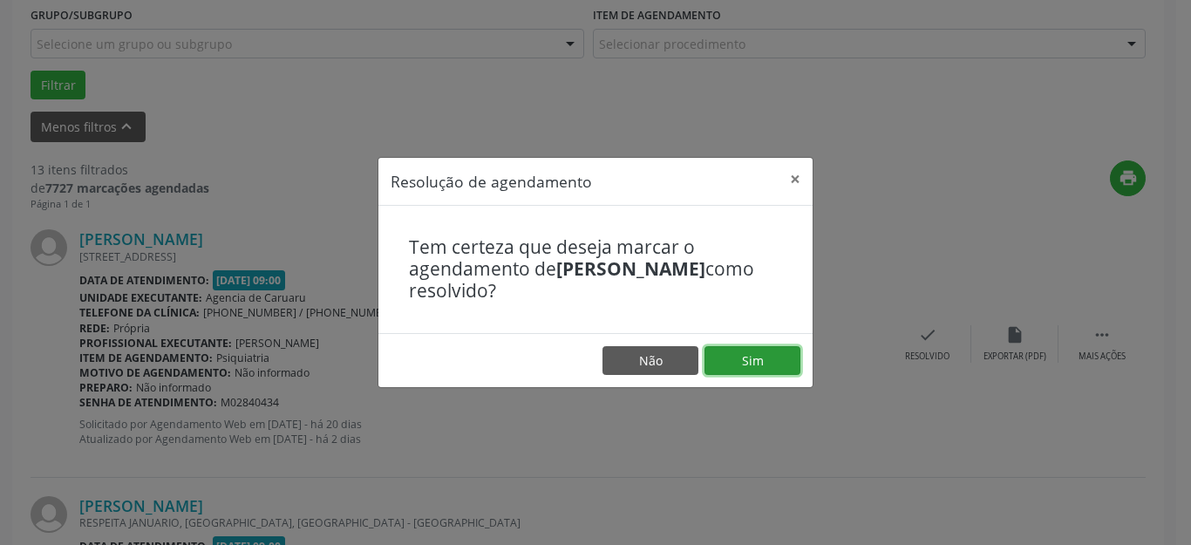
click at [748, 363] on button "Sim" at bounding box center [752, 361] width 96 height 30
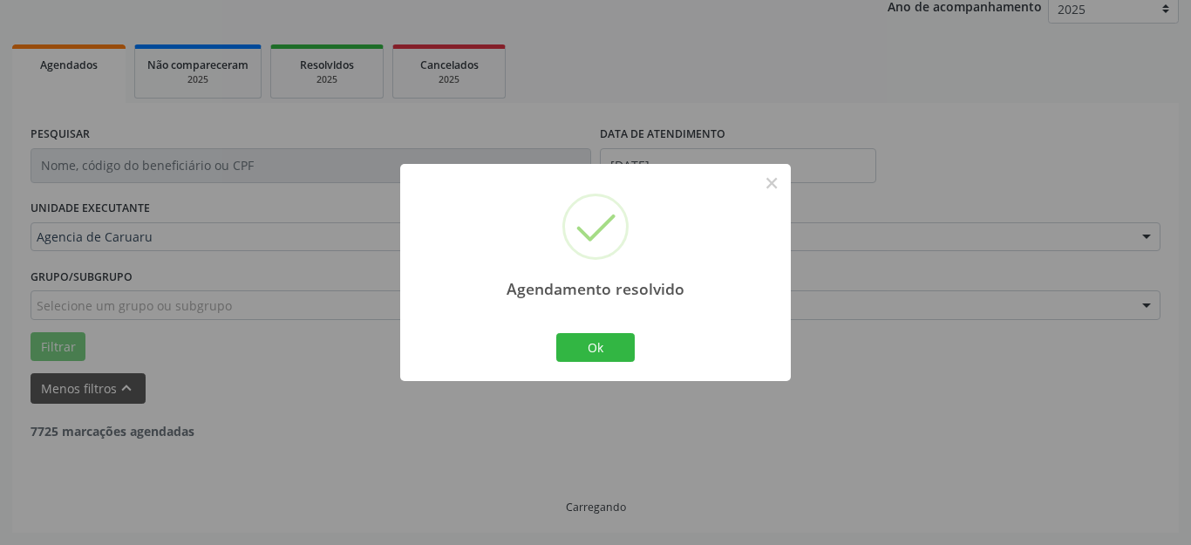
click at [596, 348] on button "Ok" at bounding box center [595, 348] width 78 height 30
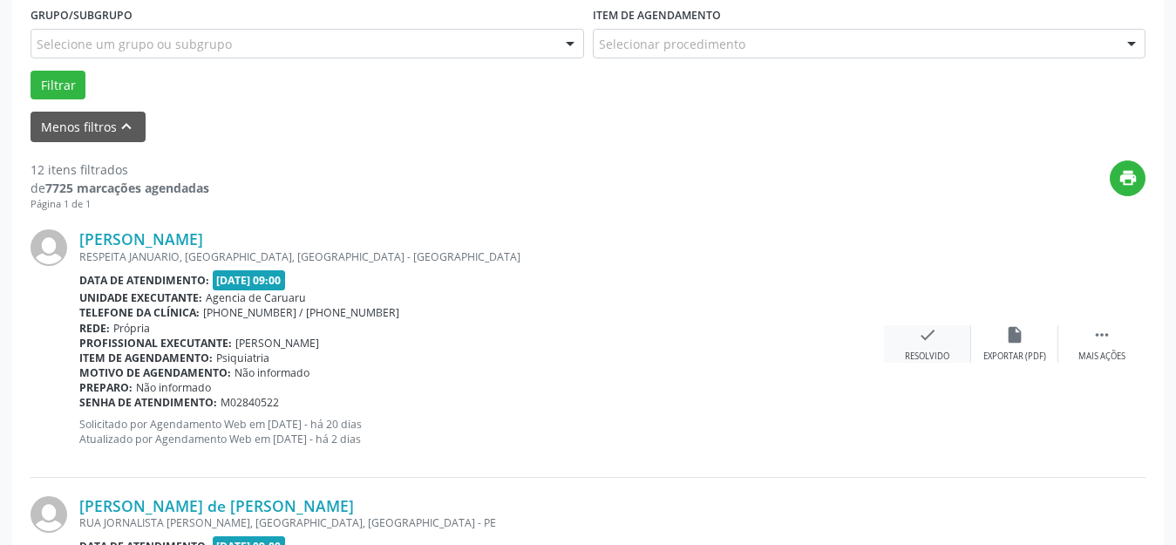
click at [909, 345] on div "check Resolvido" at bounding box center [927, 343] width 87 height 37
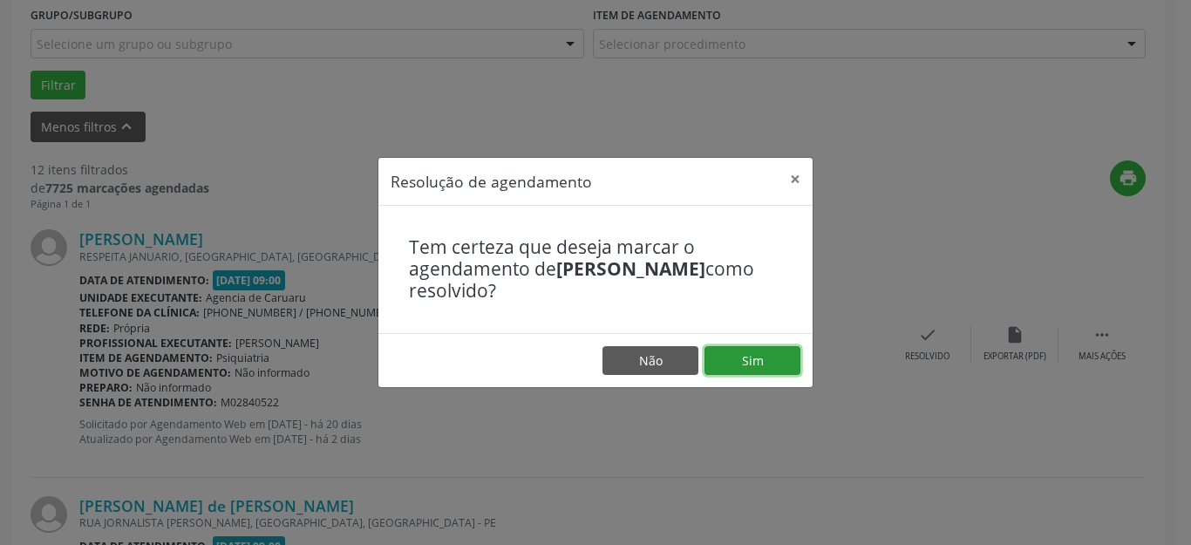
click at [752, 370] on button "Sim" at bounding box center [752, 361] width 96 height 30
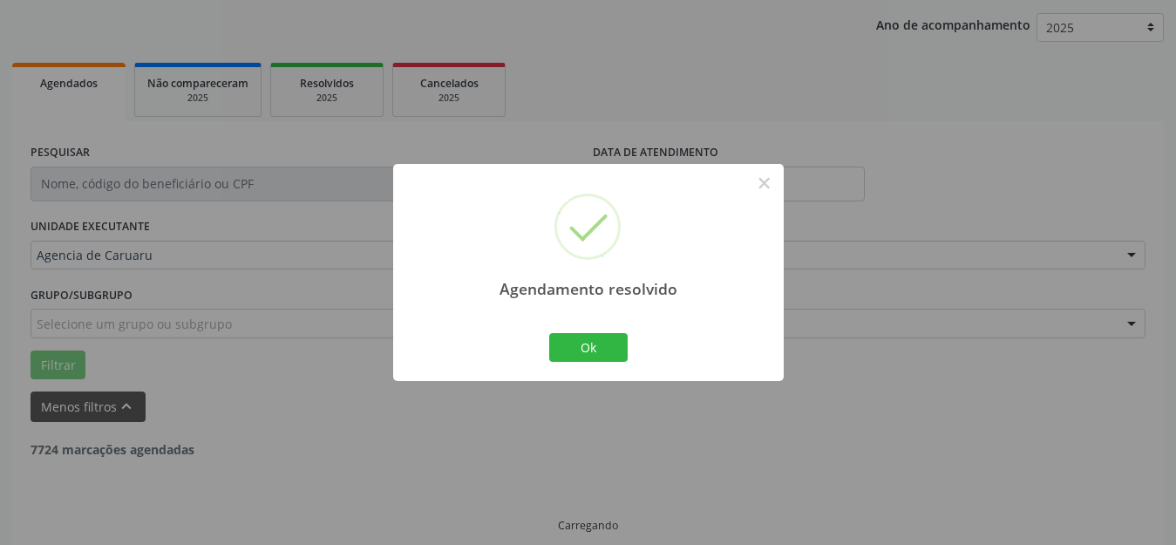
scroll to position [216, 0]
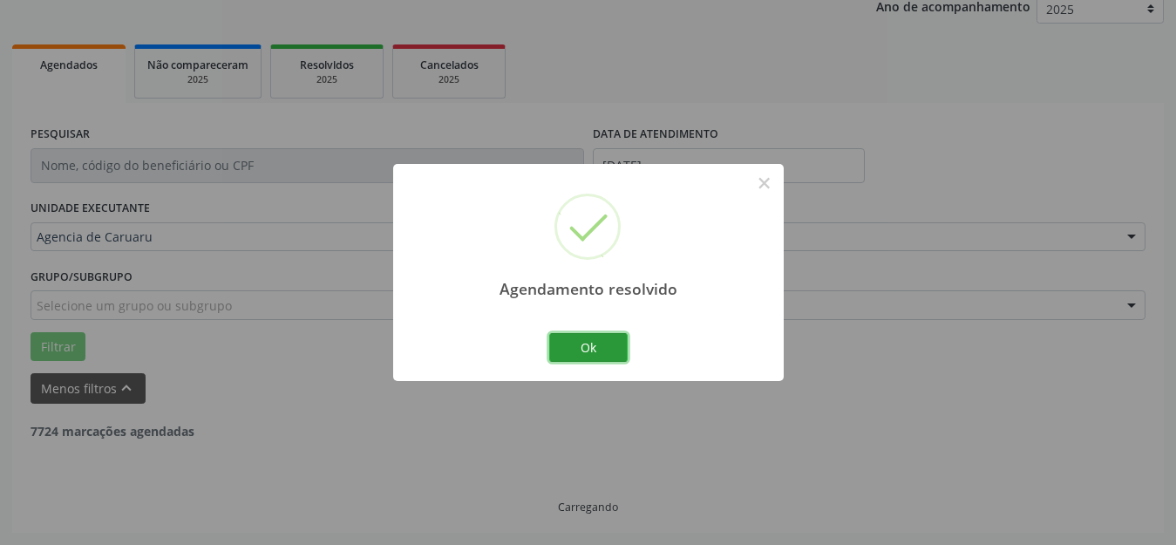
click at [600, 342] on button "Ok" at bounding box center [588, 348] width 78 height 30
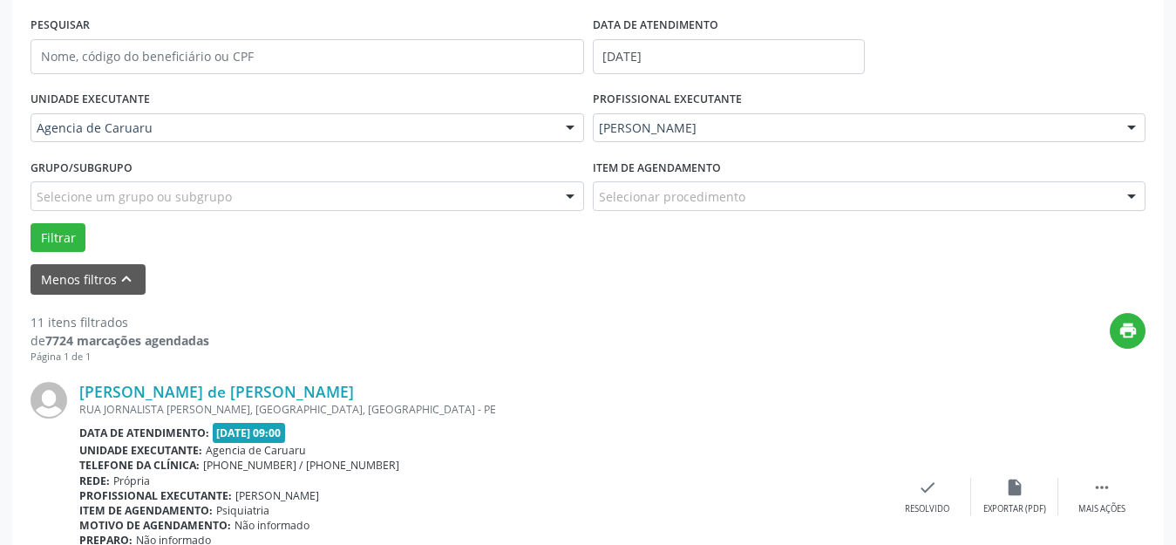
scroll to position [478, 0]
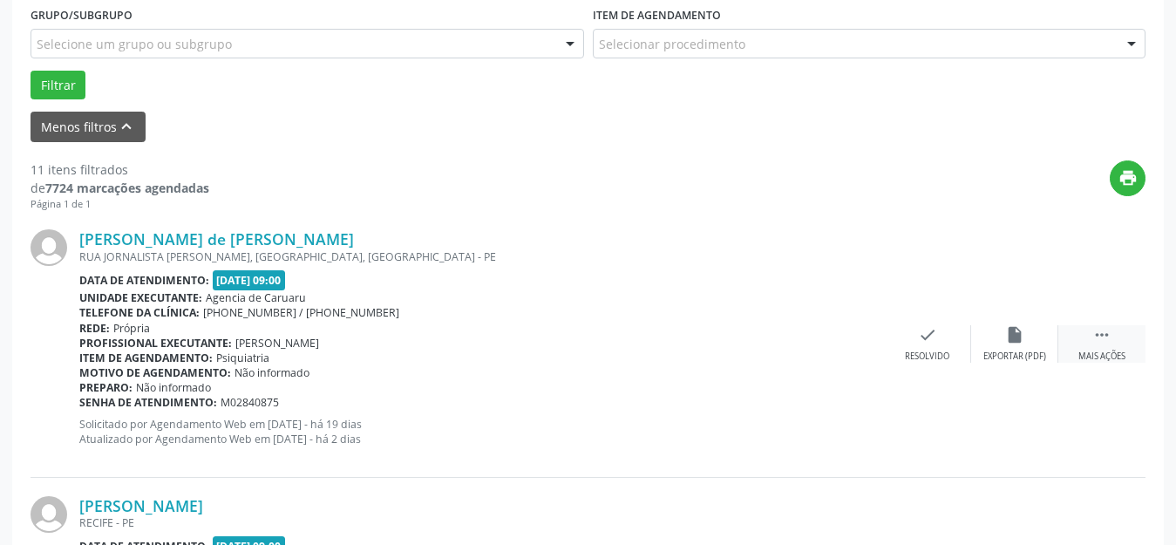
click at [1096, 342] on icon "" at bounding box center [1101, 334] width 19 height 19
click at [1003, 343] on div "alarm_off Não compareceu" at bounding box center [1014, 343] width 87 height 37
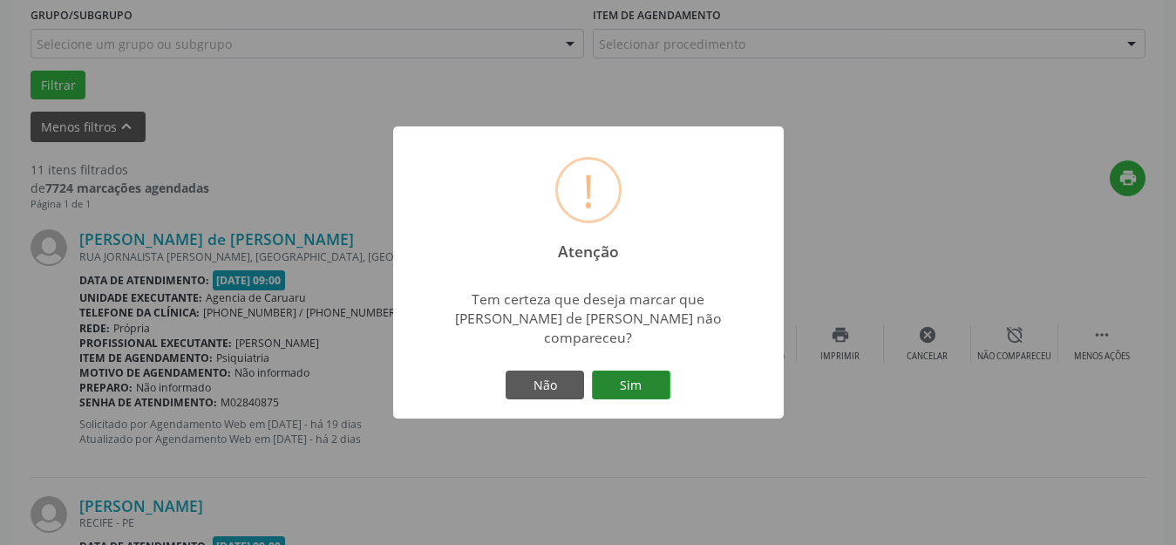
click at [639, 379] on button "Sim" at bounding box center [631, 385] width 78 height 30
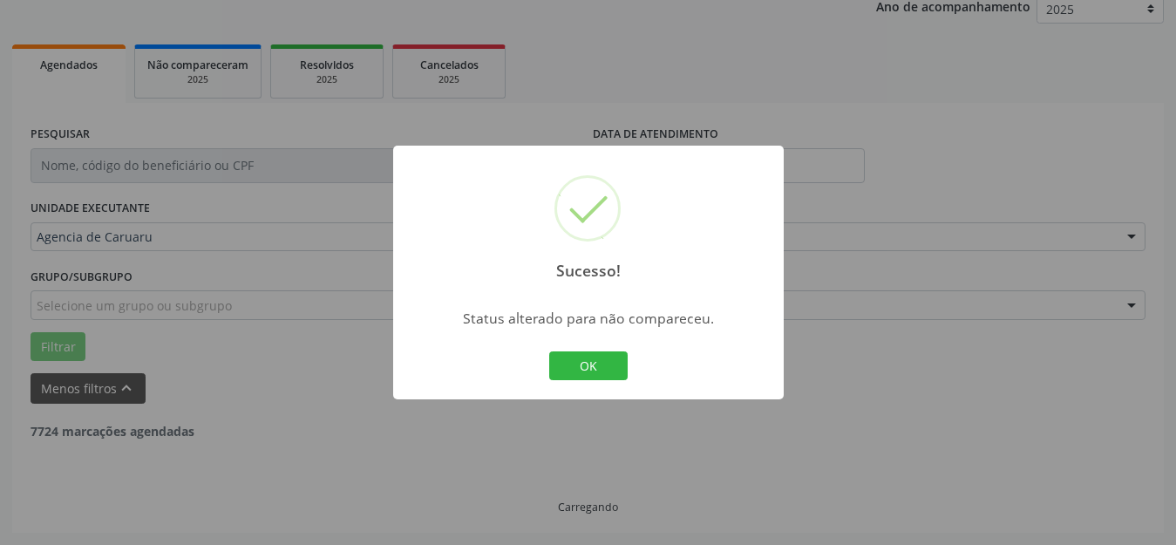
scroll to position [216, 0]
click at [598, 363] on button "OK" at bounding box center [588, 366] width 78 height 30
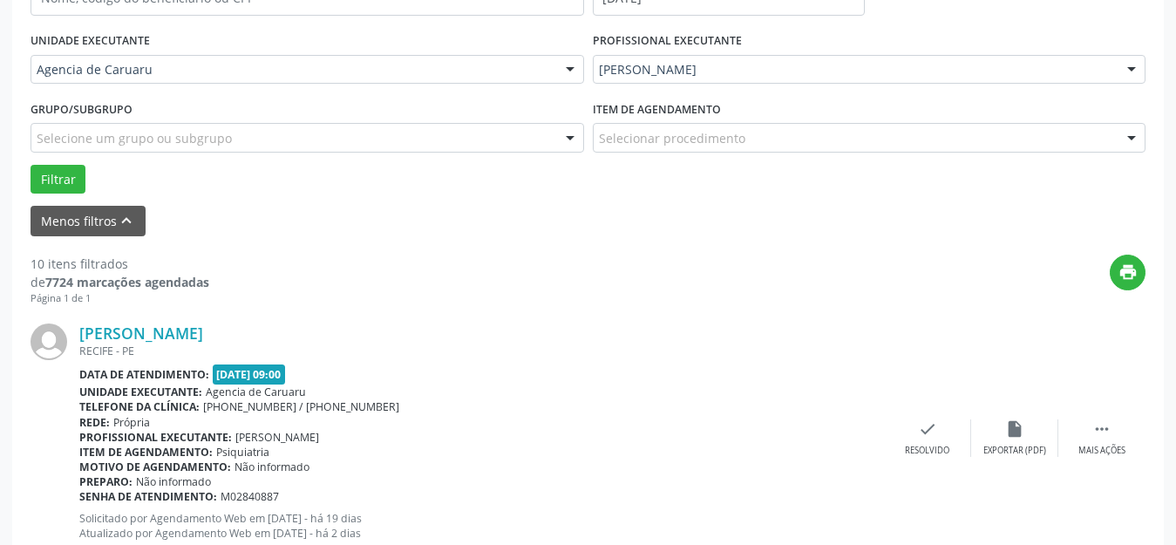
scroll to position [391, 0]
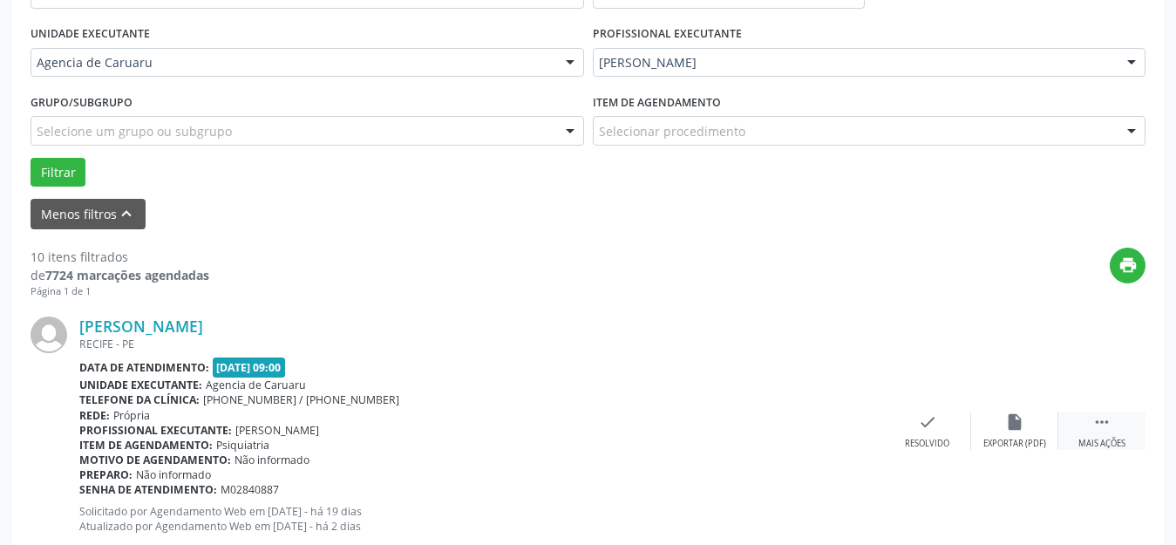
click at [1112, 432] on div " Mais ações" at bounding box center [1101, 430] width 87 height 37
click at [997, 423] on div "alarm_off Não compareceu" at bounding box center [1014, 430] width 87 height 37
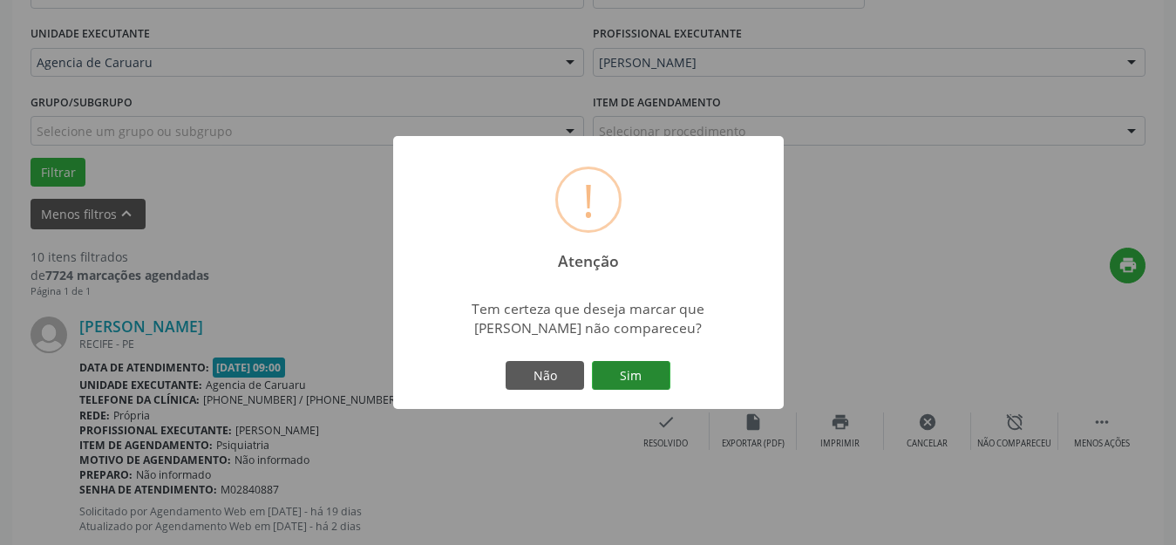
click at [626, 373] on button "Sim" at bounding box center [631, 376] width 78 height 30
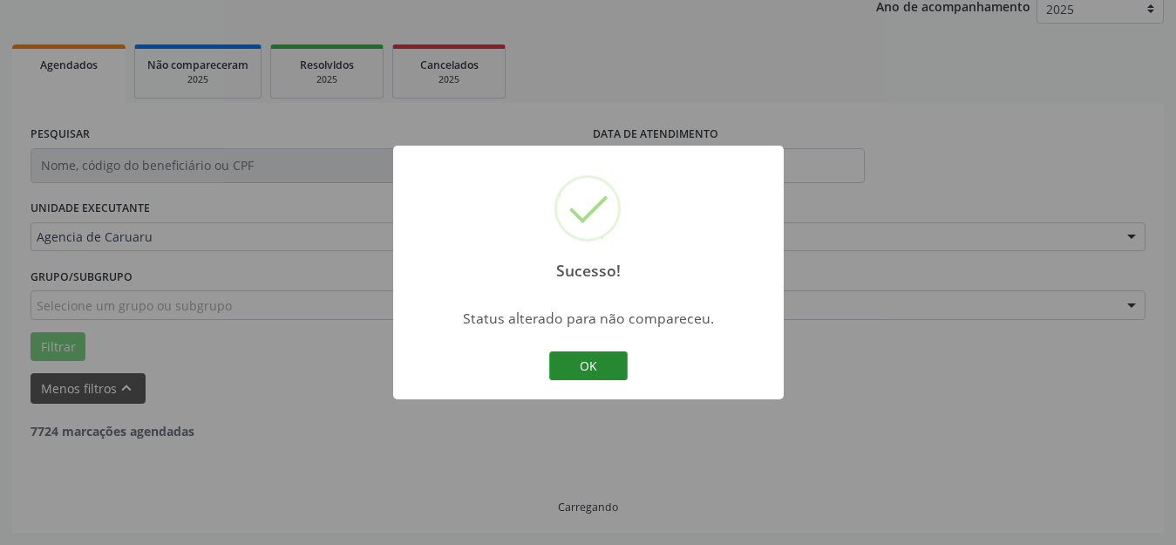
scroll to position [216, 0]
click at [585, 362] on button "OK" at bounding box center [588, 366] width 78 height 30
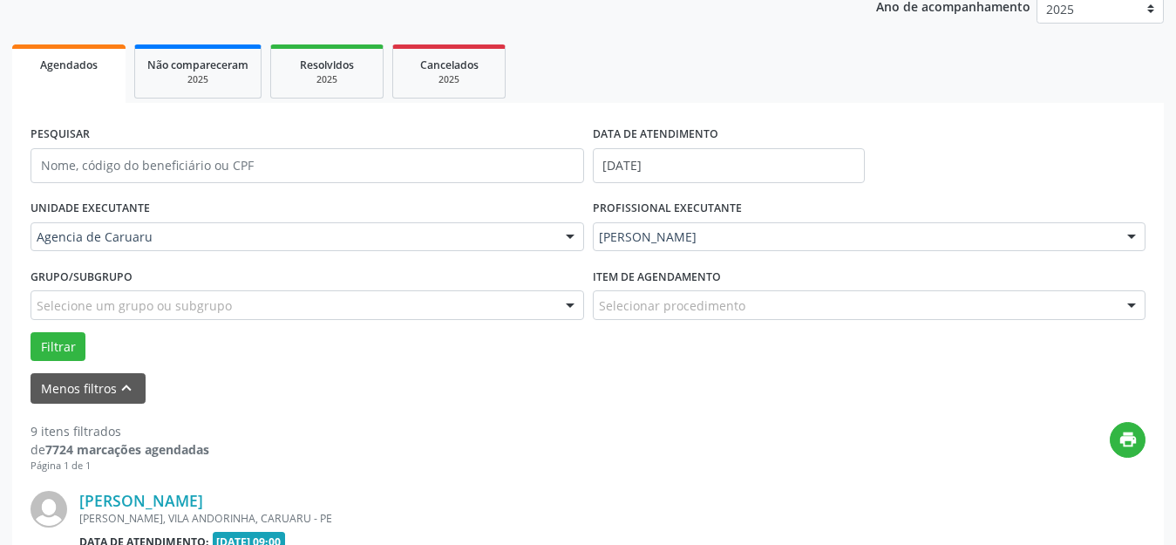
scroll to position [391, 0]
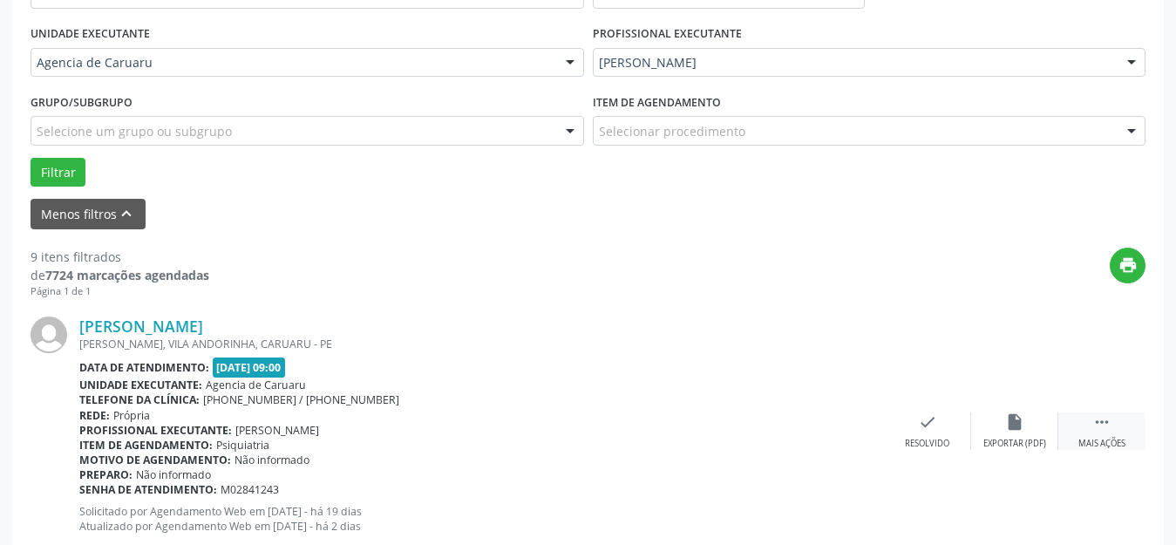
click at [1109, 432] on div " Mais ações" at bounding box center [1101, 430] width 87 height 37
click at [1034, 419] on div "alarm_off Não compareceu" at bounding box center [1014, 430] width 87 height 37
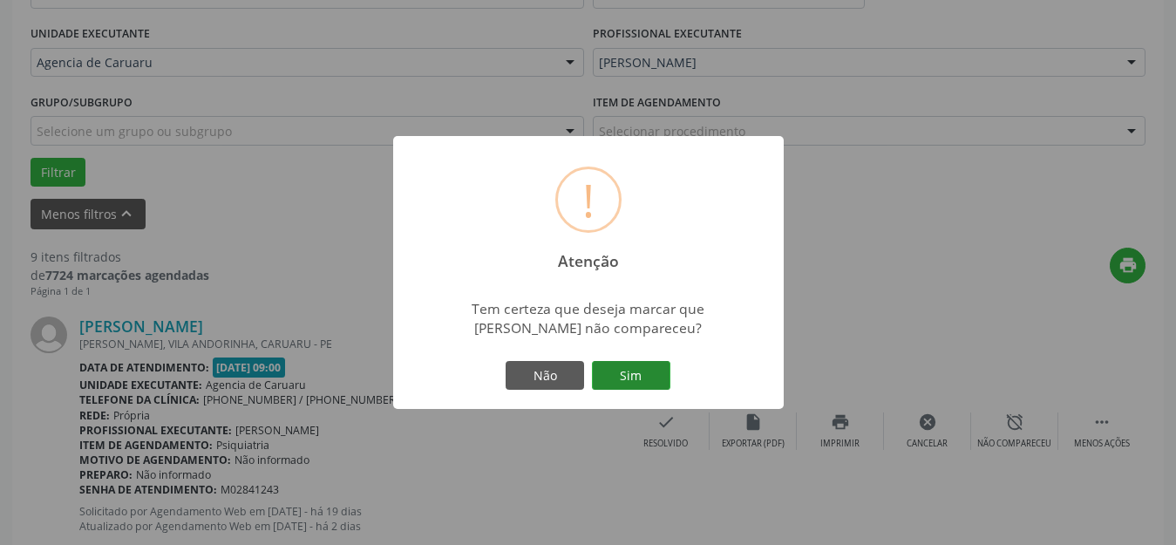
click at [639, 372] on button "Sim" at bounding box center [631, 376] width 78 height 30
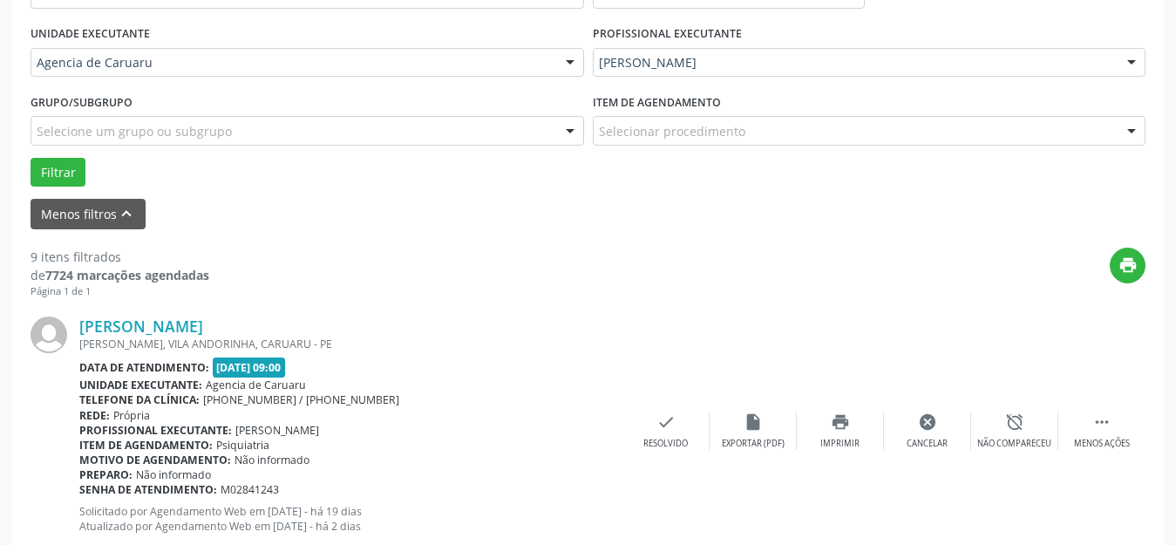
scroll to position [216, 0]
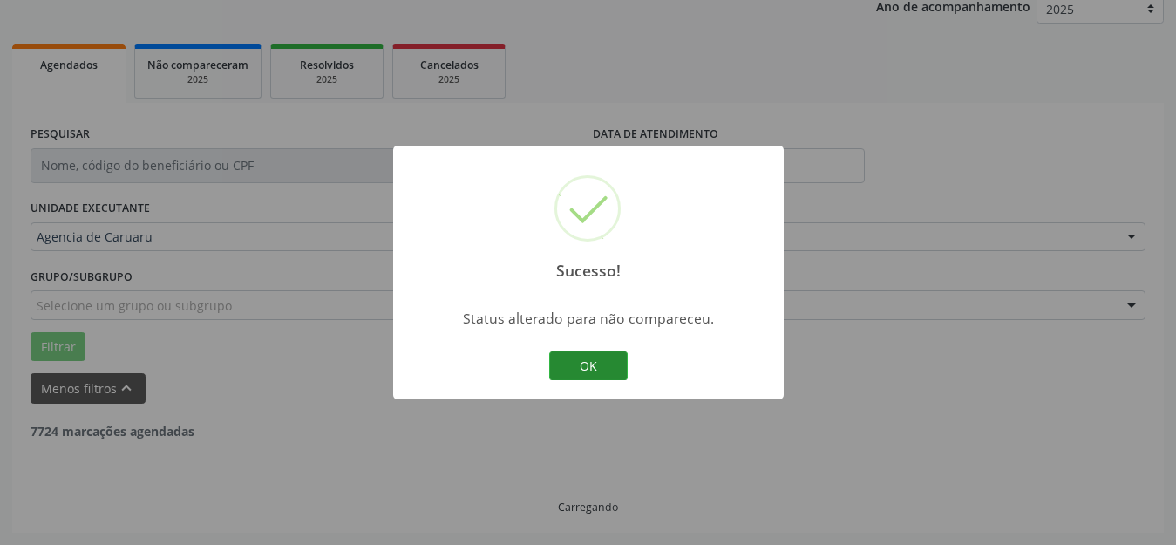
click at [615, 364] on button "OK" at bounding box center [588, 366] width 78 height 30
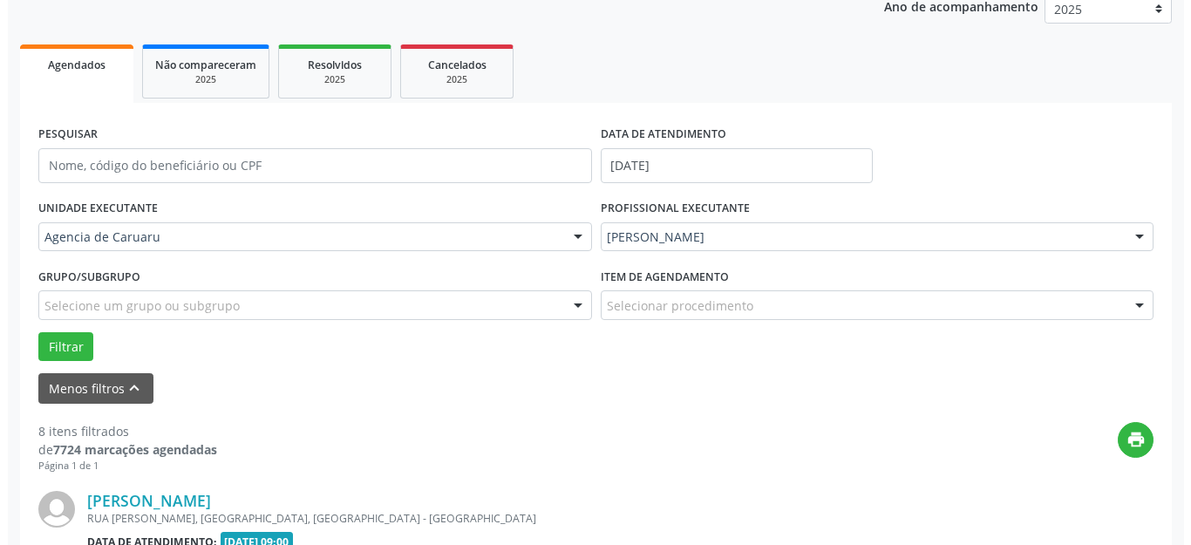
scroll to position [391, 0]
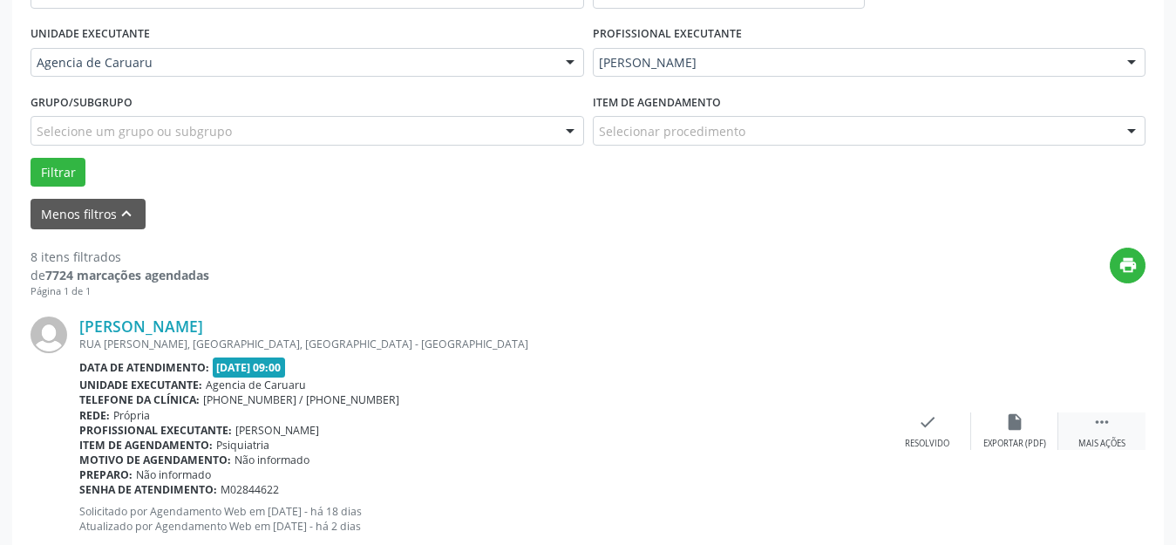
click at [1099, 430] on icon "" at bounding box center [1101, 421] width 19 height 19
click at [772, 286] on div "print" at bounding box center [677, 273] width 936 height 51
click at [668, 438] on div "Resolvido" at bounding box center [665, 444] width 44 height 12
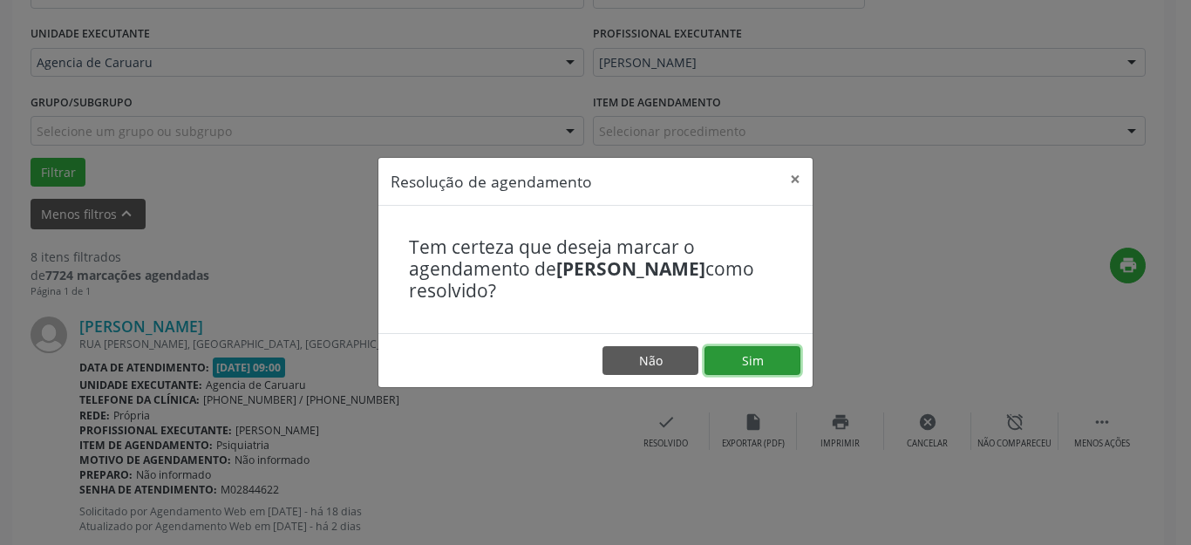
click at [772, 360] on button "Sim" at bounding box center [752, 361] width 96 height 30
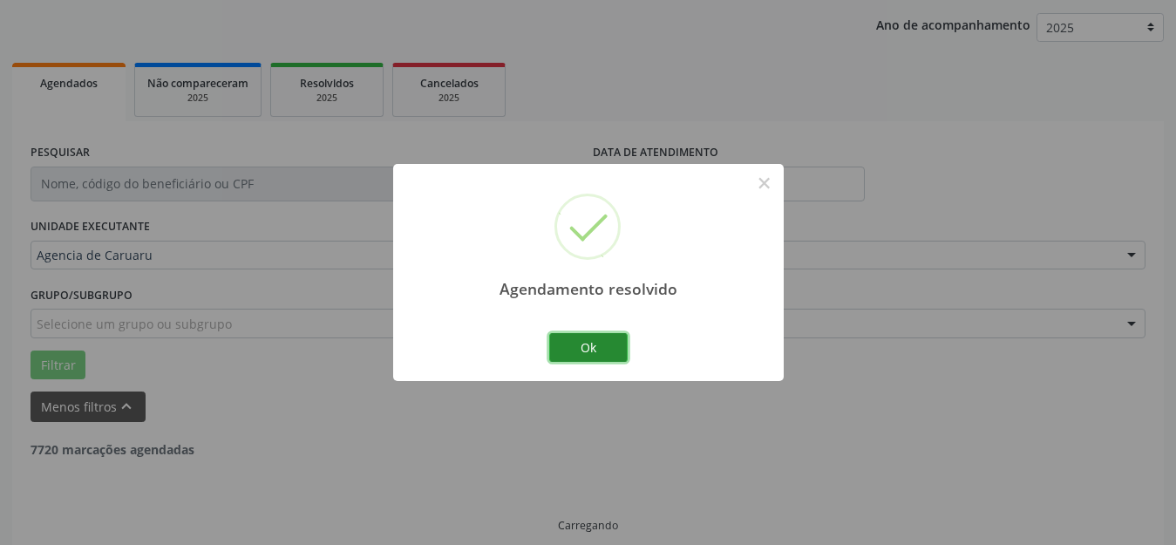
scroll to position [216, 0]
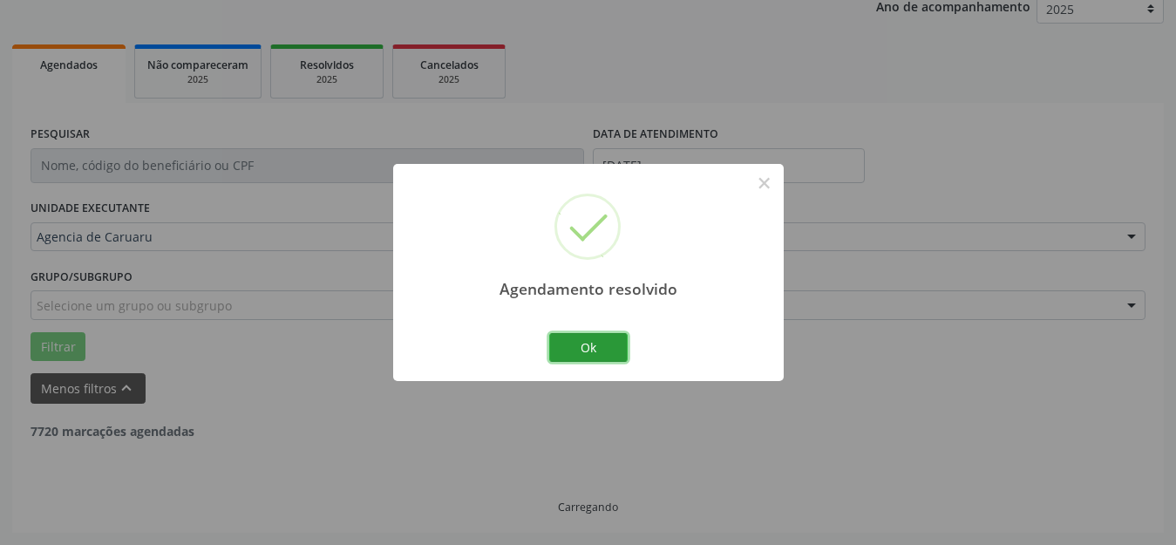
drag, startPoint x: 601, startPoint y: 342, endPoint x: 551, endPoint y: 362, distance: 53.6
click at [600, 342] on button "Ok" at bounding box center [588, 348] width 78 height 30
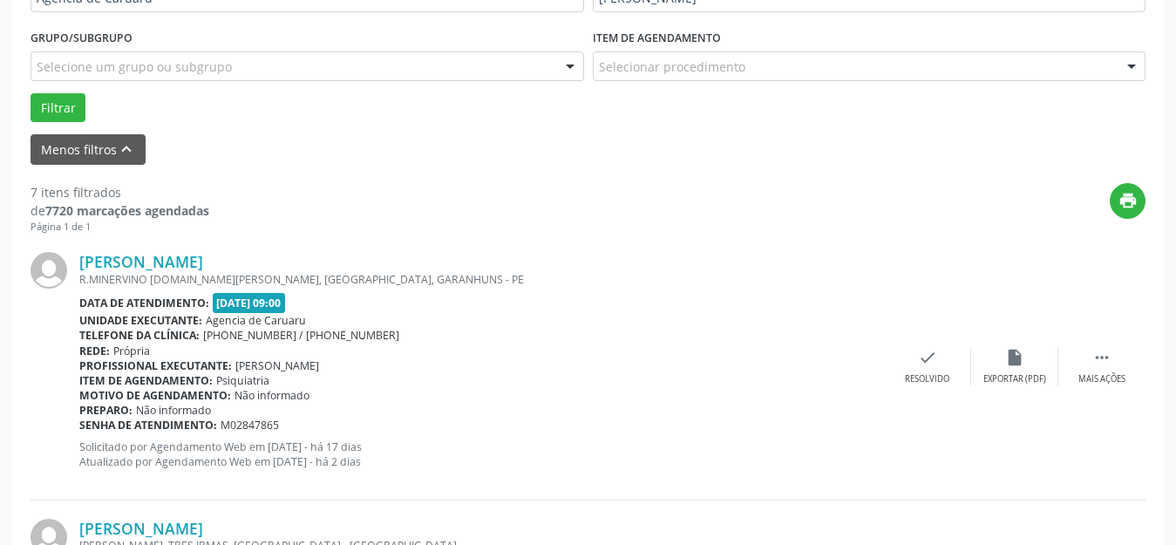
scroll to position [478, 0]
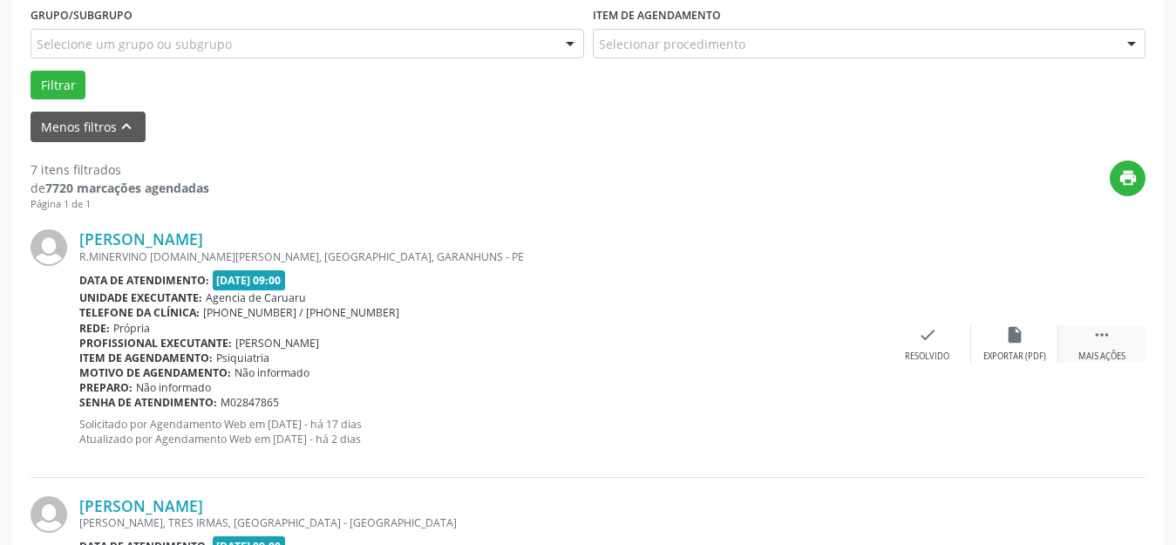
click at [1110, 328] on icon "" at bounding box center [1101, 334] width 19 height 19
click at [1022, 345] on div "alarm_off Não compareceu" at bounding box center [1014, 343] width 87 height 37
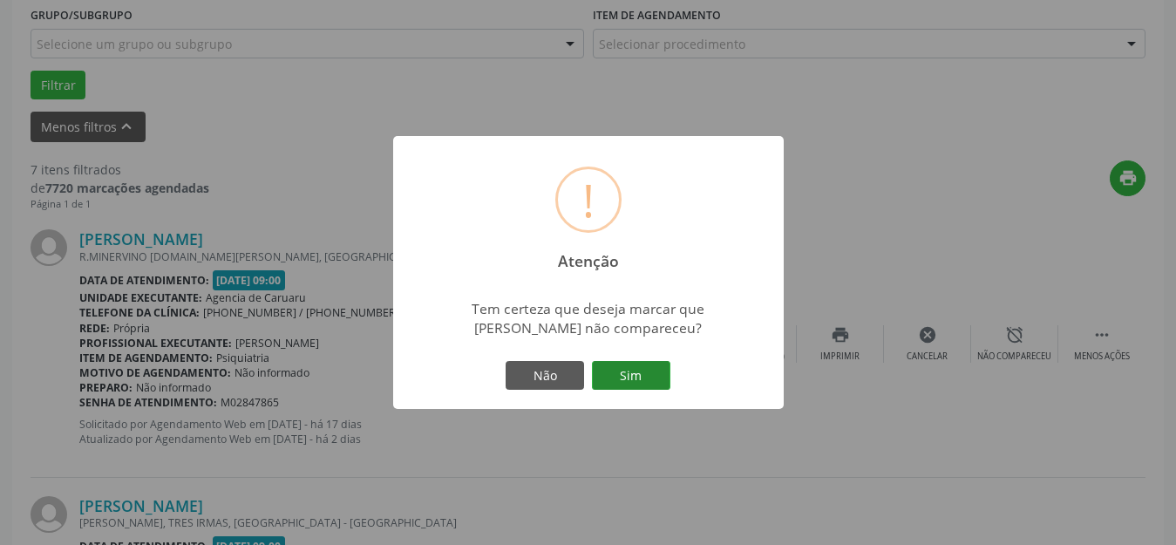
click at [665, 374] on button "Sim" at bounding box center [631, 376] width 78 height 30
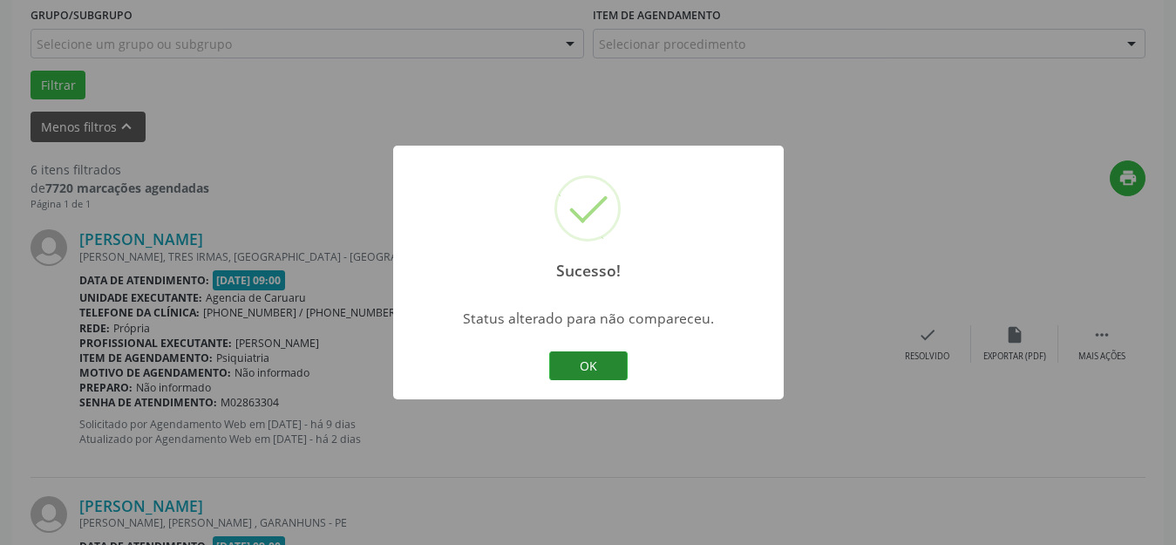
click at [574, 359] on button "OK" at bounding box center [588, 366] width 78 height 30
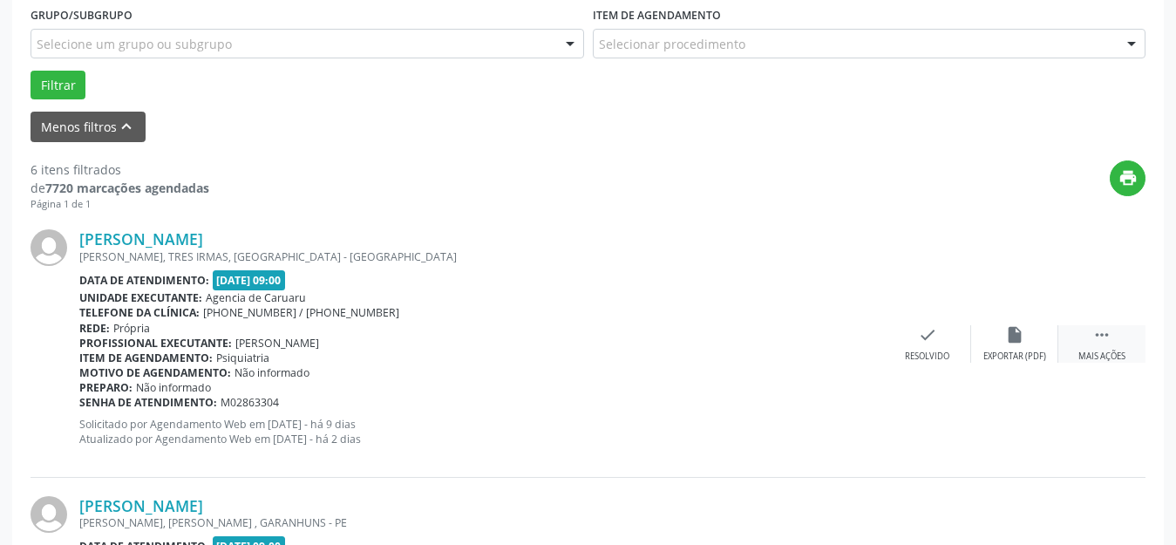
click at [1120, 336] on div " Mais ações" at bounding box center [1101, 343] width 87 height 37
click at [1002, 354] on div "Não compareceu" at bounding box center [1014, 356] width 74 height 12
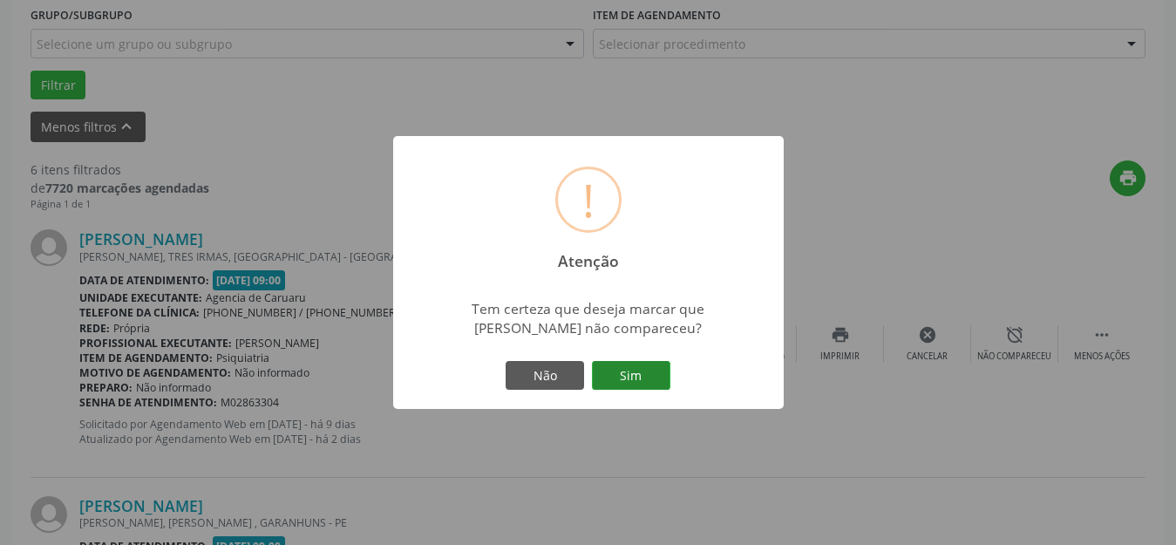
click at [623, 381] on button "Sim" at bounding box center [631, 376] width 78 height 30
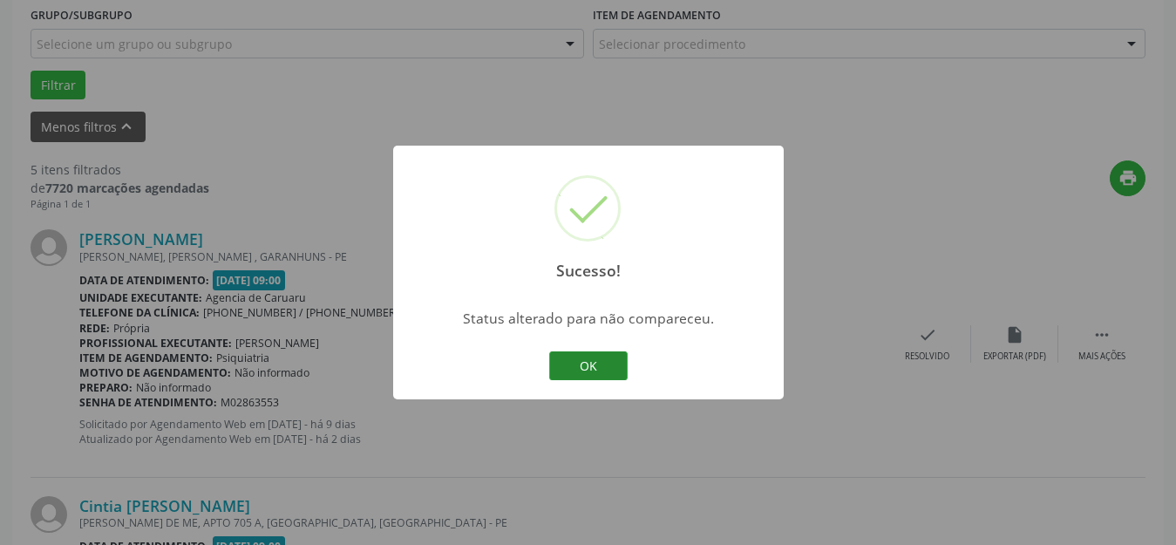
click at [605, 368] on button "OK" at bounding box center [588, 366] width 78 height 30
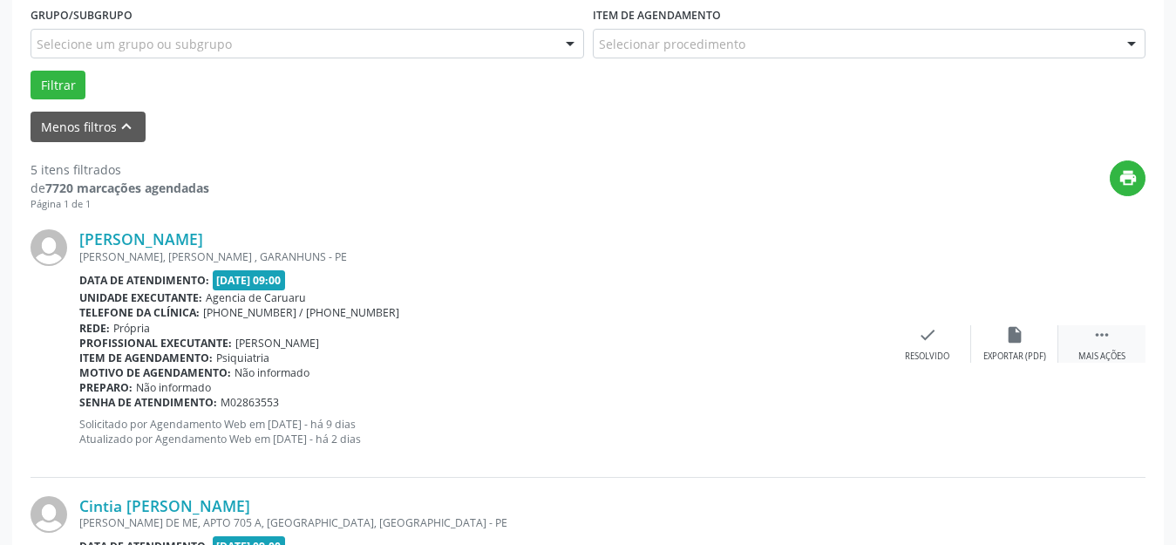
click at [1108, 339] on icon "" at bounding box center [1101, 334] width 19 height 19
click at [1034, 343] on div "alarm_off Não compareceu" at bounding box center [1014, 343] width 87 height 37
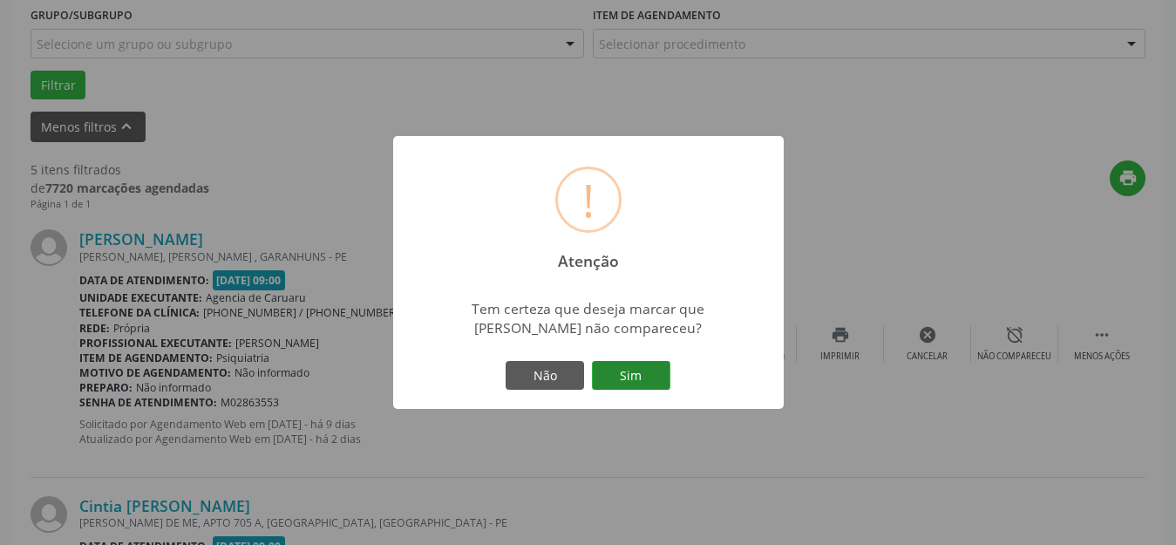
click at [642, 383] on button "Sim" at bounding box center [631, 376] width 78 height 30
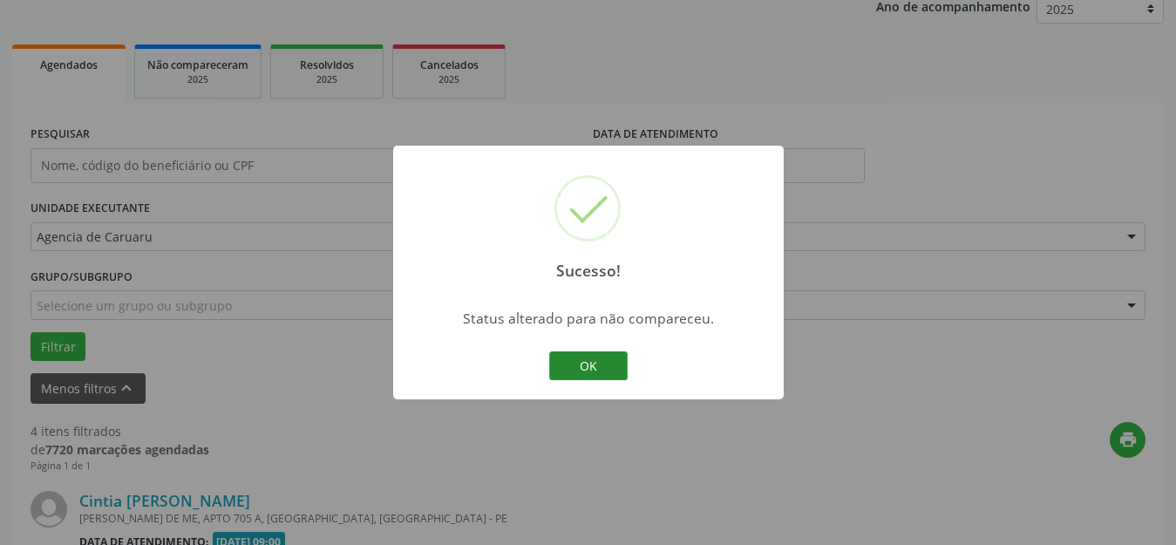
click at [588, 361] on button "OK" at bounding box center [588, 366] width 78 height 30
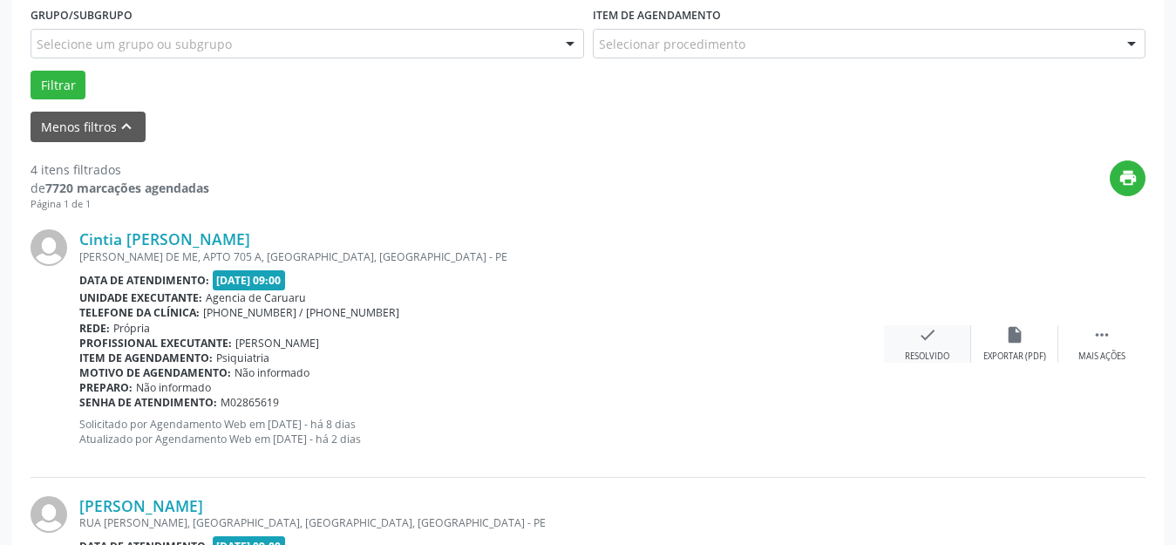
click at [924, 340] on icon "check" at bounding box center [927, 334] width 19 height 19
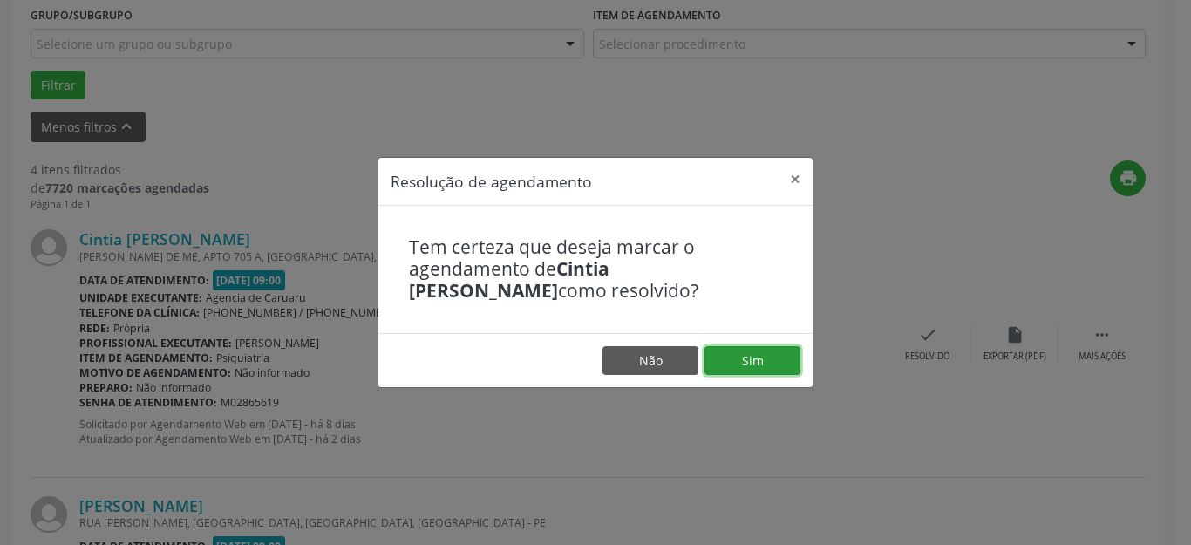
click at [755, 366] on button "Sim" at bounding box center [752, 361] width 96 height 30
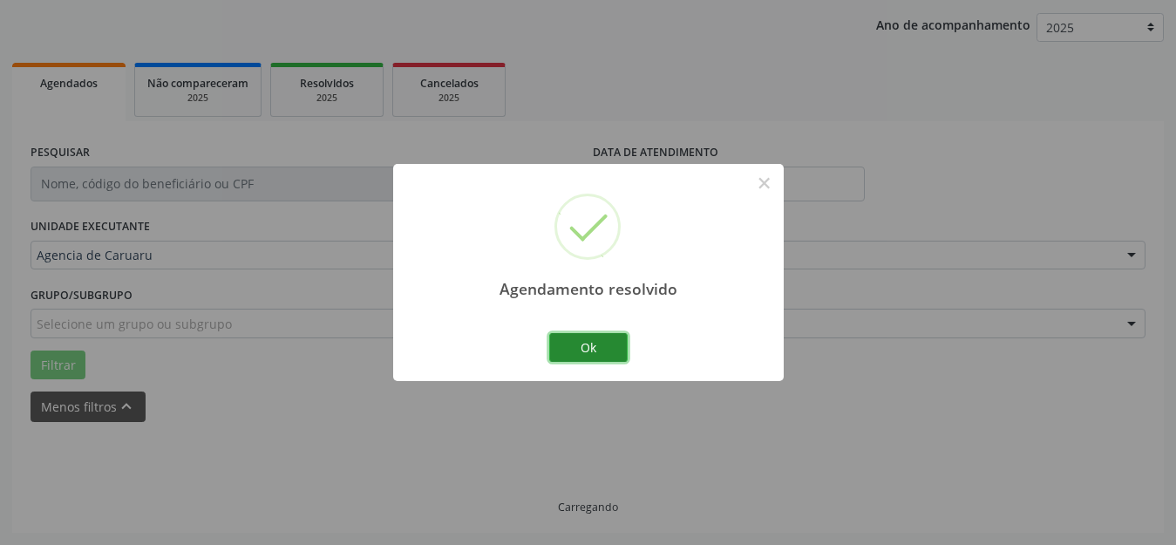
click at [601, 351] on button "Ok" at bounding box center [588, 348] width 78 height 30
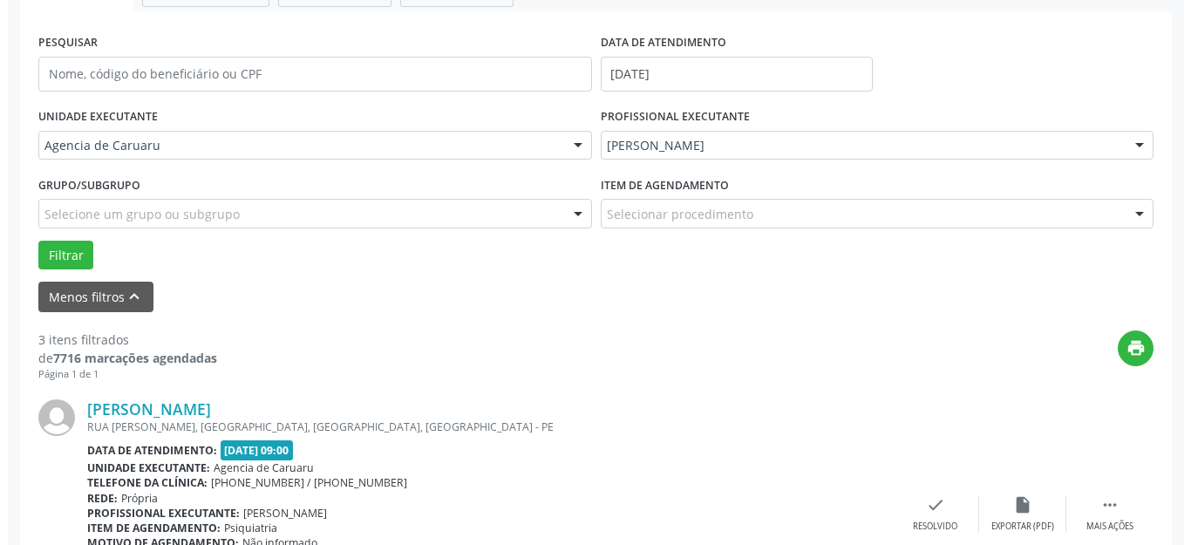
scroll to position [391, 0]
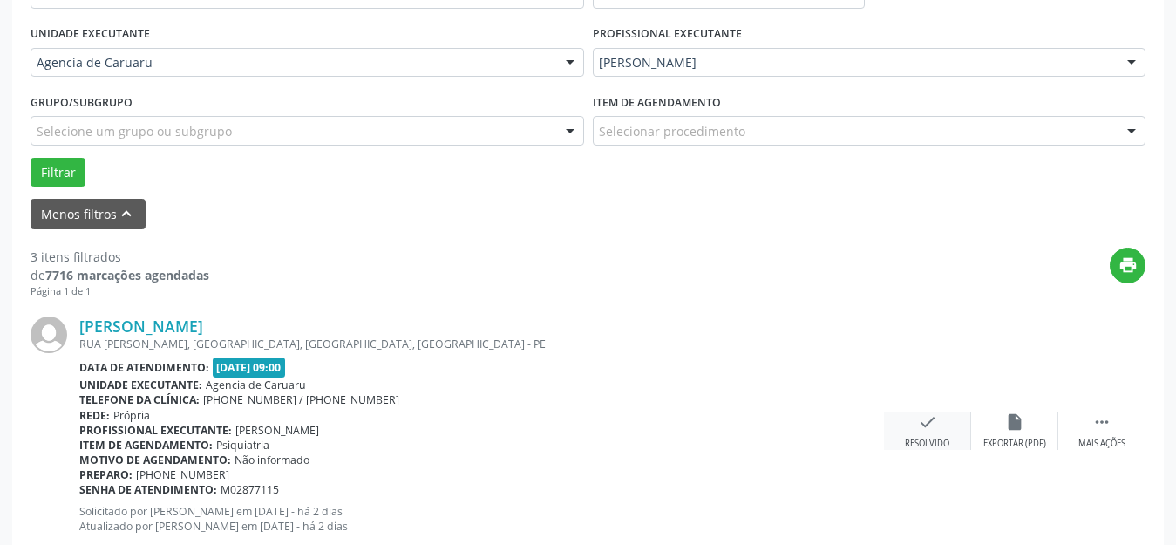
click at [942, 429] on div "check Resolvido" at bounding box center [927, 430] width 87 height 37
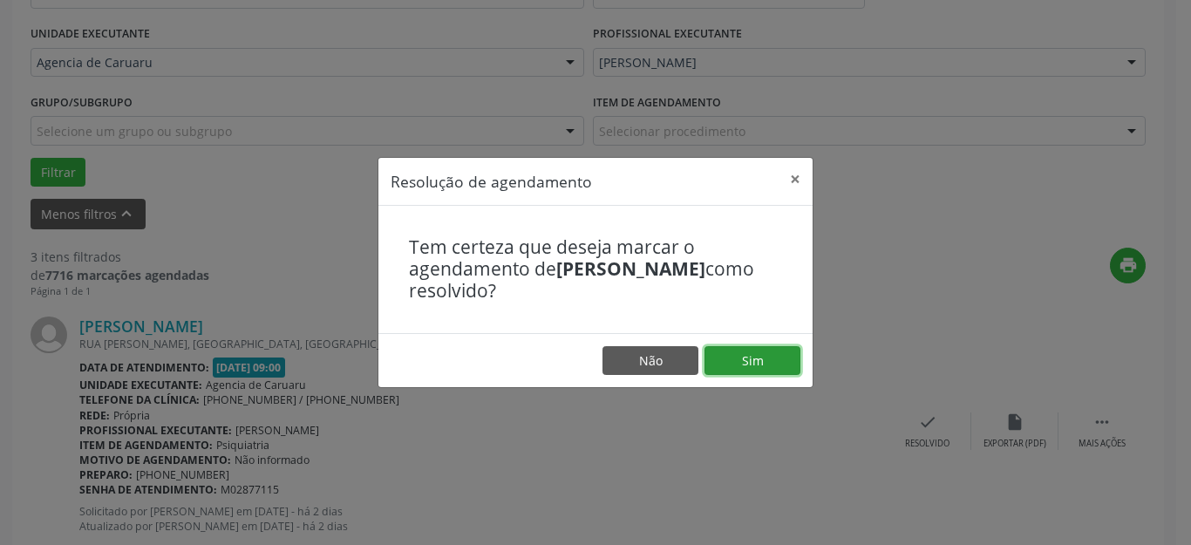
click at [765, 373] on button "Sim" at bounding box center [752, 361] width 96 height 30
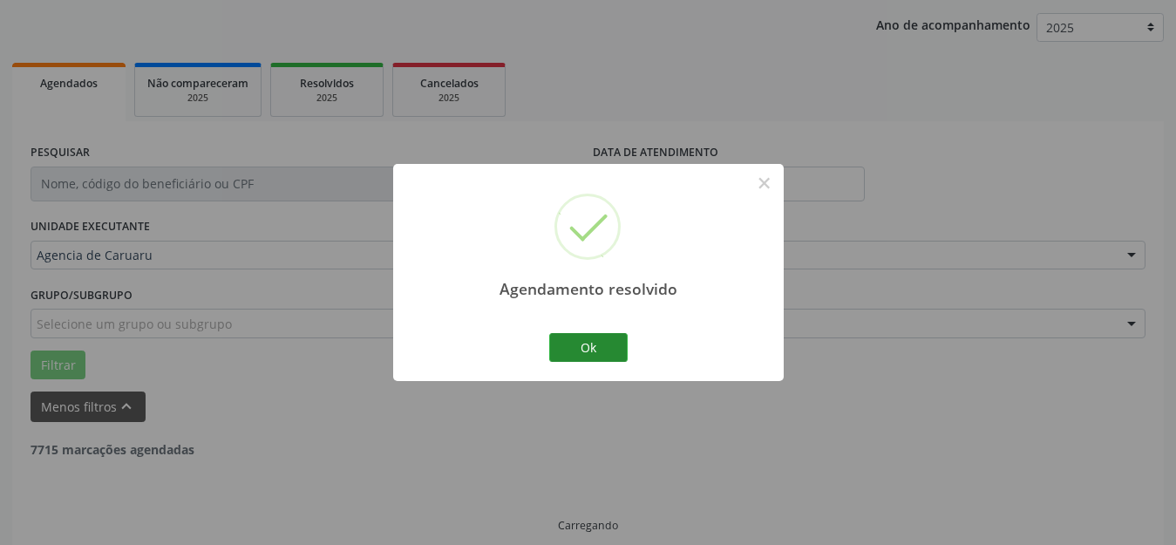
scroll to position [216, 0]
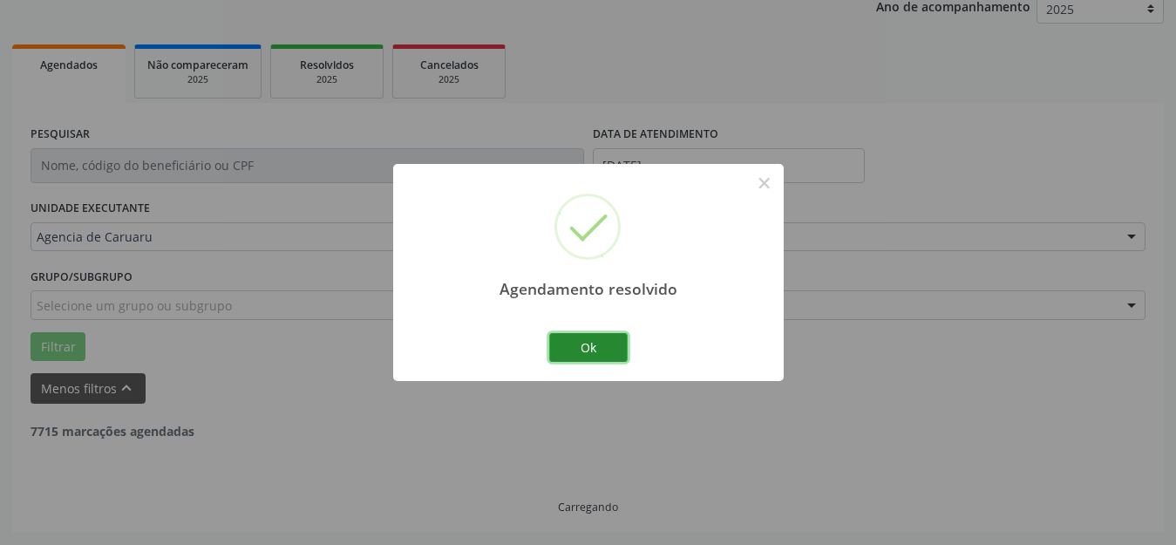
click at [597, 340] on button "Ok" at bounding box center [588, 348] width 78 height 30
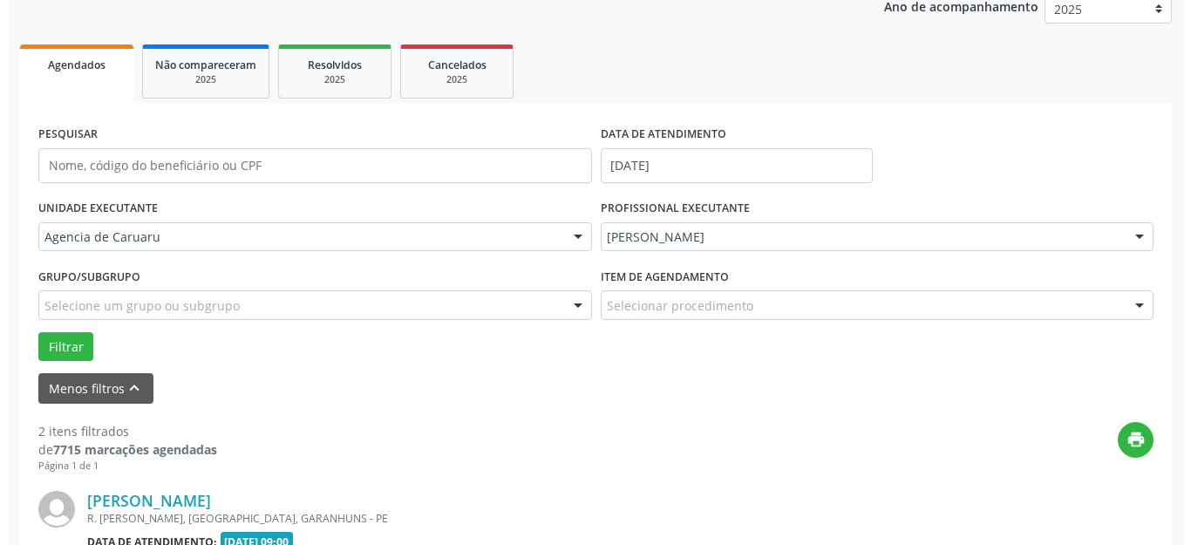
scroll to position [303, 0]
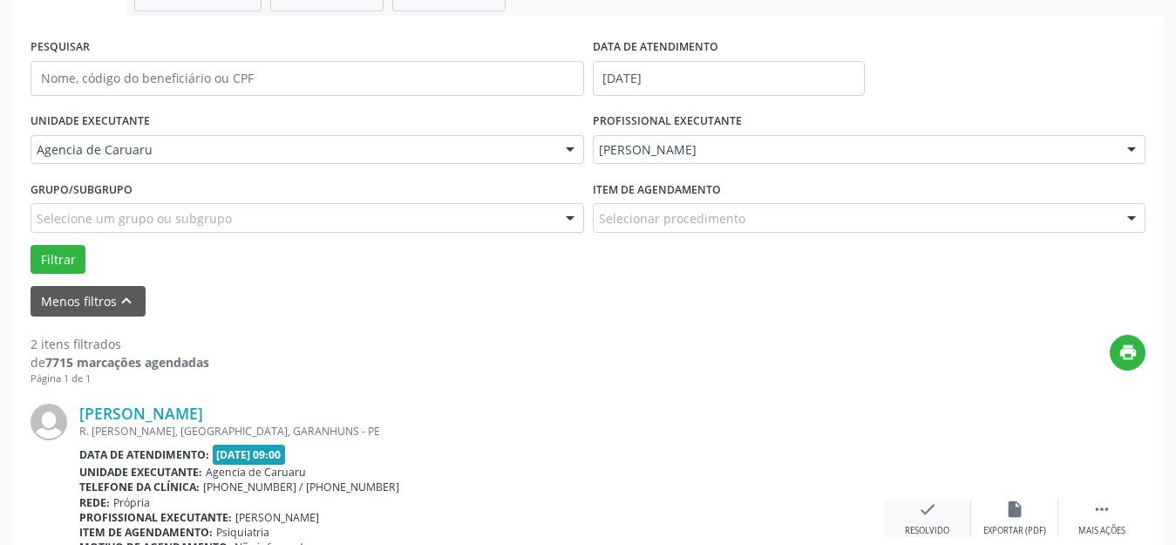
click at [928, 517] on icon "check" at bounding box center [927, 508] width 19 height 19
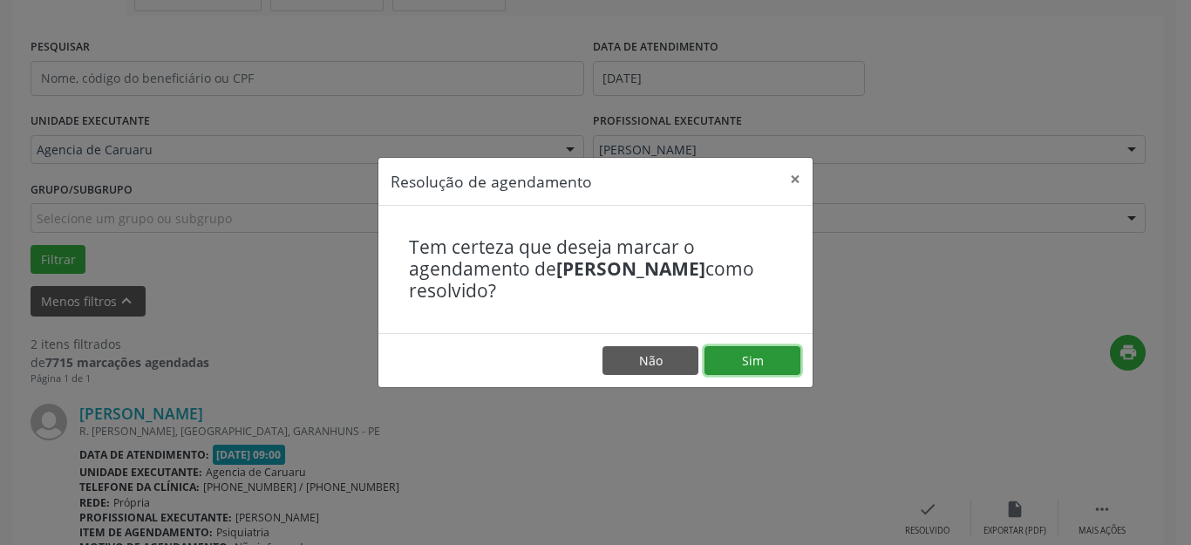
click at [759, 361] on button "Sim" at bounding box center [752, 361] width 96 height 30
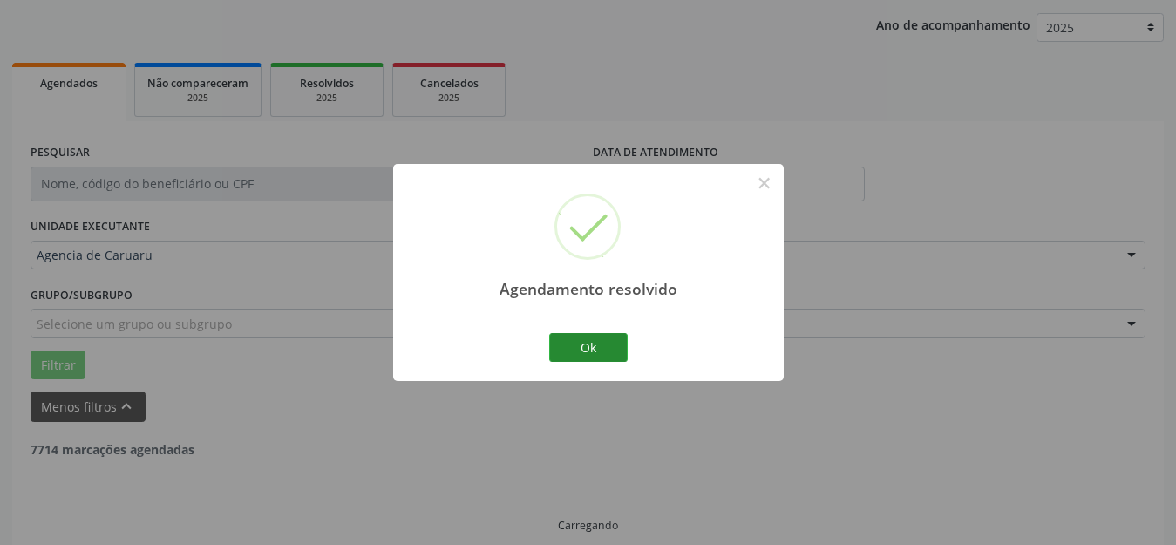
scroll to position [216, 0]
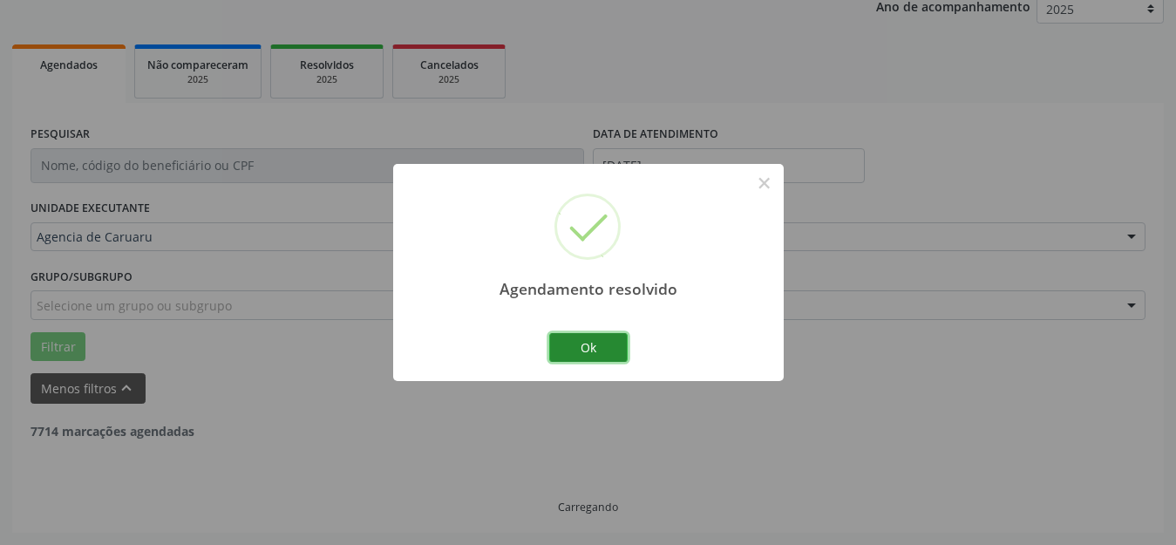
click at [602, 346] on button "Ok" at bounding box center [588, 348] width 78 height 30
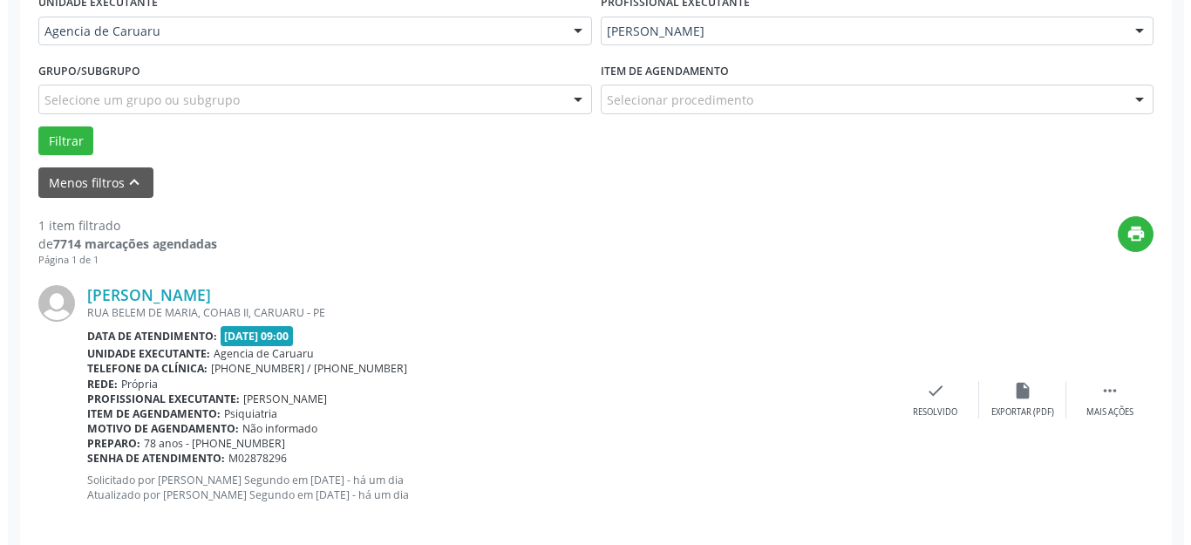
scroll to position [440, 0]
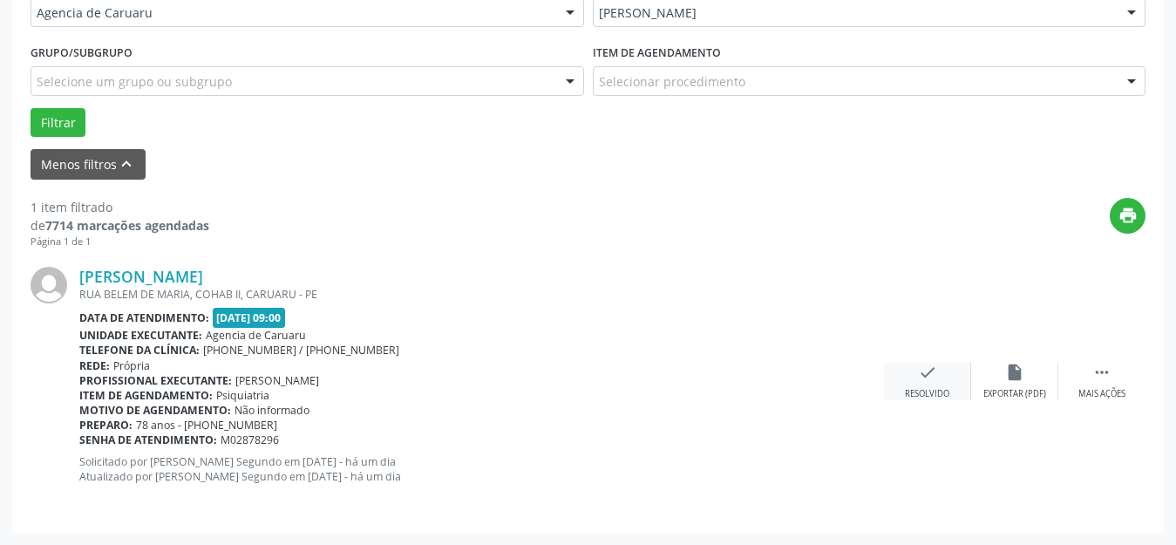
click at [921, 375] on icon "check" at bounding box center [927, 372] width 19 height 19
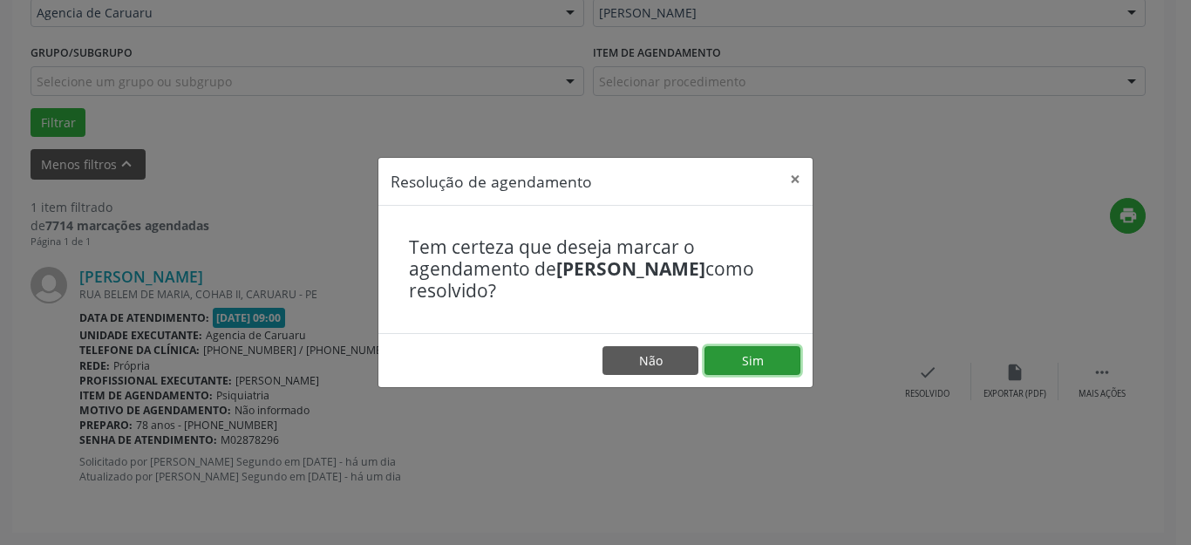
click at [757, 361] on button "Sim" at bounding box center [752, 361] width 96 height 30
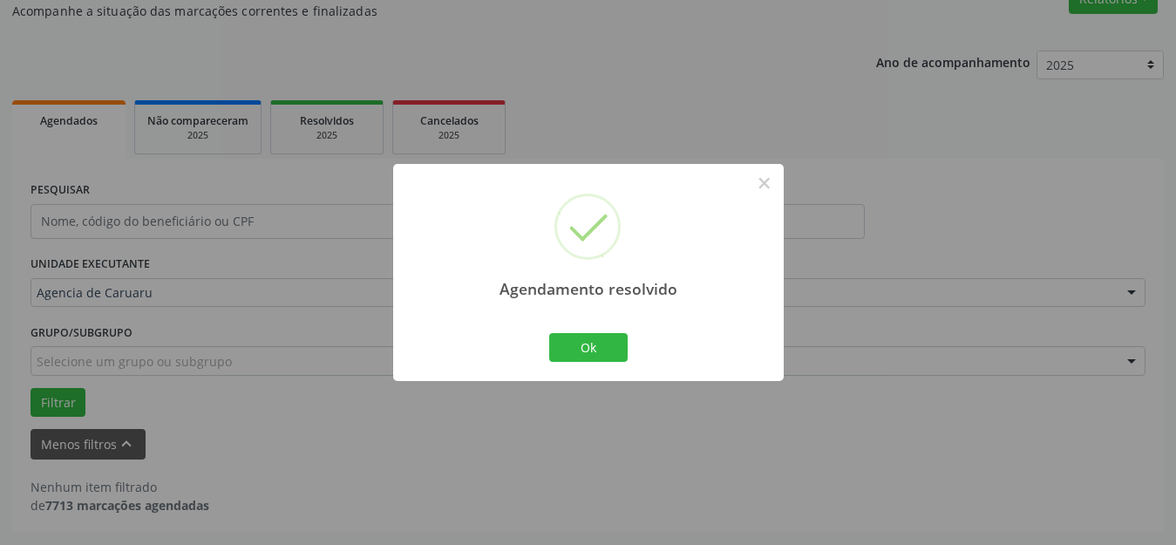
scroll to position [160, 0]
click at [575, 346] on button "Ok" at bounding box center [588, 348] width 78 height 30
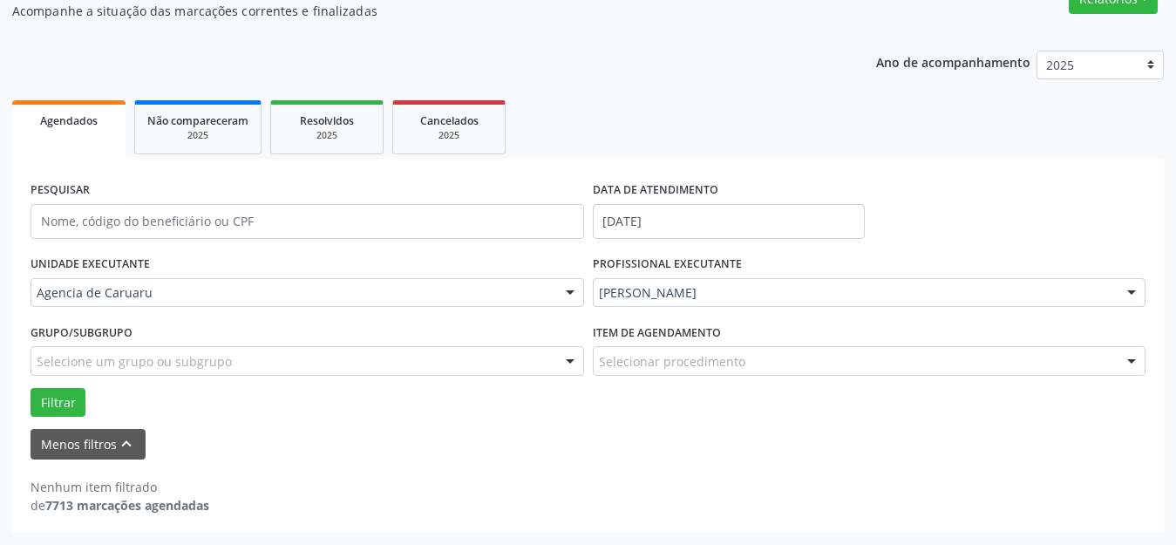
scroll to position [0, 0]
